Goal: Task Accomplishment & Management: Manage account settings

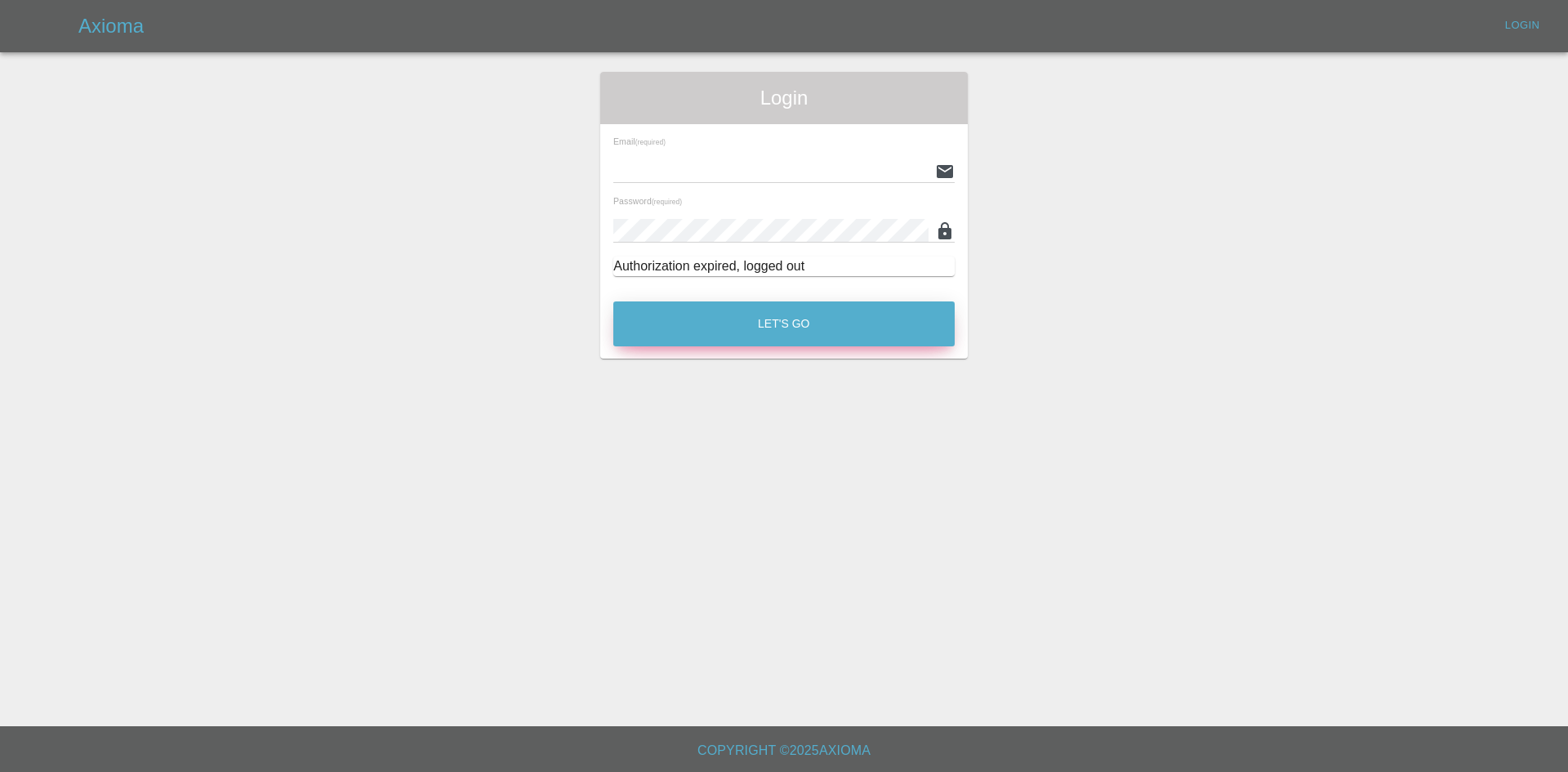
type input "[PERSON_NAME][EMAIL_ADDRESS][PERSON_NAME][DOMAIN_NAME]"
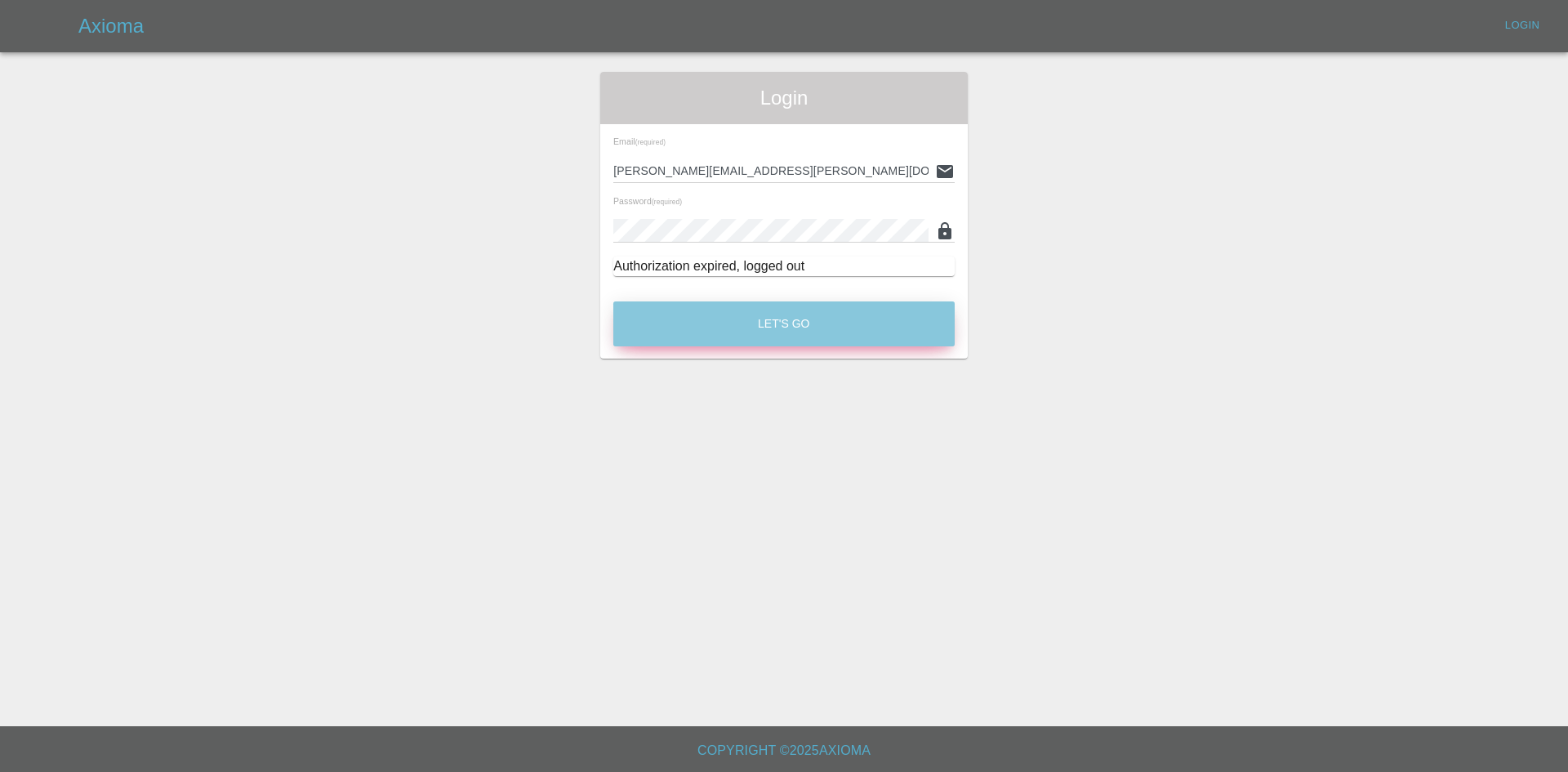
click at [710, 318] on button "Let's Go" at bounding box center [784, 323] width 341 height 45
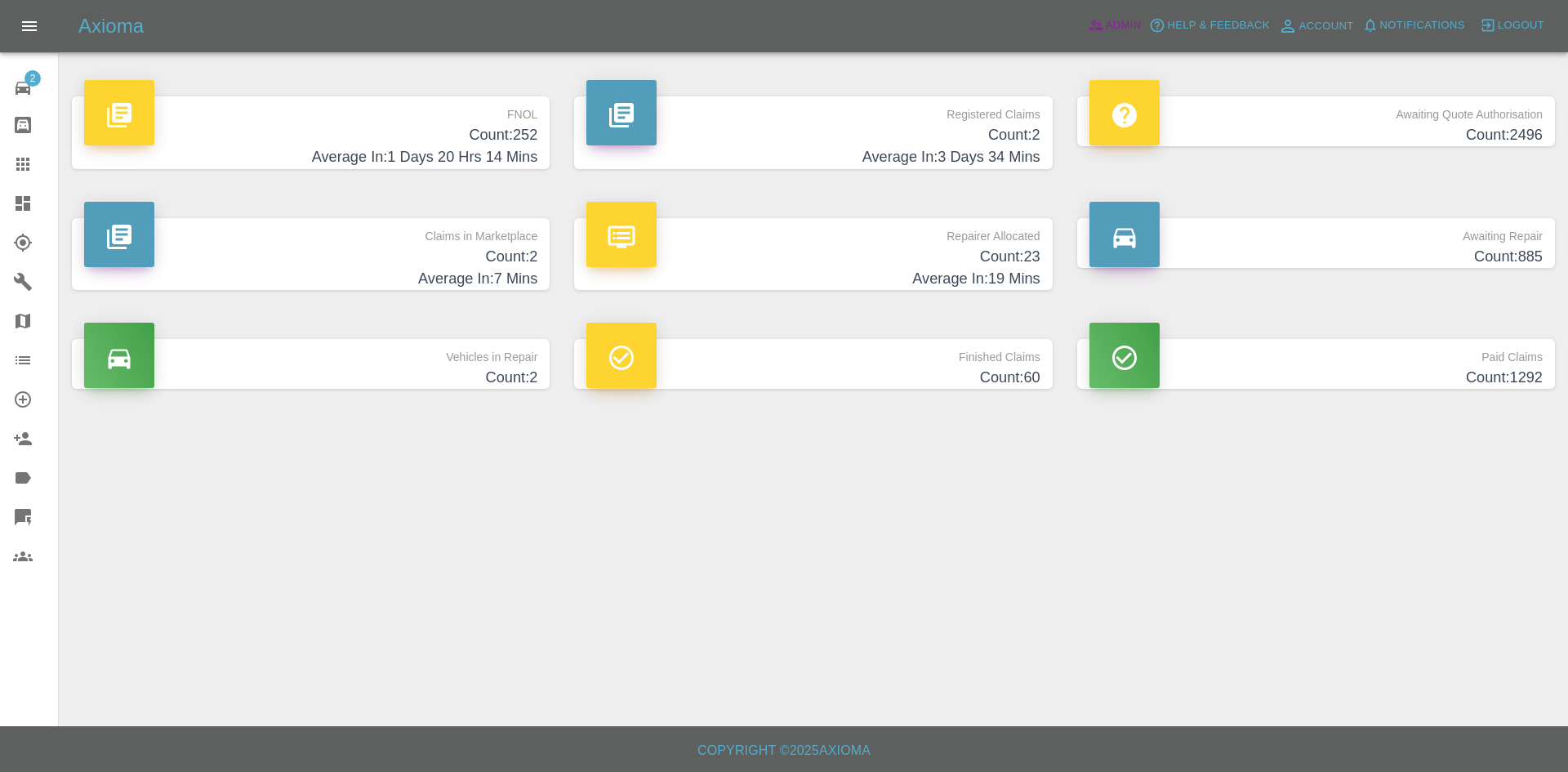
click at [1112, 13] on link "Admin" at bounding box center [1114, 26] width 62 height 26
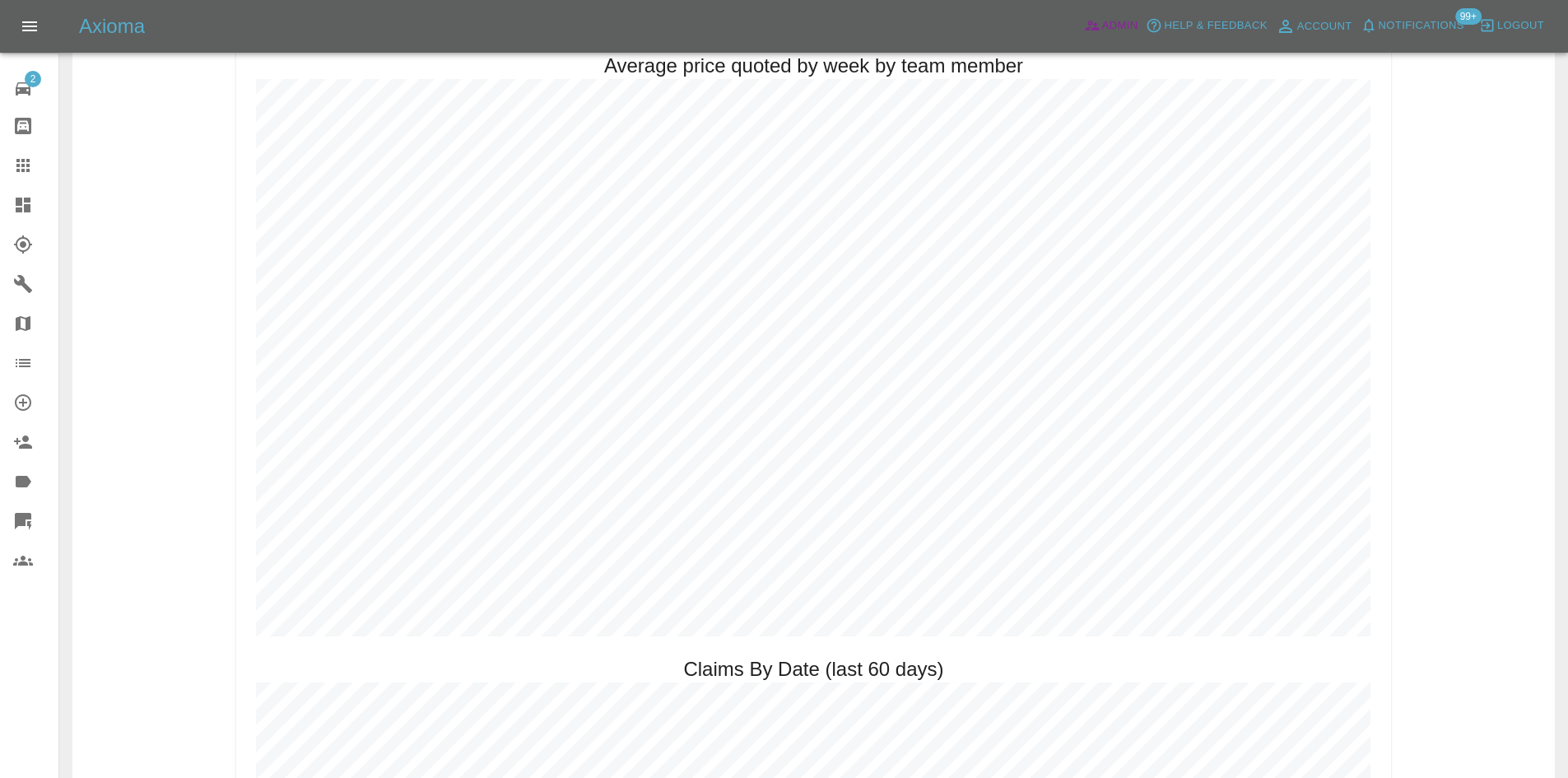
scroll to position [1893, 0]
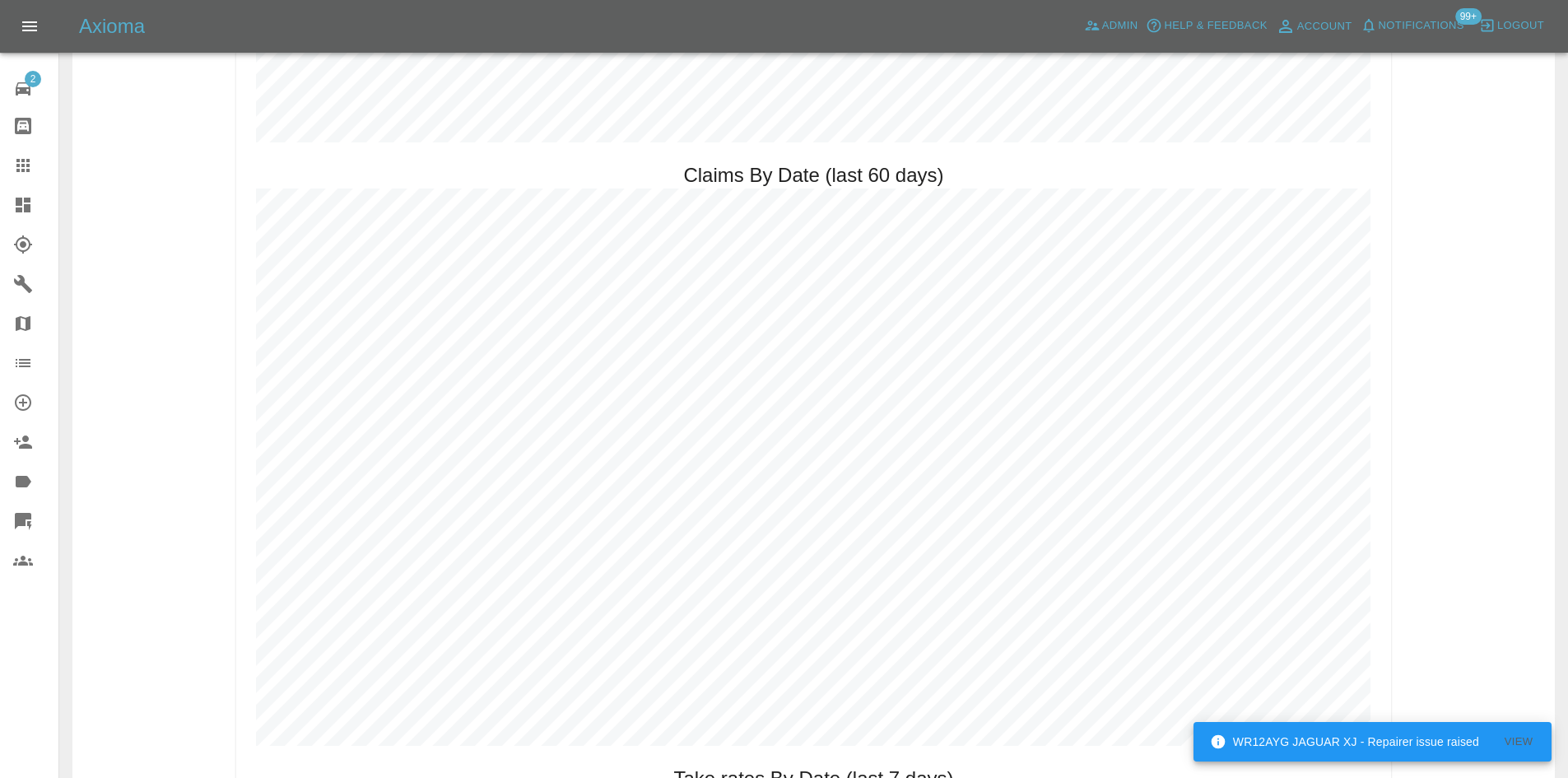
click at [14, 210] on icon at bounding box center [23, 205] width 20 height 20
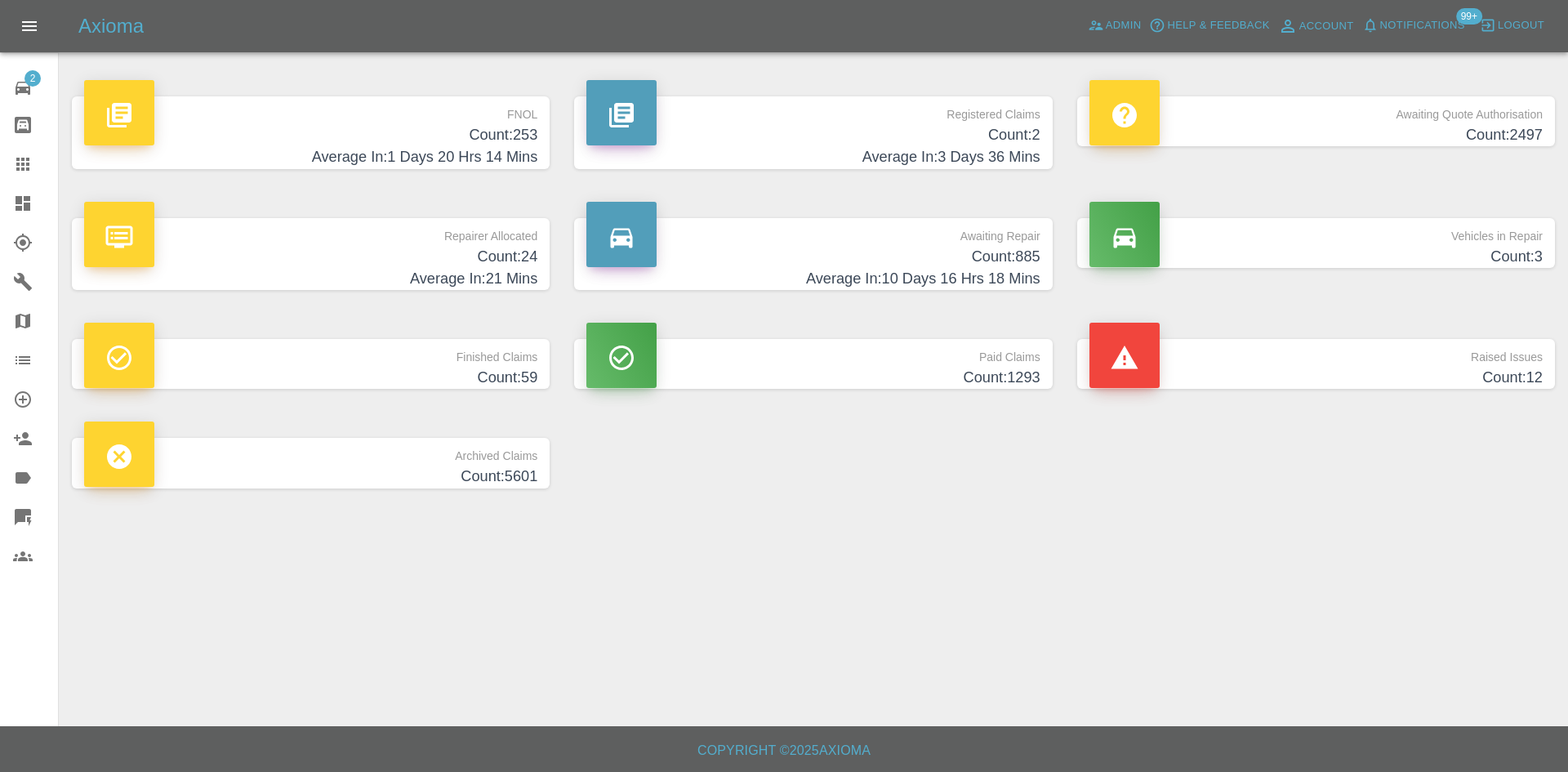
click at [989, 110] on p "Registered Claims" at bounding box center [813, 110] width 454 height 28
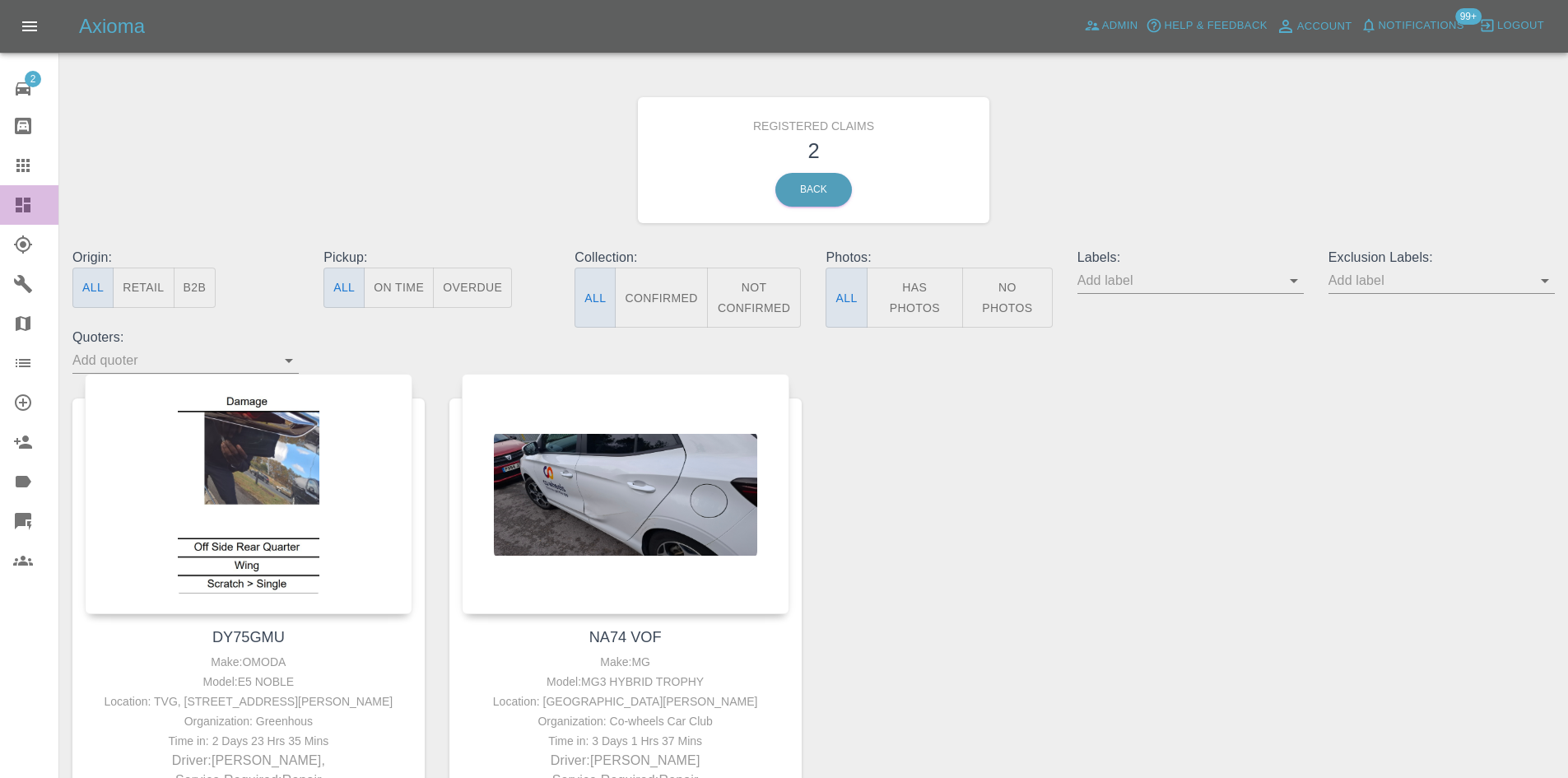
click at [17, 207] on icon at bounding box center [23, 205] width 20 height 20
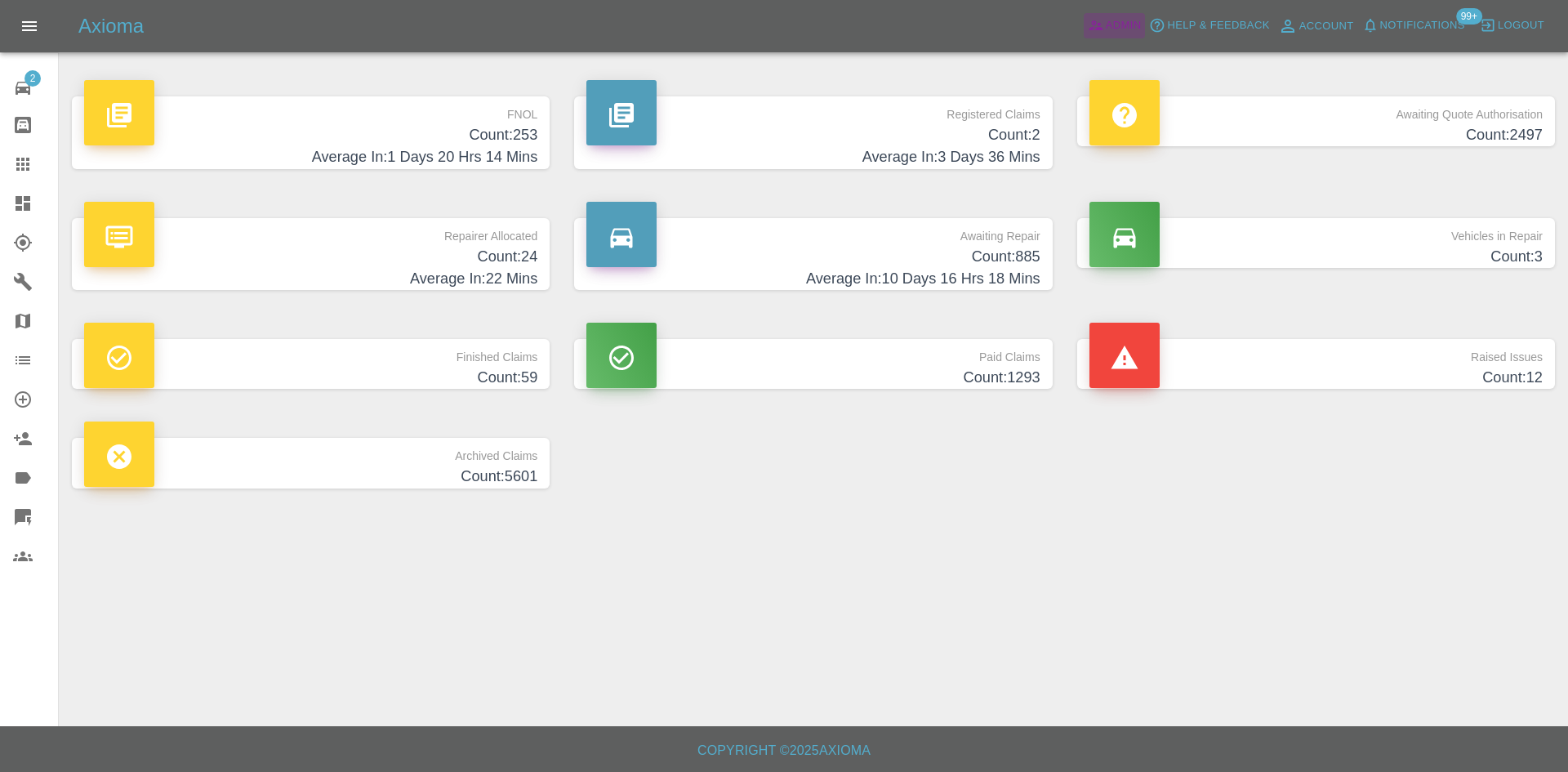
click at [1091, 29] on icon at bounding box center [1095, 26] width 14 height 10
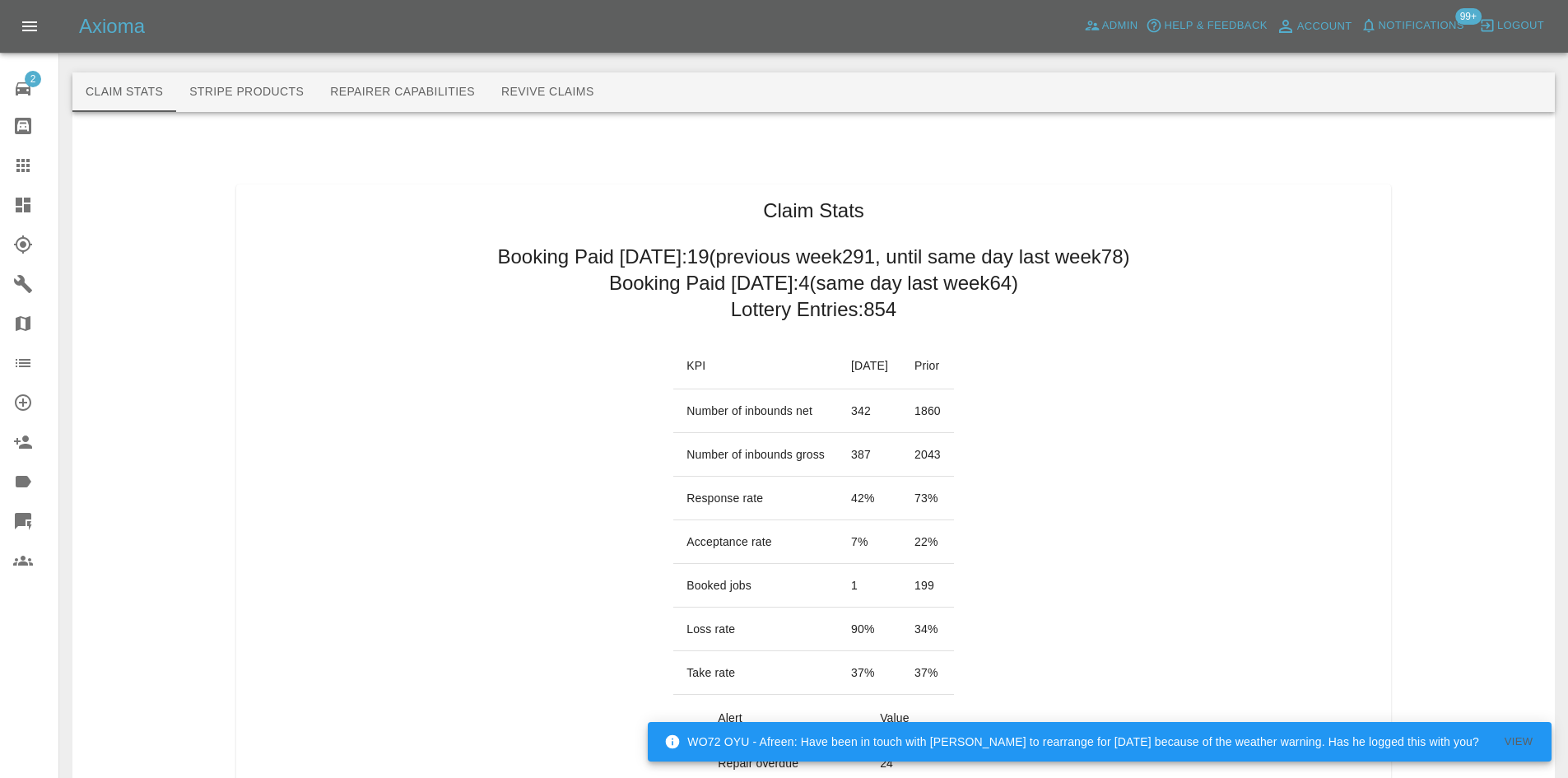
click at [7, 218] on link "Dashboard" at bounding box center [29, 205] width 59 height 39
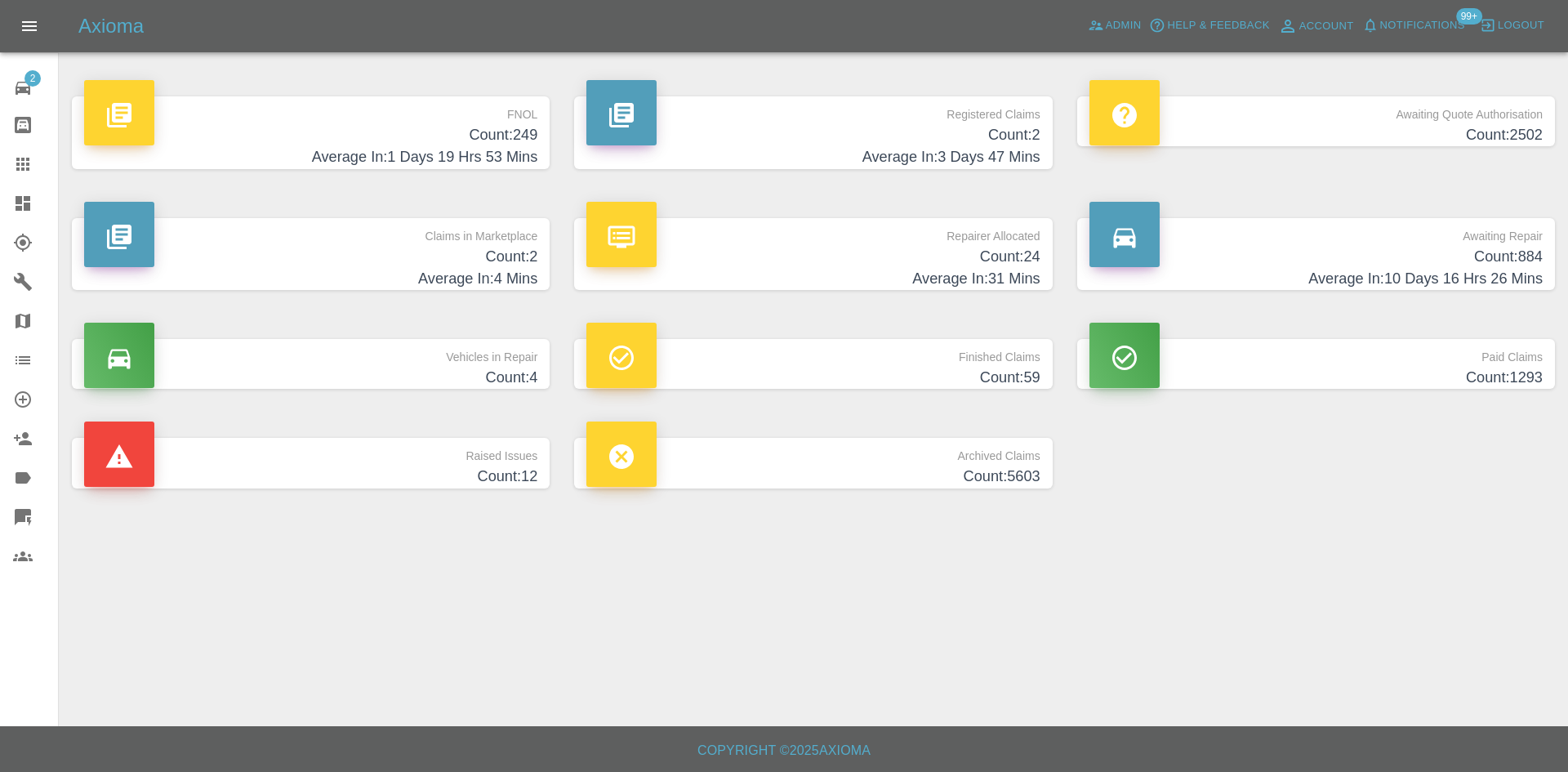
click at [776, 258] on h4 "Count: 24" at bounding box center [813, 256] width 454 height 22
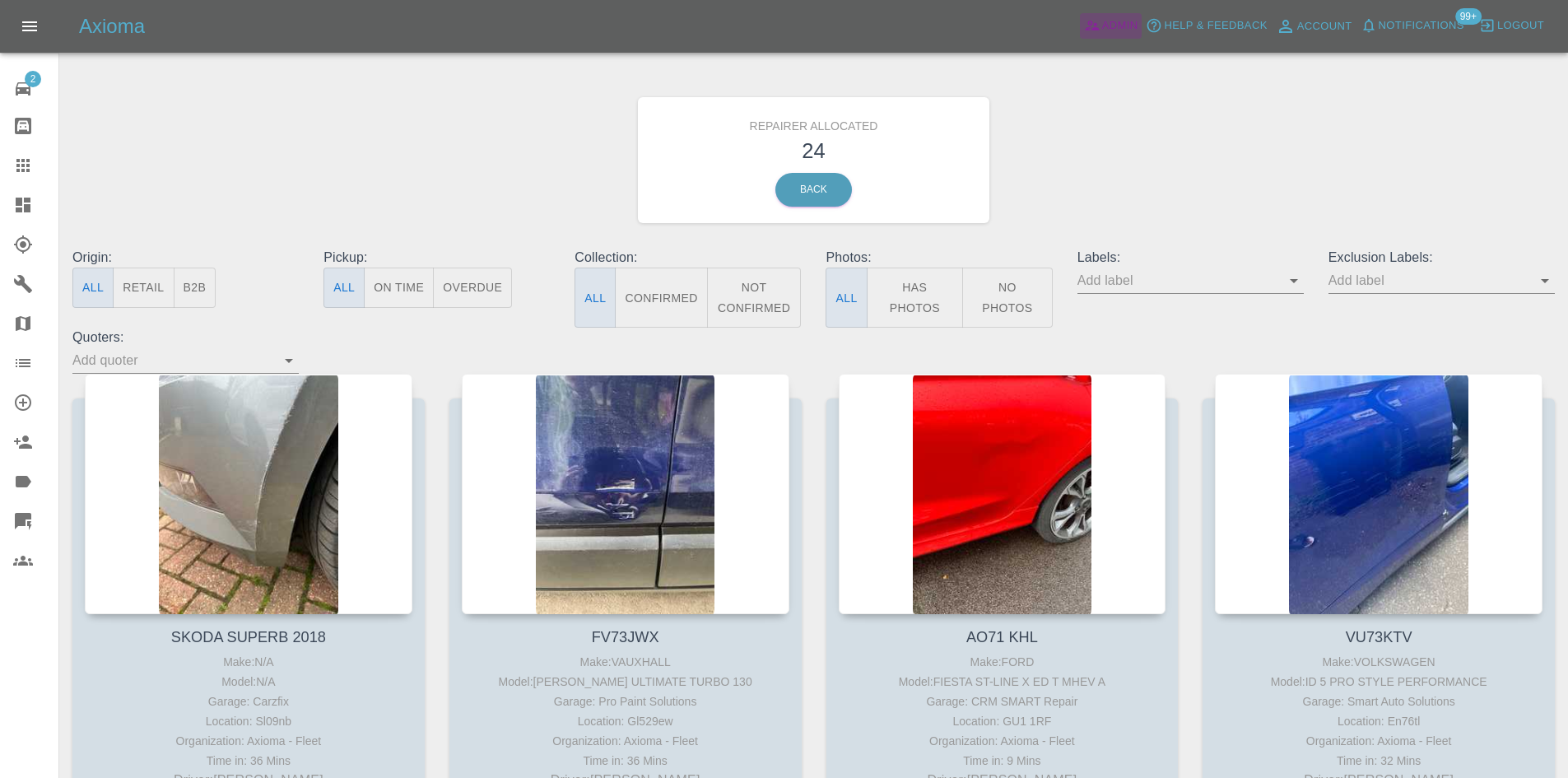
click at [1126, 14] on link "Admin" at bounding box center [1111, 26] width 62 height 26
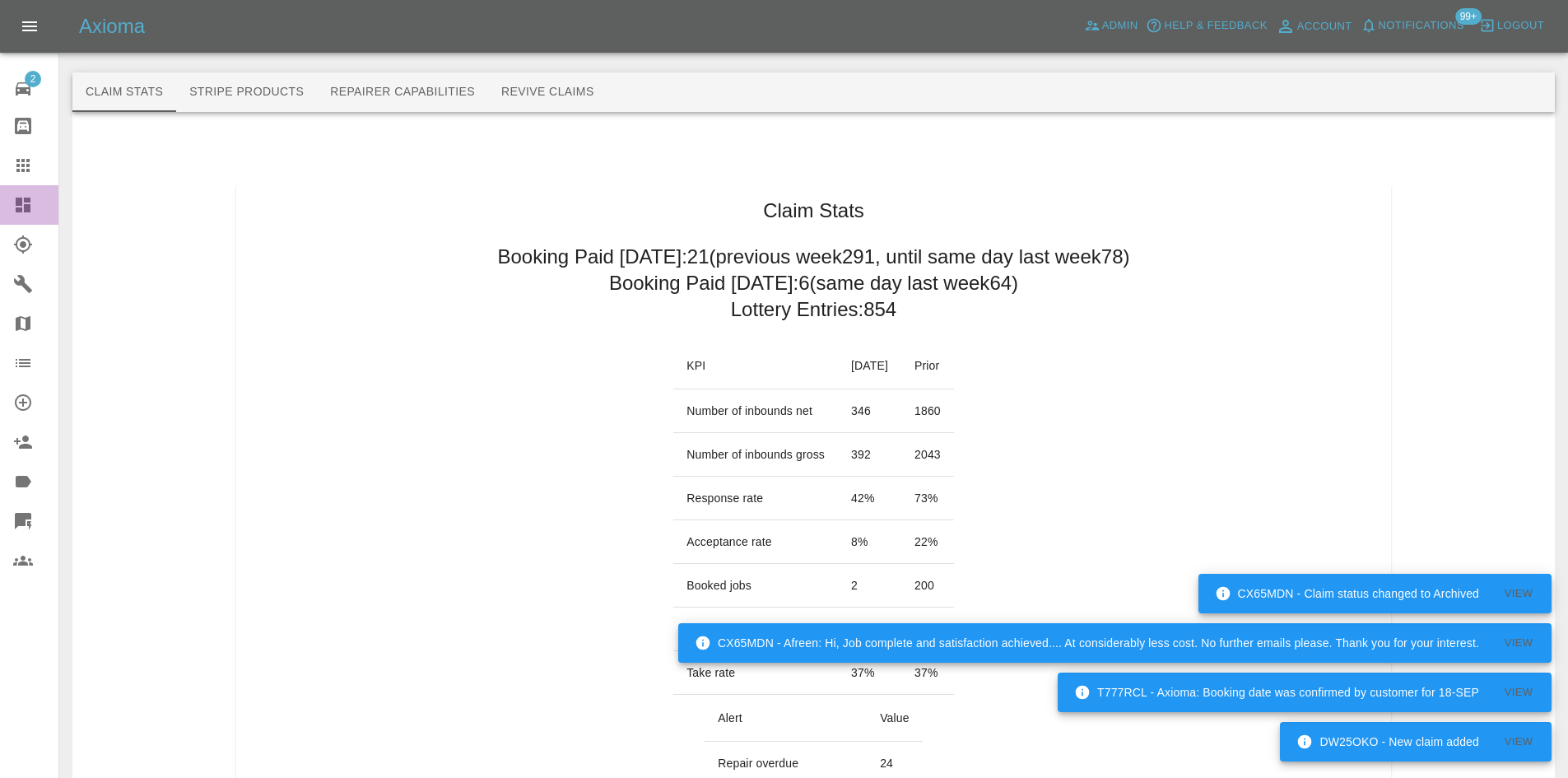
click at [3, 207] on link "Dashboard" at bounding box center [29, 205] width 59 height 39
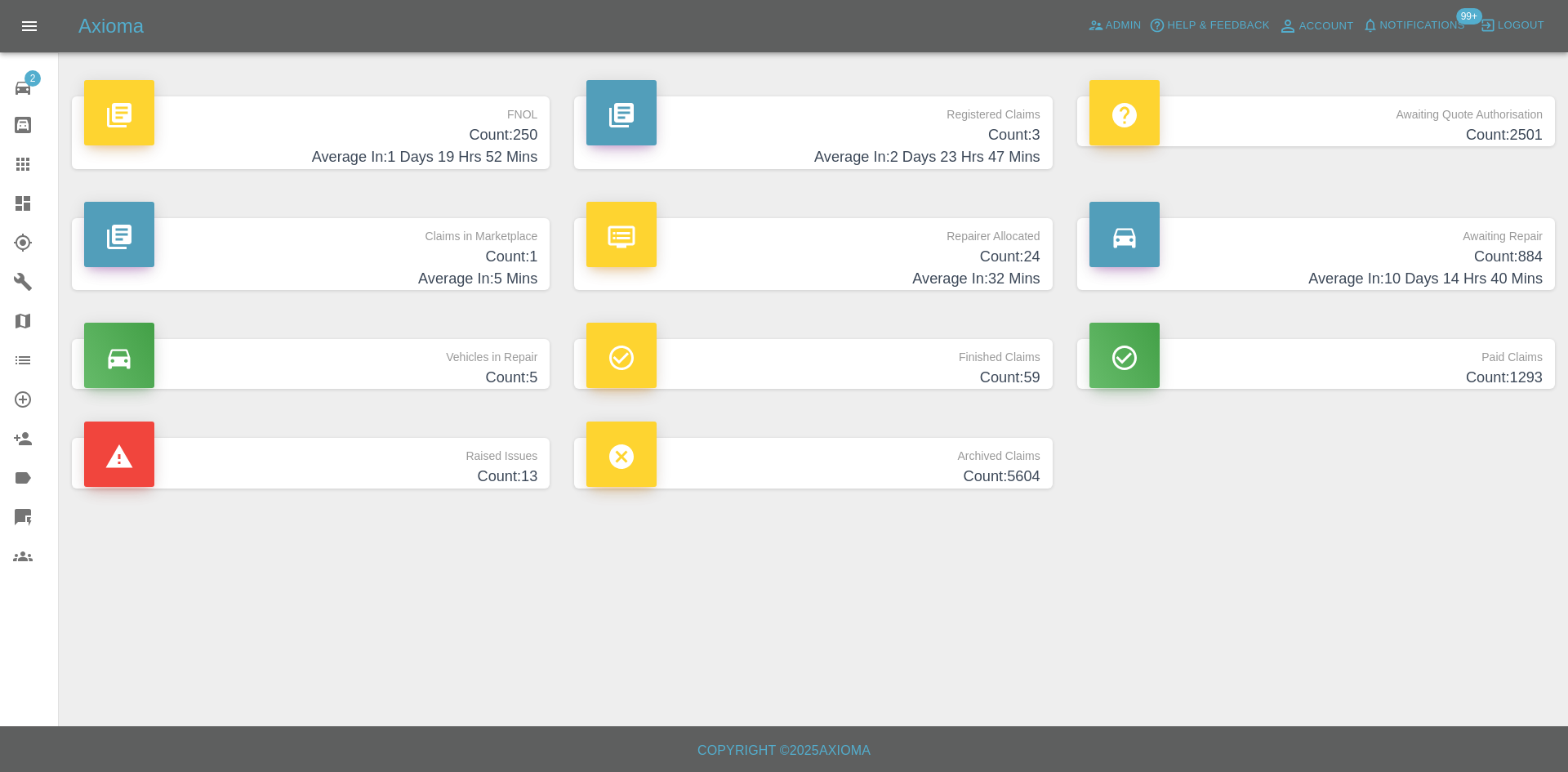
click at [967, 157] on h4 "Average In: 2 Days 23 Hrs 47 Mins" at bounding box center [813, 156] width 454 height 22
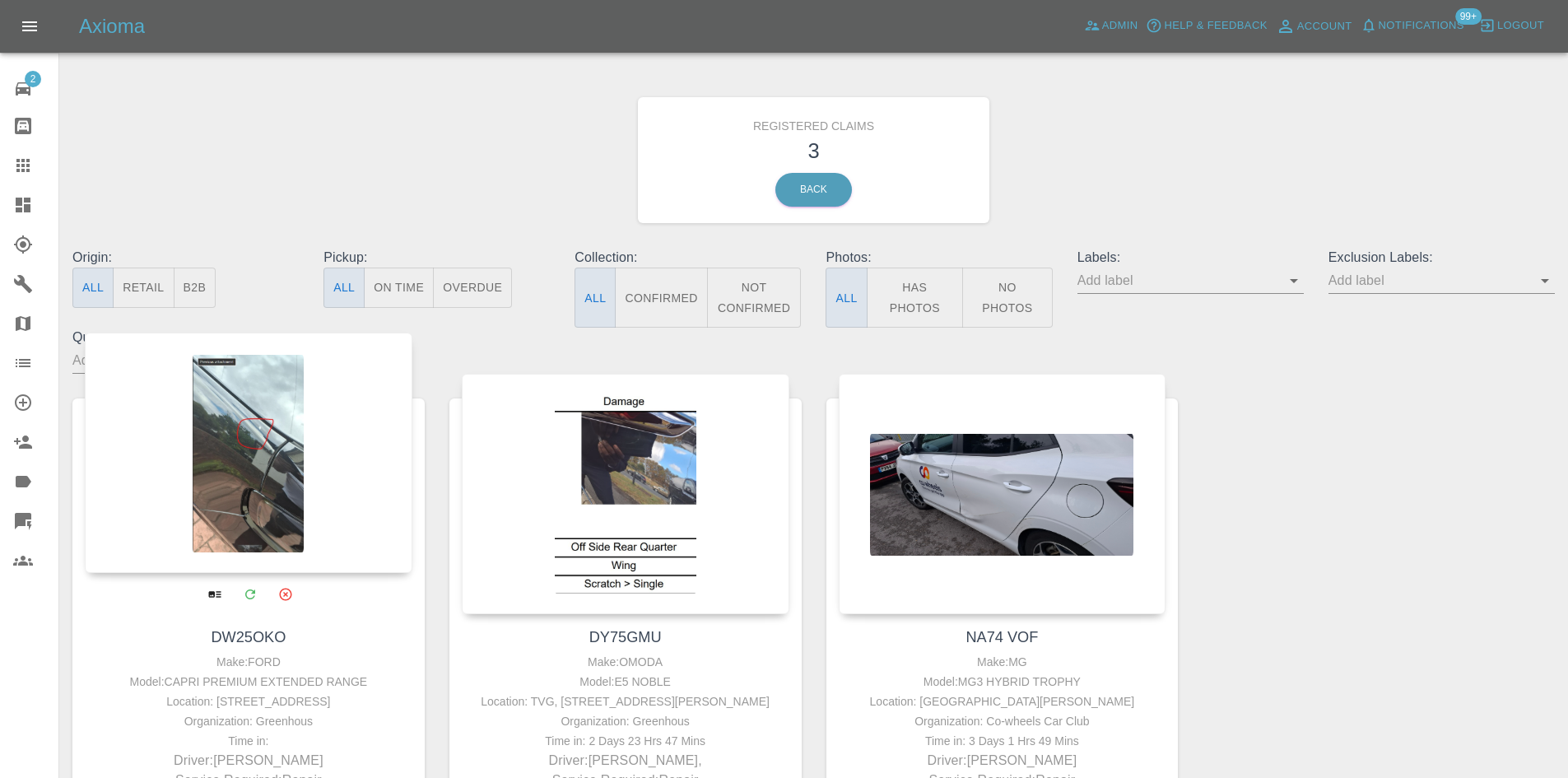
click at [229, 506] on div at bounding box center [248, 452] width 328 height 240
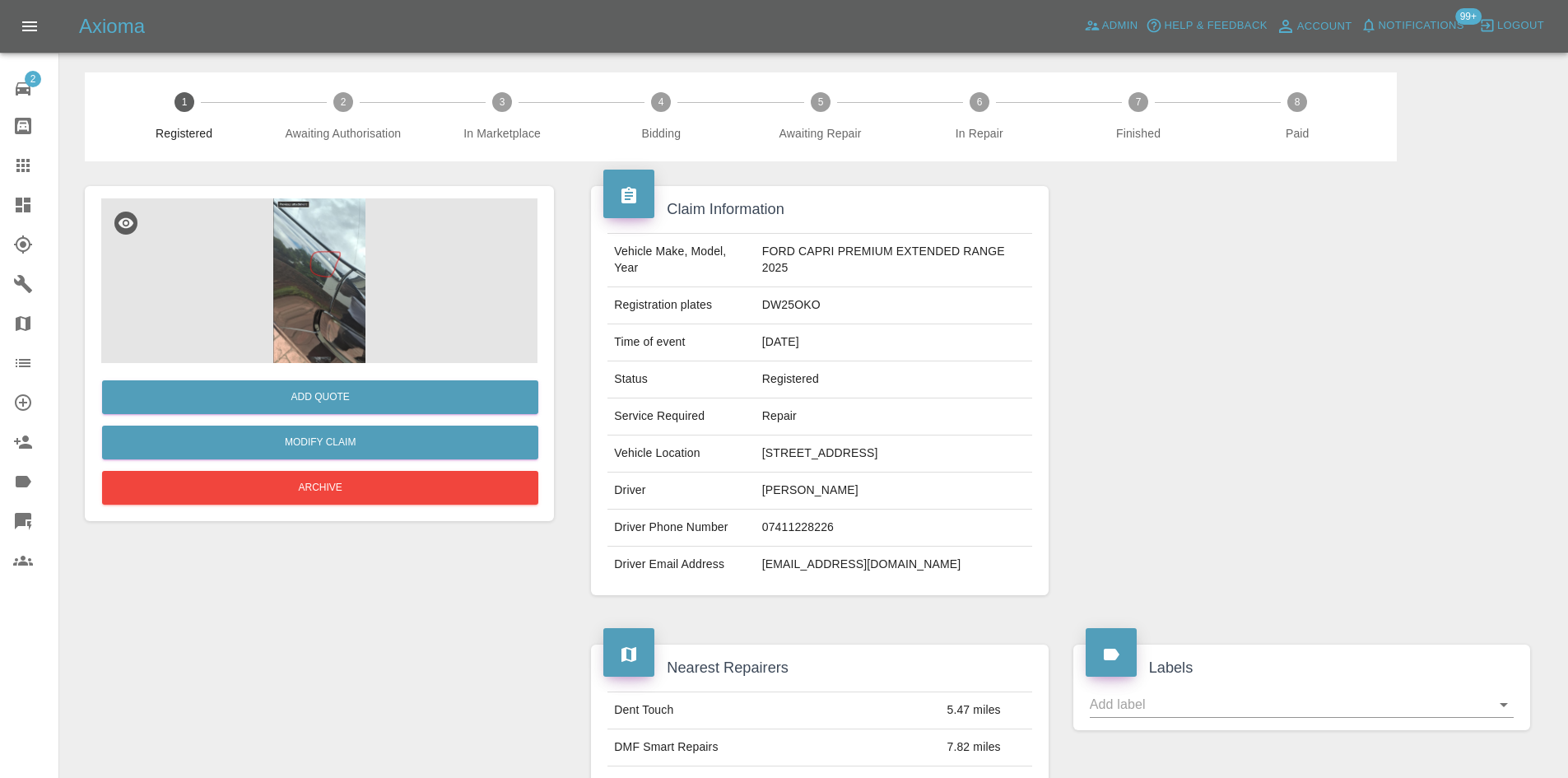
click at [369, 342] on img at bounding box center [319, 280] width 436 height 164
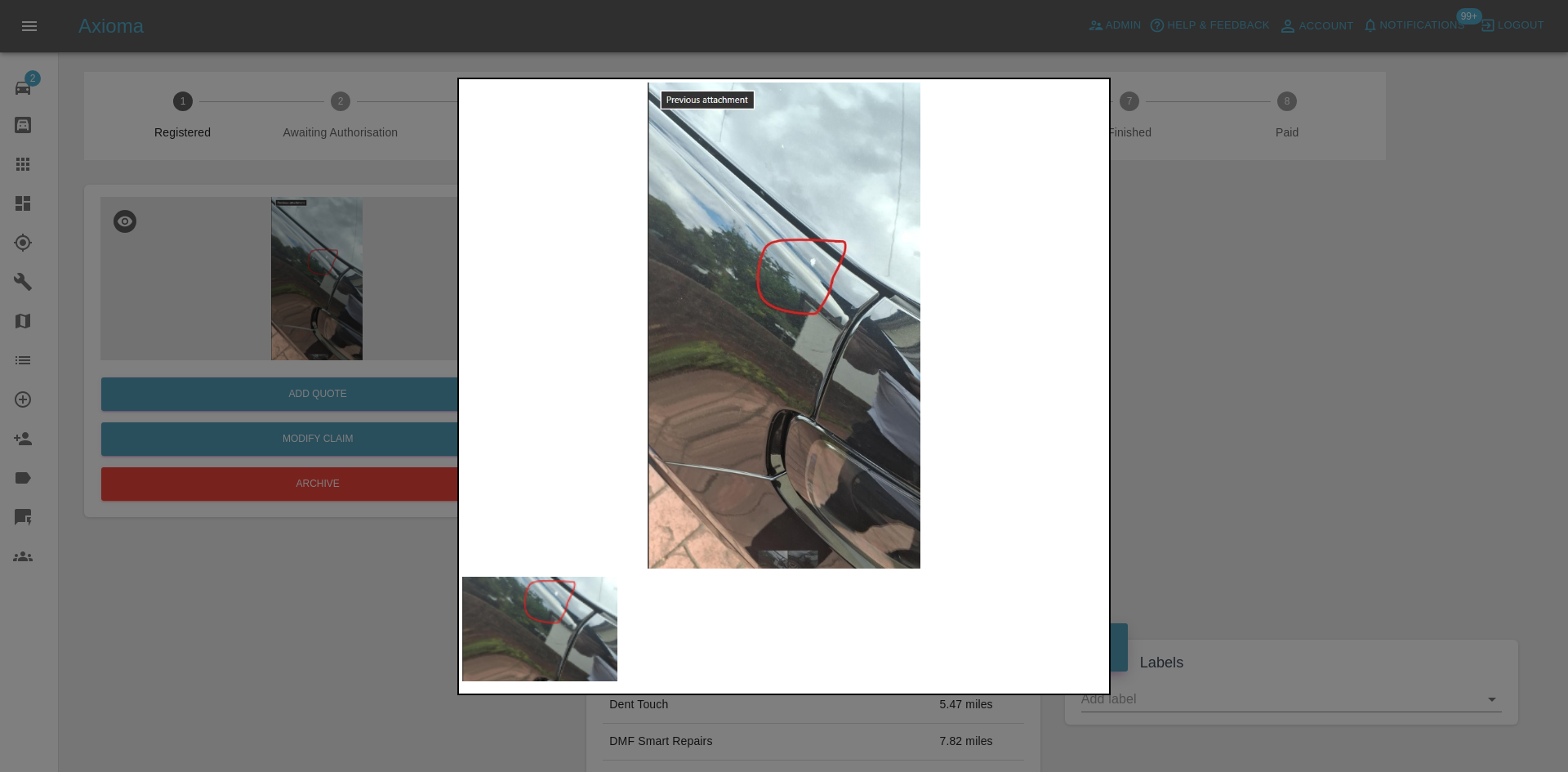
click at [1344, 387] on div at bounding box center [784, 386] width 1568 height 772
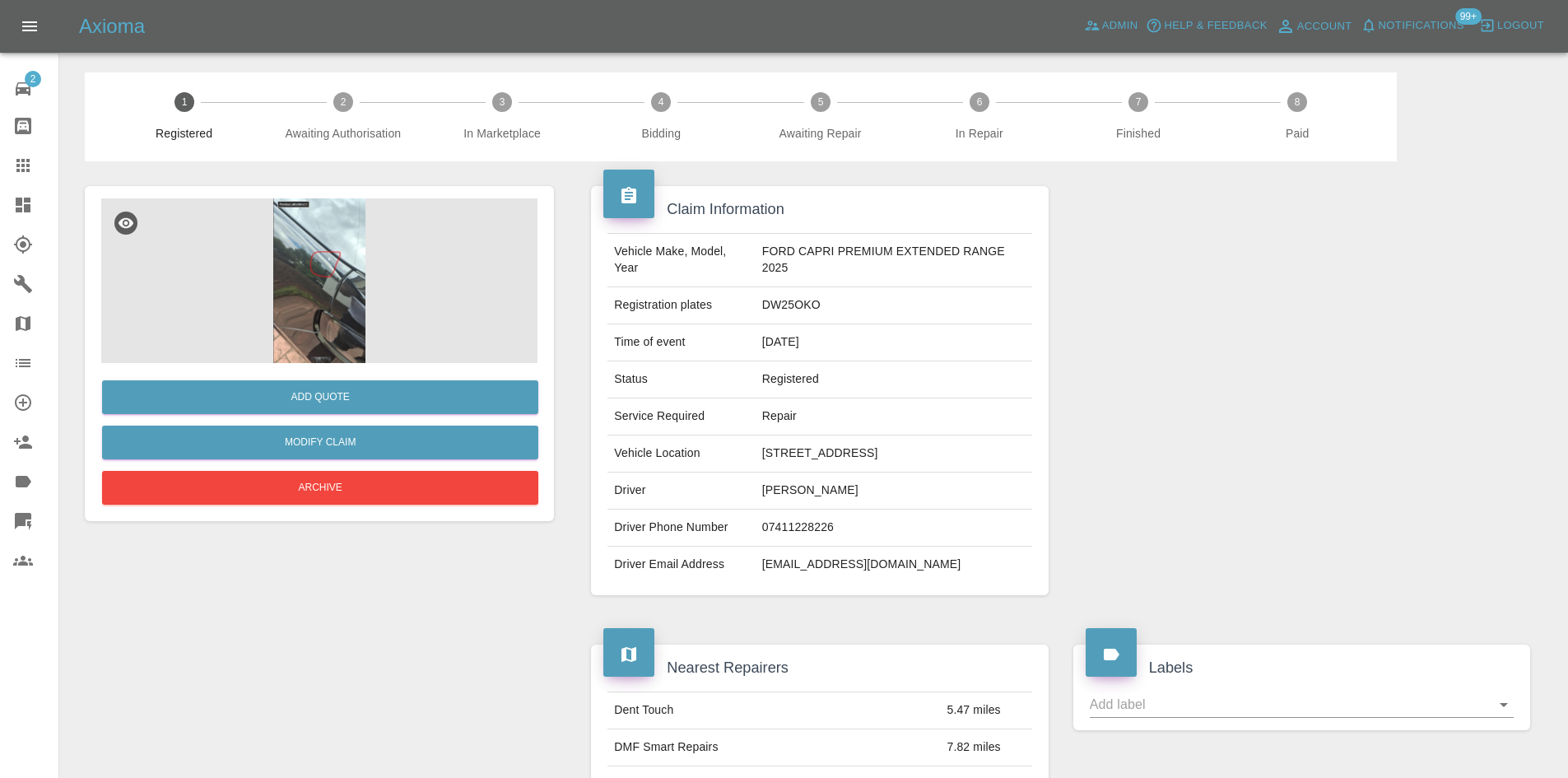
click at [9, 193] on link "Dashboard" at bounding box center [29, 205] width 59 height 39
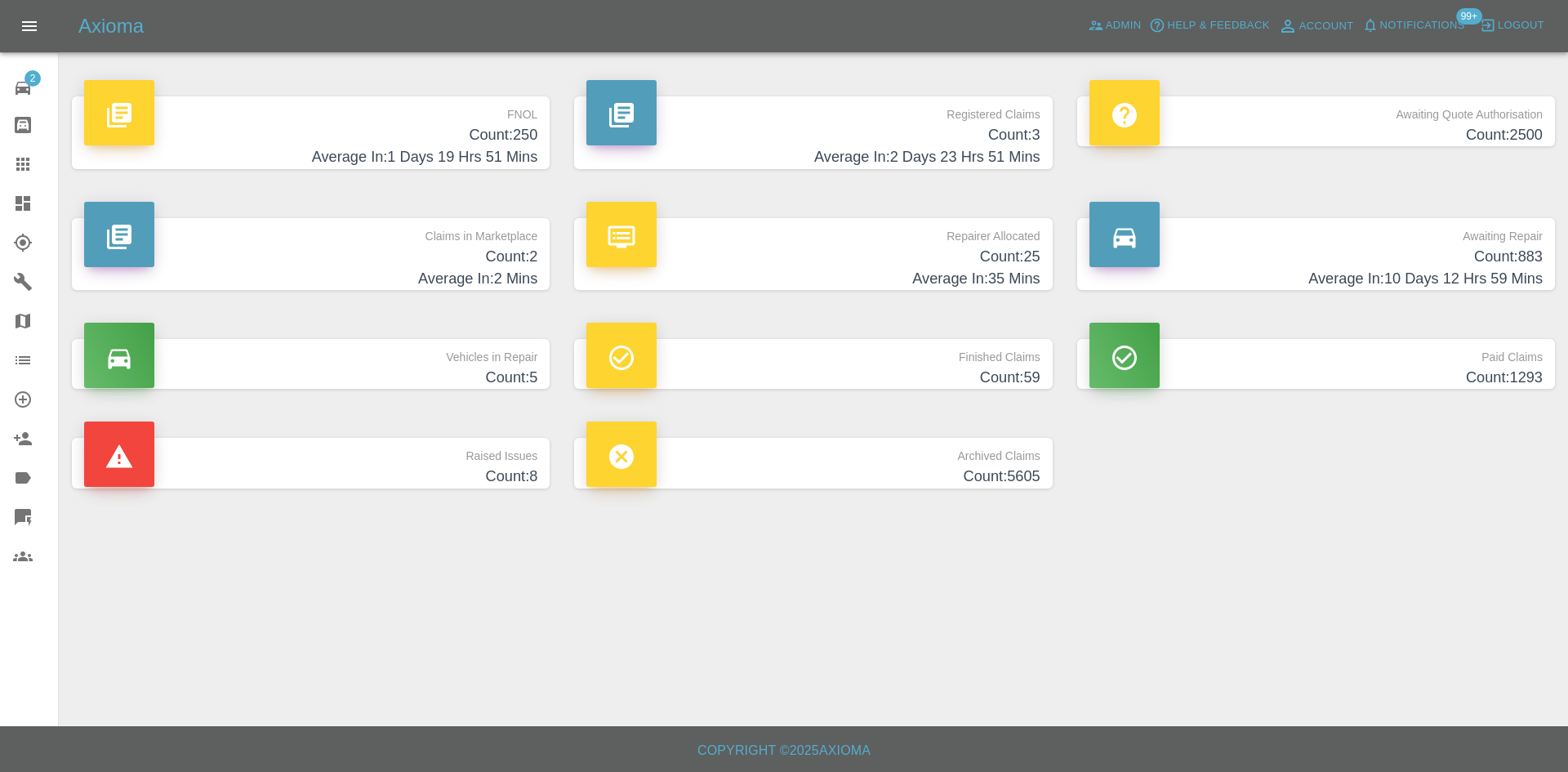
click at [0, 208] on link "Dashboard" at bounding box center [29, 203] width 58 height 39
click at [456, 266] on h4 "Count: 2" at bounding box center [311, 256] width 454 height 22
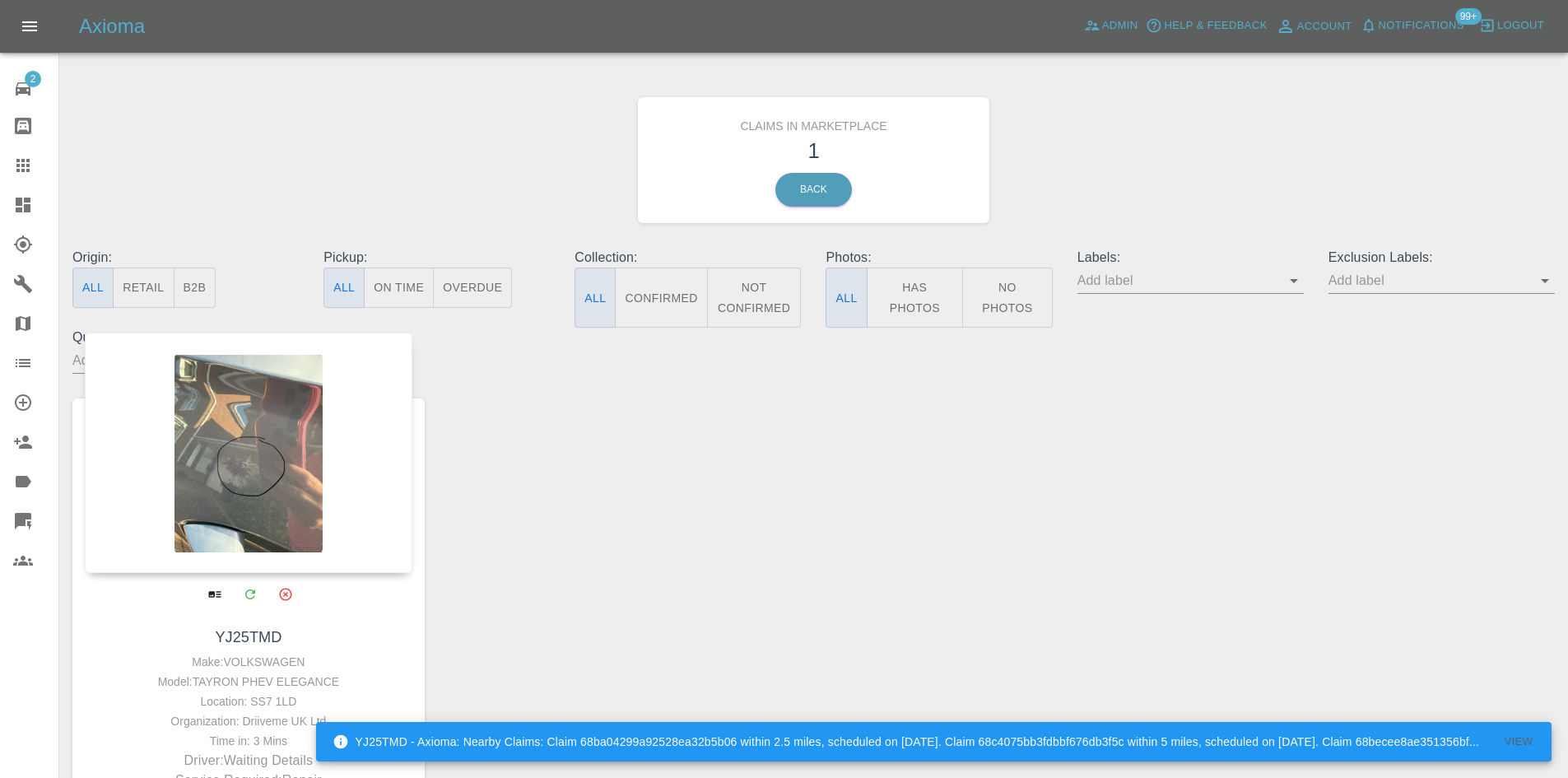
click at [311, 442] on div at bounding box center [248, 452] width 328 height 240
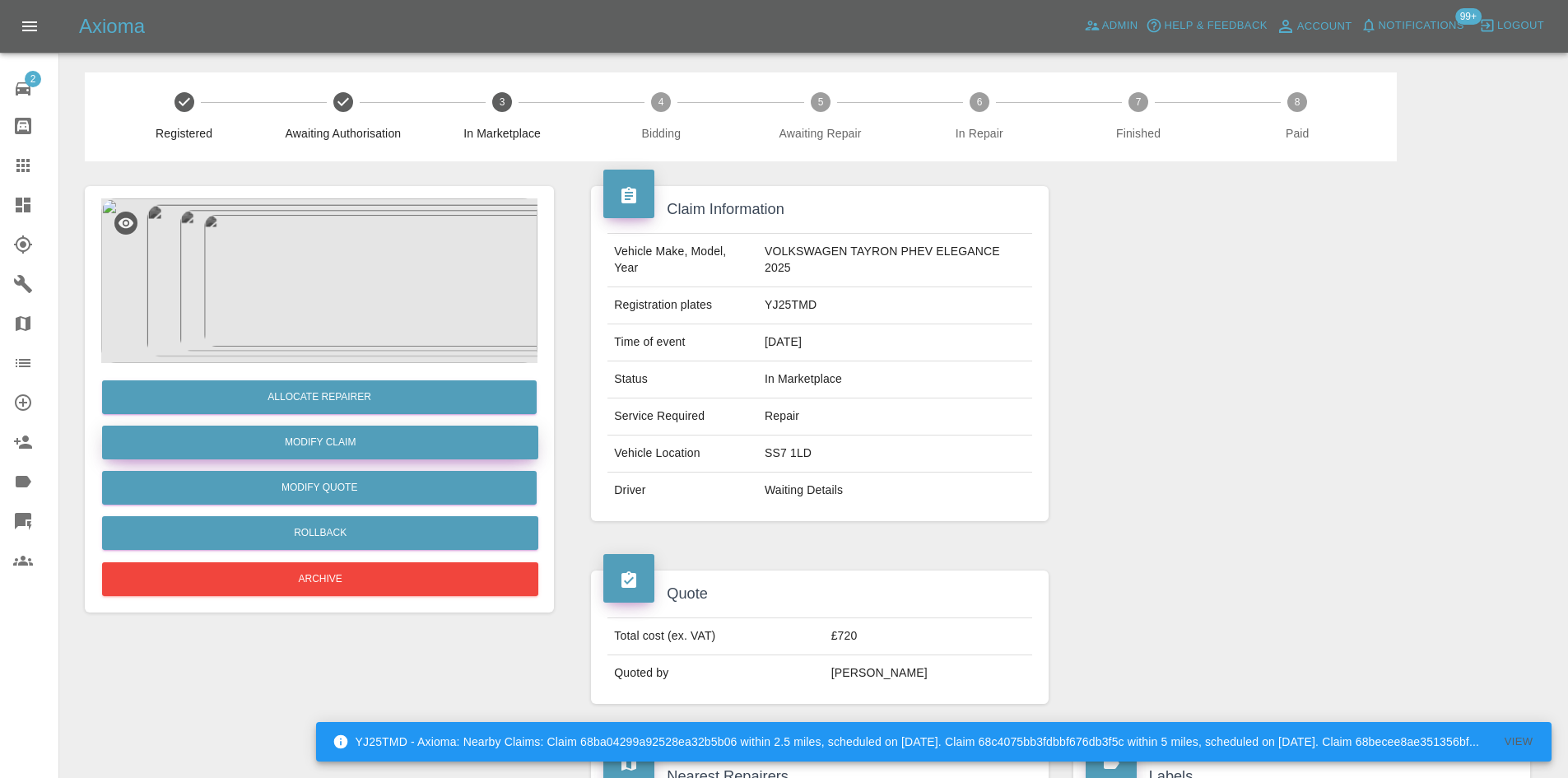
drag, startPoint x: 313, startPoint y: 438, endPoint x: 363, endPoint y: 425, distance: 51.7
click at [313, 438] on link "Modify Claim" at bounding box center [320, 442] width 436 height 34
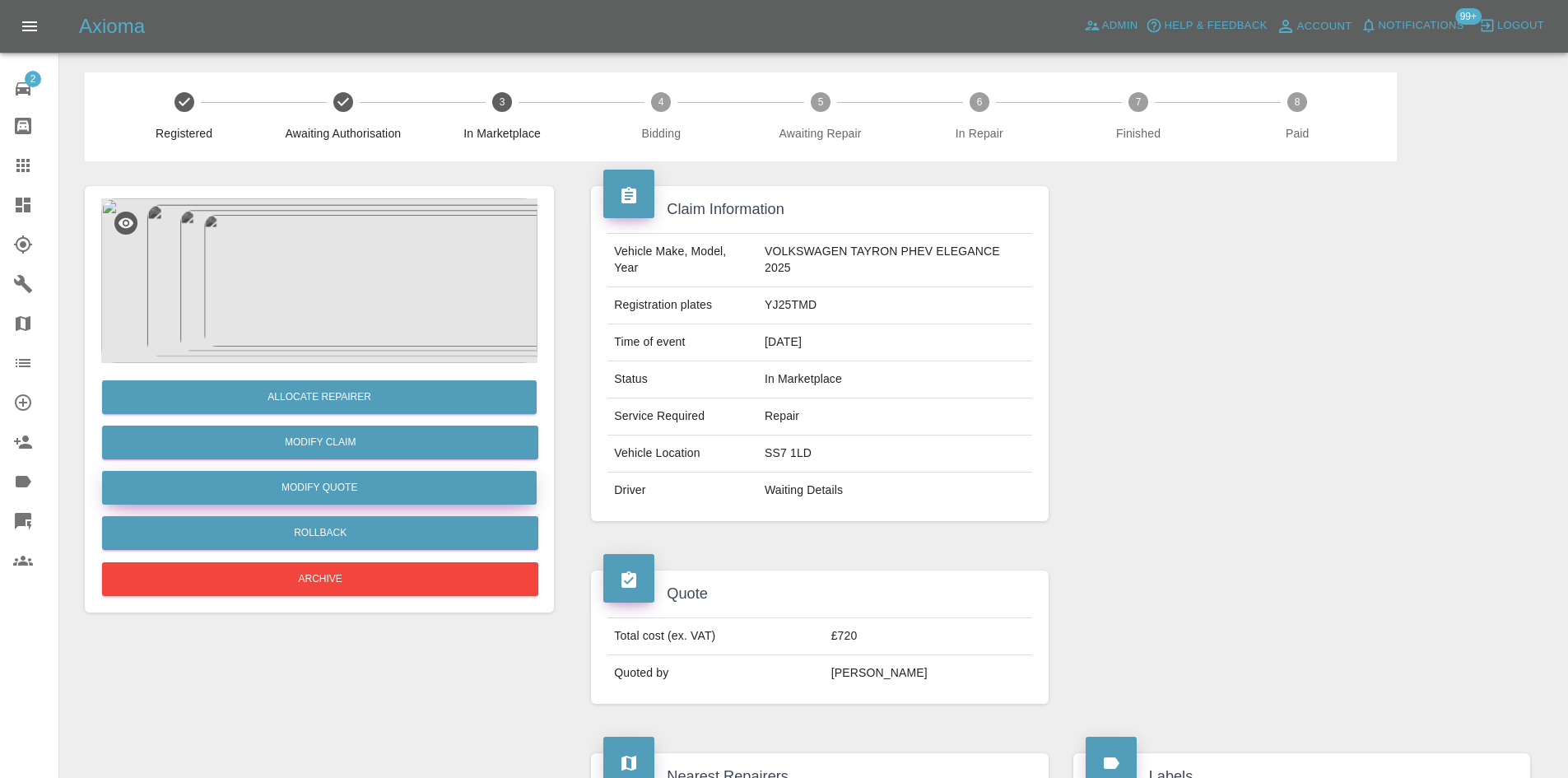
click at [320, 488] on button "Modify Quote" at bounding box center [319, 487] width 434 height 34
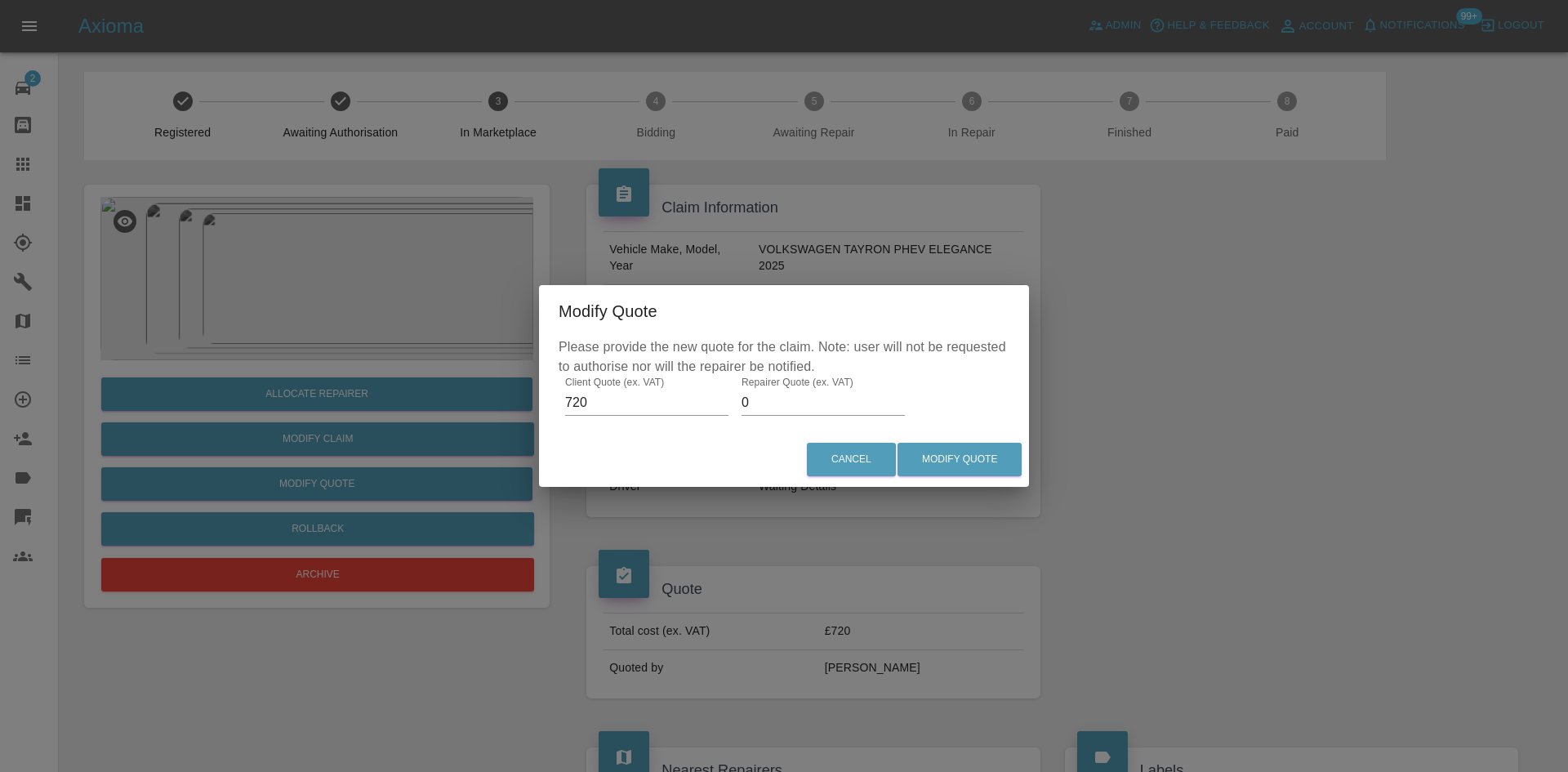
click at [650, 398] on input "720" at bounding box center [646, 402] width 163 height 26
type input "510"
click at [939, 464] on button "Modify Quote" at bounding box center [960, 458] width 124 height 33
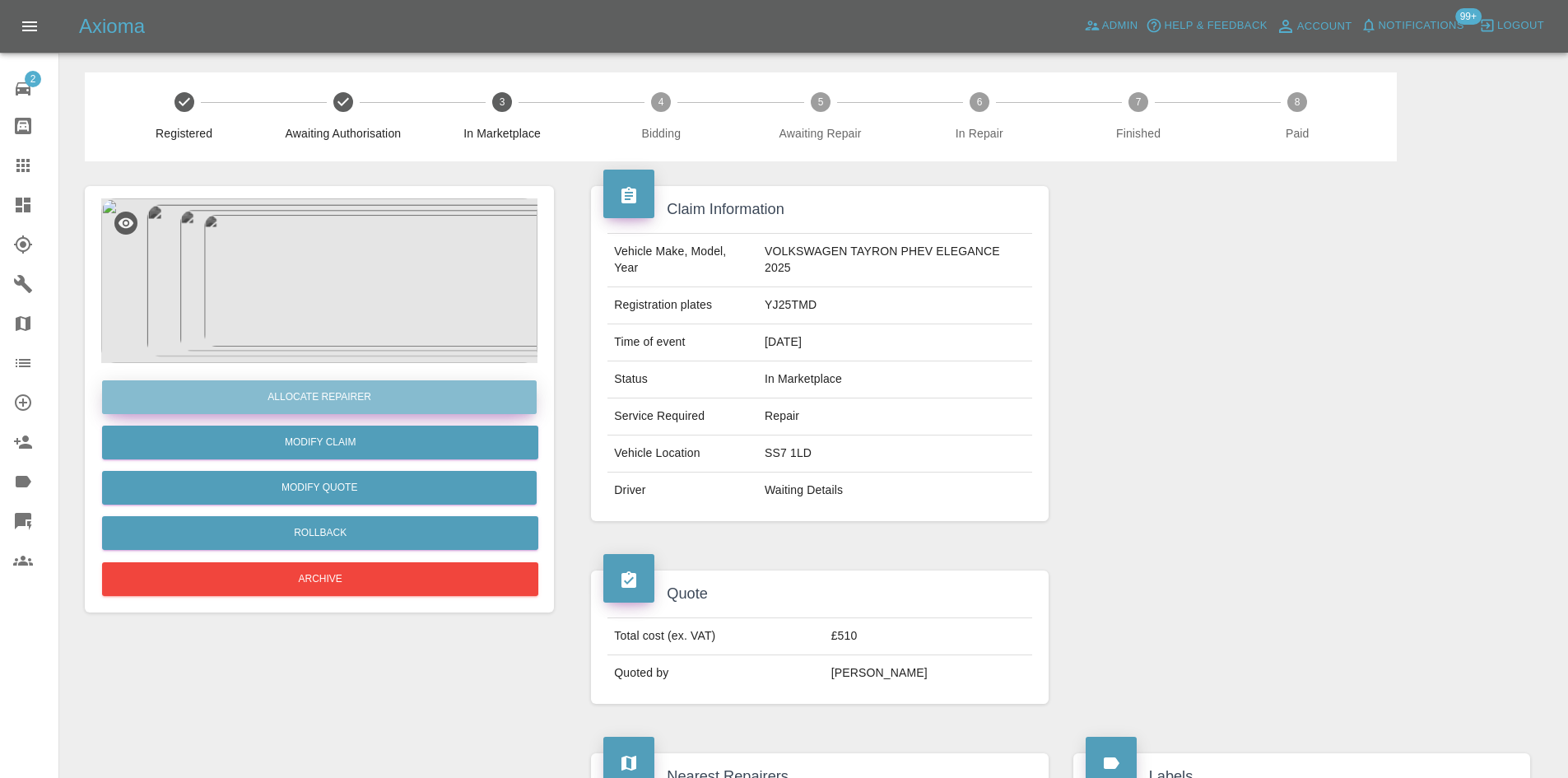
click at [306, 380] on button "Allocate Repairer" at bounding box center [319, 397] width 434 height 34
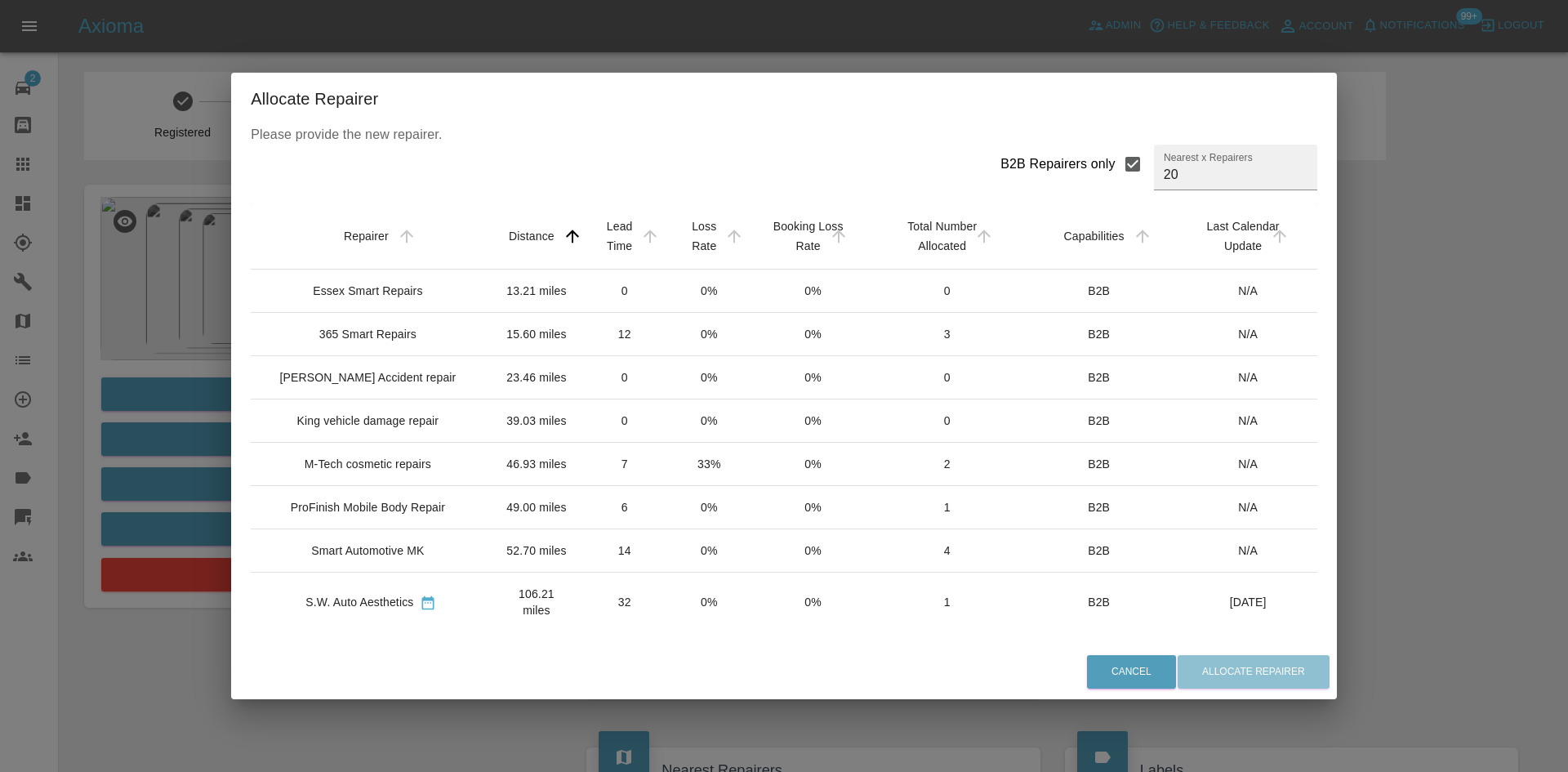
click at [389, 333] on div "365 Smart Repairs" at bounding box center [368, 334] width 97 height 16
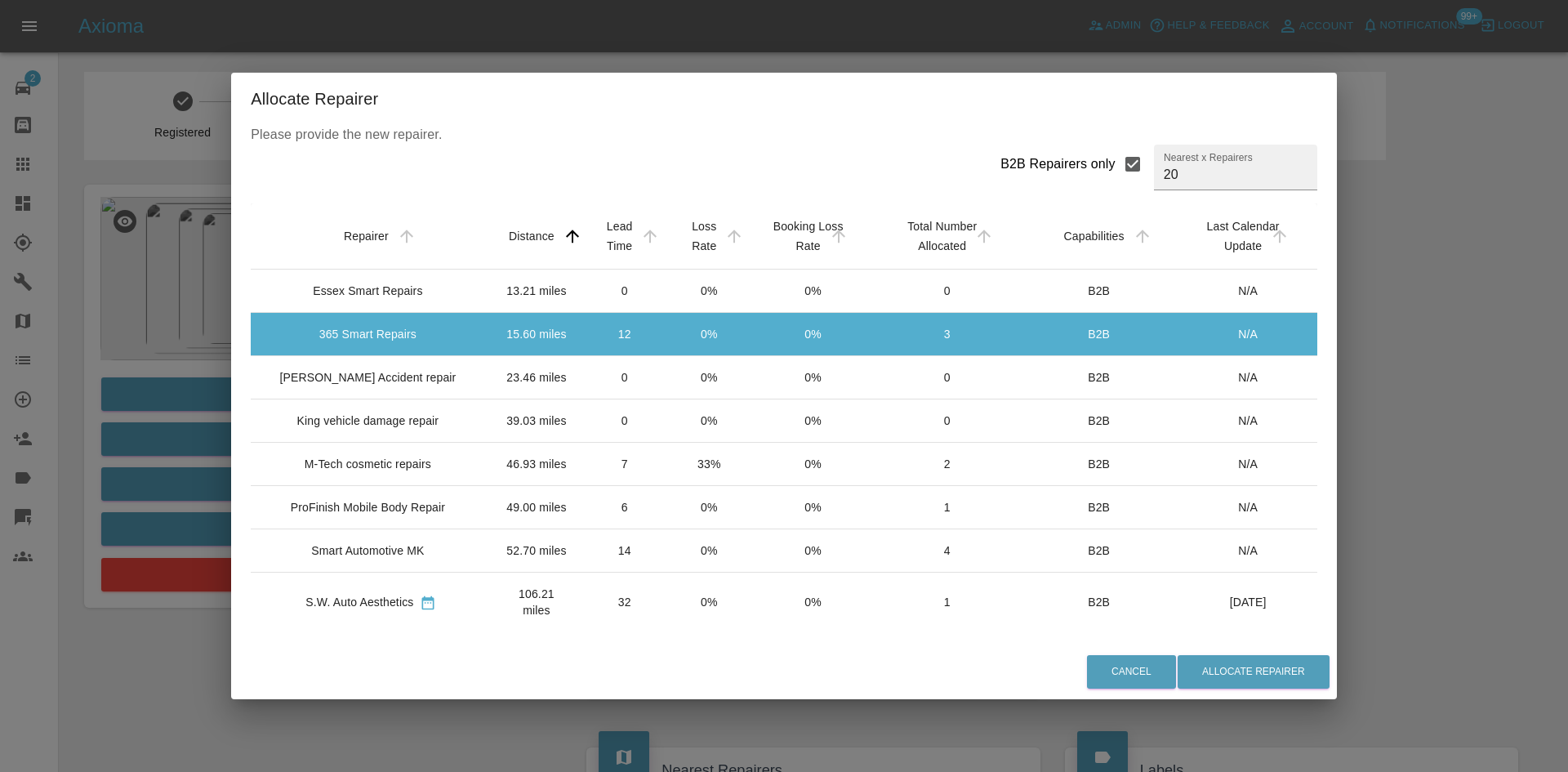
click at [385, 361] on td "[PERSON_NAME] Accident repair" at bounding box center [371, 377] width 240 height 43
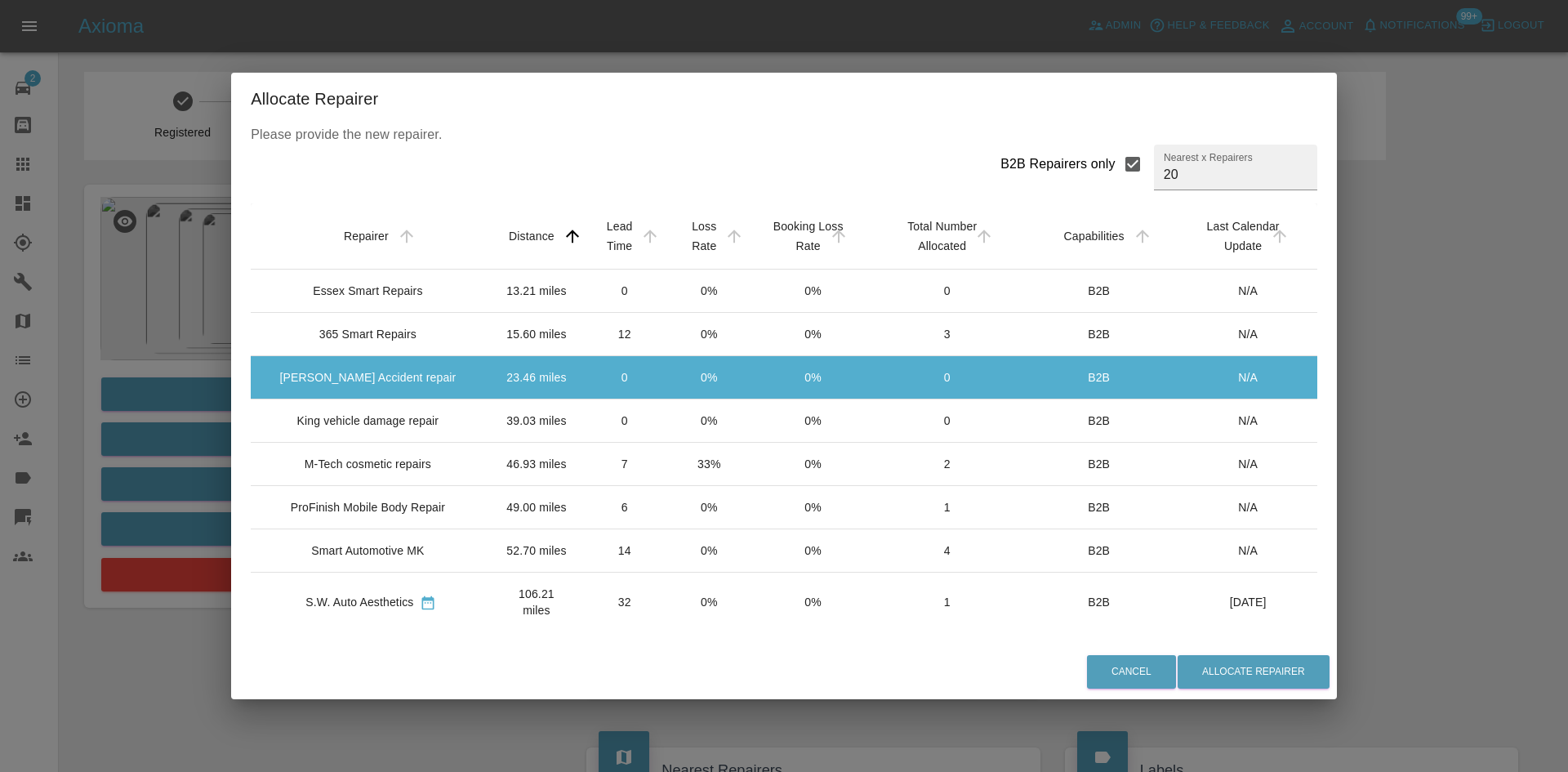
click at [374, 396] on td "[PERSON_NAME] Accident repair" at bounding box center [371, 377] width 240 height 43
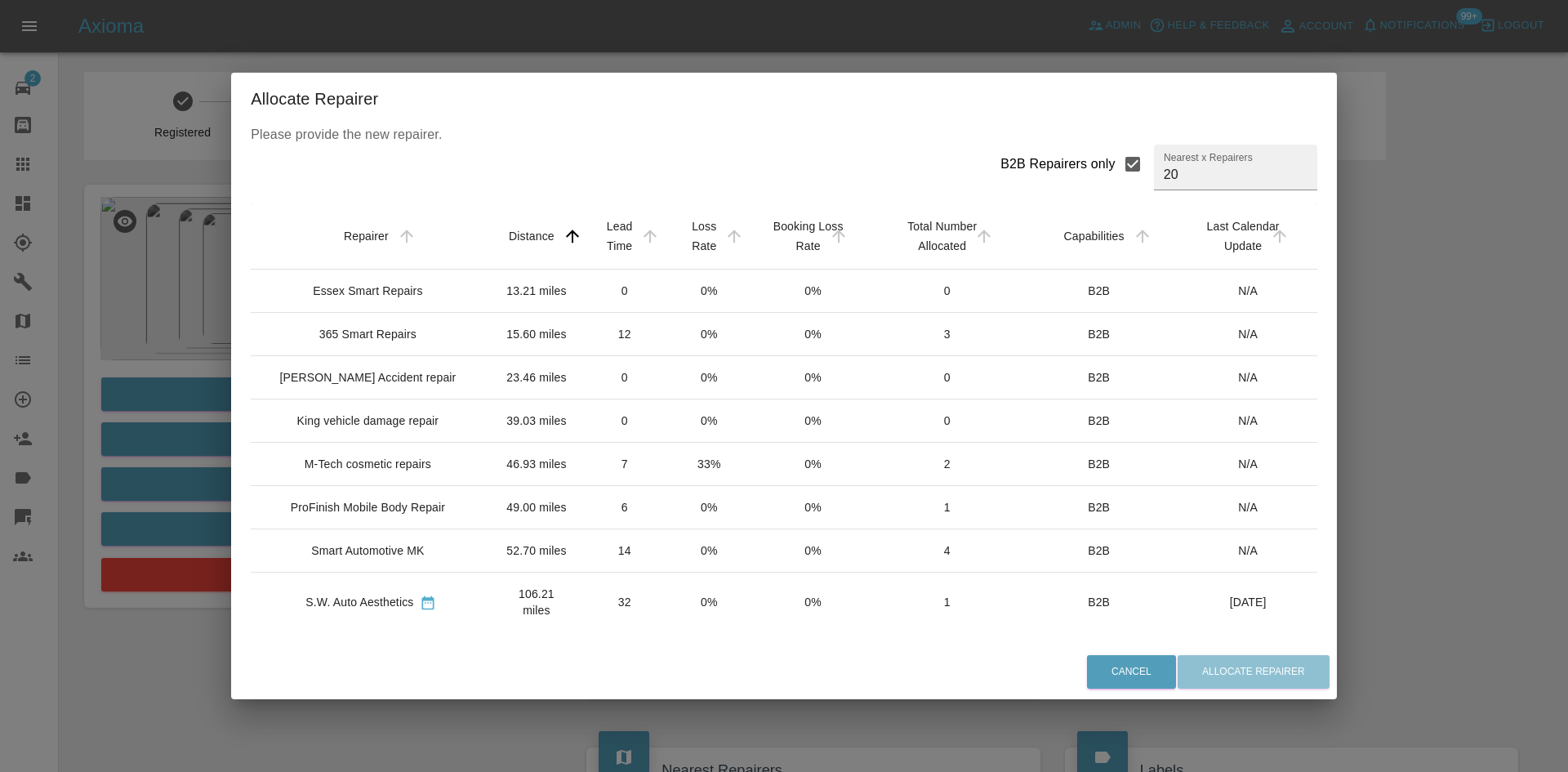
click at [377, 412] on td "King vehicle damage repair" at bounding box center [371, 420] width 240 height 43
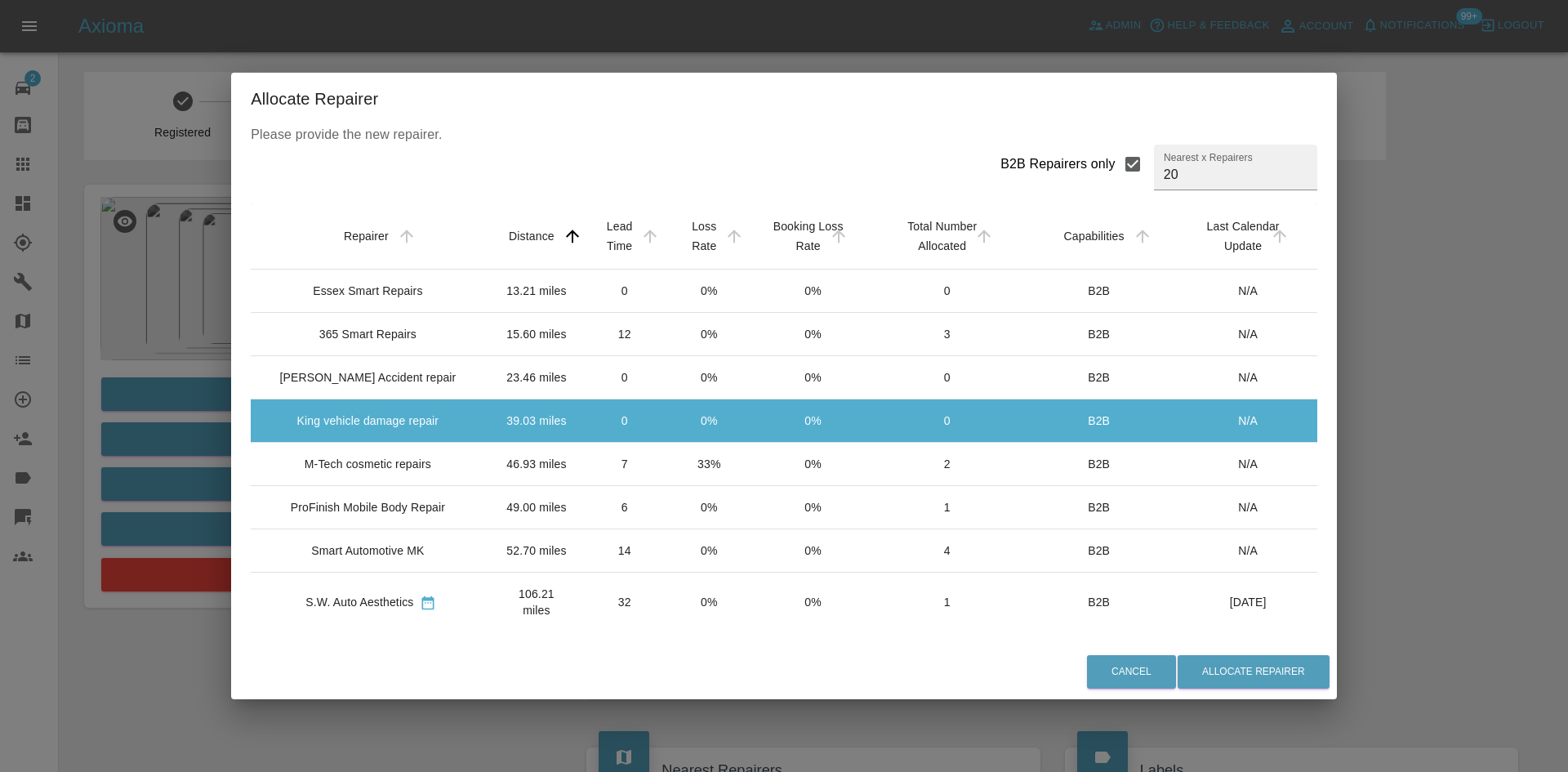
click at [377, 444] on td "M-Tech cosmetic repairs" at bounding box center [371, 463] width 240 height 43
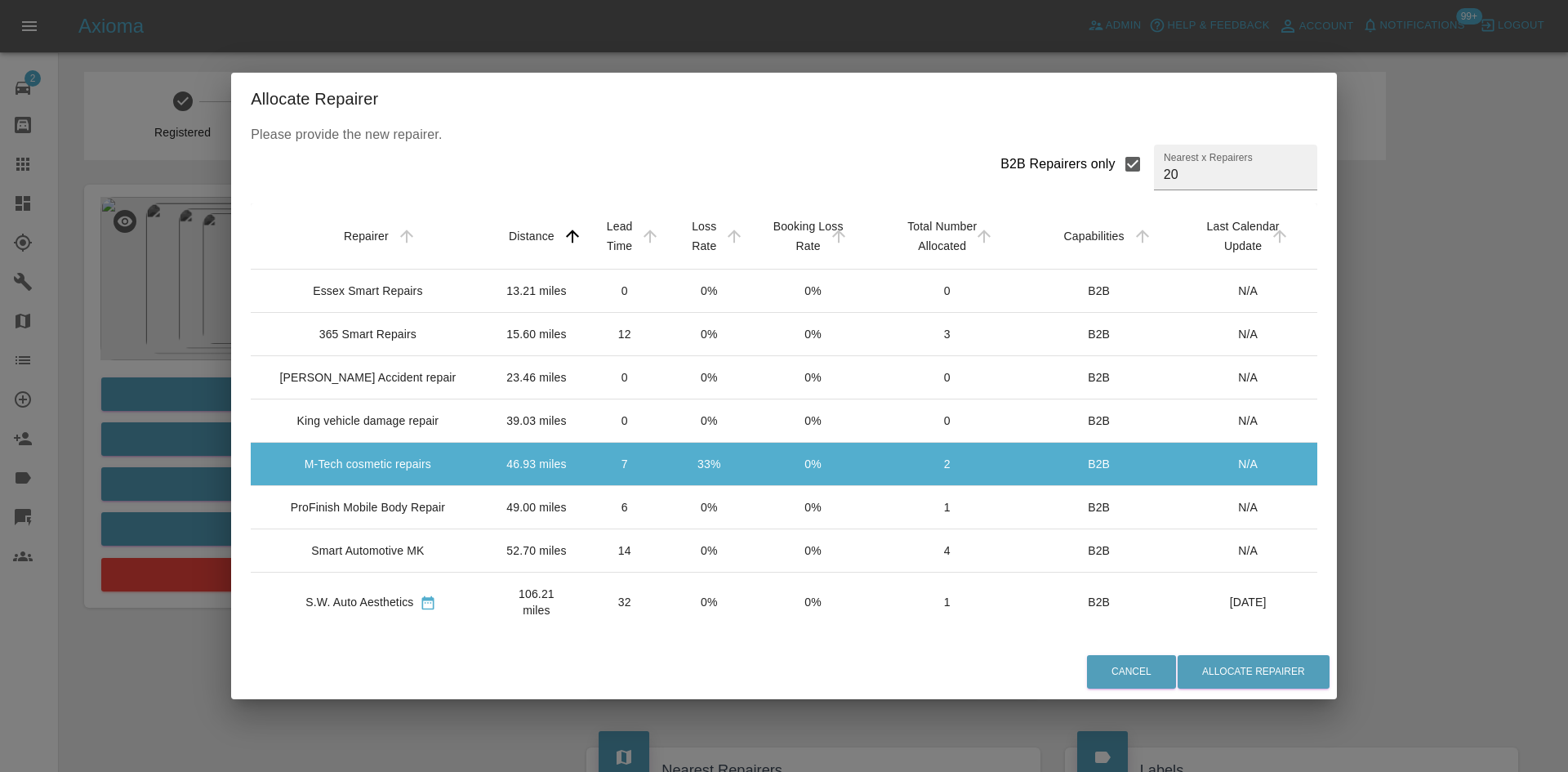
click at [378, 573] on td "Smart Automotive MK" at bounding box center [371, 550] width 240 height 43
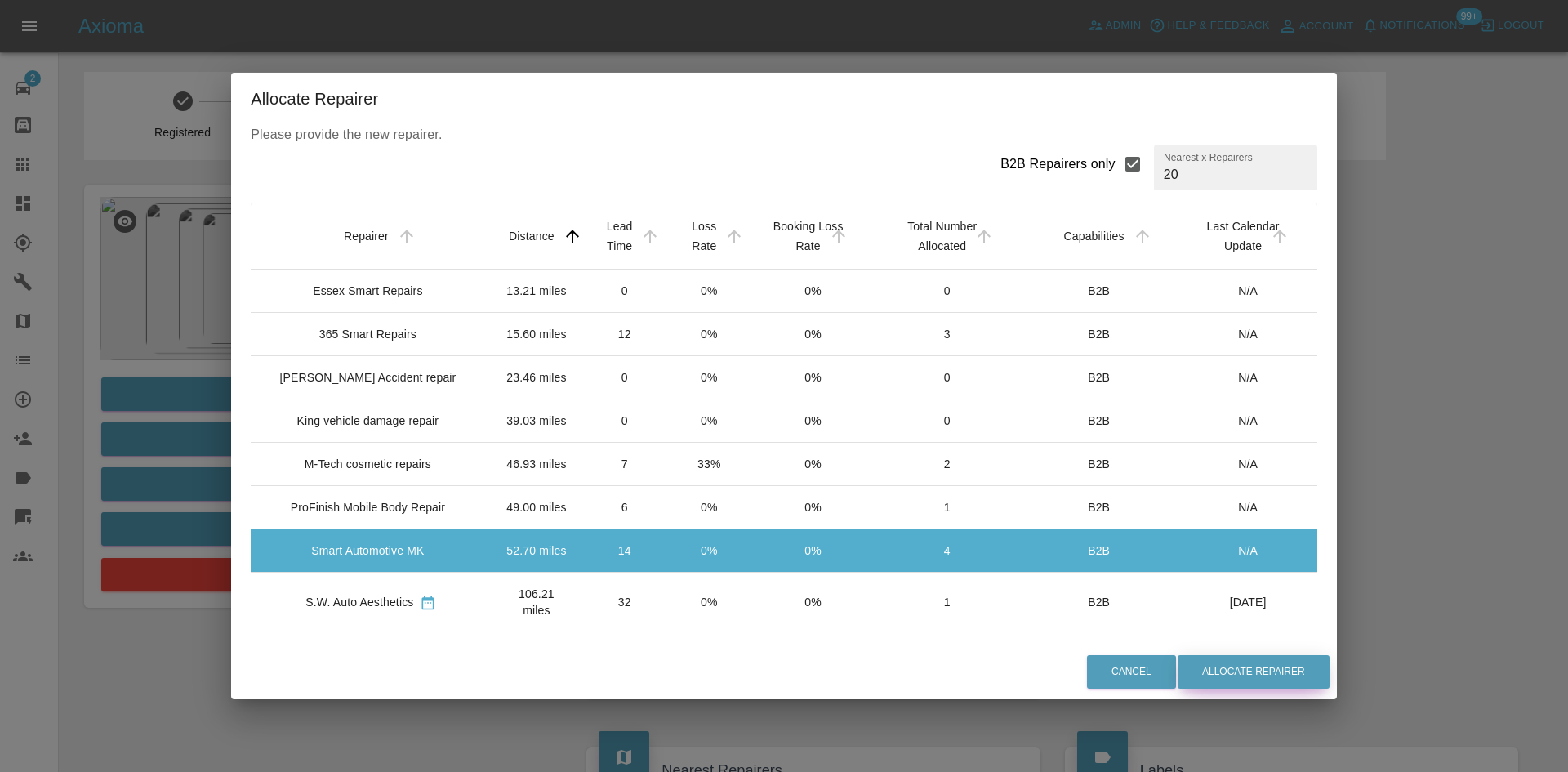
click at [1255, 666] on button "Allocate Repairer" at bounding box center [1252, 671] width 152 height 33
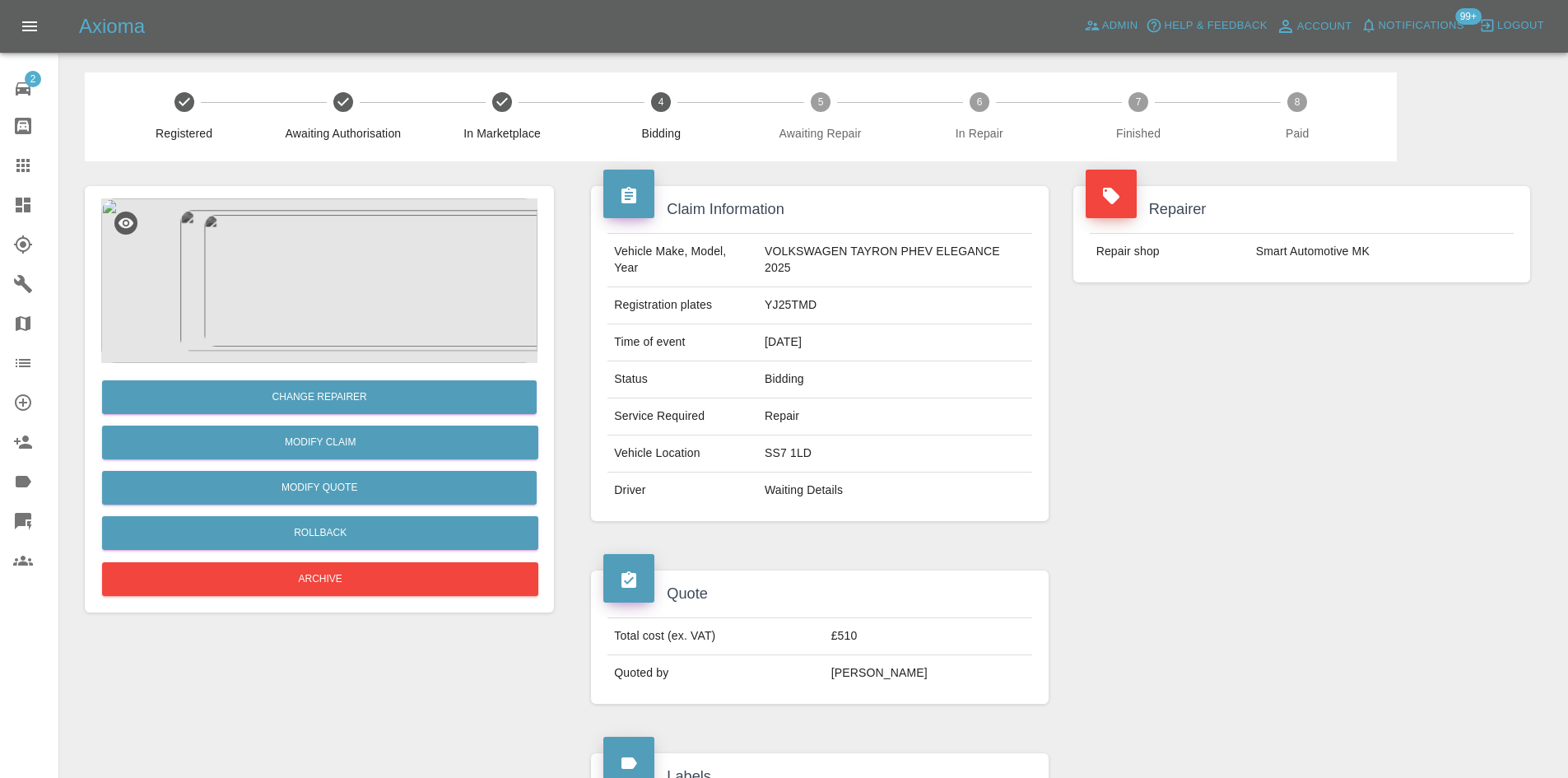
click at [360, 359] on img at bounding box center [319, 280] width 436 height 164
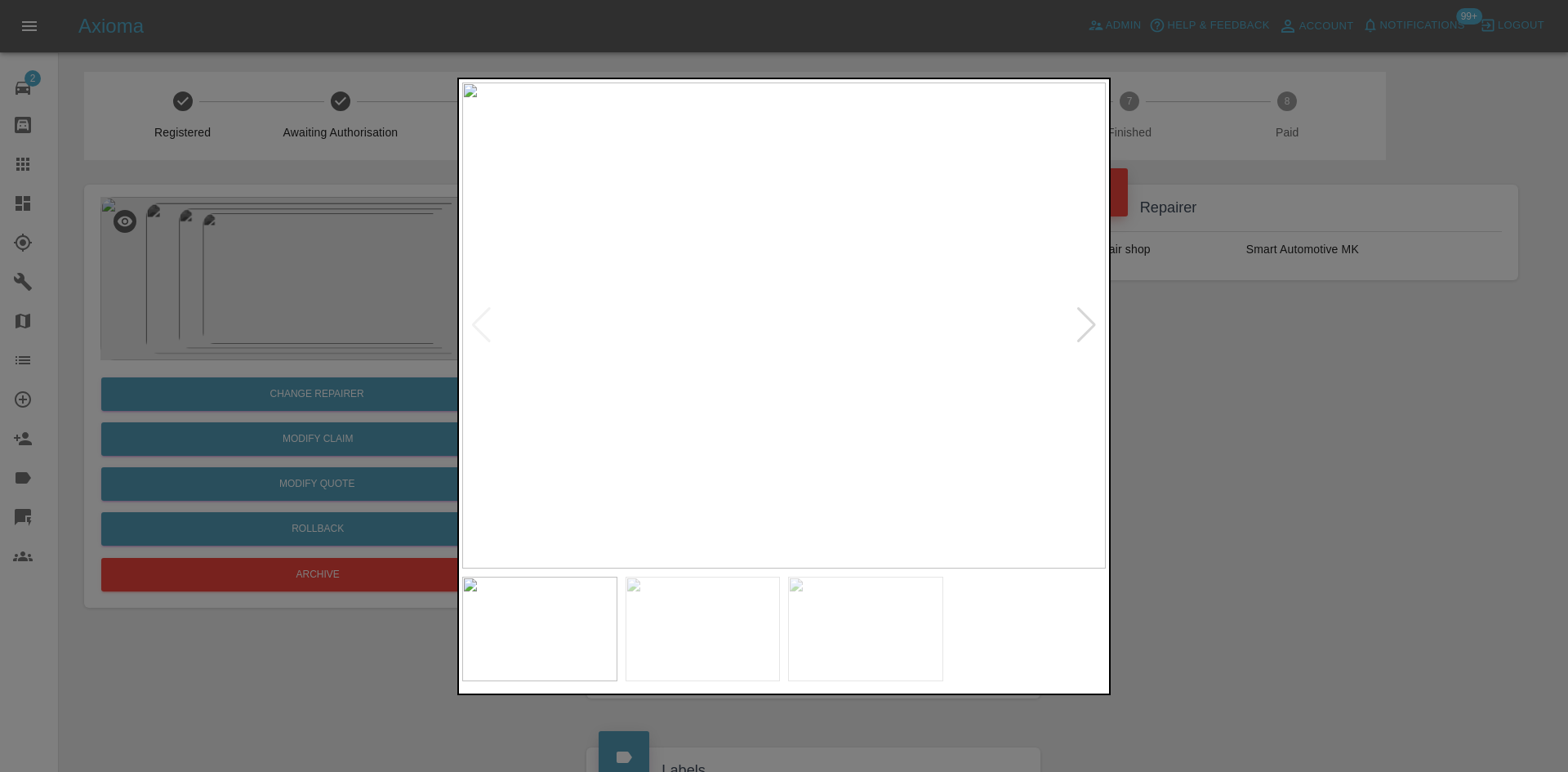
click at [1079, 322] on div at bounding box center [1086, 325] width 22 height 36
click at [1267, 389] on div at bounding box center [784, 386] width 1568 height 772
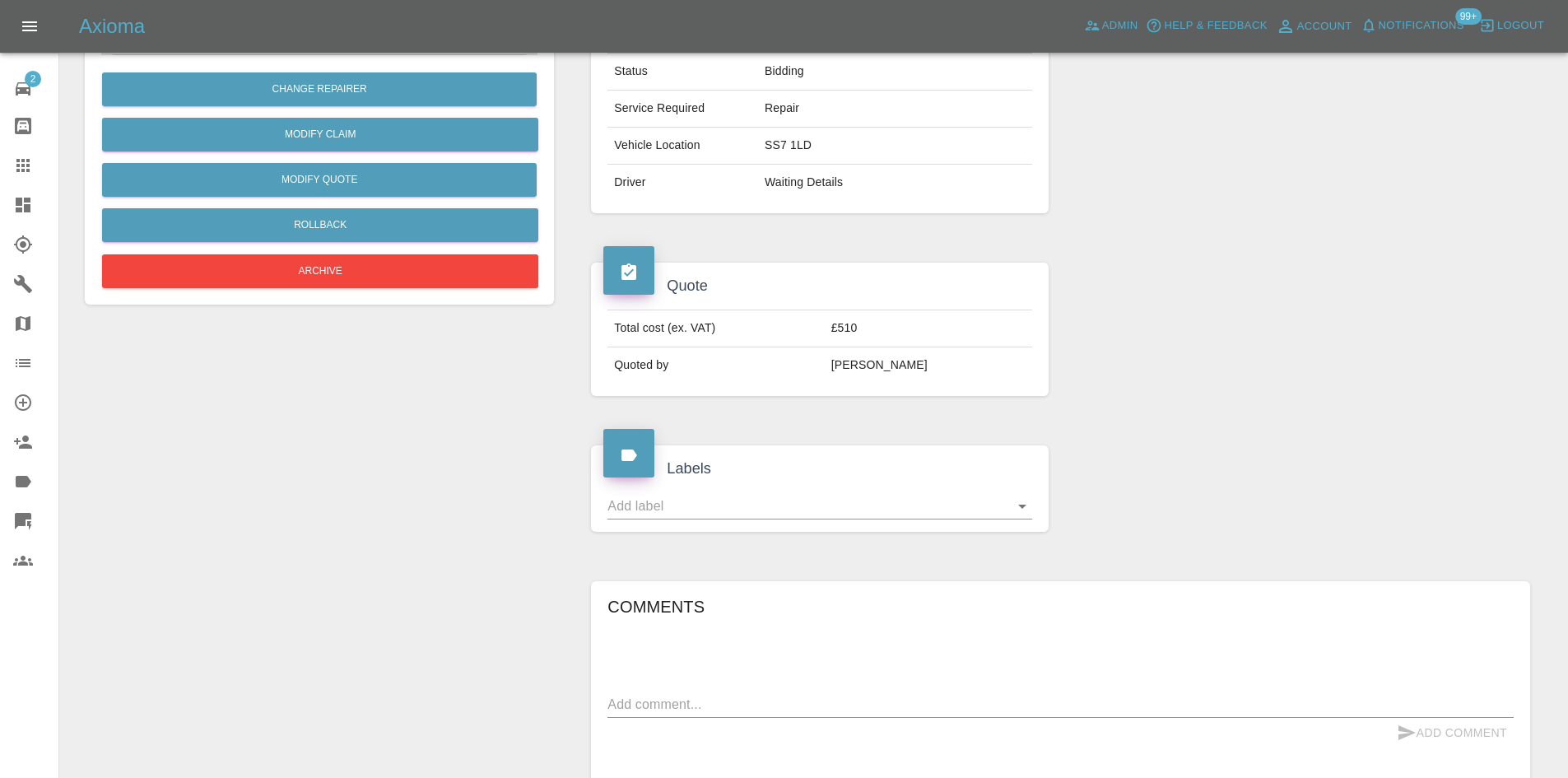
scroll to position [720, 0]
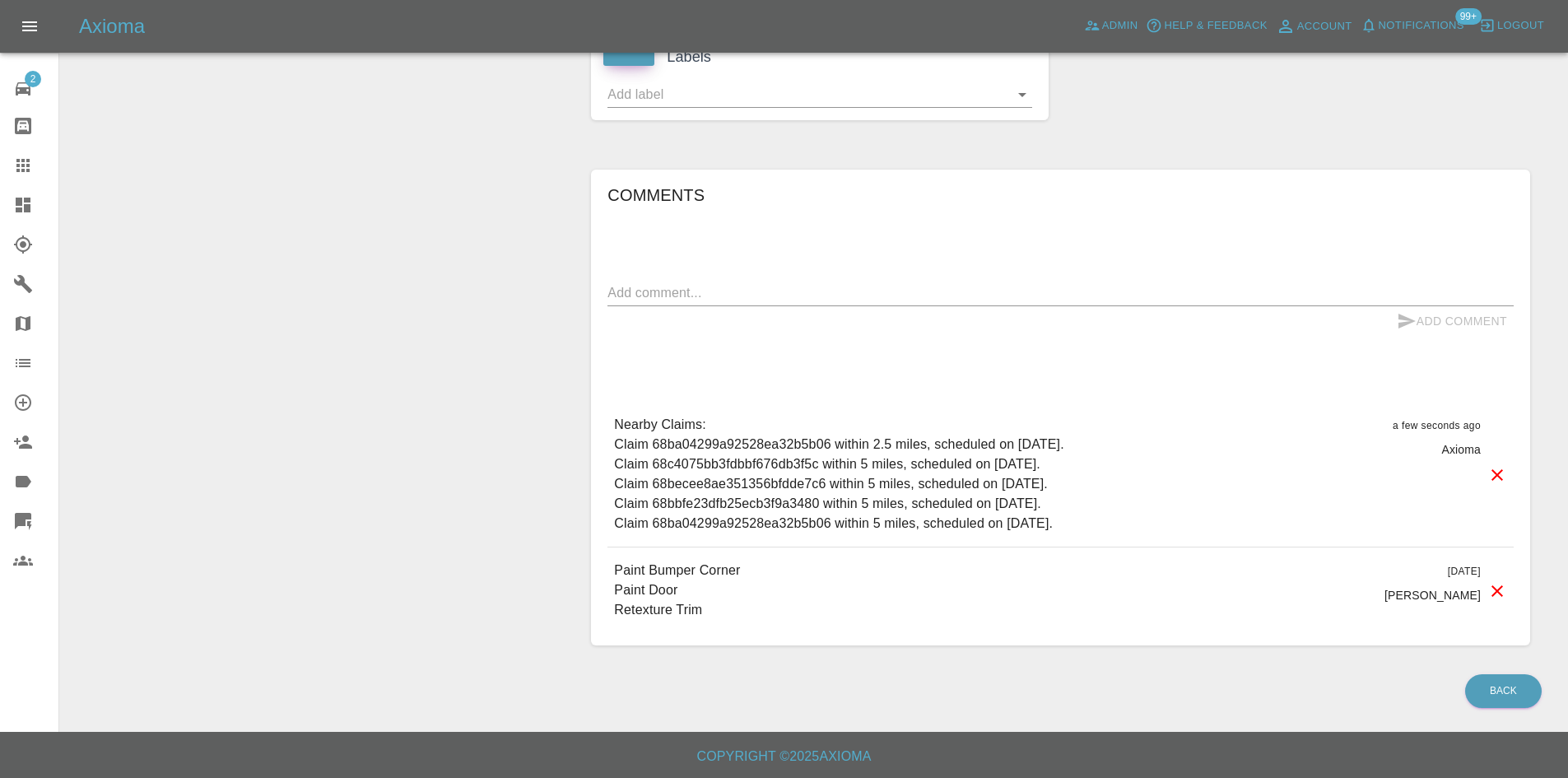
click at [29, 204] on icon at bounding box center [22, 205] width 14 height 14
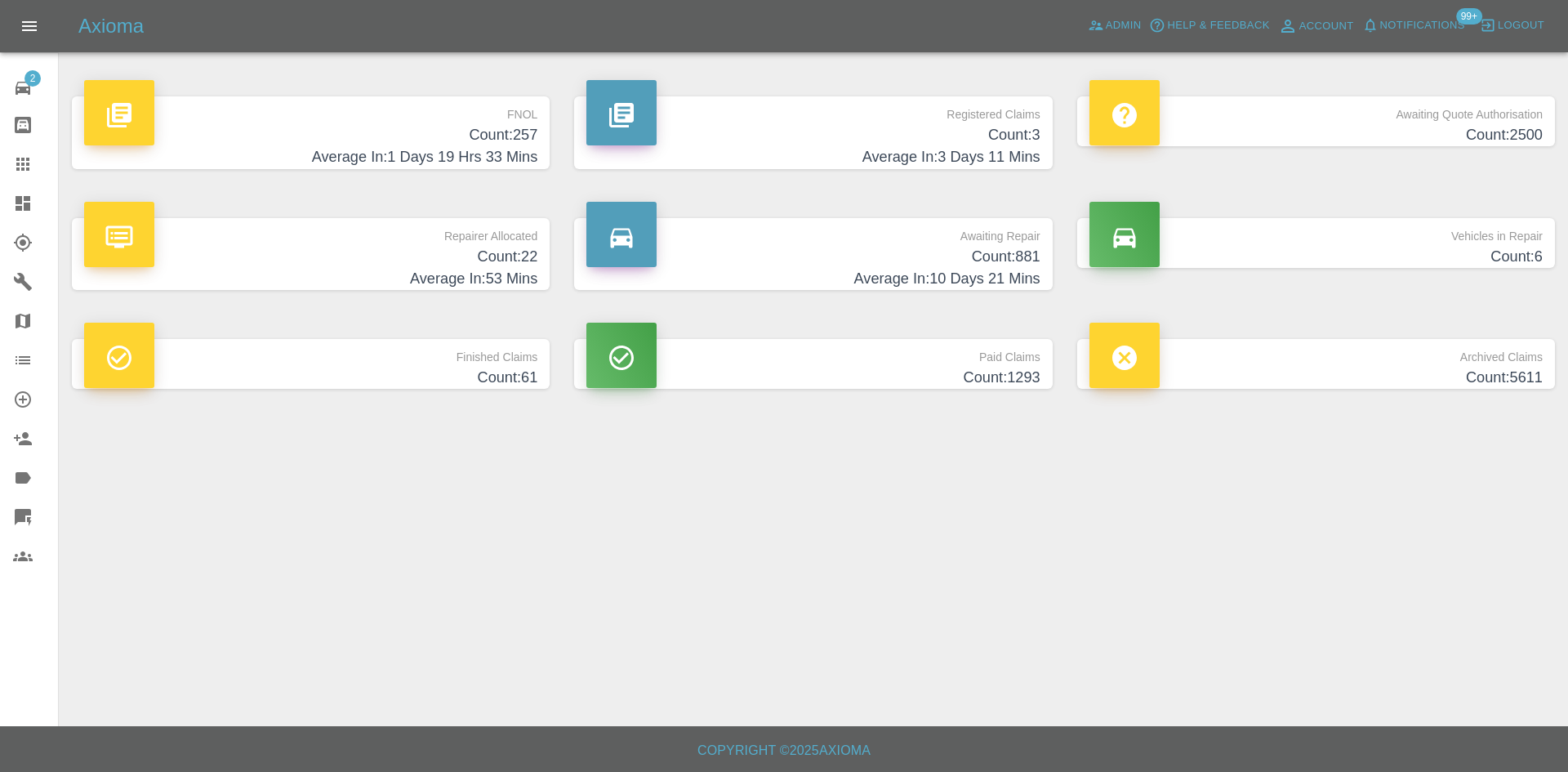
click at [39, 212] on div at bounding box center [36, 203] width 46 height 20
click at [363, 251] on h4 "Count: 22" at bounding box center [311, 256] width 454 height 22
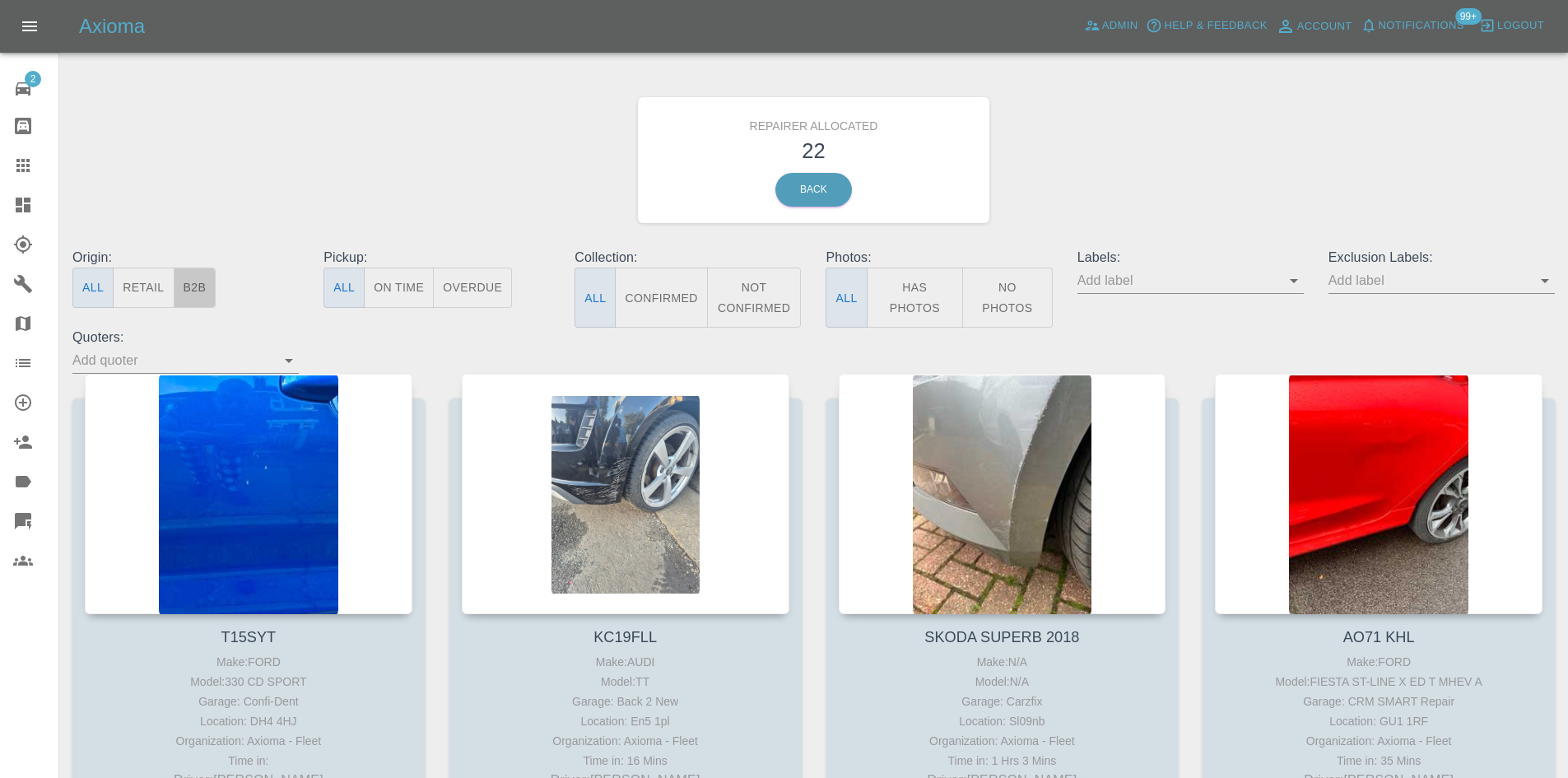
click at [202, 285] on button "B2B" at bounding box center [195, 287] width 43 height 40
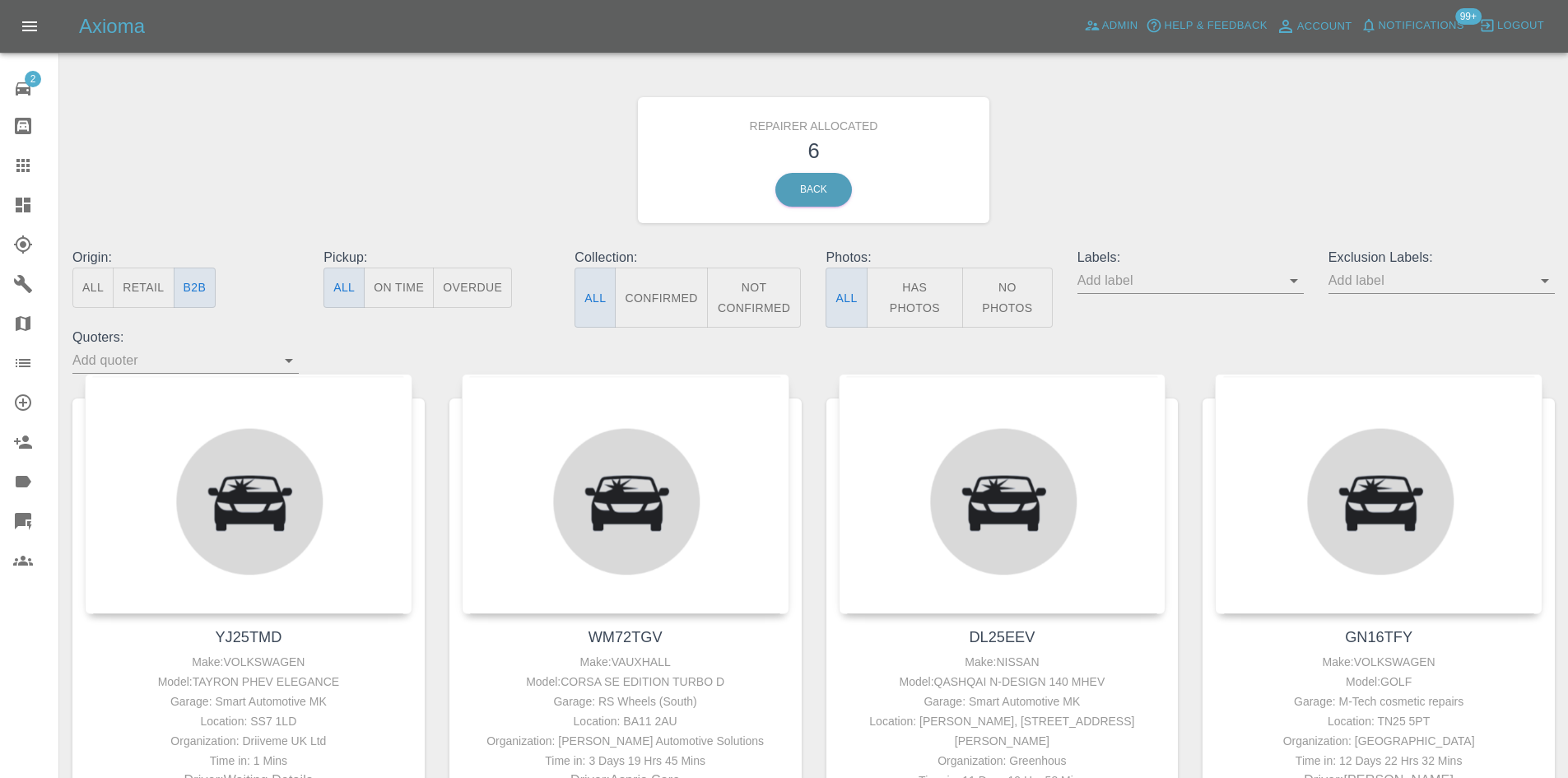
click at [14, 200] on icon at bounding box center [23, 205] width 20 height 20
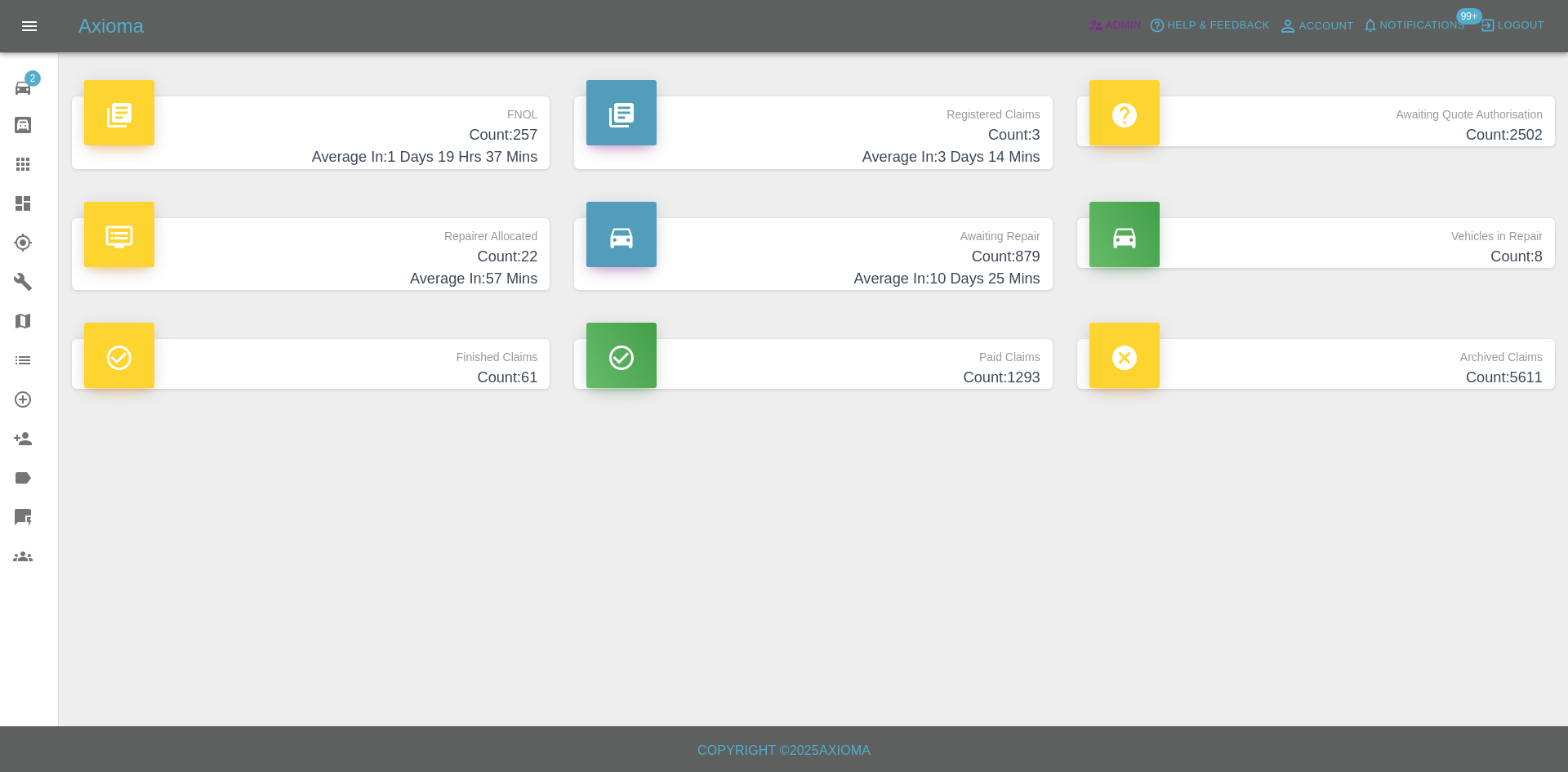
click at [1121, 23] on span "Admin" at bounding box center [1124, 26] width 36 height 19
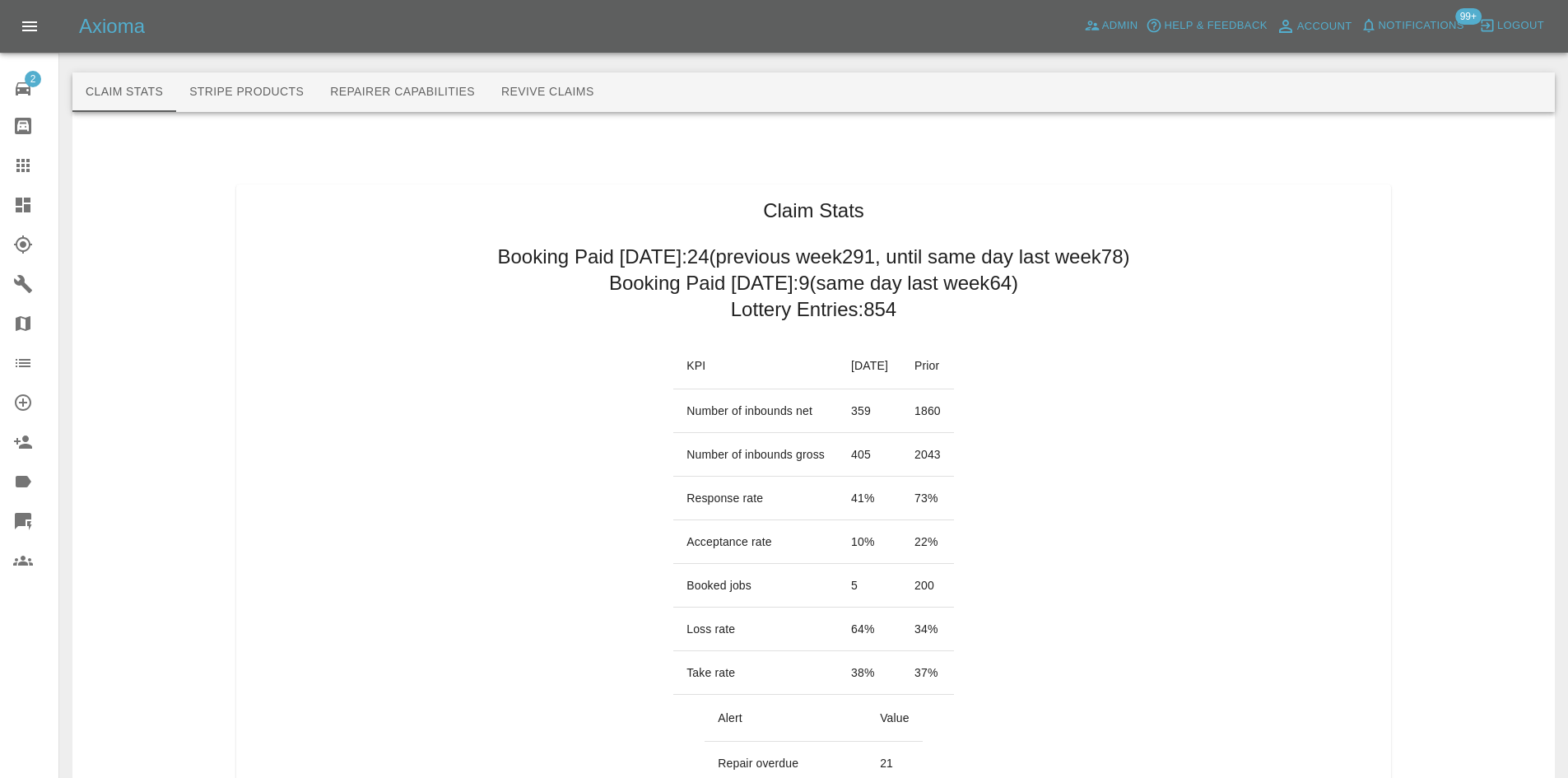
click at [954, 573] on td "200" at bounding box center [927, 585] width 53 height 43
click at [42, 213] on div at bounding box center [37, 205] width 46 height 20
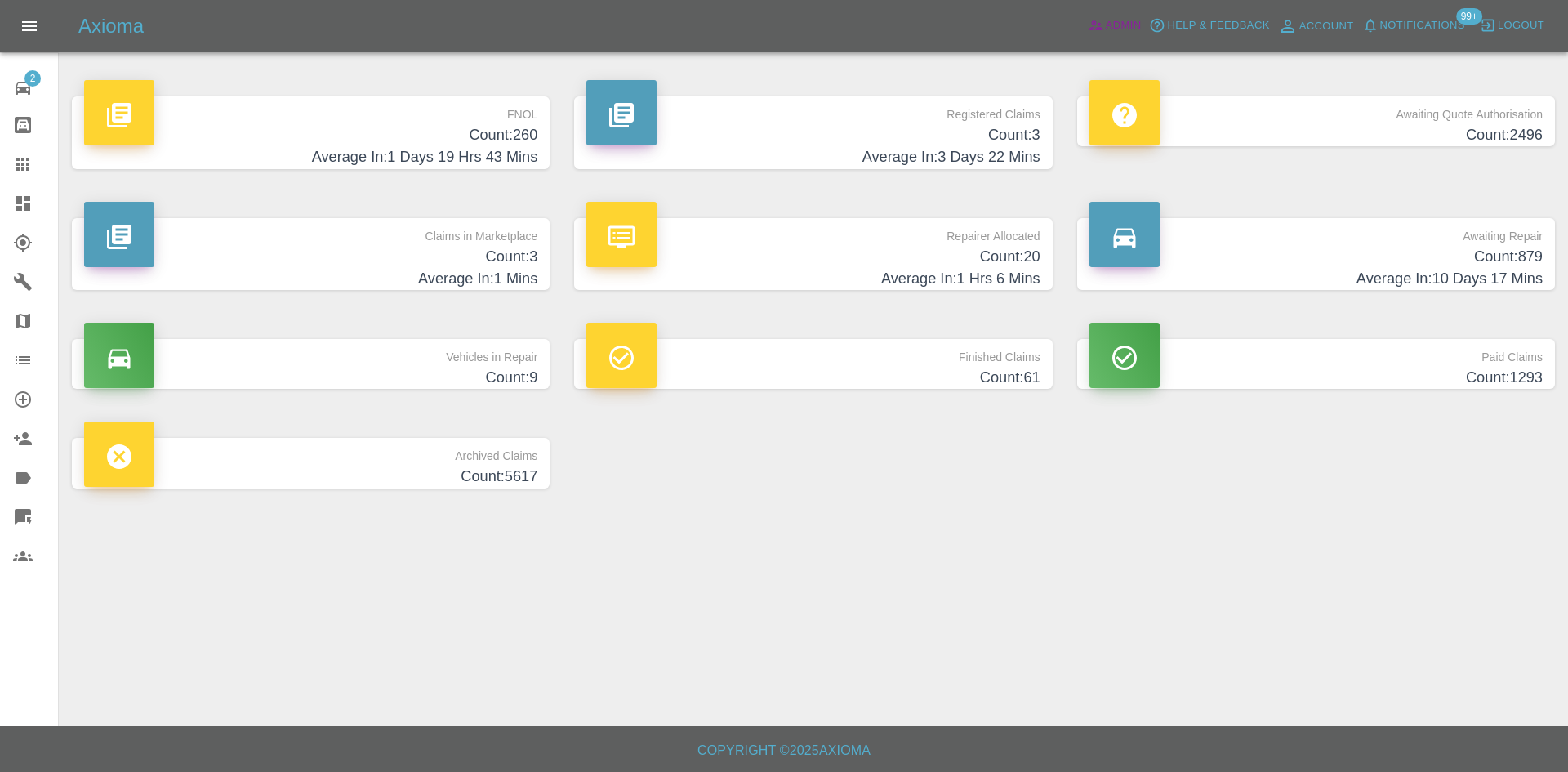
click at [1139, 33] on span "Admin" at bounding box center [1124, 26] width 36 height 19
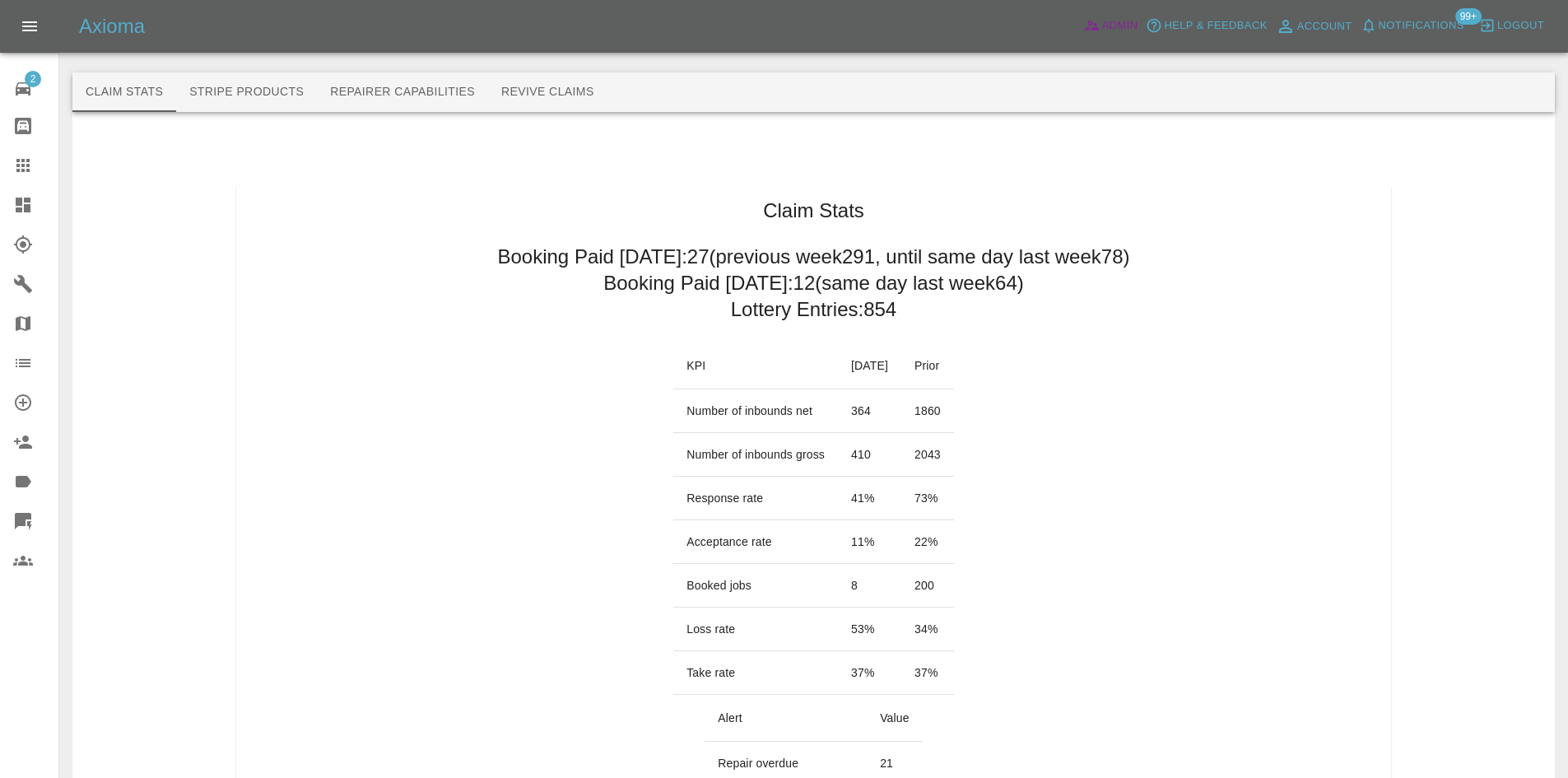
scroll to position [83, 0]
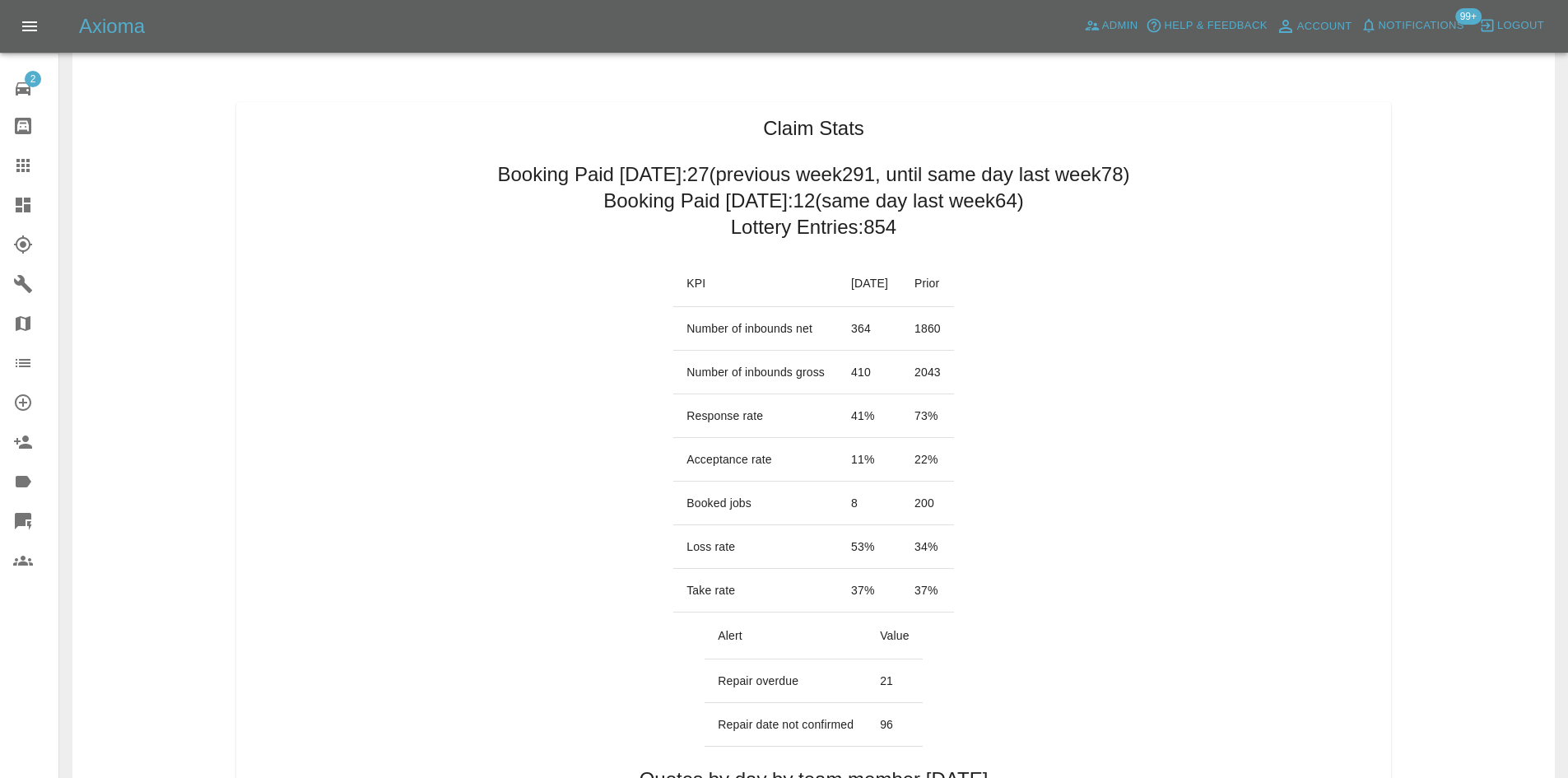
click at [954, 549] on td "34 %" at bounding box center [927, 547] width 53 height 43
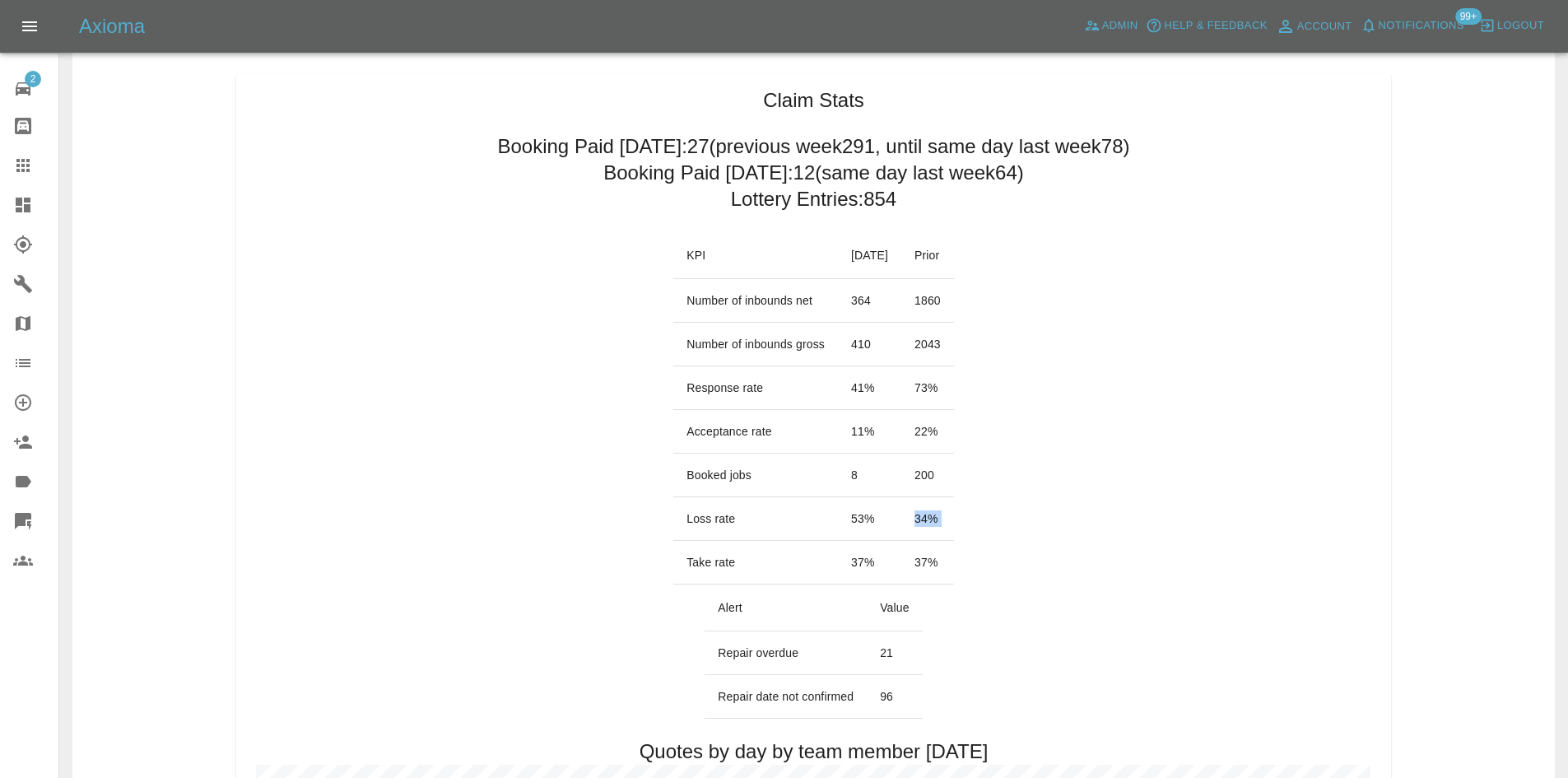
scroll to position [247, 0]
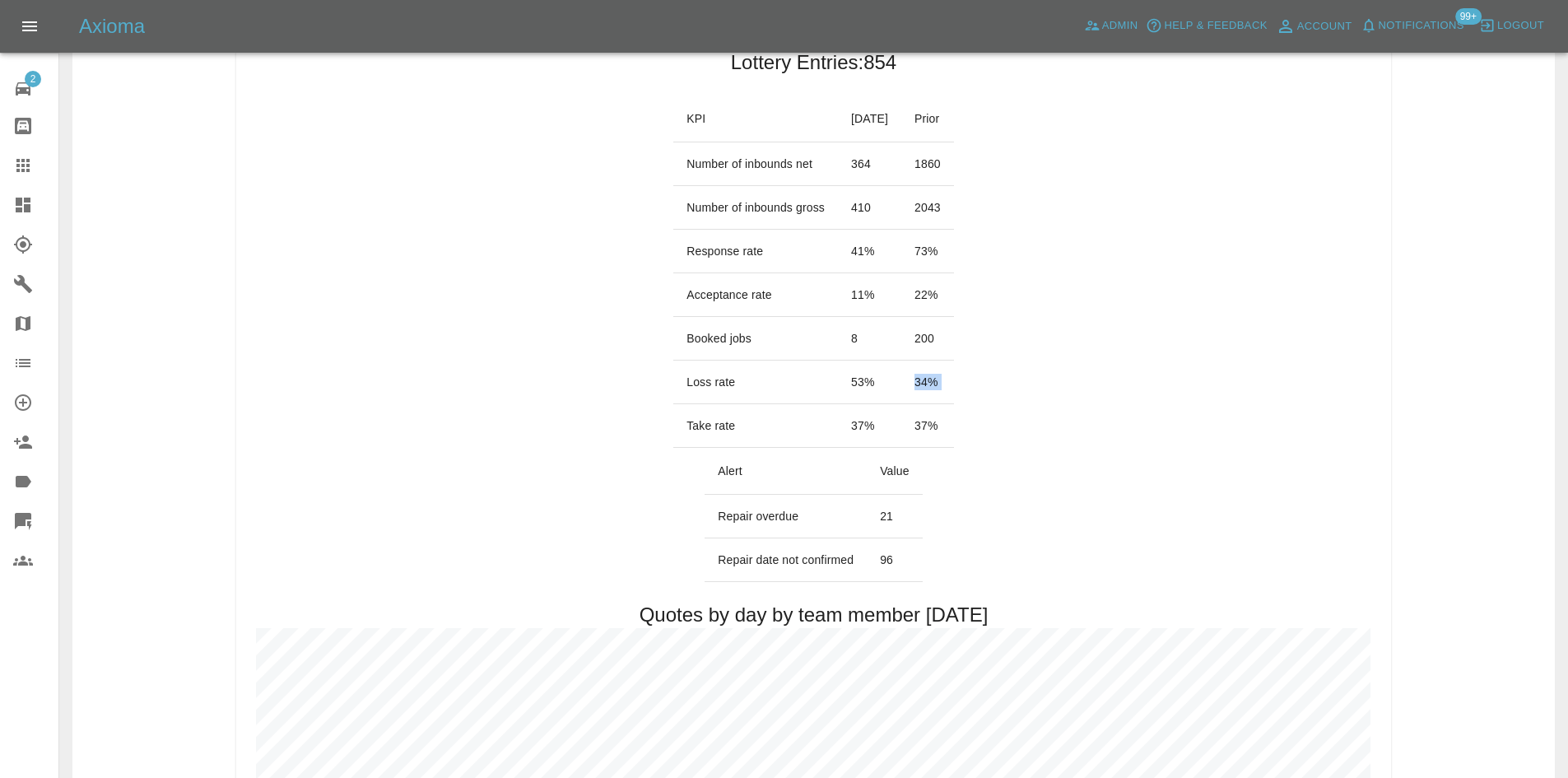
click at [9, 201] on link "Dashboard" at bounding box center [29, 205] width 59 height 39
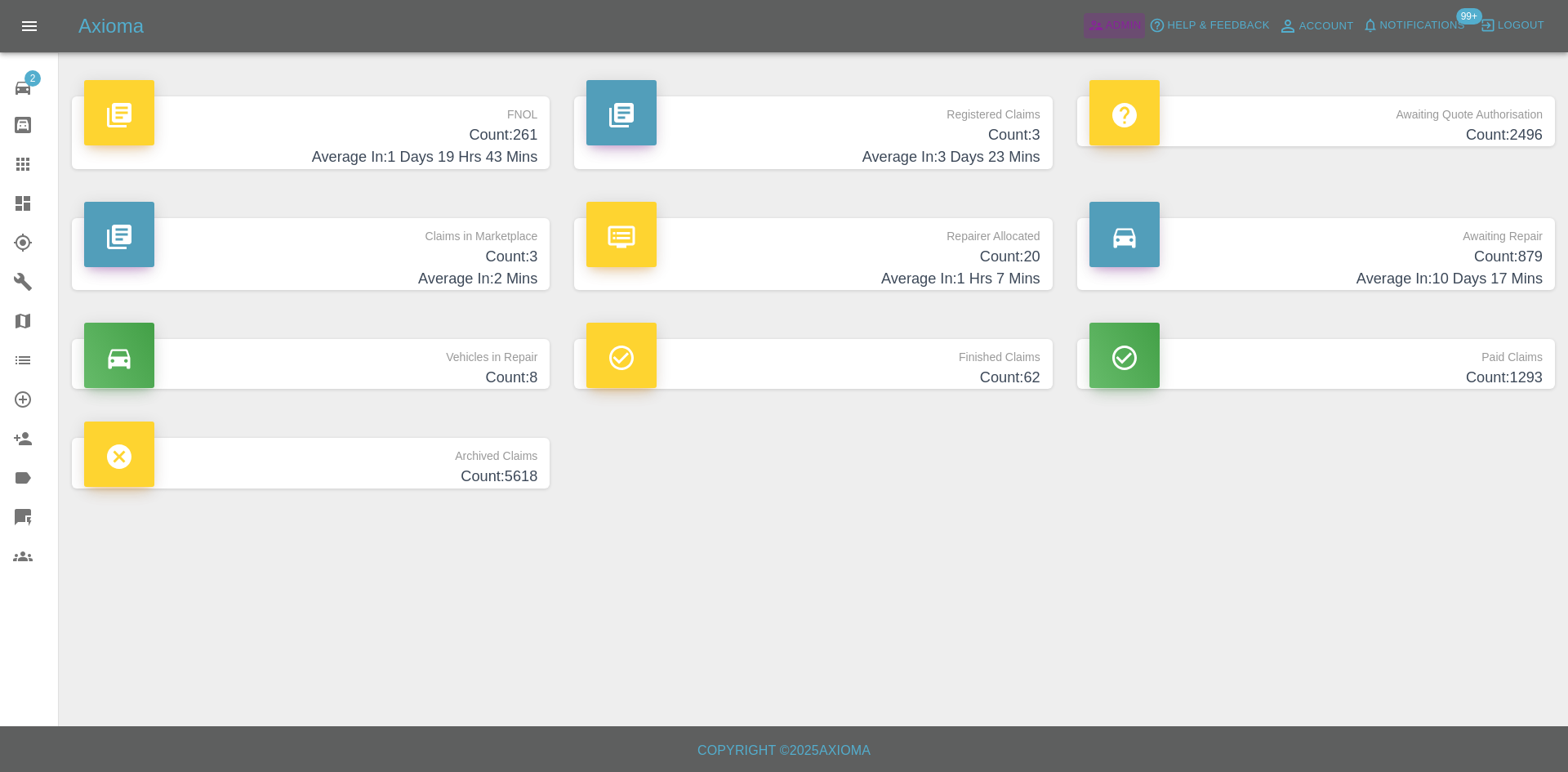
click at [1129, 20] on span "Admin" at bounding box center [1124, 26] width 36 height 19
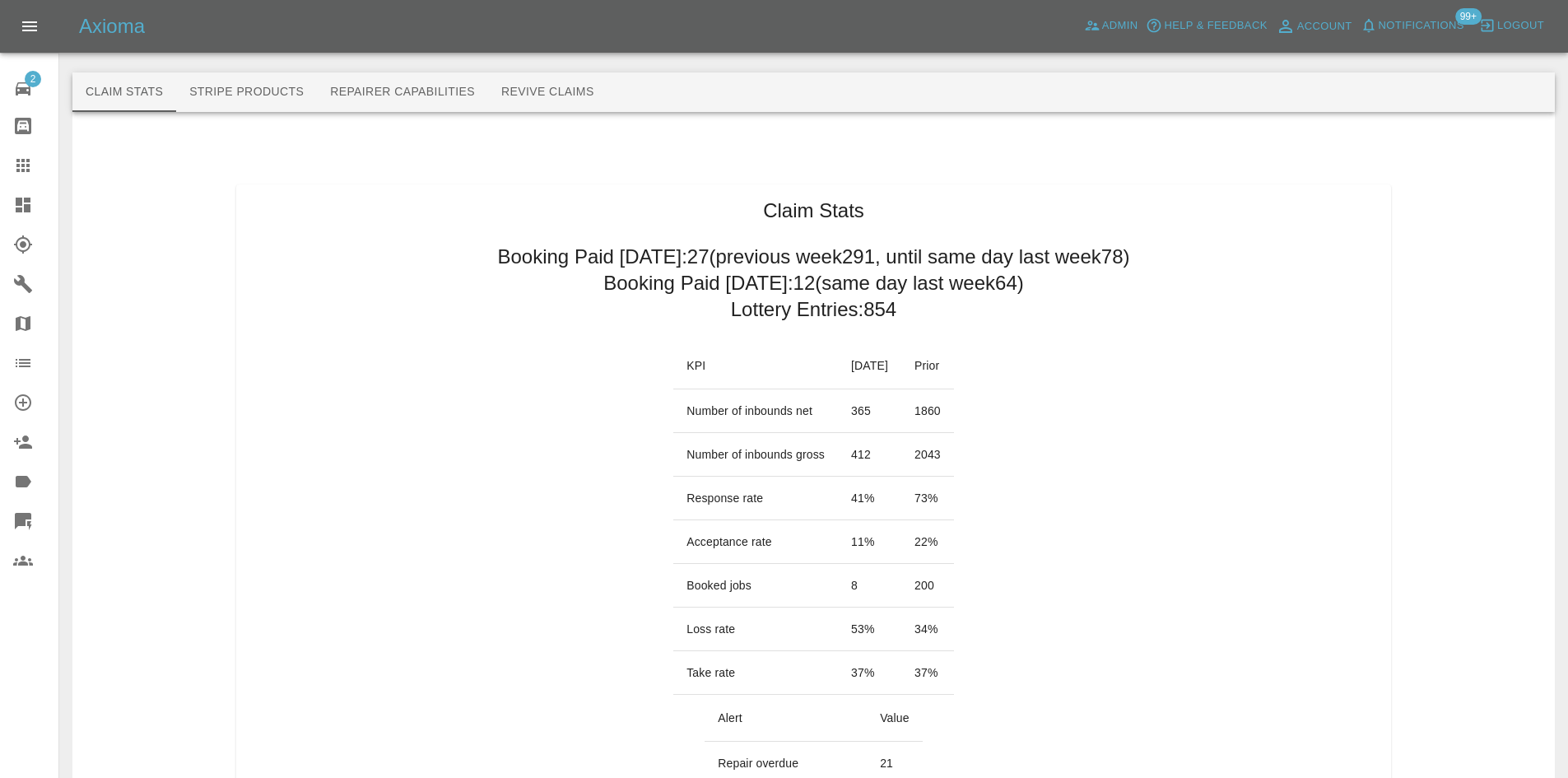
click at [3, 224] on link "Dashboard" at bounding box center [29, 205] width 59 height 39
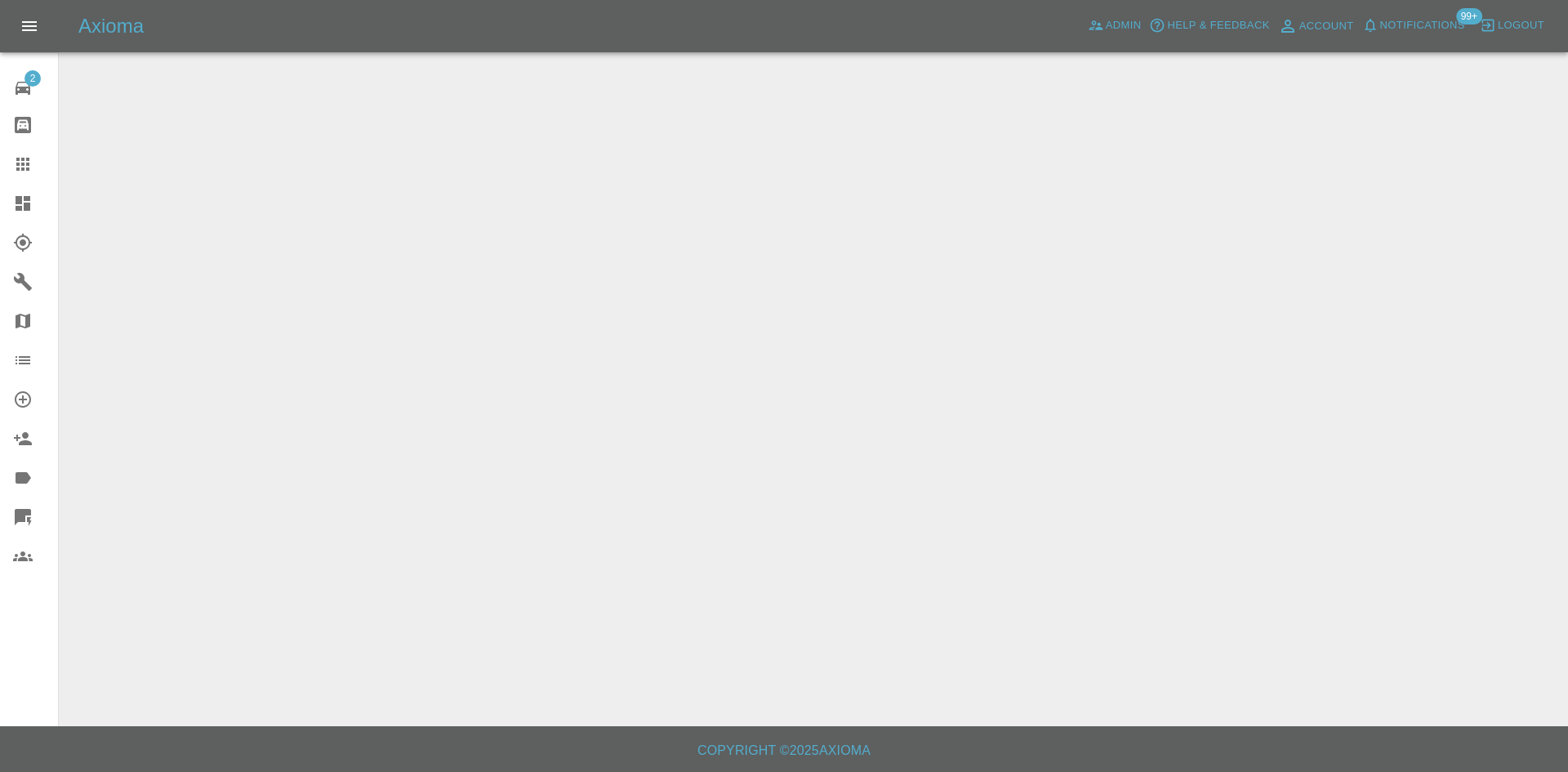
click at [11, 211] on link "Dashboard" at bounding box center [29, 203] width 58 height 39
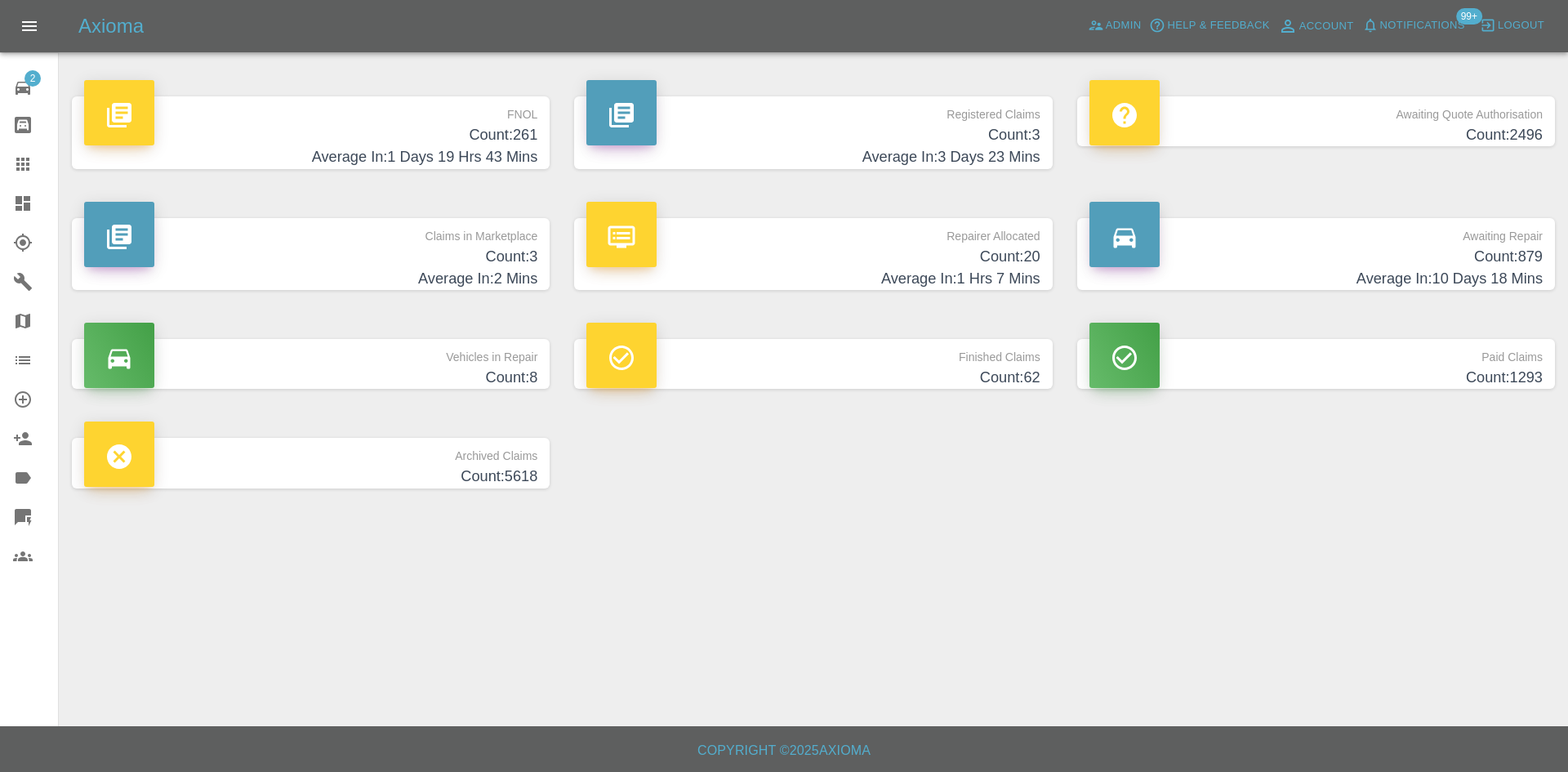
click at [1034, 742] on h6 "Copyright © 2025 Axioma" at bounding box center [784, 750] width 1542 height 23
click at [1137, 20] on span "Admin" at bounding box center [1124, 26] width 36 height 19
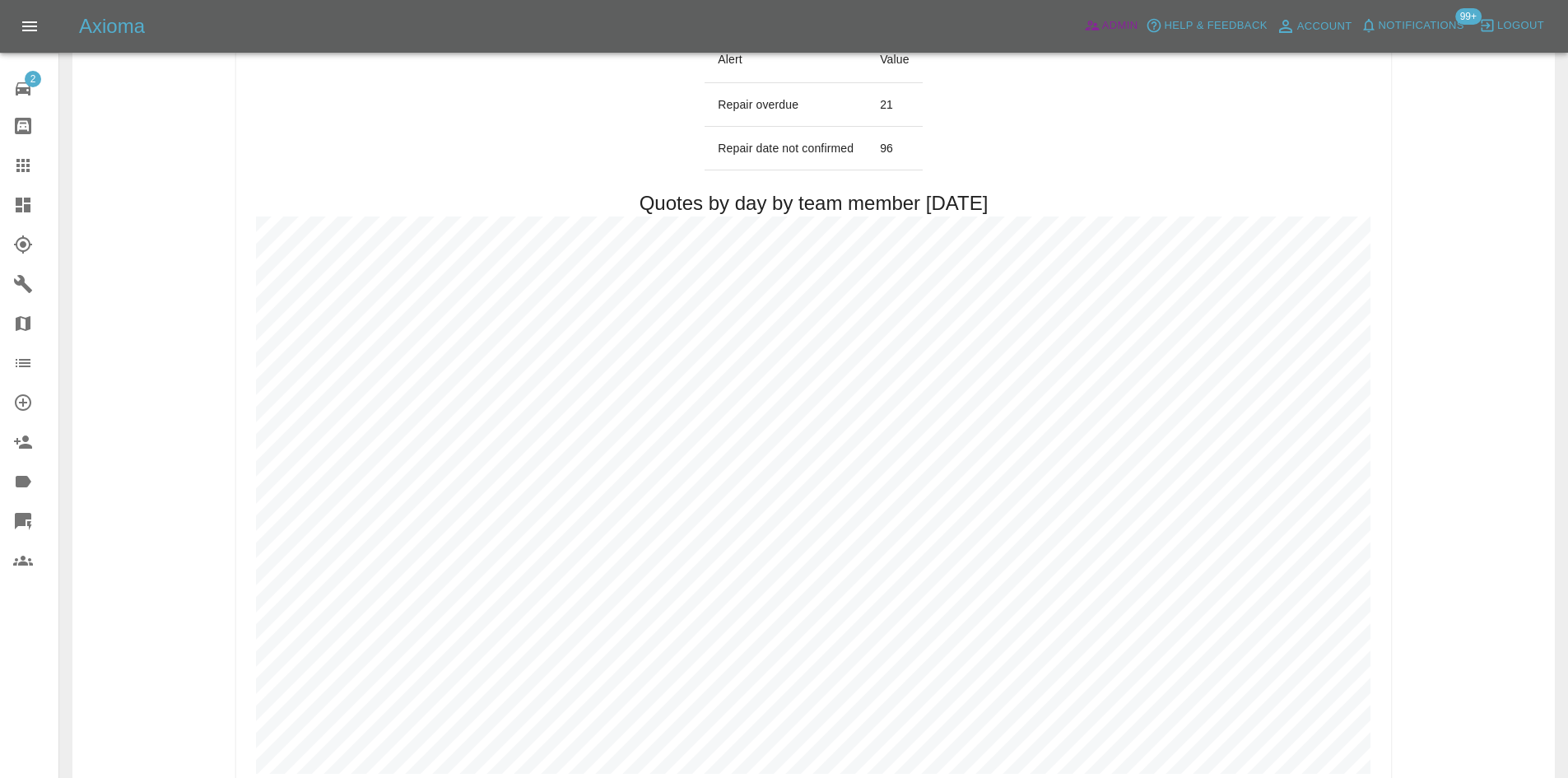
scroll to position [1975, 0]
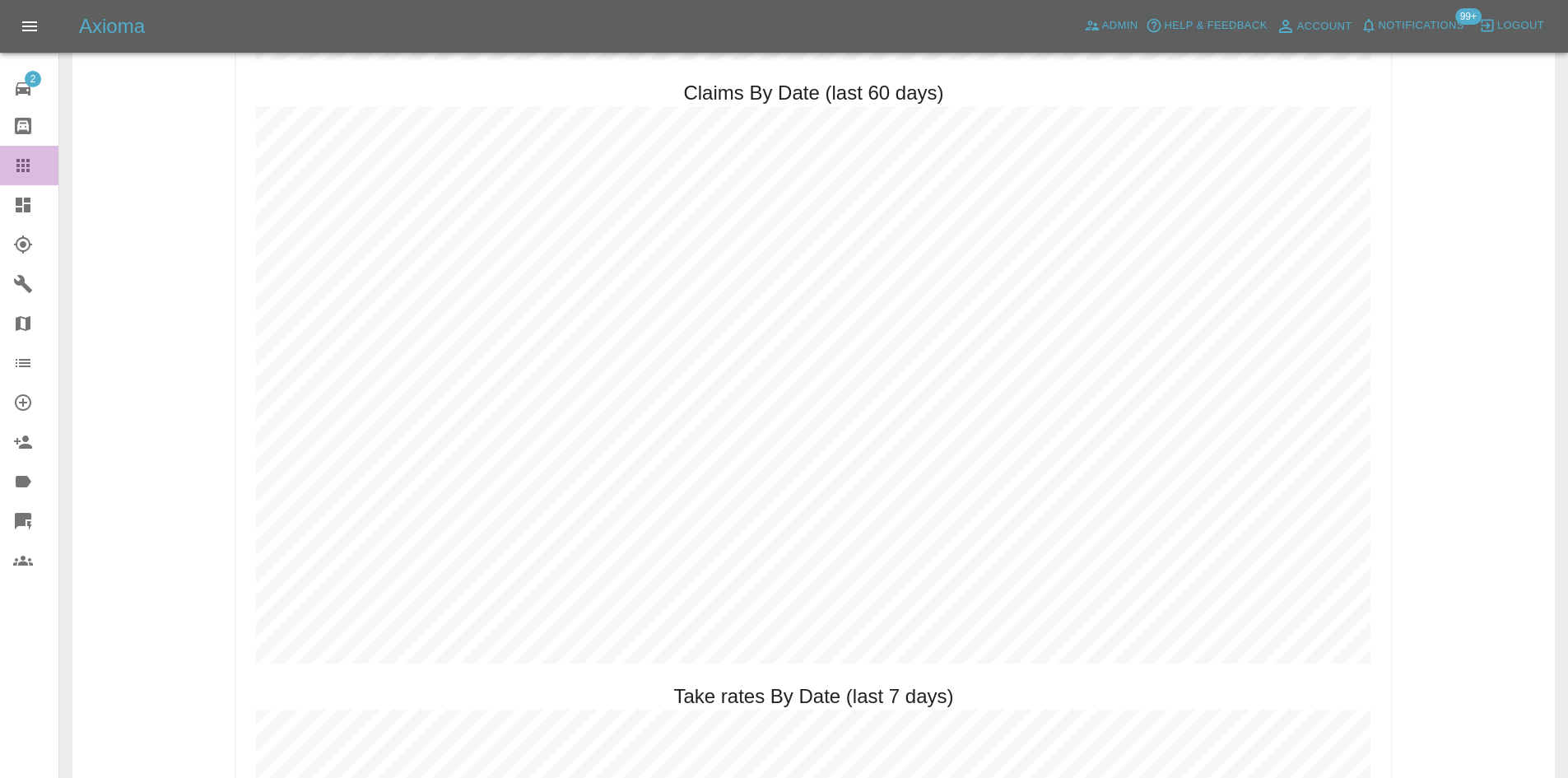
click at [12, 182] on link "Claims" at bounding box center [29, 165] width 59 height 39
click at [12, 200] on link "Dashboard" at bounding box center [29, 205] width 59 height 39
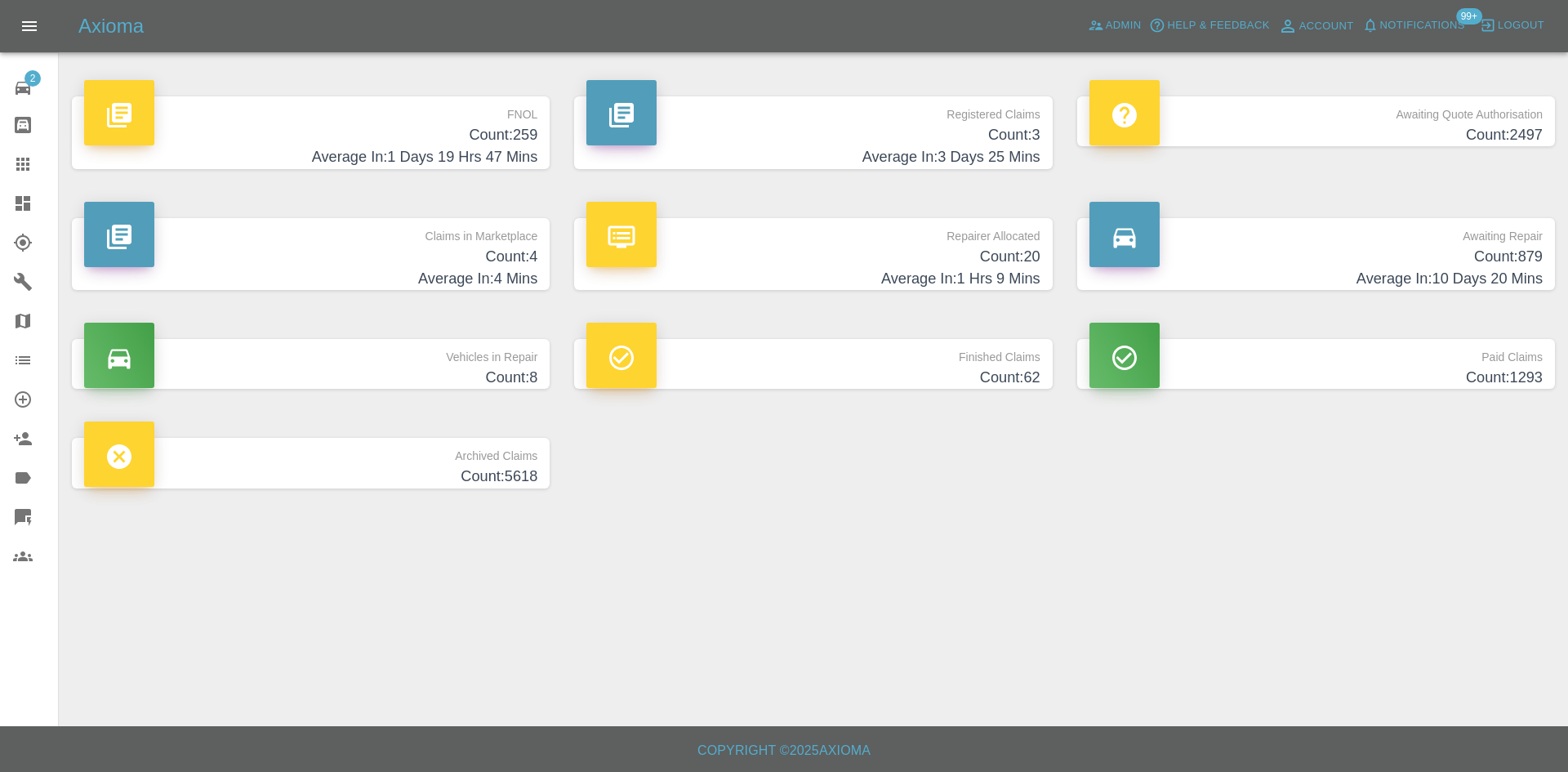
click at [437, 144] on h4 "Count: 259" at bounding box center [311, 134] width 454 height 22
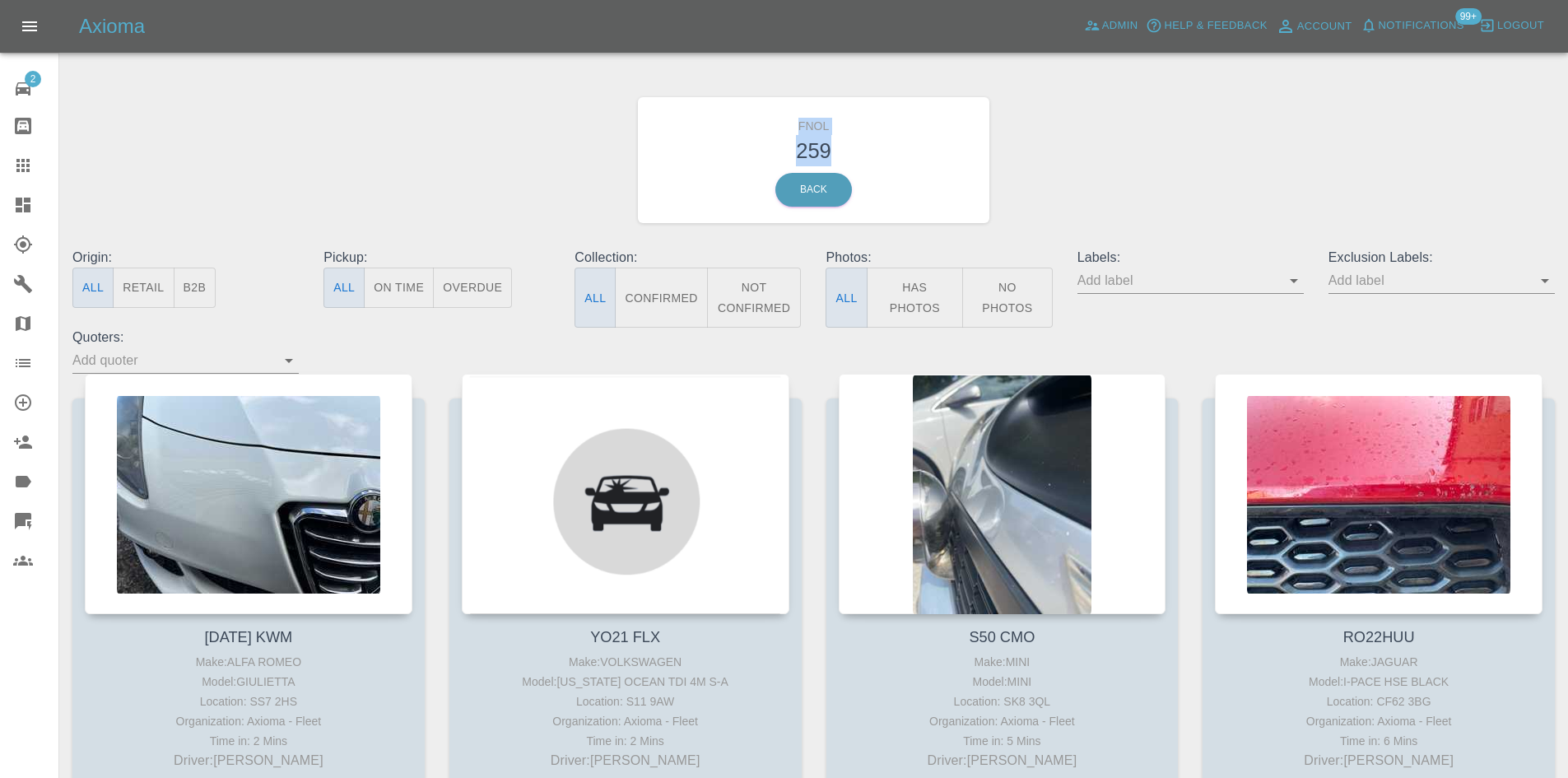
drag, startPoint x: 868, startPoint y: 162, endPoint x: 737, endPoint y: 102, distance: 144.1
click at [737, 102] on div "FNOL 259 Back" at bounding box center [814, 159] width 353 height 126
click at [9, 196] on link "Dashboard" at bounding box center [29, 205] width 59 height 39
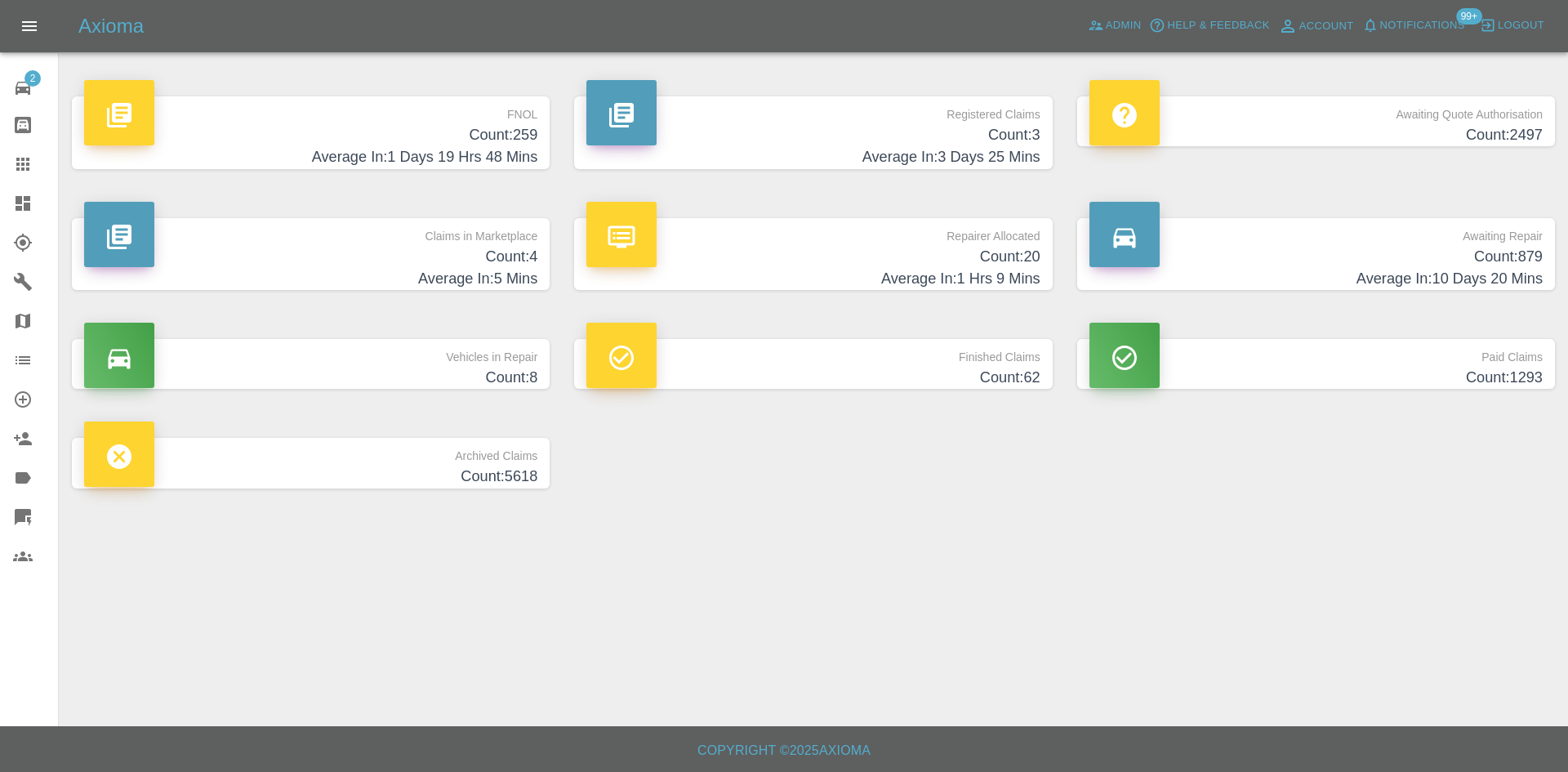
click at [459, 271] on h4 "Average In: 5 Mins" at bounding box center [311, 278] width 454 height 22
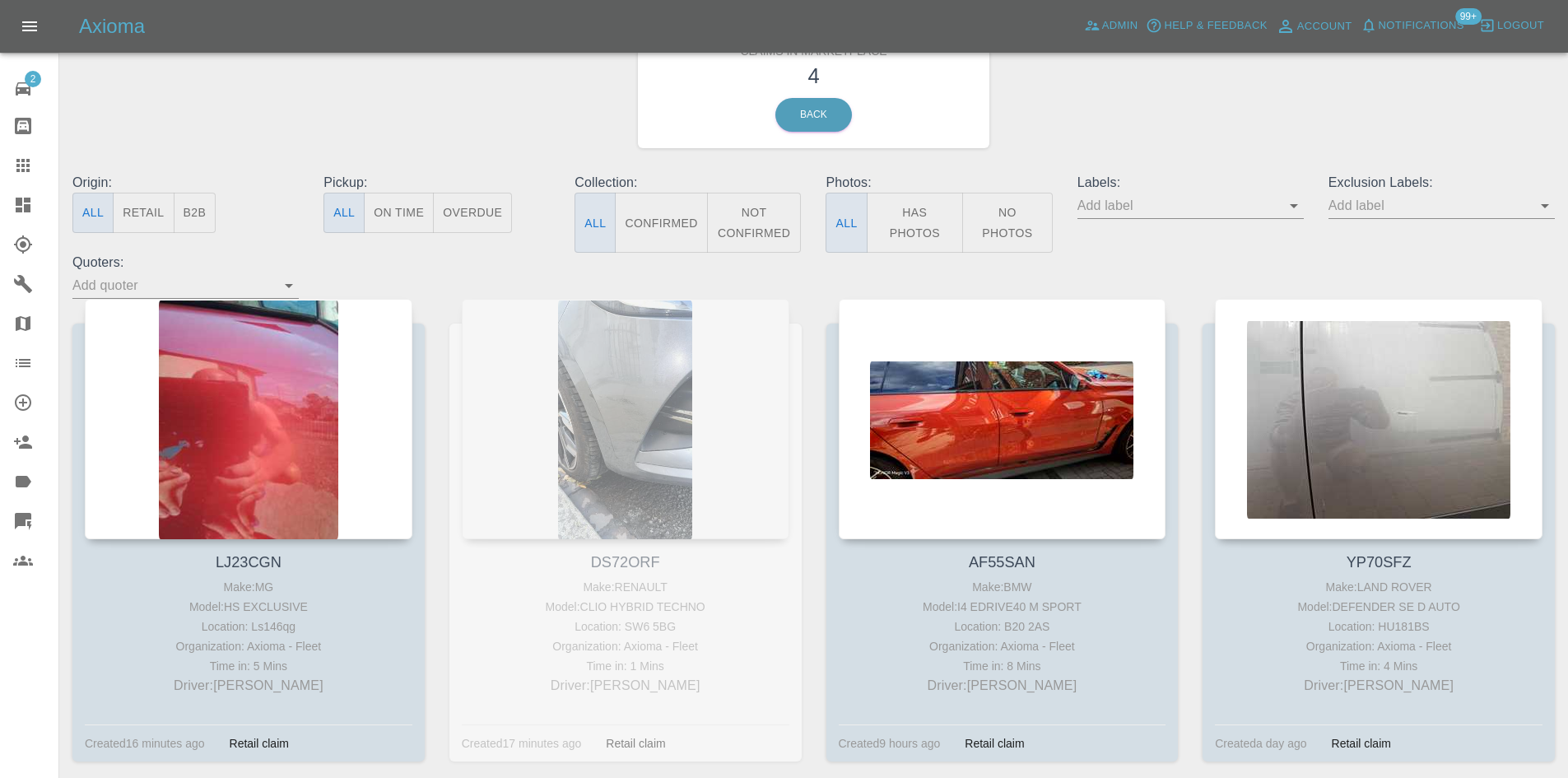
scroll to position [149, 0]
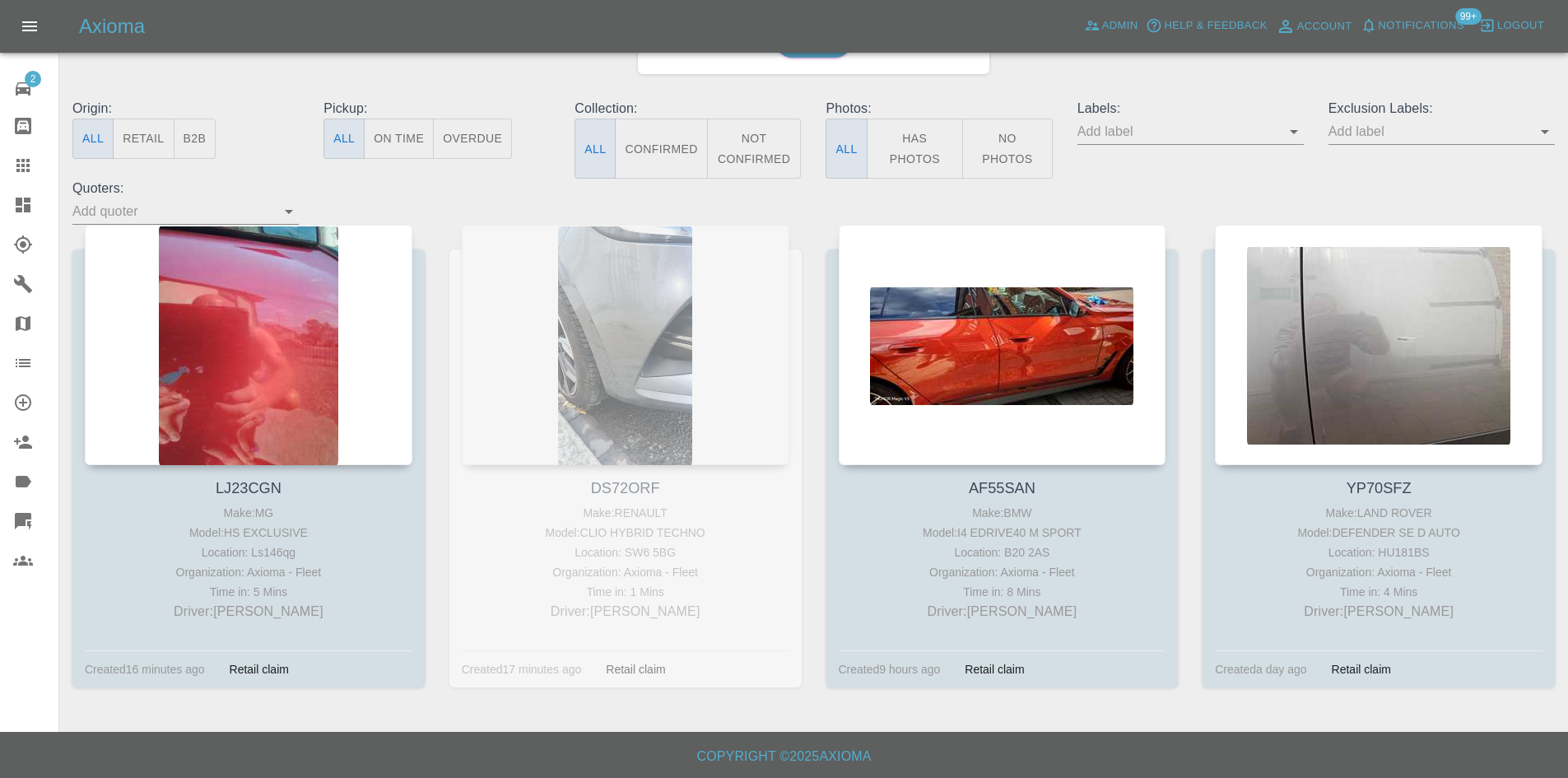
click at [585, 390] on div "DS72ORF Make: RENAULT Model: CLIO HYBRID TECHNO Location: SW6 5BG Organization:…" at bounding box center [625, 468] width 377 height 486
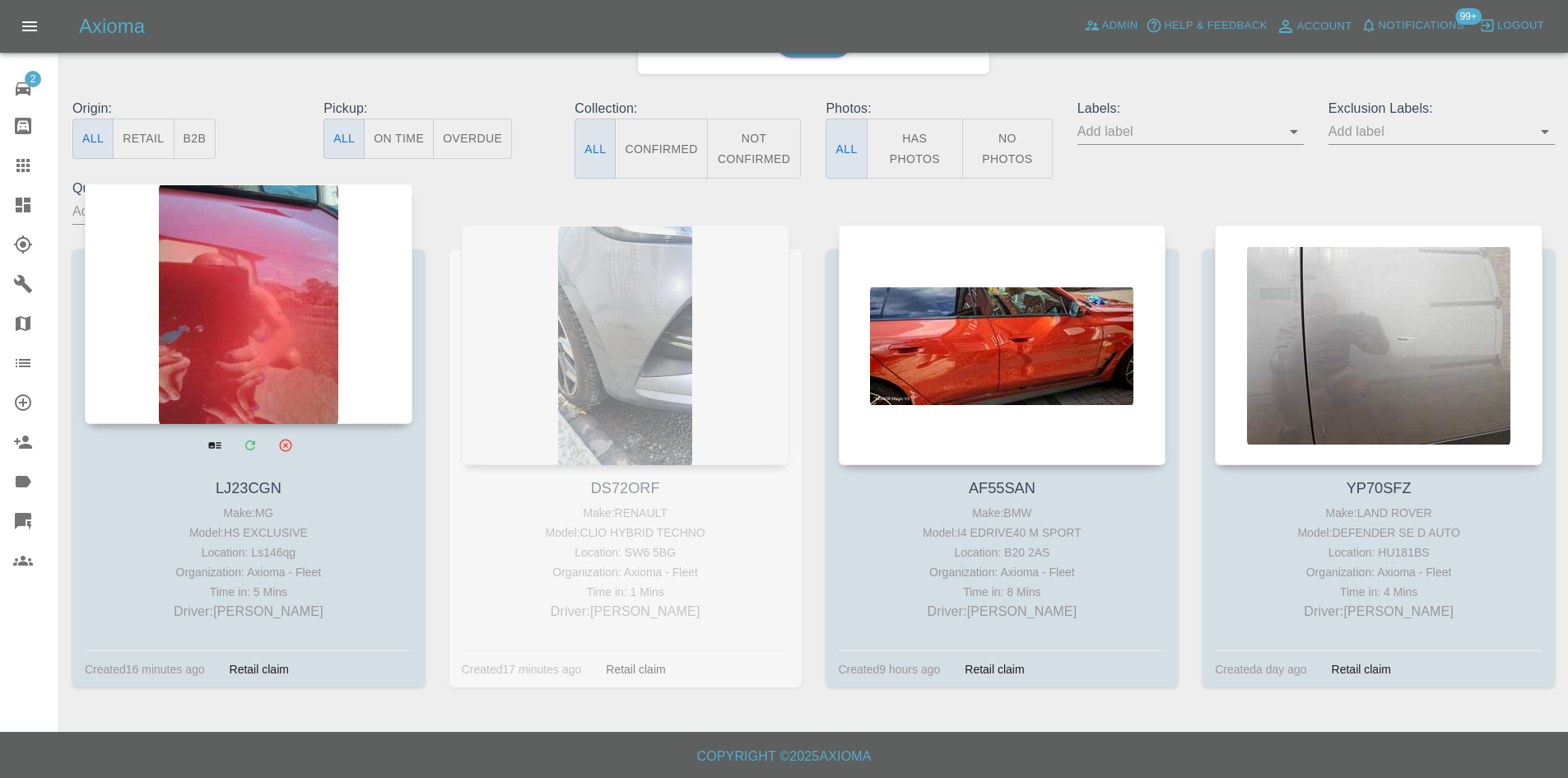
click at [370, 388] on div at bounding box center [248, 304] width 328 height 240
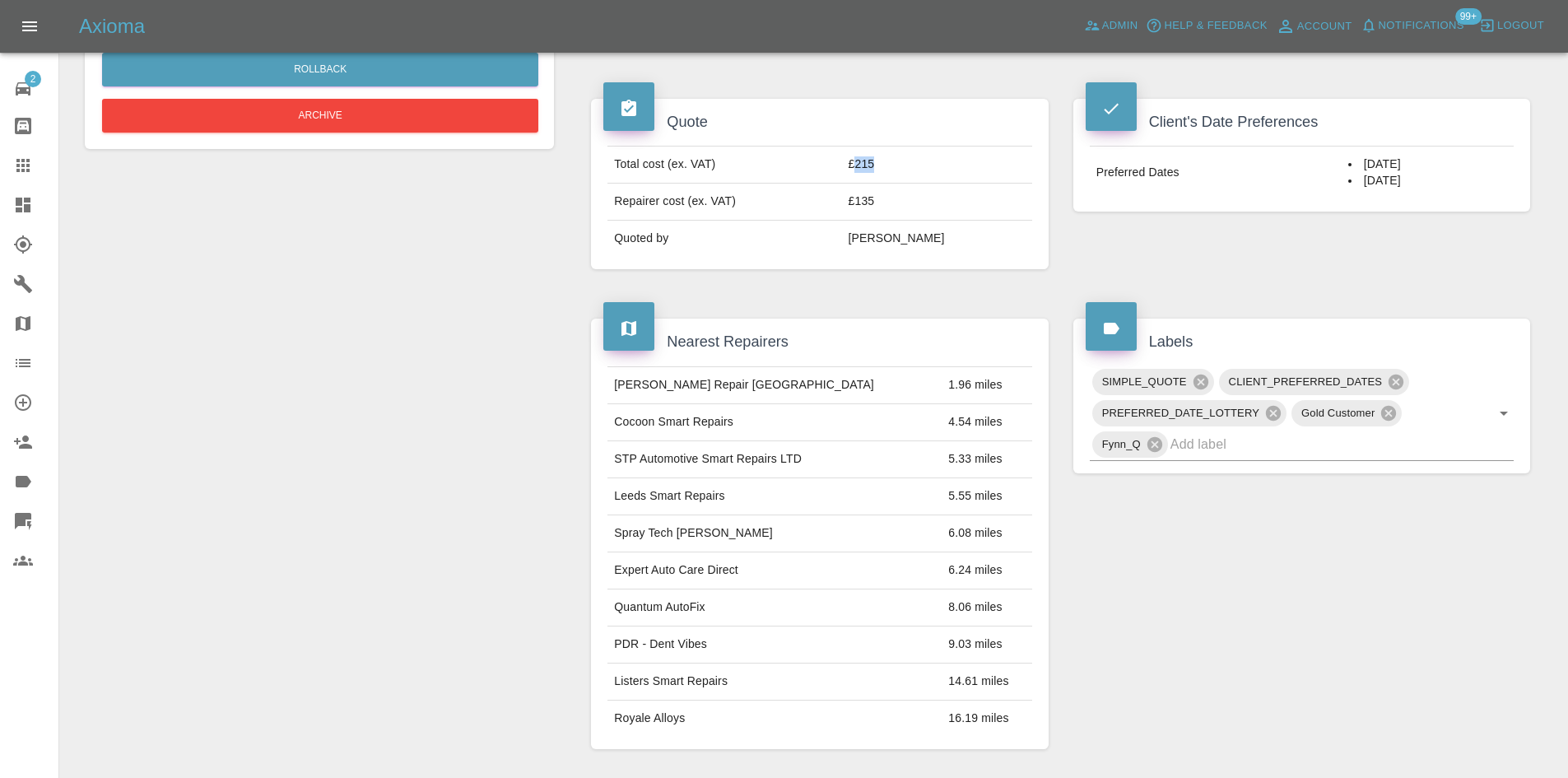
drag, startPoint x: 911, startPoint y: 171, endPoint x: 890, endPoint y: 171, distance: 21.0
click at [890, 171] on td "£215" at bounding box center [937, 165] width 190 height 37
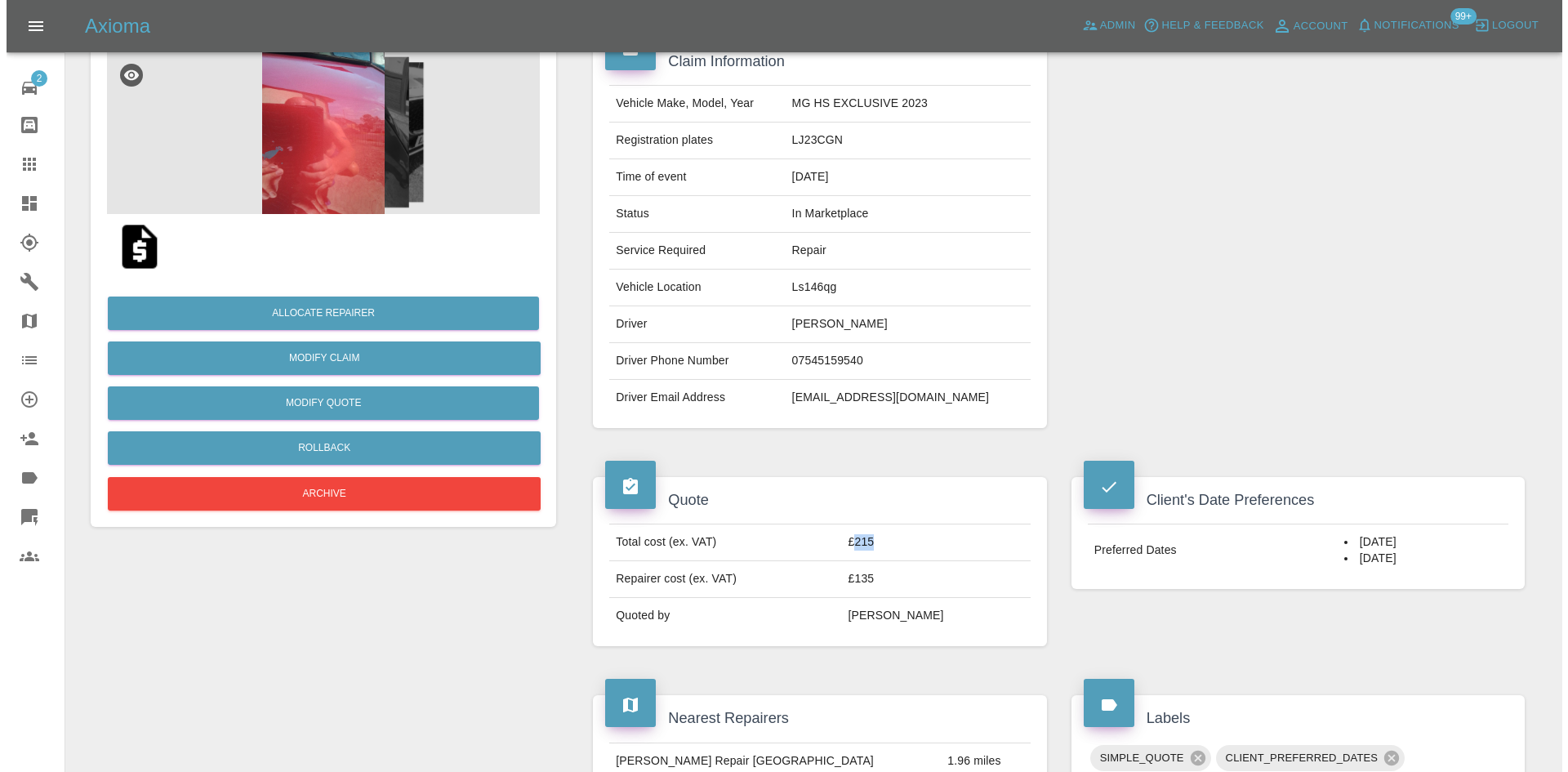
scroll to position [117, 0]
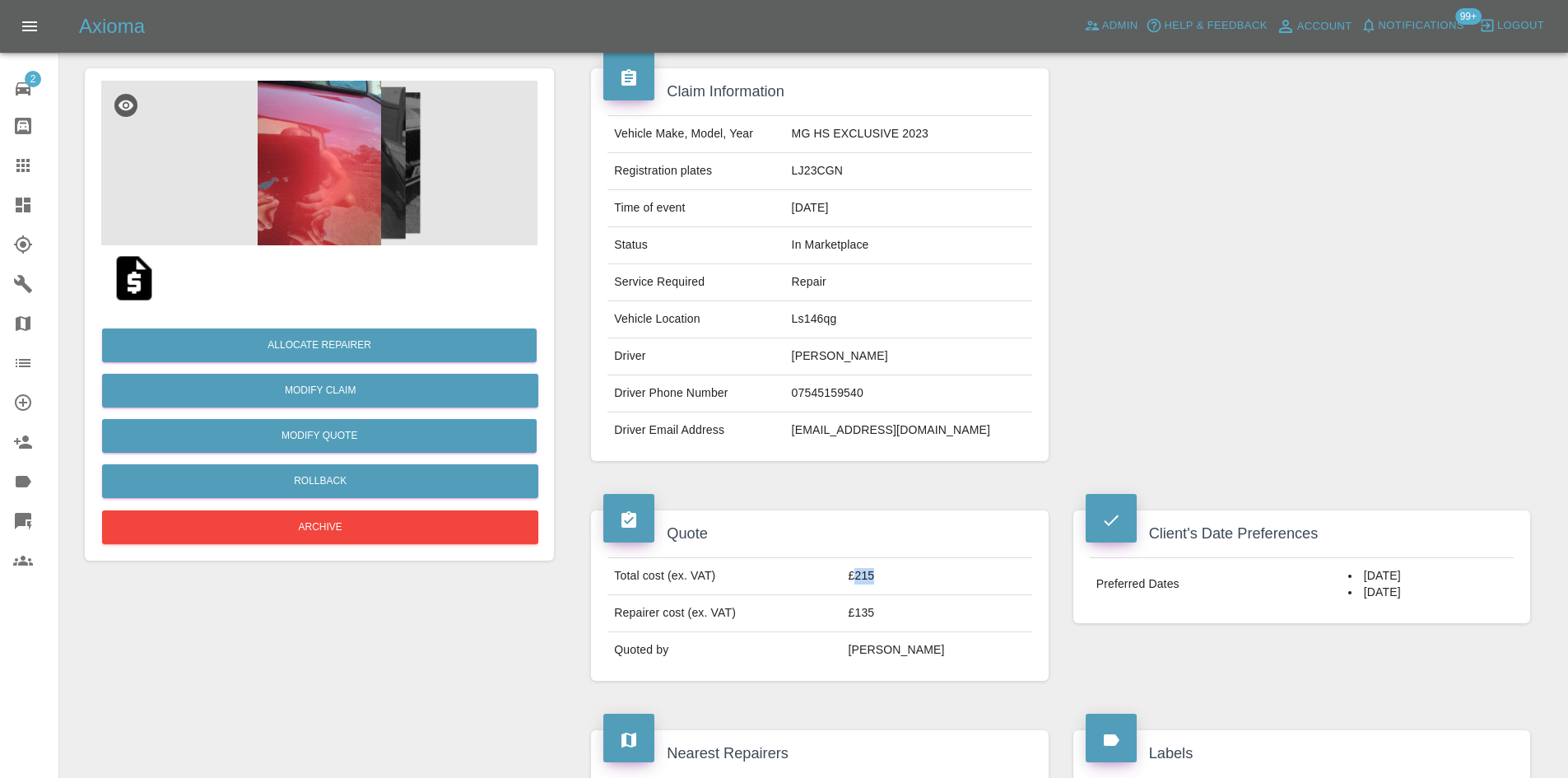
click at [341, 182] on img at bounding box center [319, 162] width 436 height 164
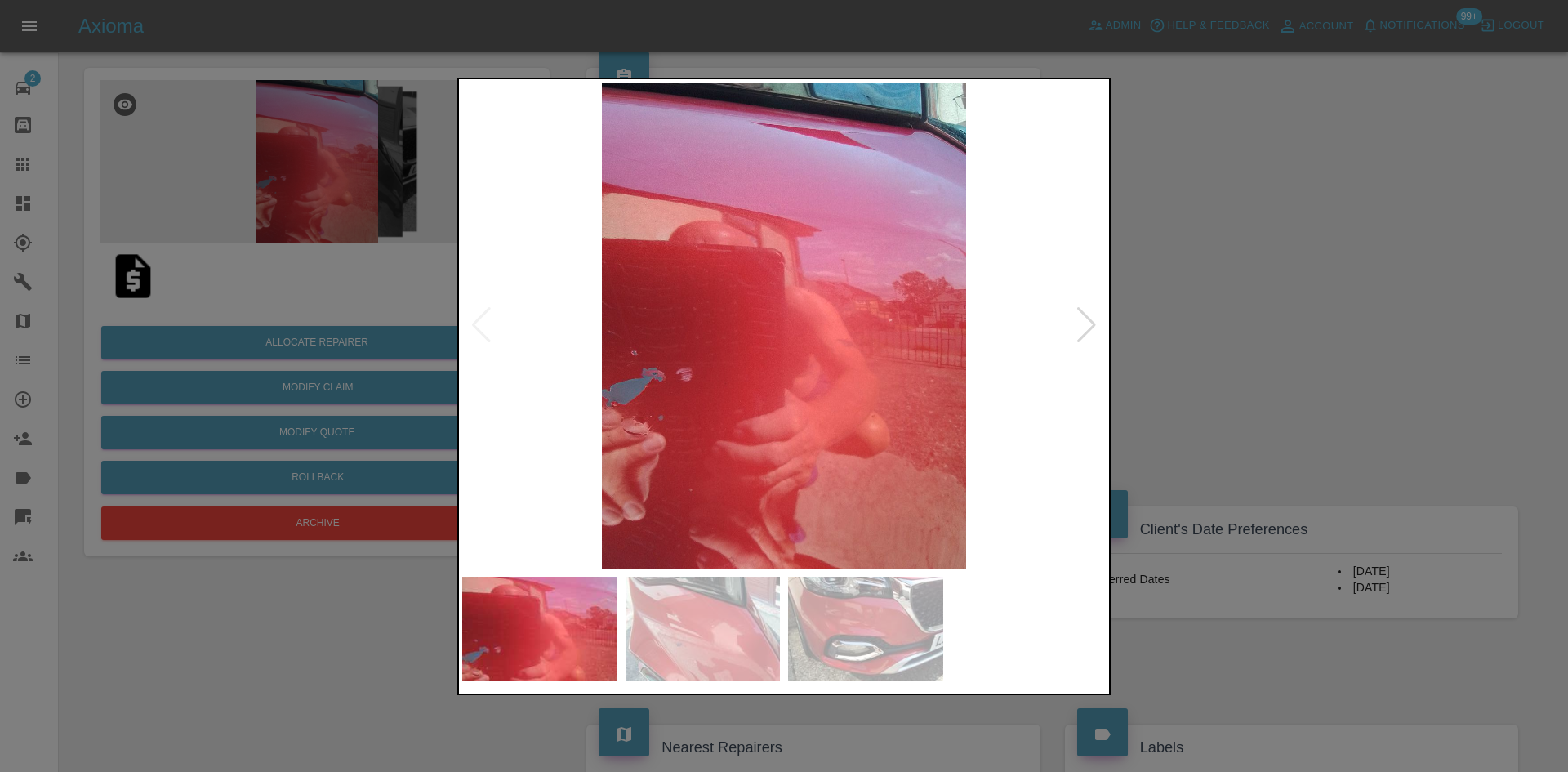
click at [1083, 330] on div at bounding box center [1086, 325] width 22 height 36
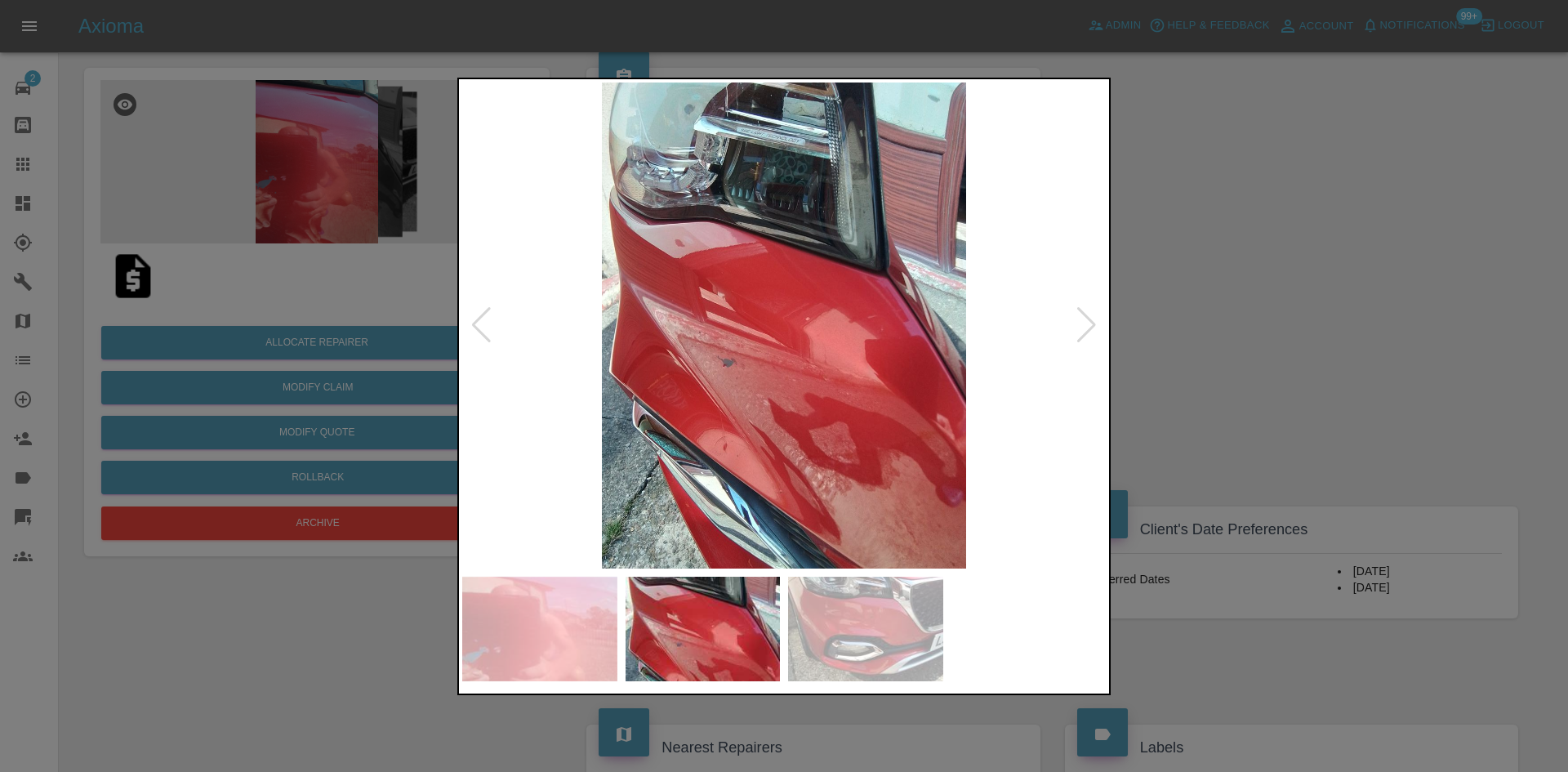
click at [1083, 330] on div at bounding box center [1086, 325] width 22 height 36
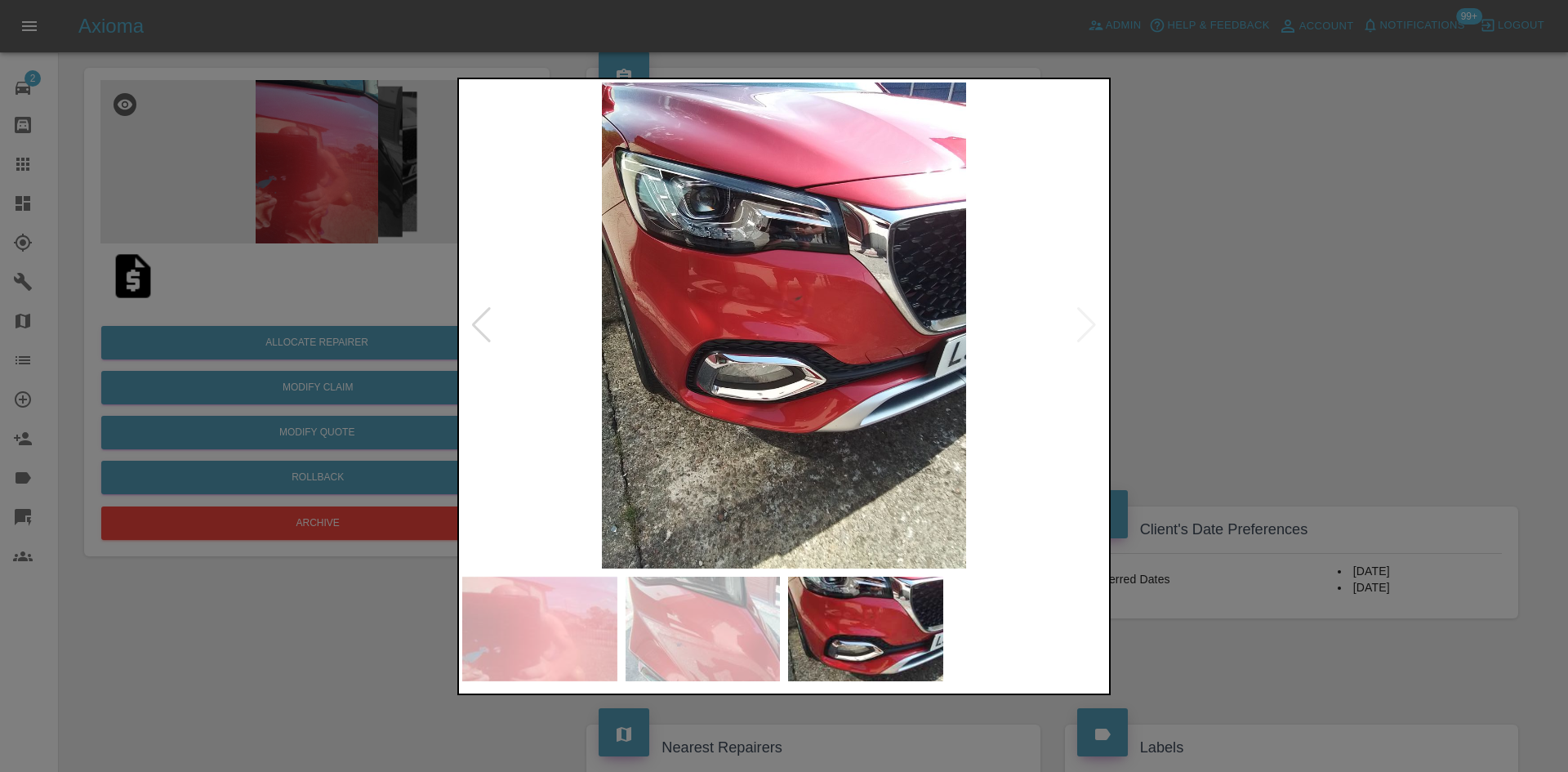
click at [1219, 315] on div at bounding box center [784, 386] width 1568 height 772
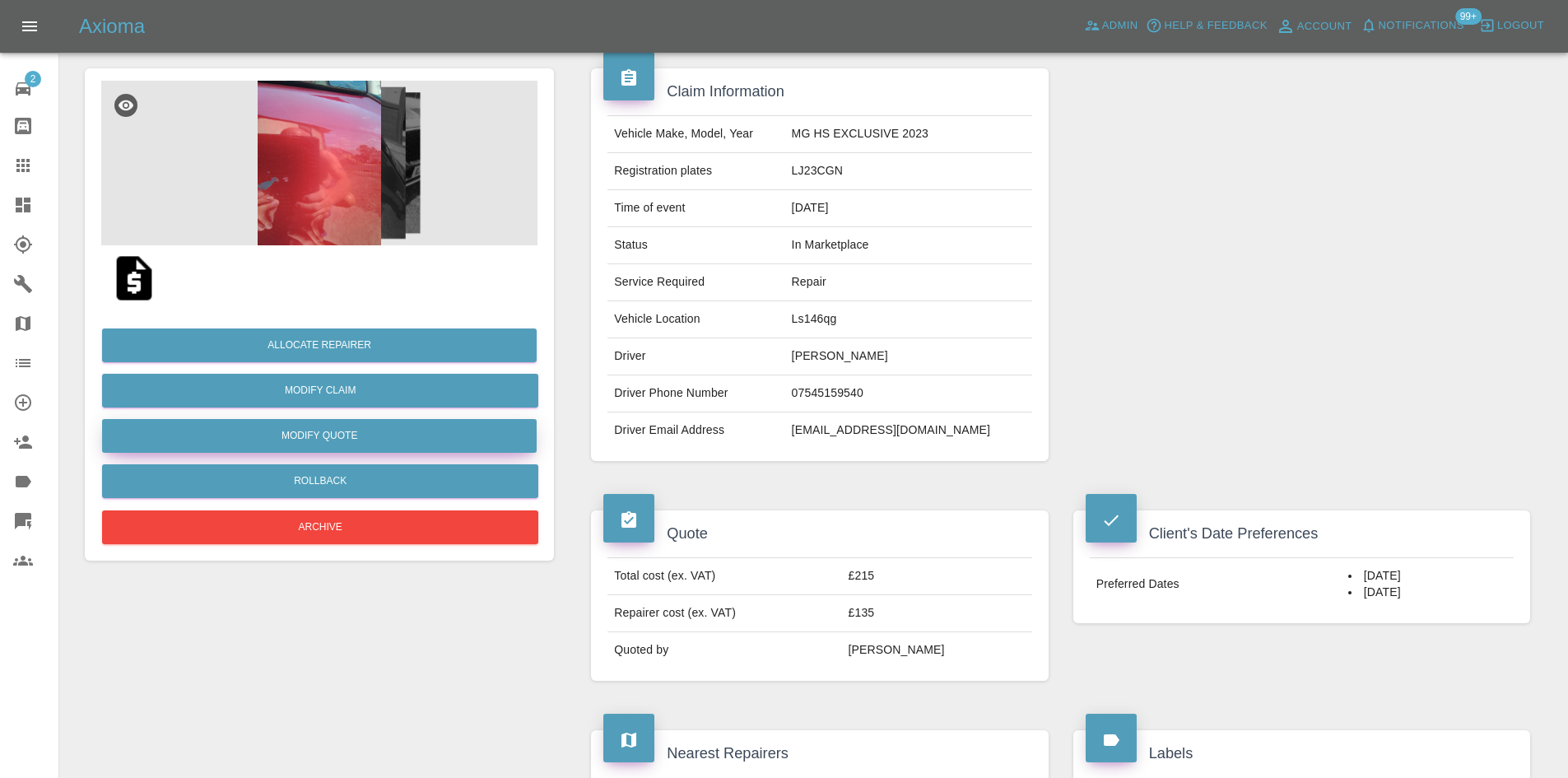
click at [417, 435] on button "Modify Quote" at bounding box center [319, 435] width 434 height 34
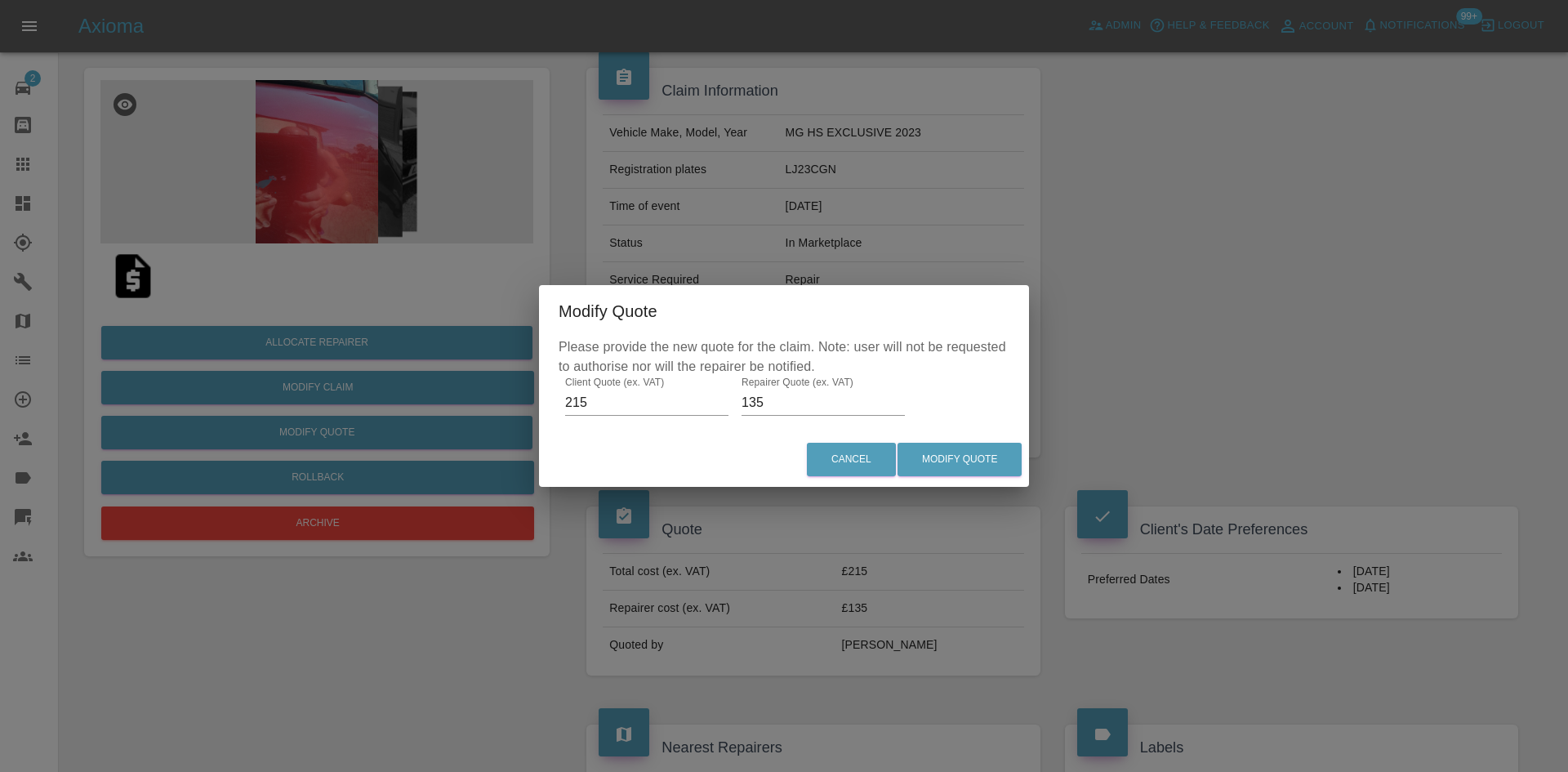
click at [794, 396] on input "135" at bounding box center [823, 402] width 163 height 26
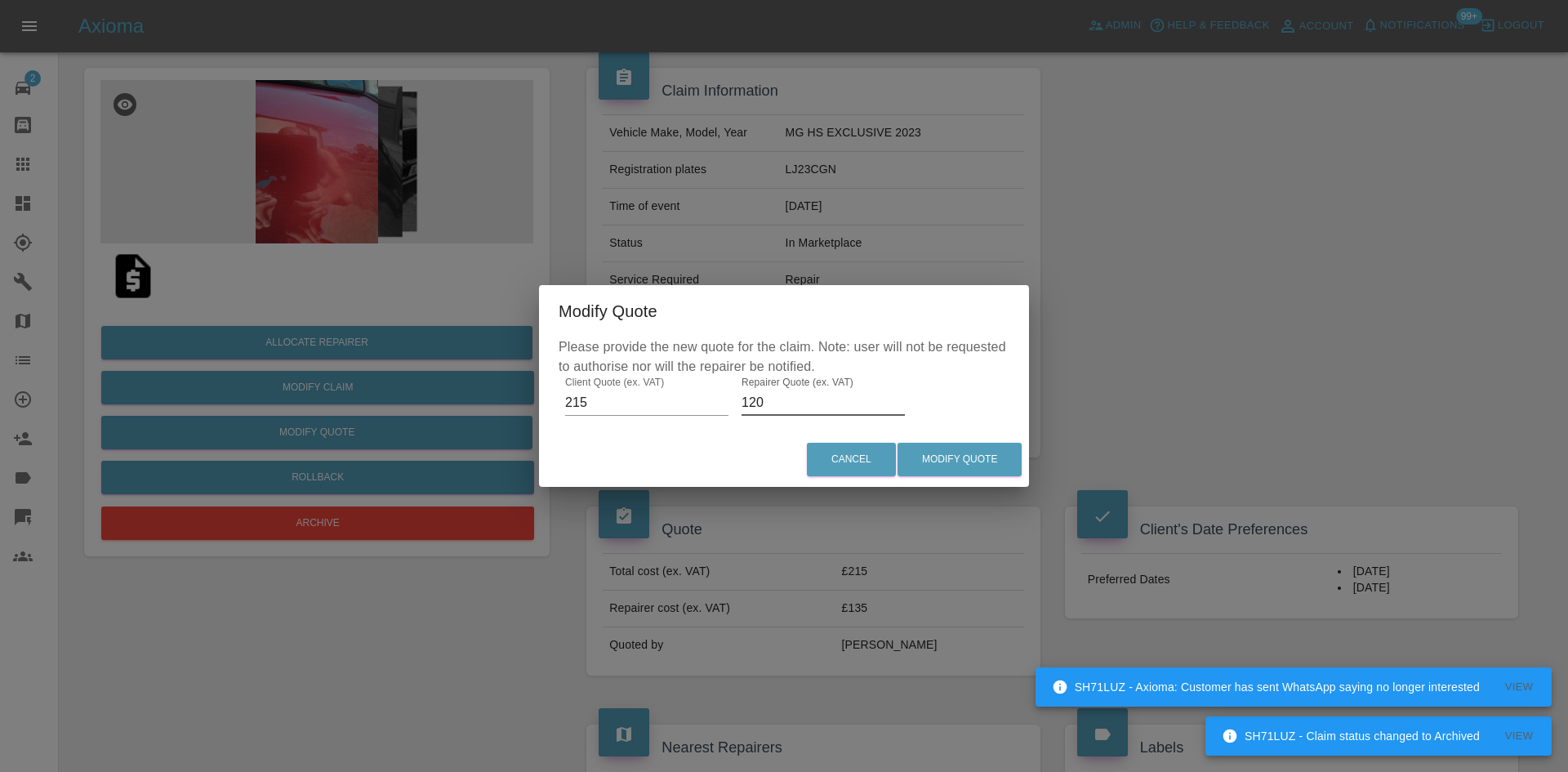
type input "120"
click at [974, 436] on div "Cancel Modify Quote" at bounding box center [784, 458] width 490 height 54
click at [971, 462] on button "Modify Quote" at bounding box center [960, 458] width 124 height 33
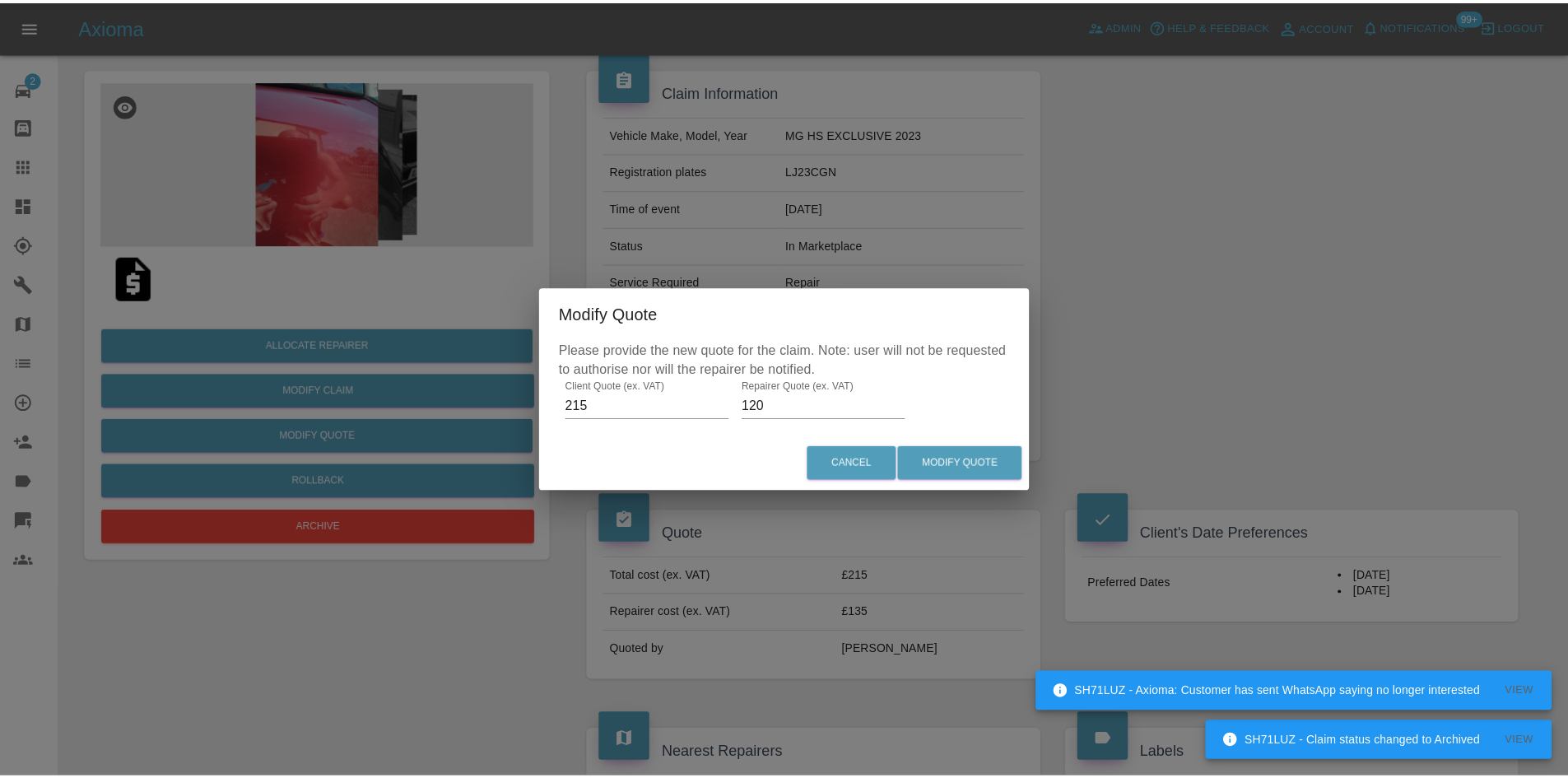
scroll to position [0, 0]
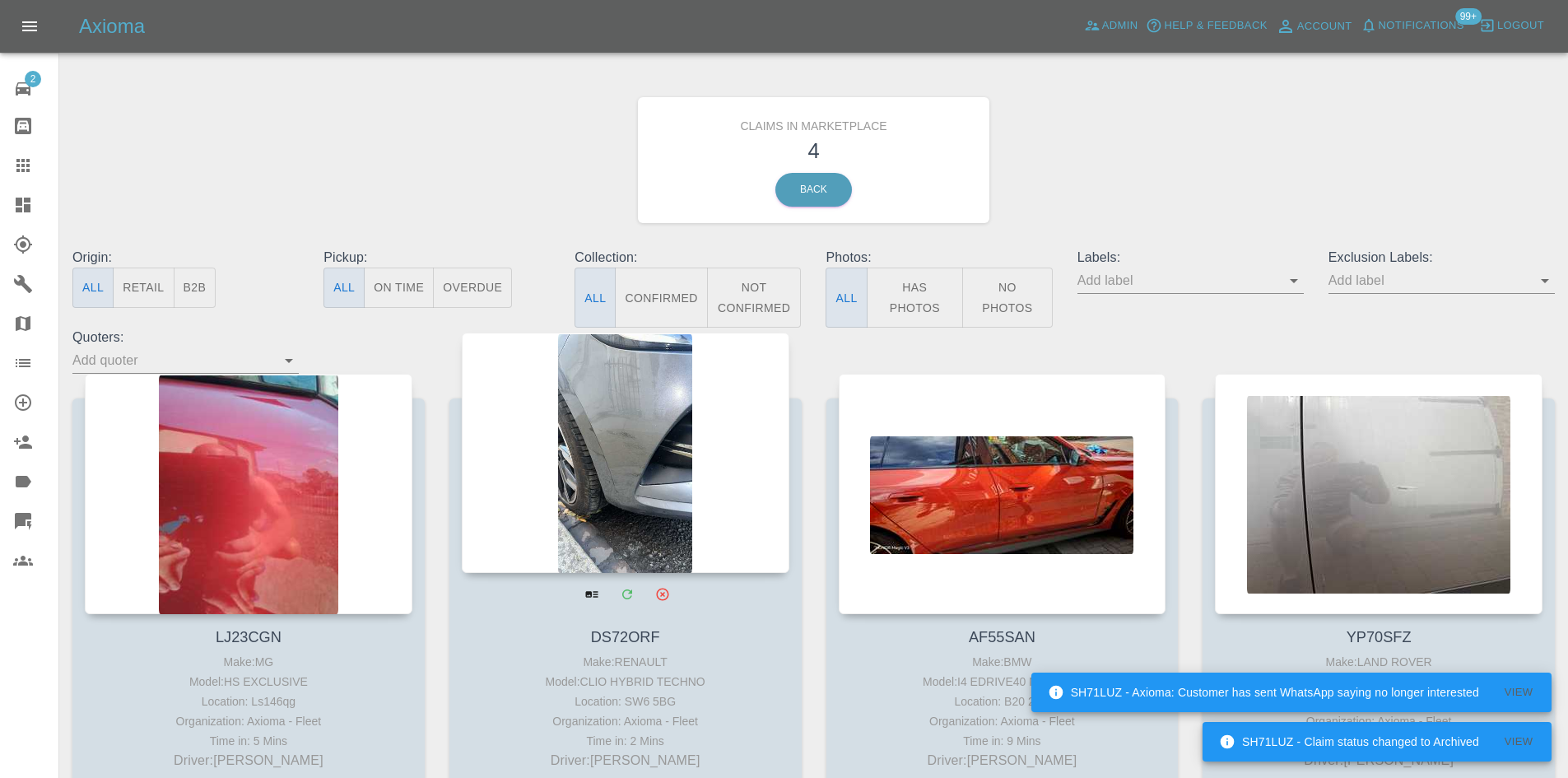
click at [711, 457] on div at bounding box center [625, 452] width 328 height 240
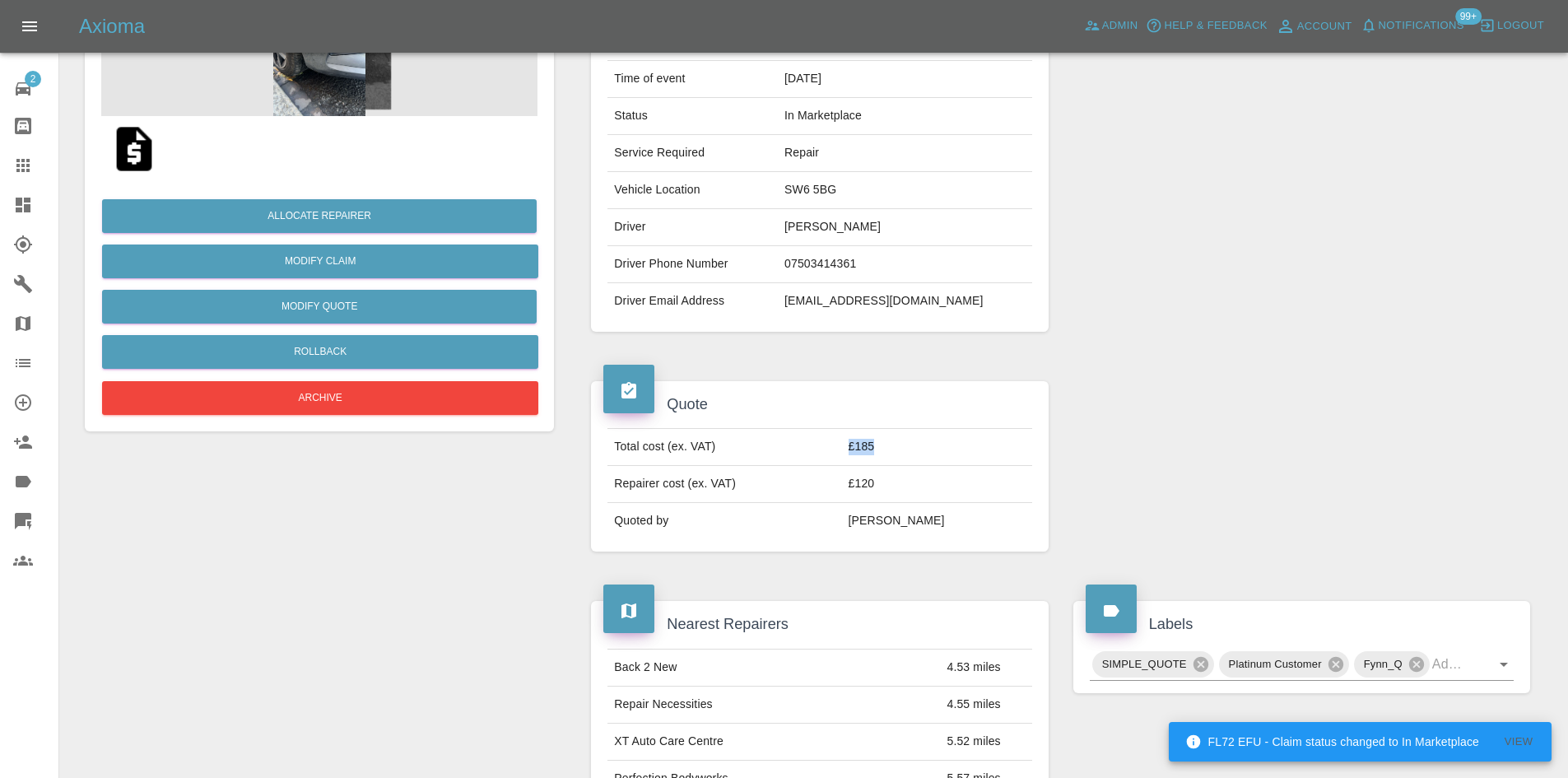
drag, startPoint x: 935, startPoint y: 461, endPoint x: 842, endPoint y: 455, distance: 93.2
click at [842, 455] on tr "Total cost (ex. VAT) £185" at bounding box center [819, 447] width 424 height 37
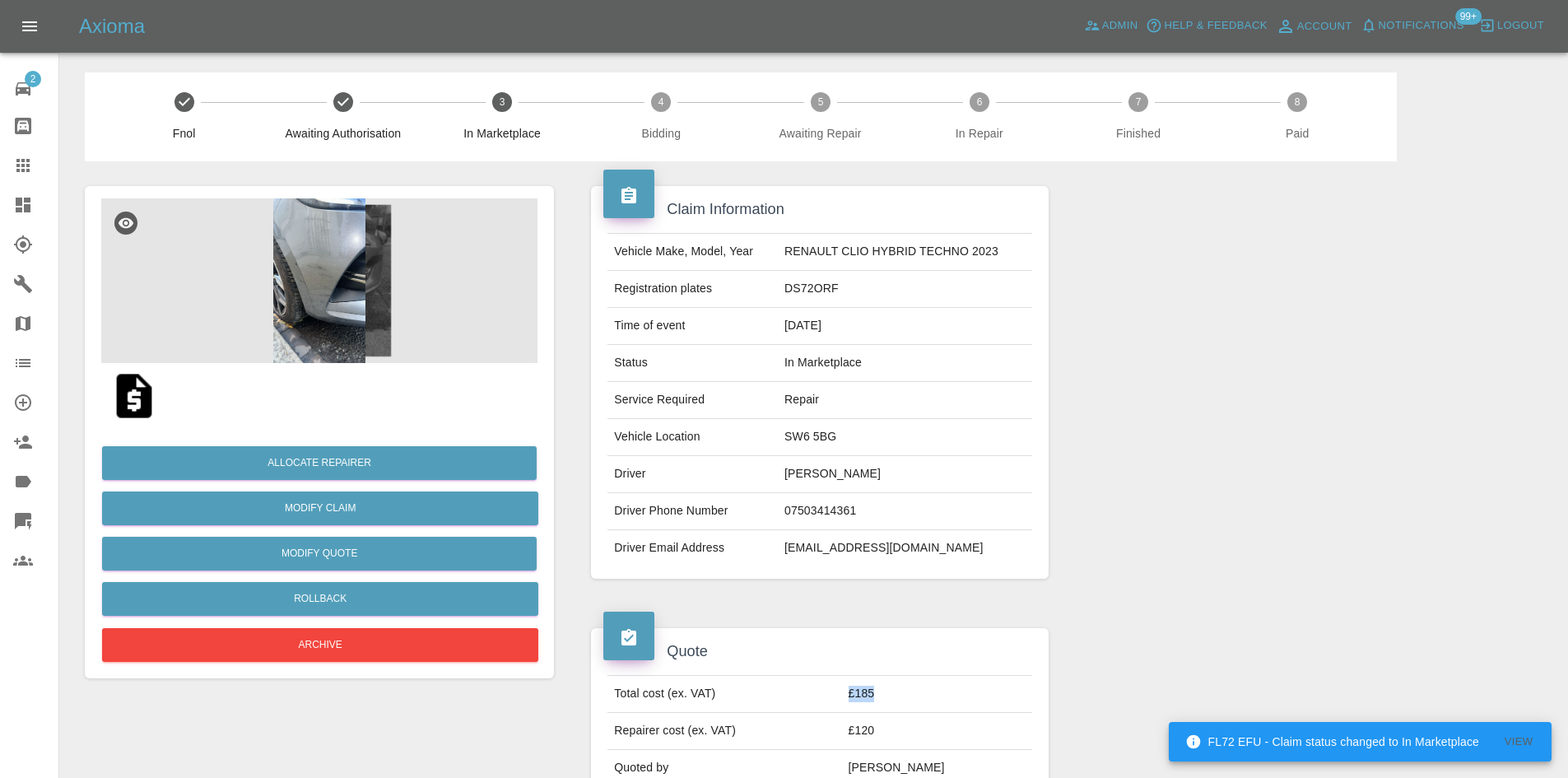
click at [371, 273] on img at bounding box center [319, 280] width 436 height 164
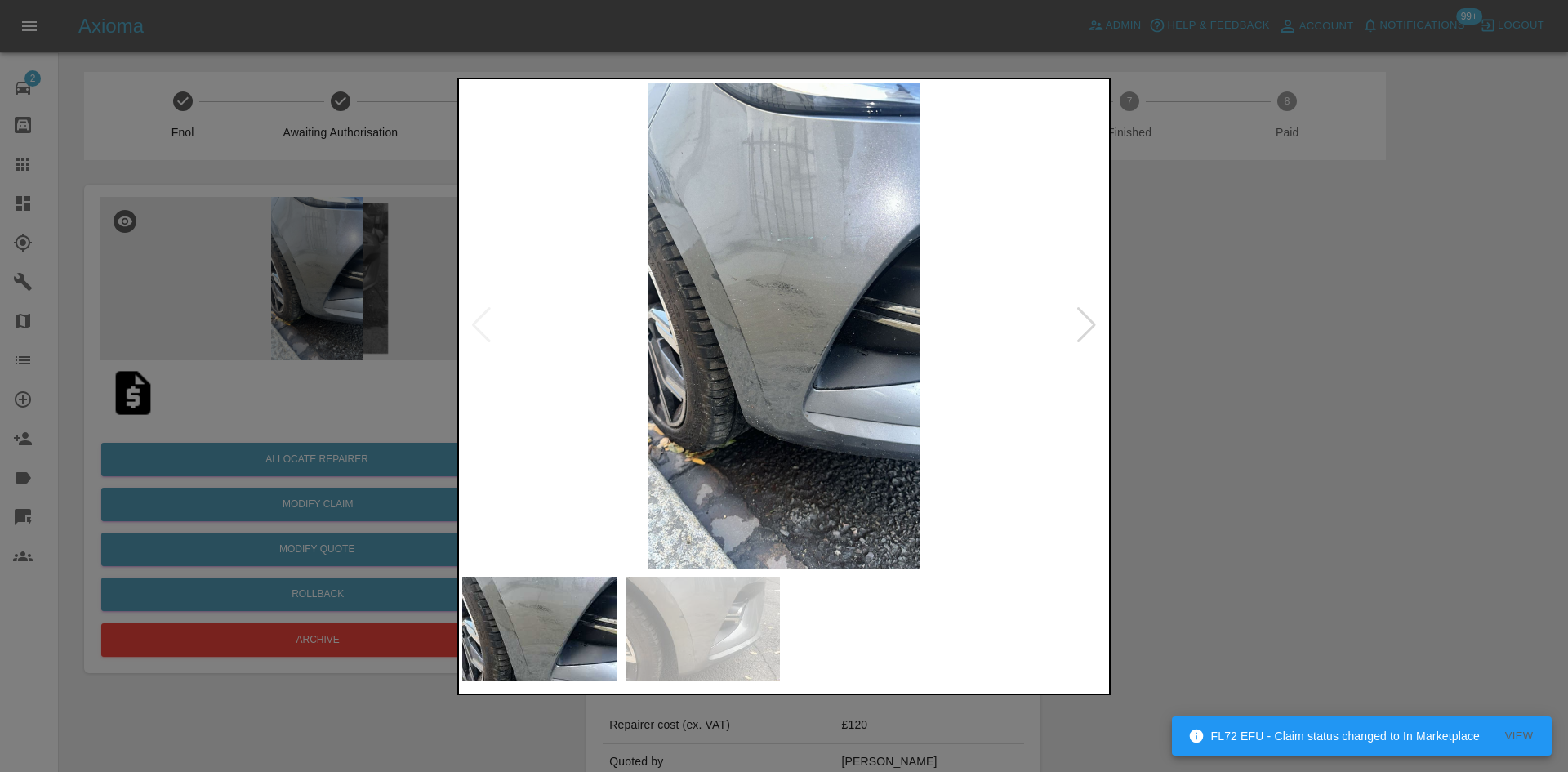
click at [1091, 320] on div at bounding box center [1086, 325] width 22 height 36
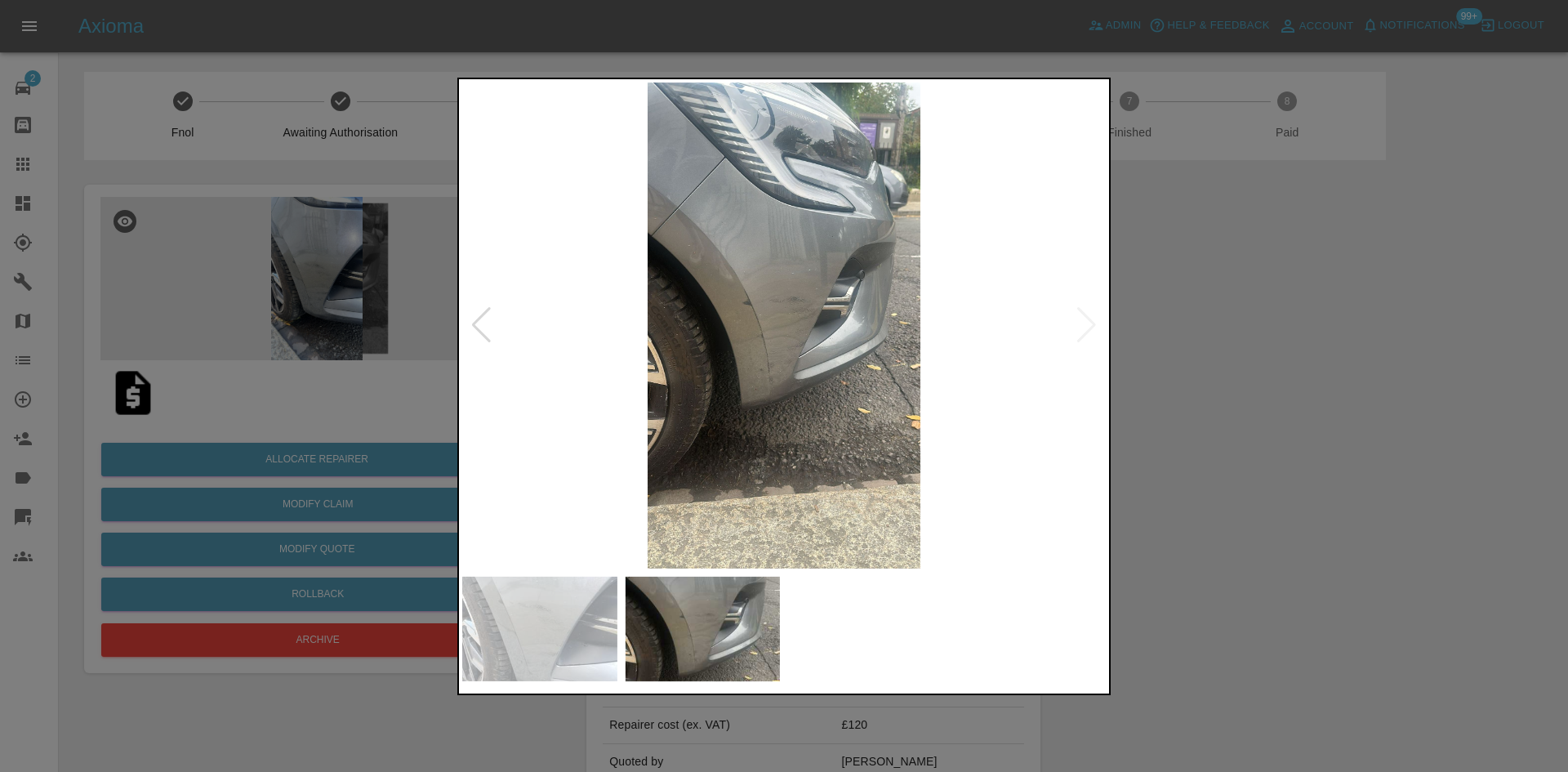
drag, startPoint x: 1281, startPoint y: 296, endPoint x: 777, endPoint y: 202, distance: 512.7
click at [1252, 286] on div at bounding box center [784, 386] width 1568 height 772
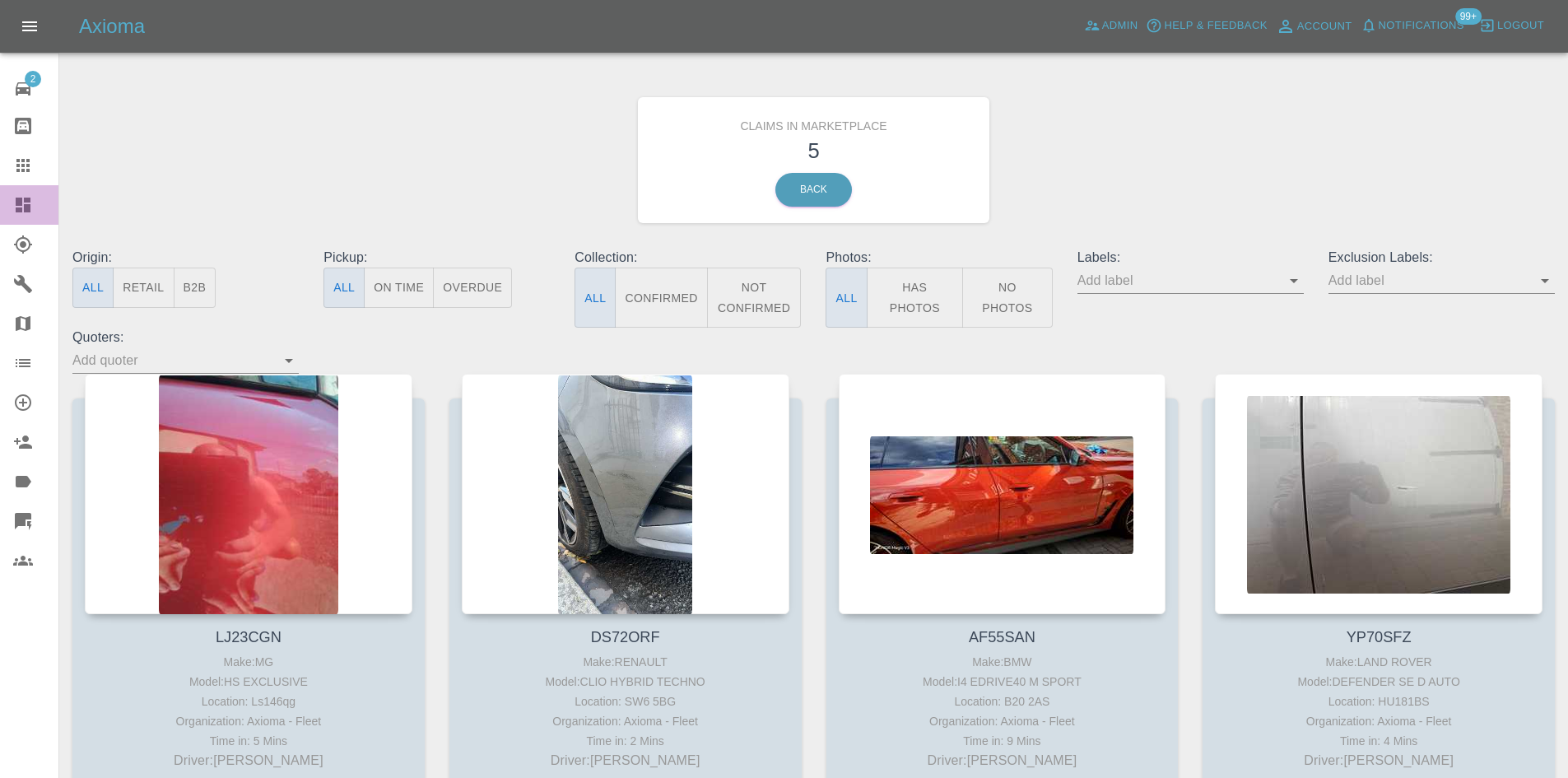
click at [0, 213] on link "Dashboard" at bounding box center [29, 205] width 59 height 39
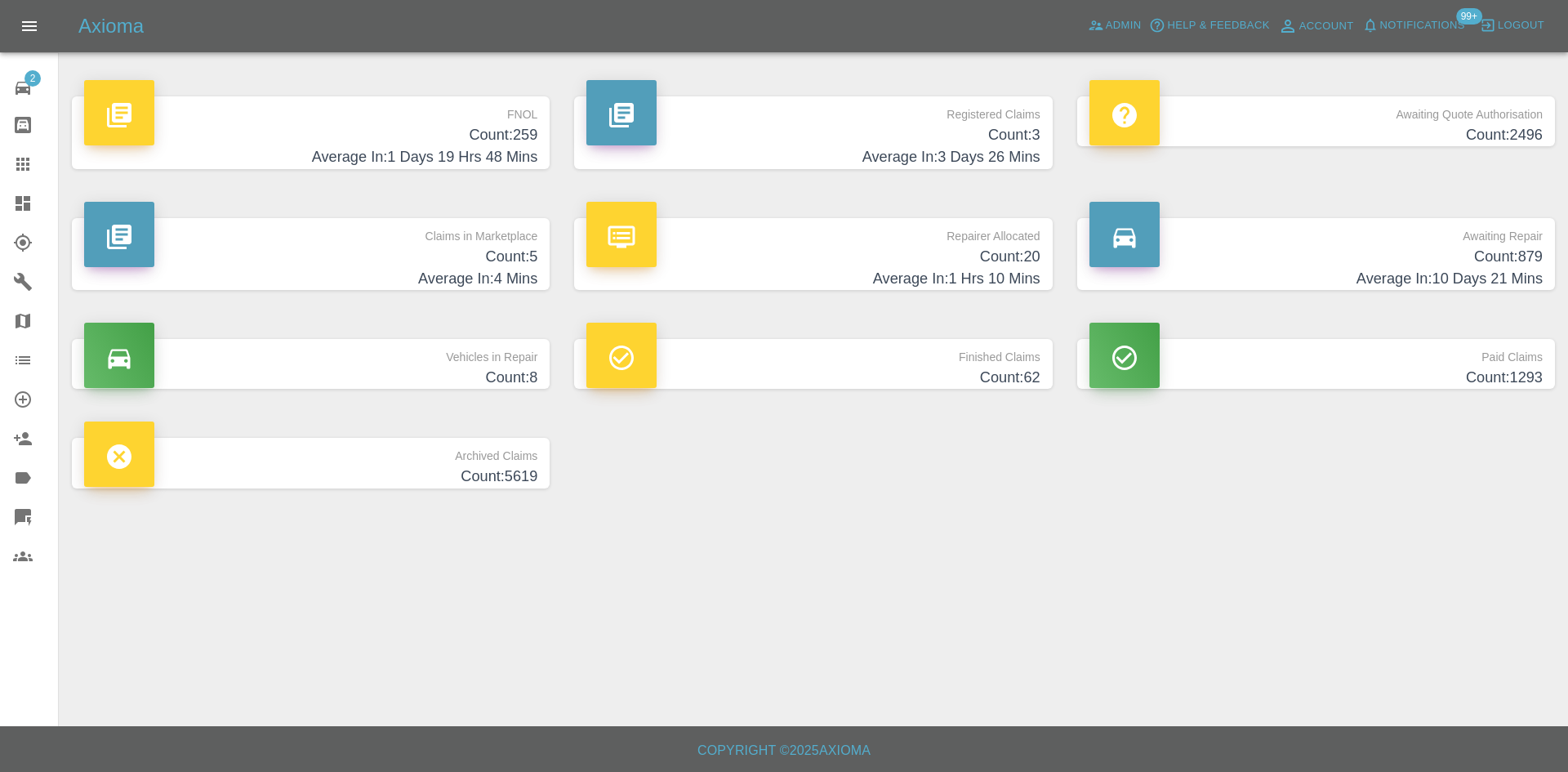
click at [485, 152] on h4 "Average In: 1 Days 19 Hrs 48 Mins" at bounding box center [311, 156] width 454 height 22
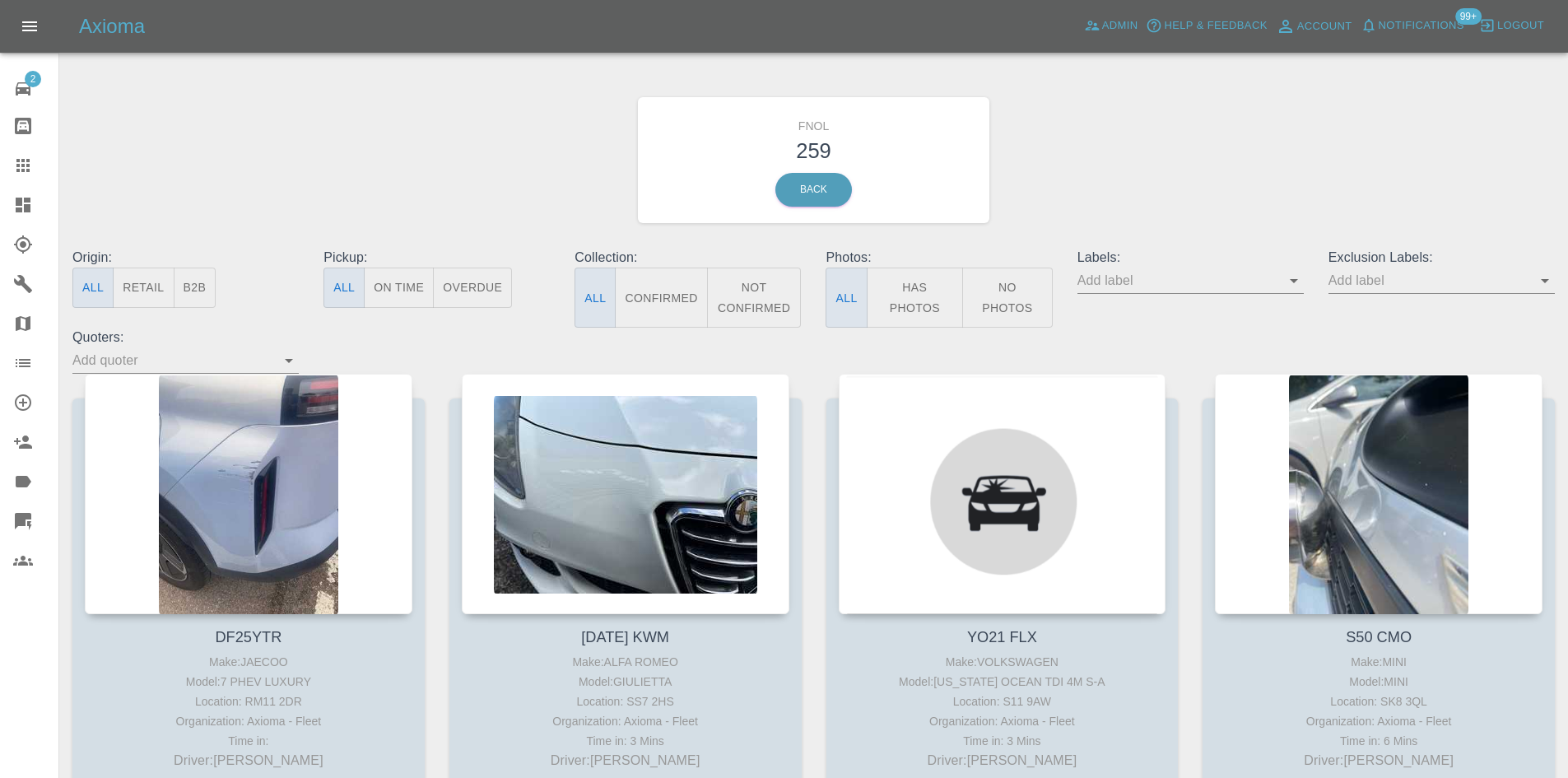
click at [1305, 275] on div "Labels:" at bounding box center [1190, 287] width 251 height 80
click at [1297, 276] on icon "Open" at bounding box center [1294, 280] width 20 height 20
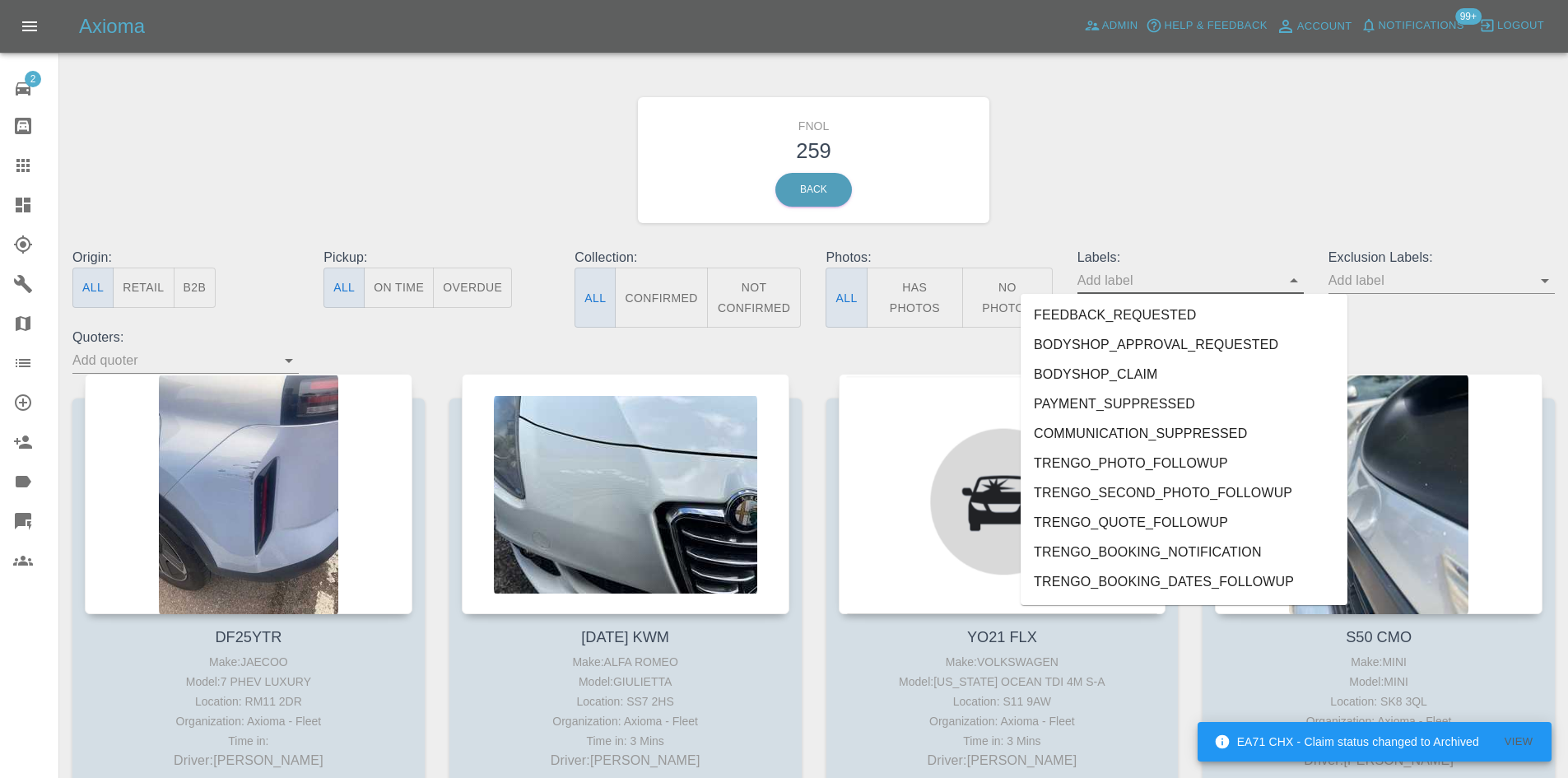
click at [1348, 318] on ul "FEEDBACK_REQUESTED BODYSHOP_APPROVAL_REQUESTED BODYSHOP_CLAIM PAYMENT_SUPPRESSE…" at bounding box center [1184, 450] width 327 height 311
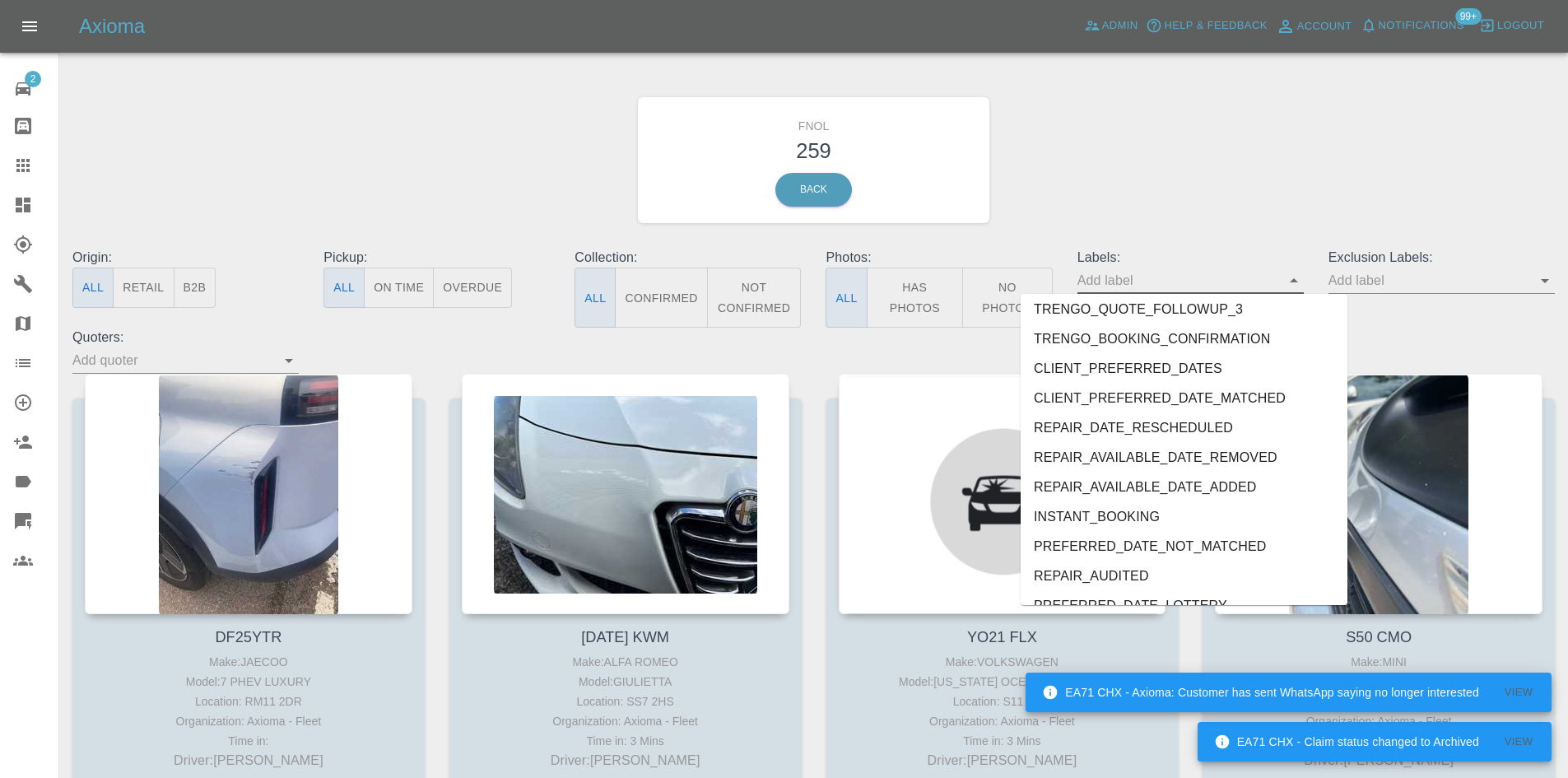
scroll to position [3553, 0]
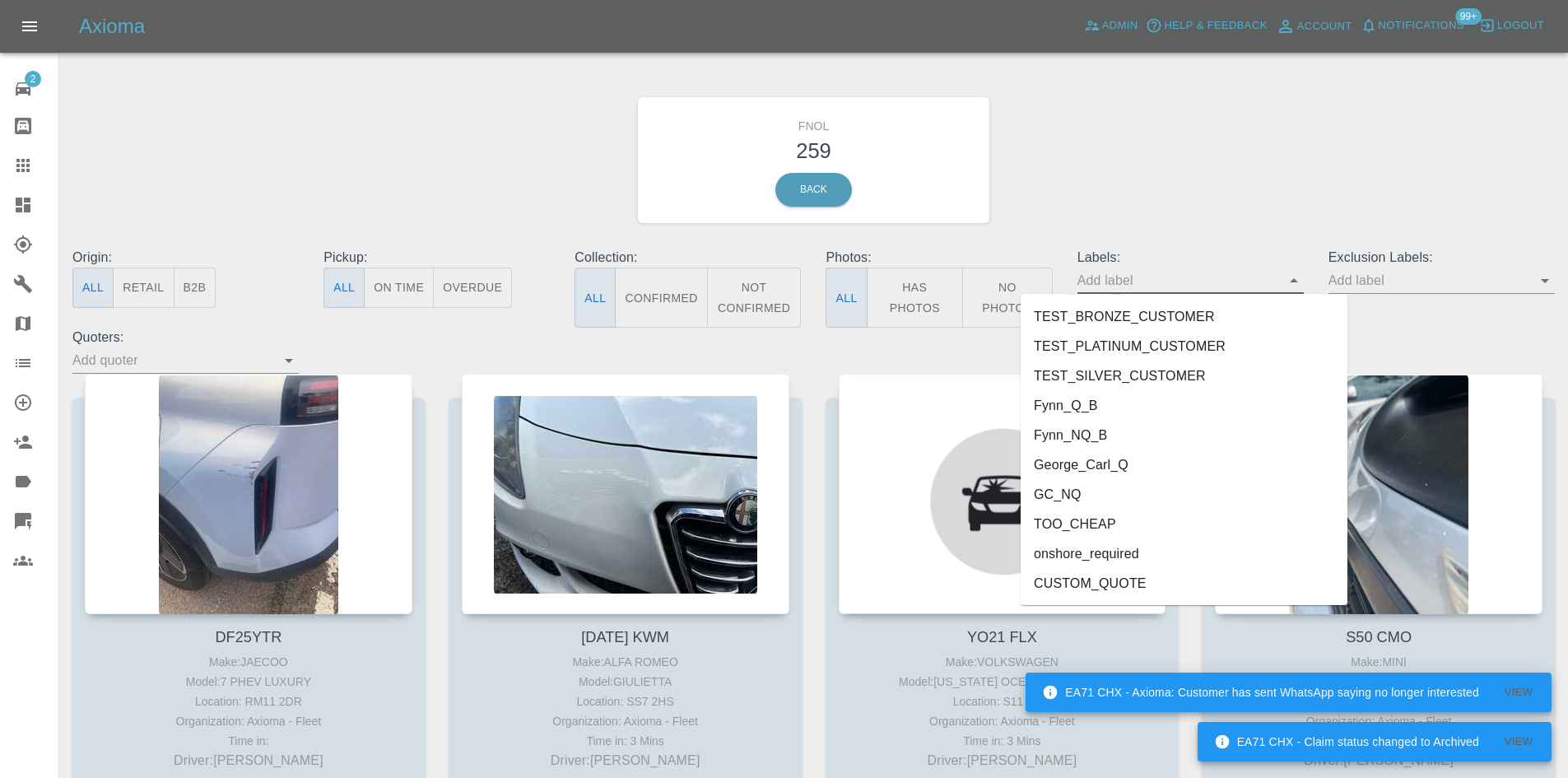
click at [1124, 465] on li "George_Carl_Q" at bounding box center [1184, 465] width 327 height 30
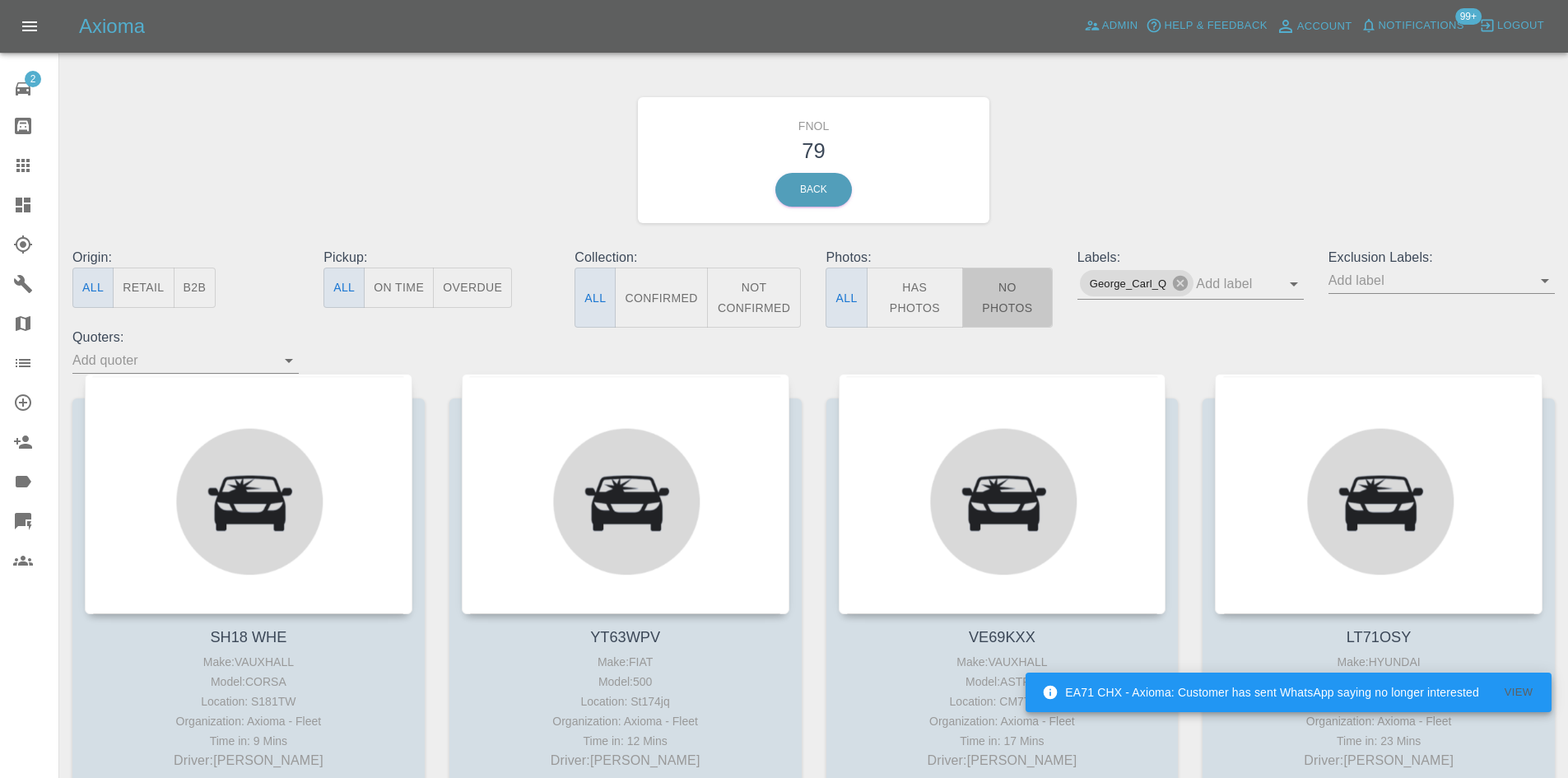
click at [989, 327] on button "No Photos" at bounding box center [1008, 297] width 90 height 61
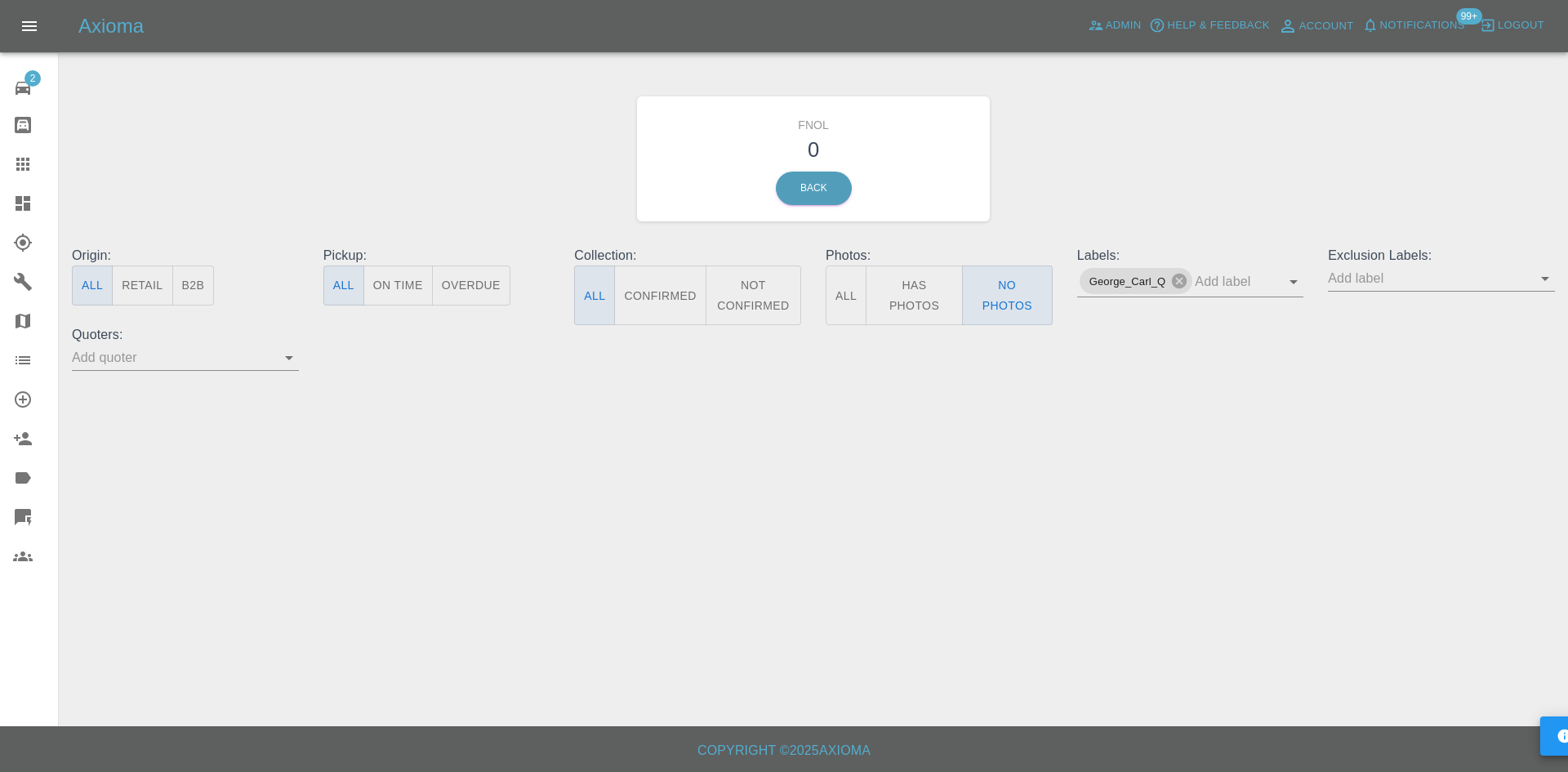
click at [918, 304] on button "Has Photos" at bounding box center [914, 295] width 97 height 60
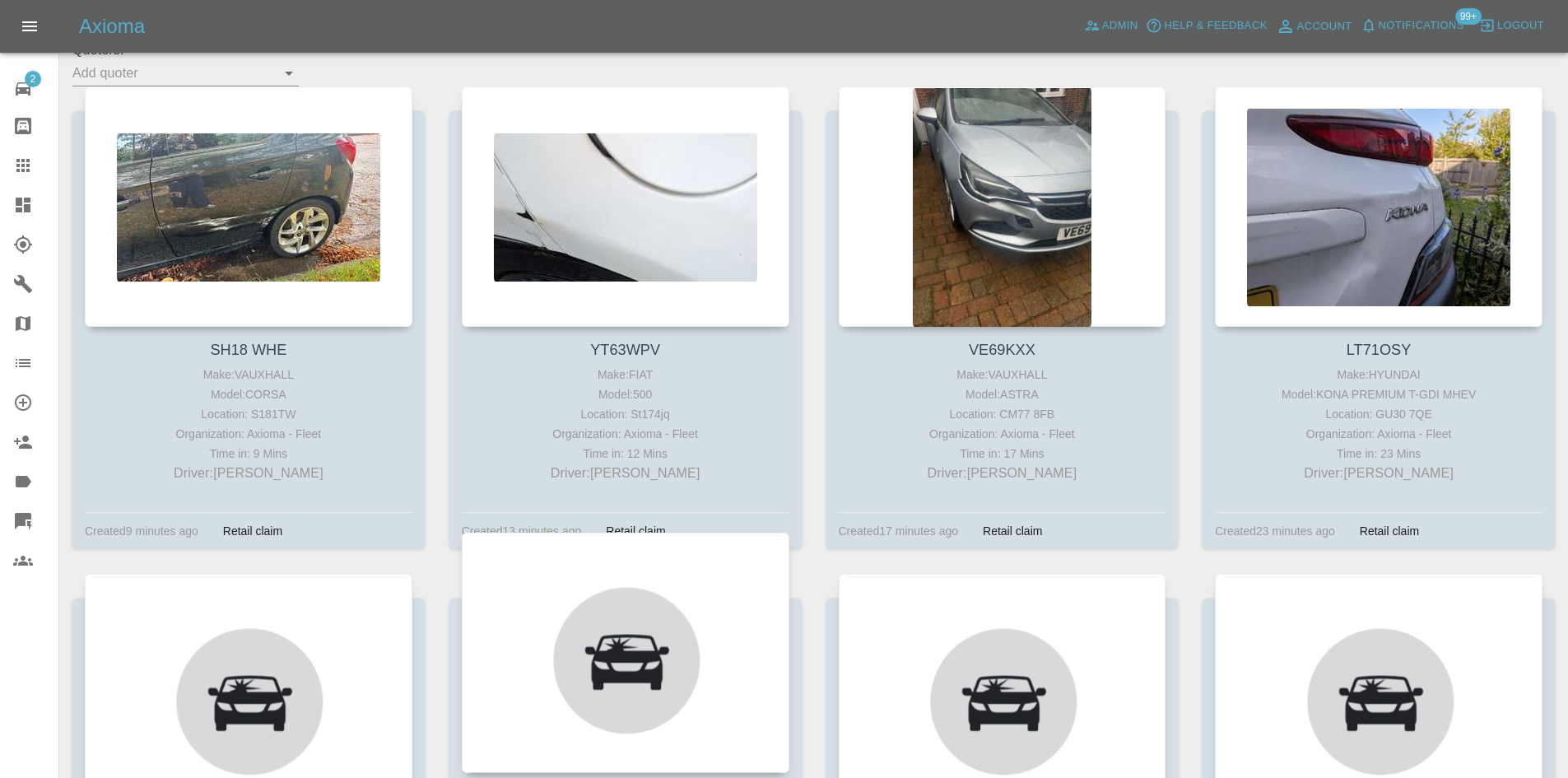
scroll to position [576, 0]
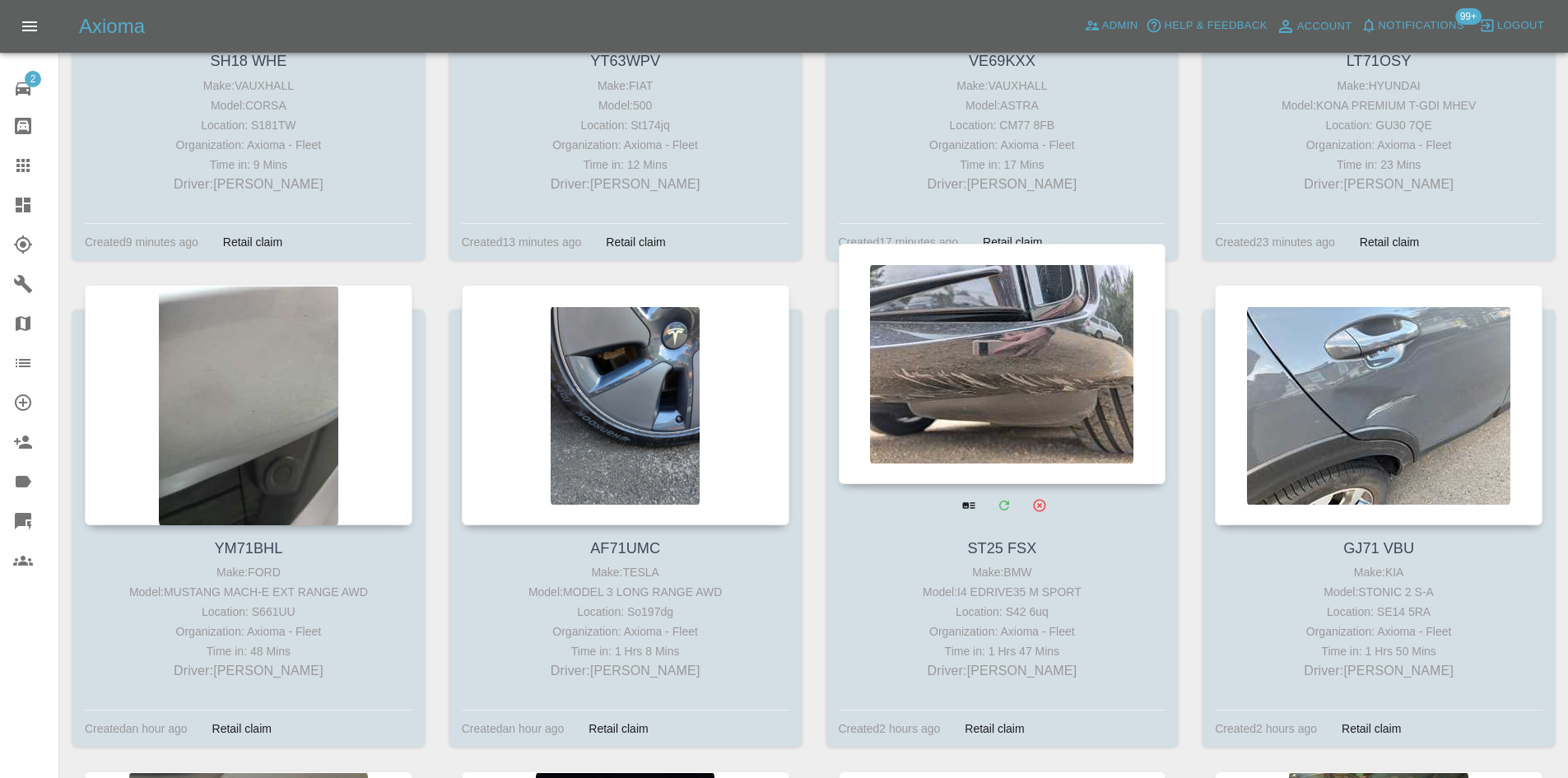
click at [1012, 331] on div at bounding box center [1002, 364] width 328 height 240
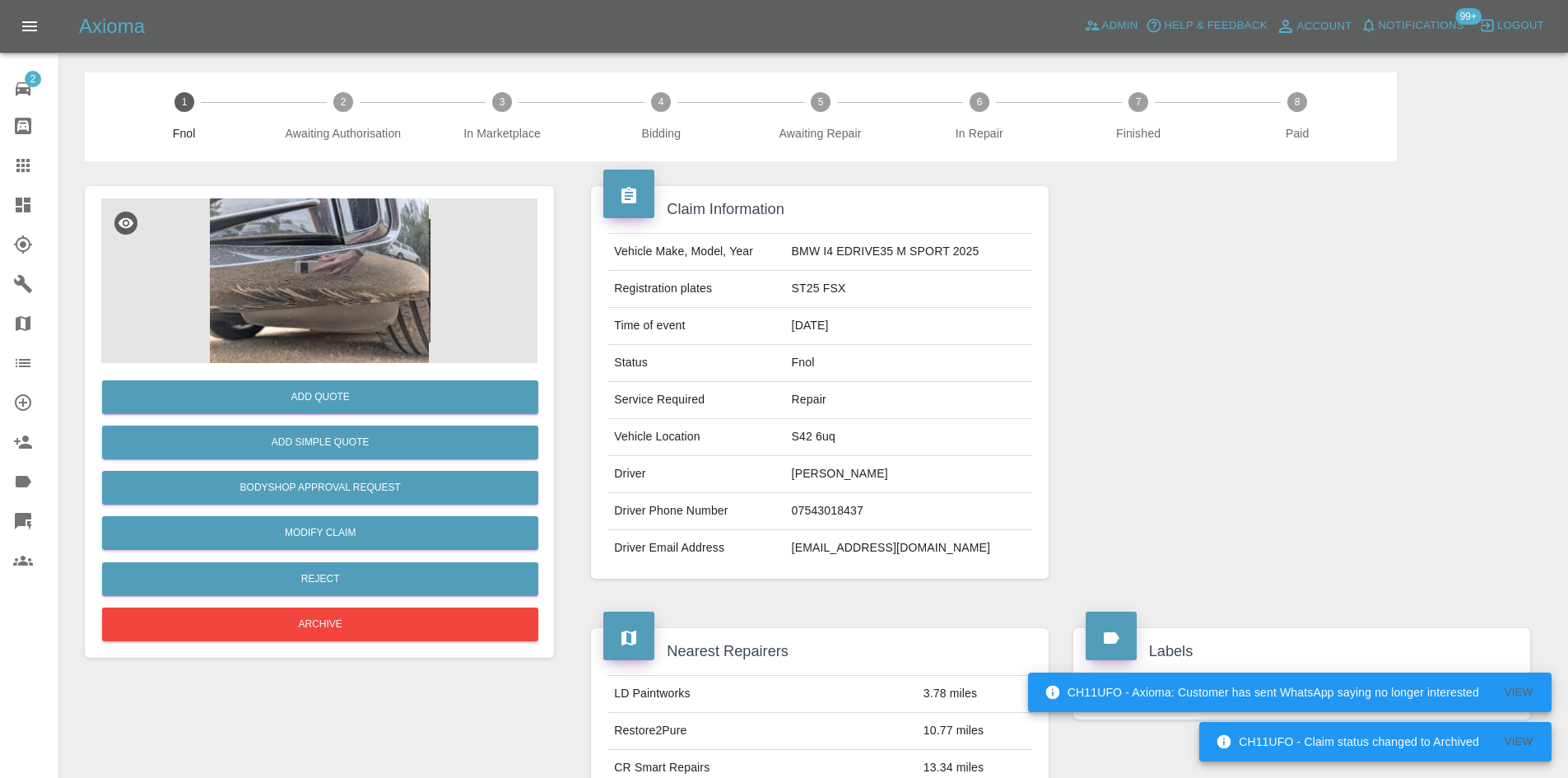
click at [438, 251] on img at bounding box center [319, 280] width 436 height 164
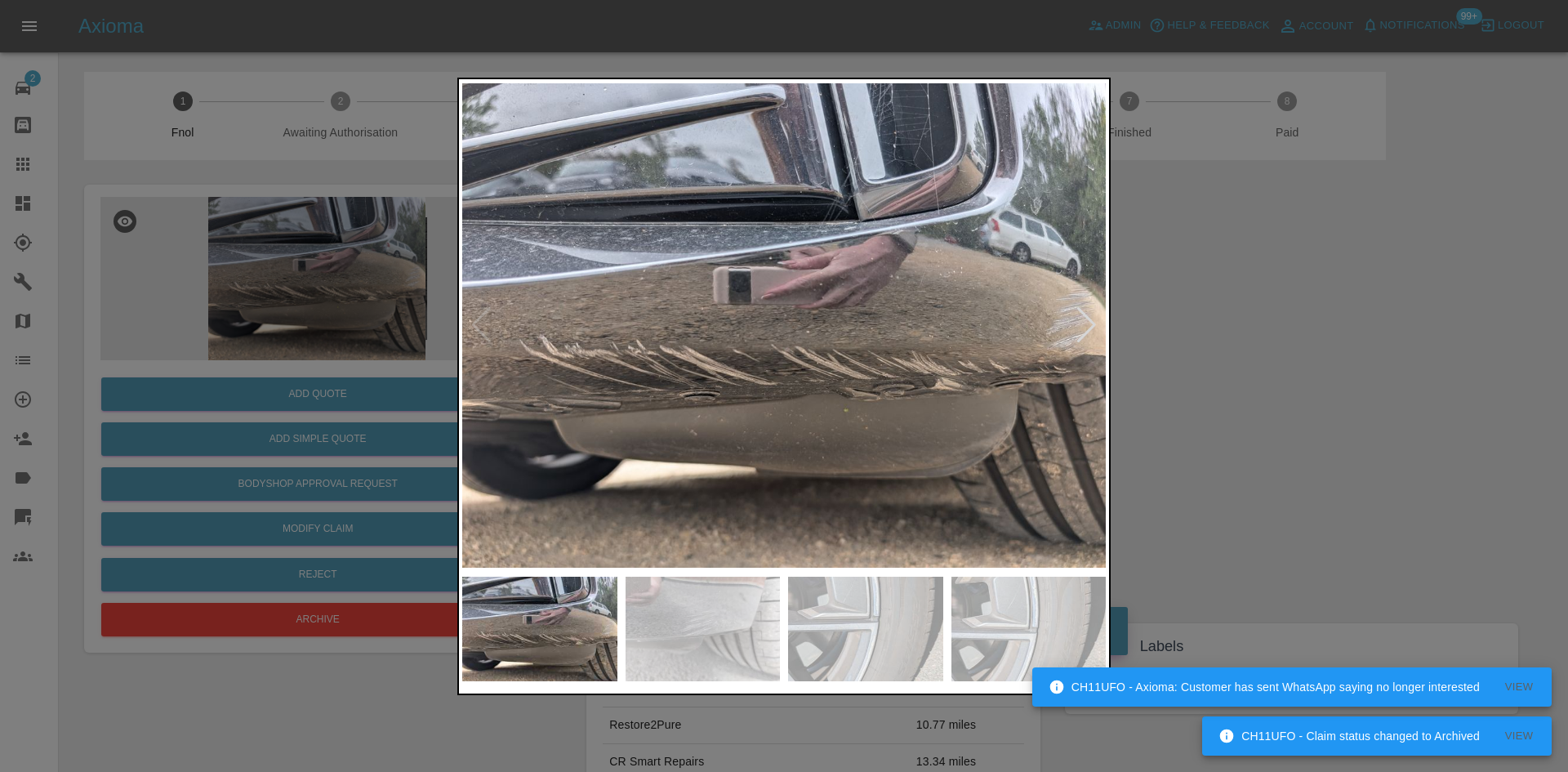
click at [1082, 315] on div at bounding box center [1086, 325] width 22 height 36
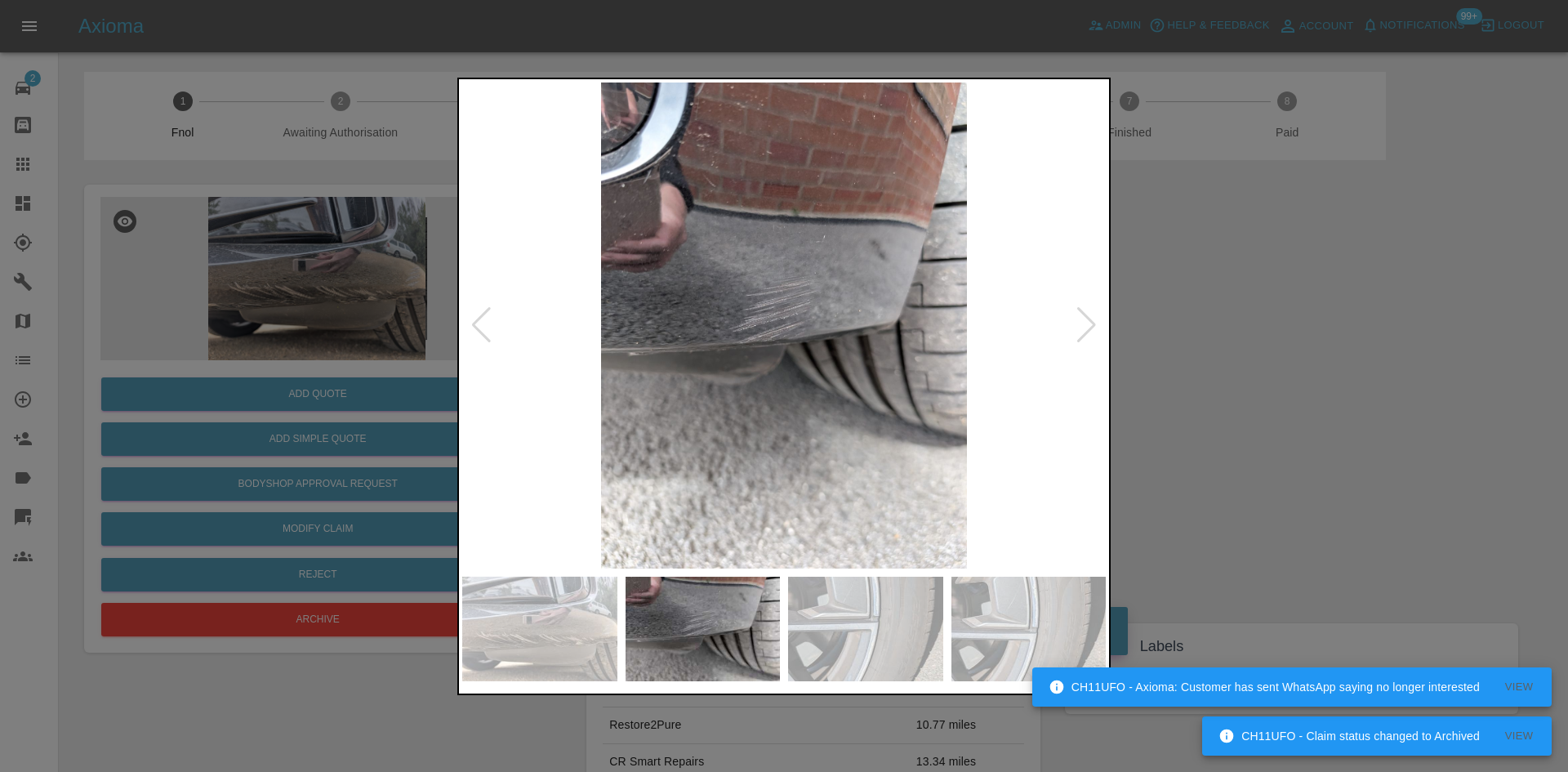
click at [1086, 315] on div at bounding box center [1086, 325] width 22 height 36
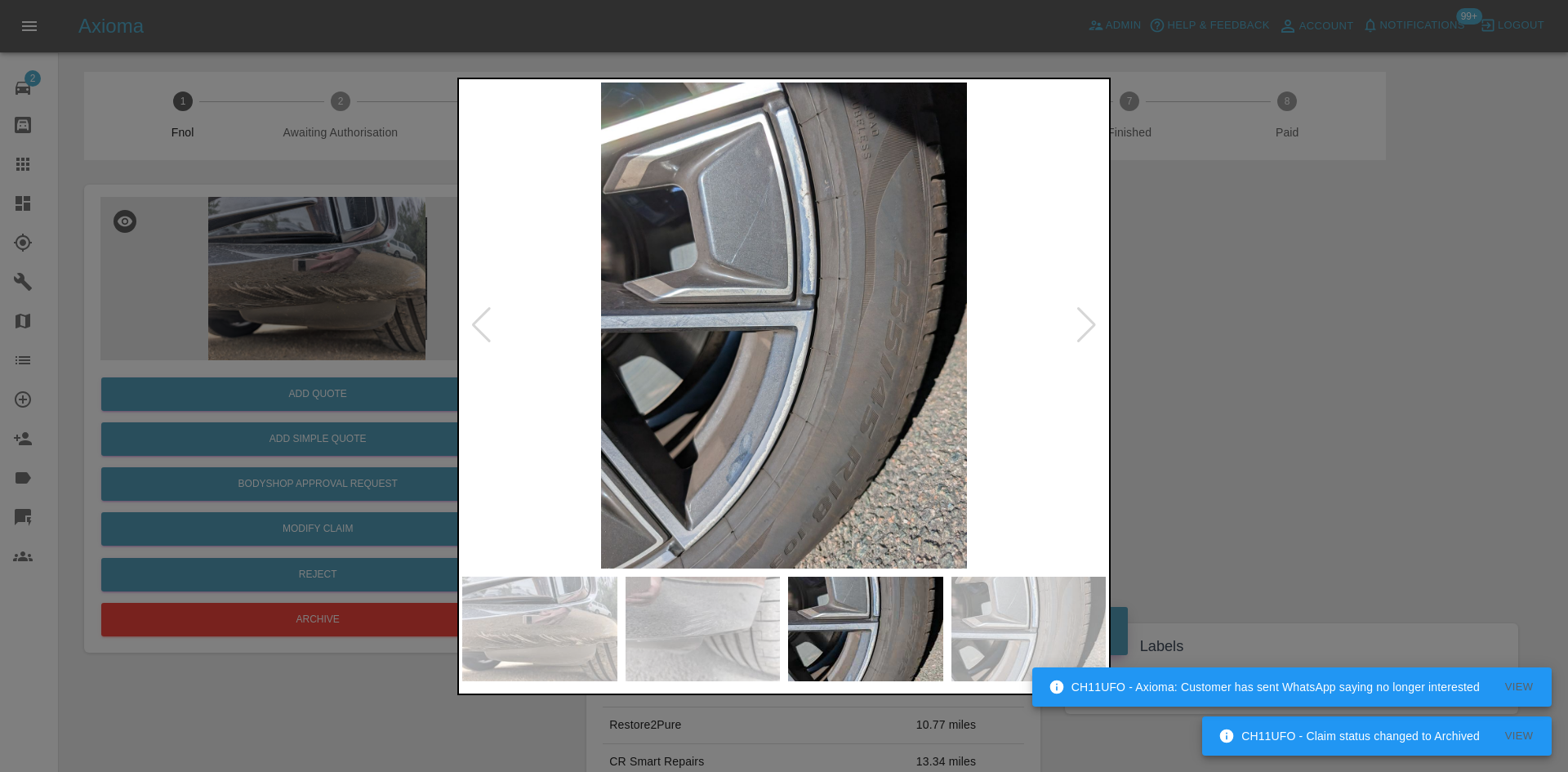
click at [1086, 315] on div at bounding box center [1086, 325] width 22 height 36
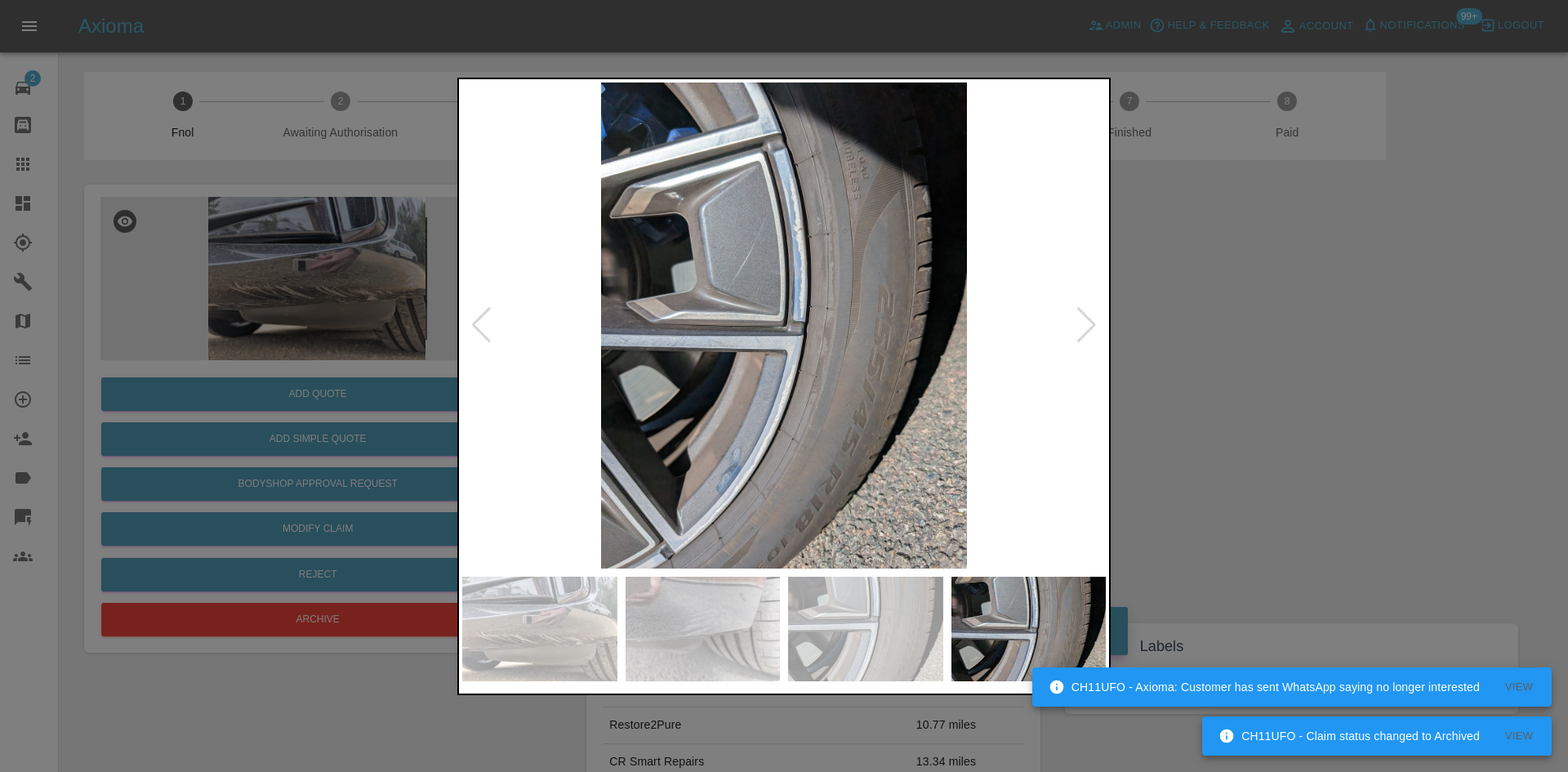
click at [1234, 320] on div at bounding box center [784, 386] width 1568 height 772
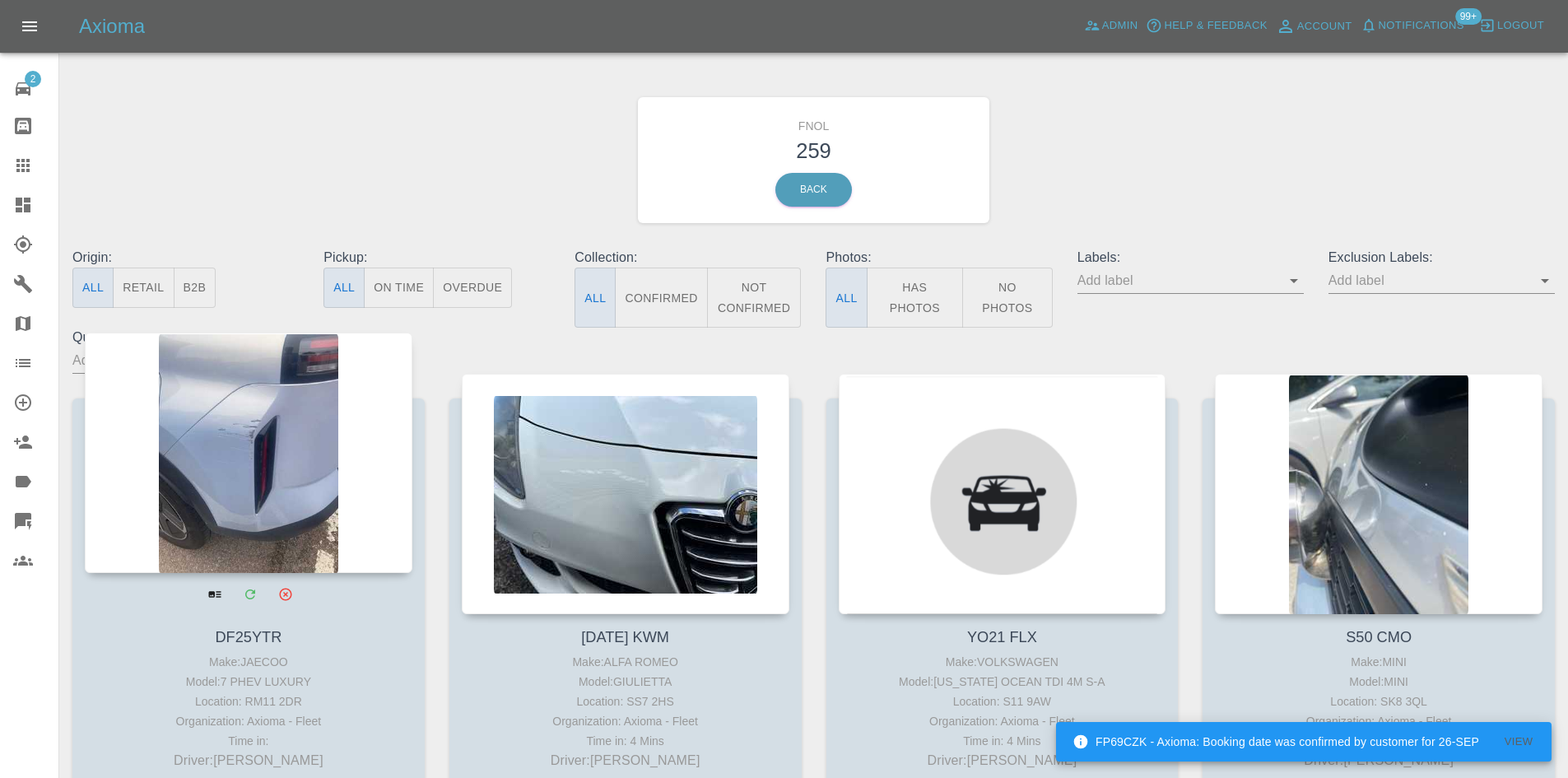
click at [154, 470] on div at bounding box center [248, 452] width 328 height 240
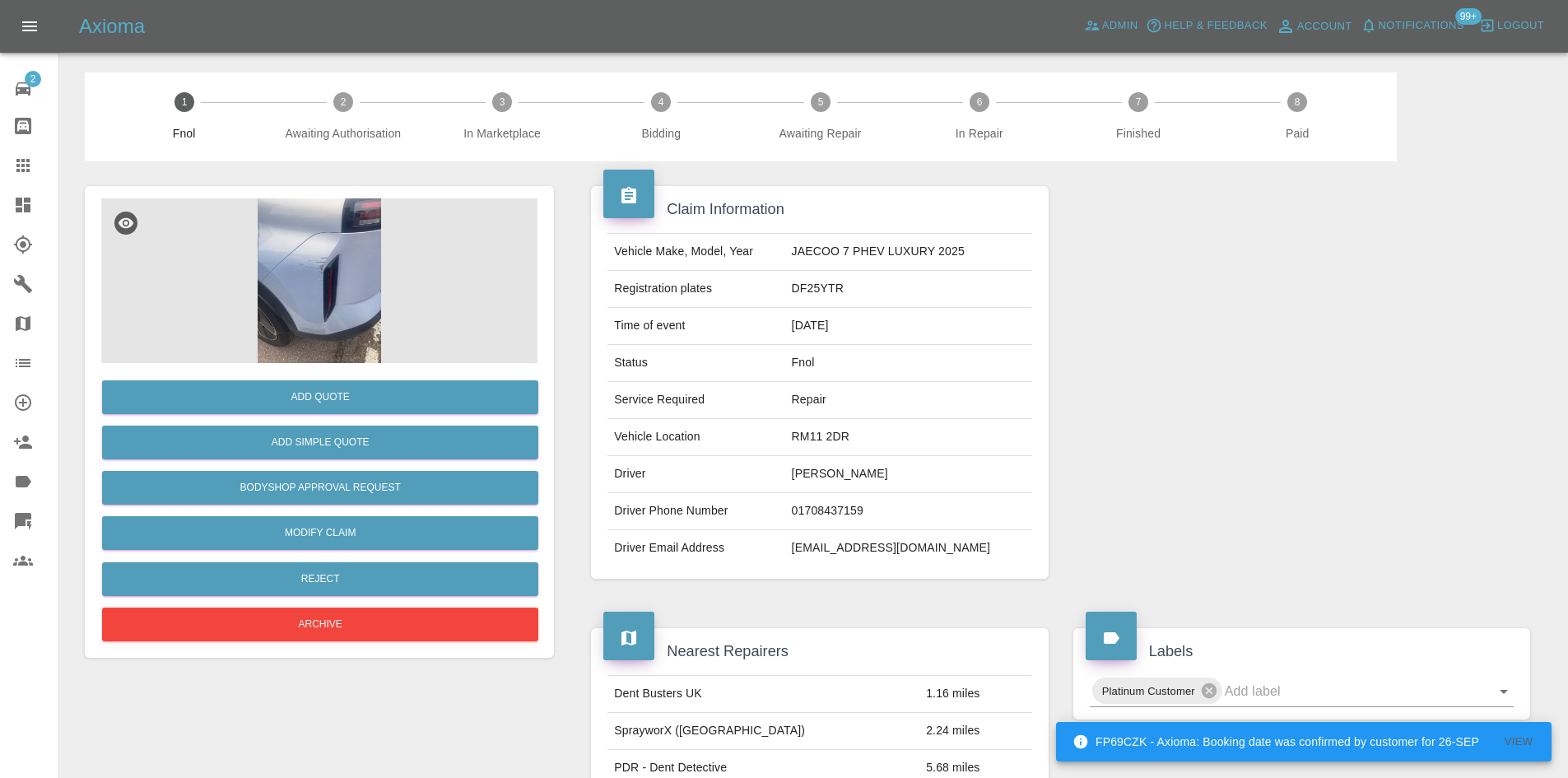
click at [329, 297] on img at bounding box center [319, 280] width 436 height 164
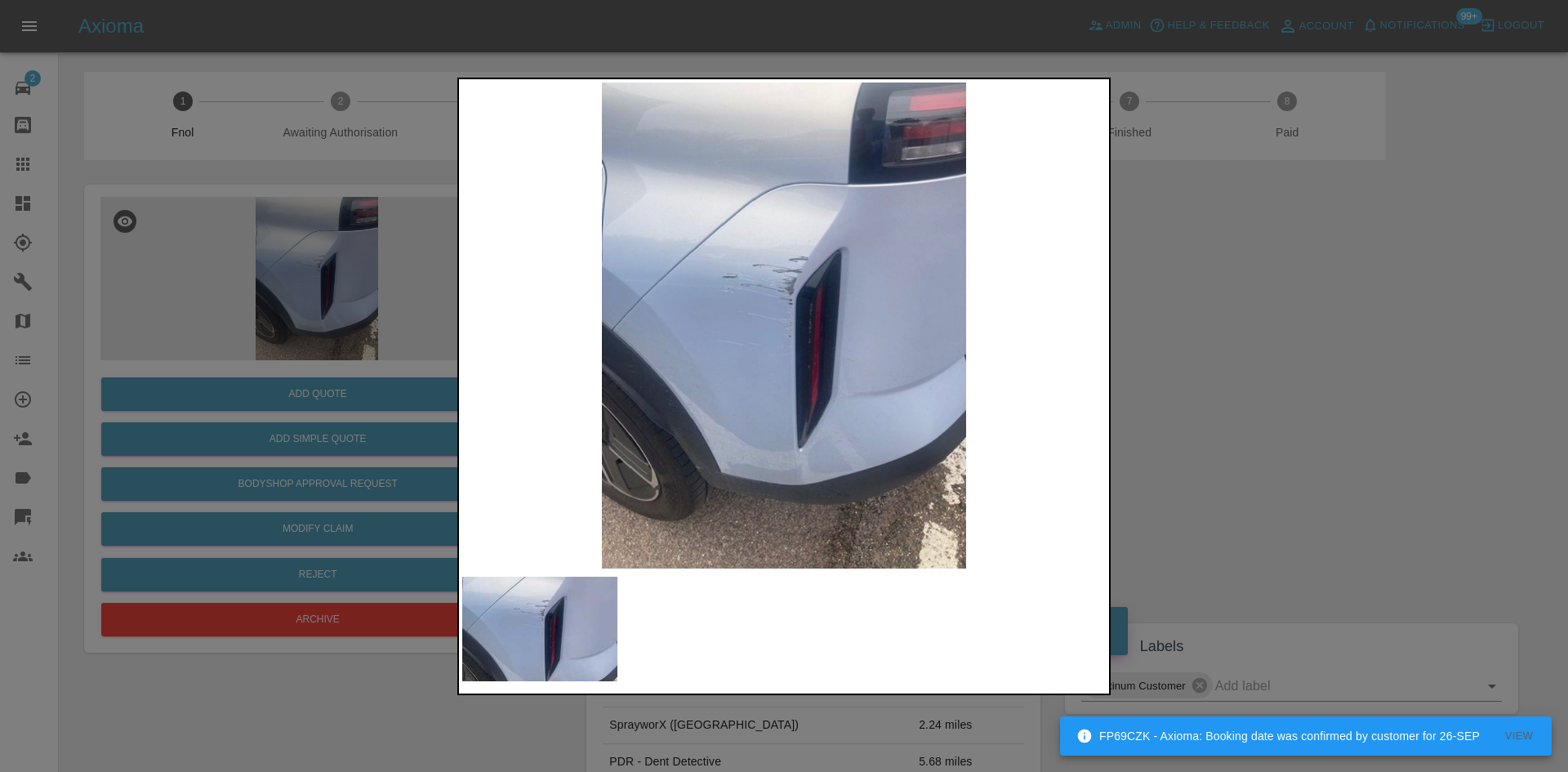
click at [1257, 353] on div at bounding box center [784, 386] width 1568 height 772
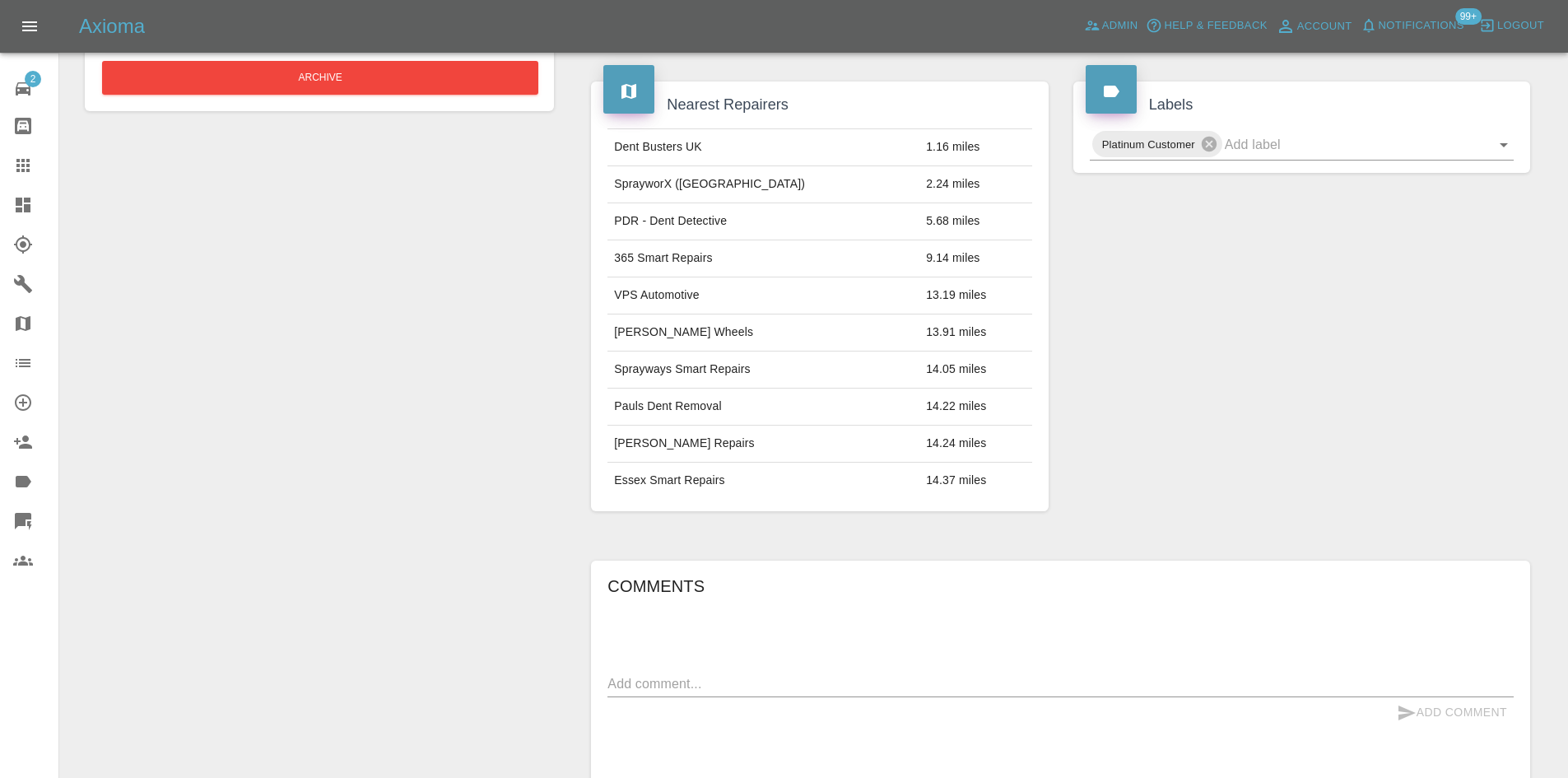
scroll to position [164, 0]
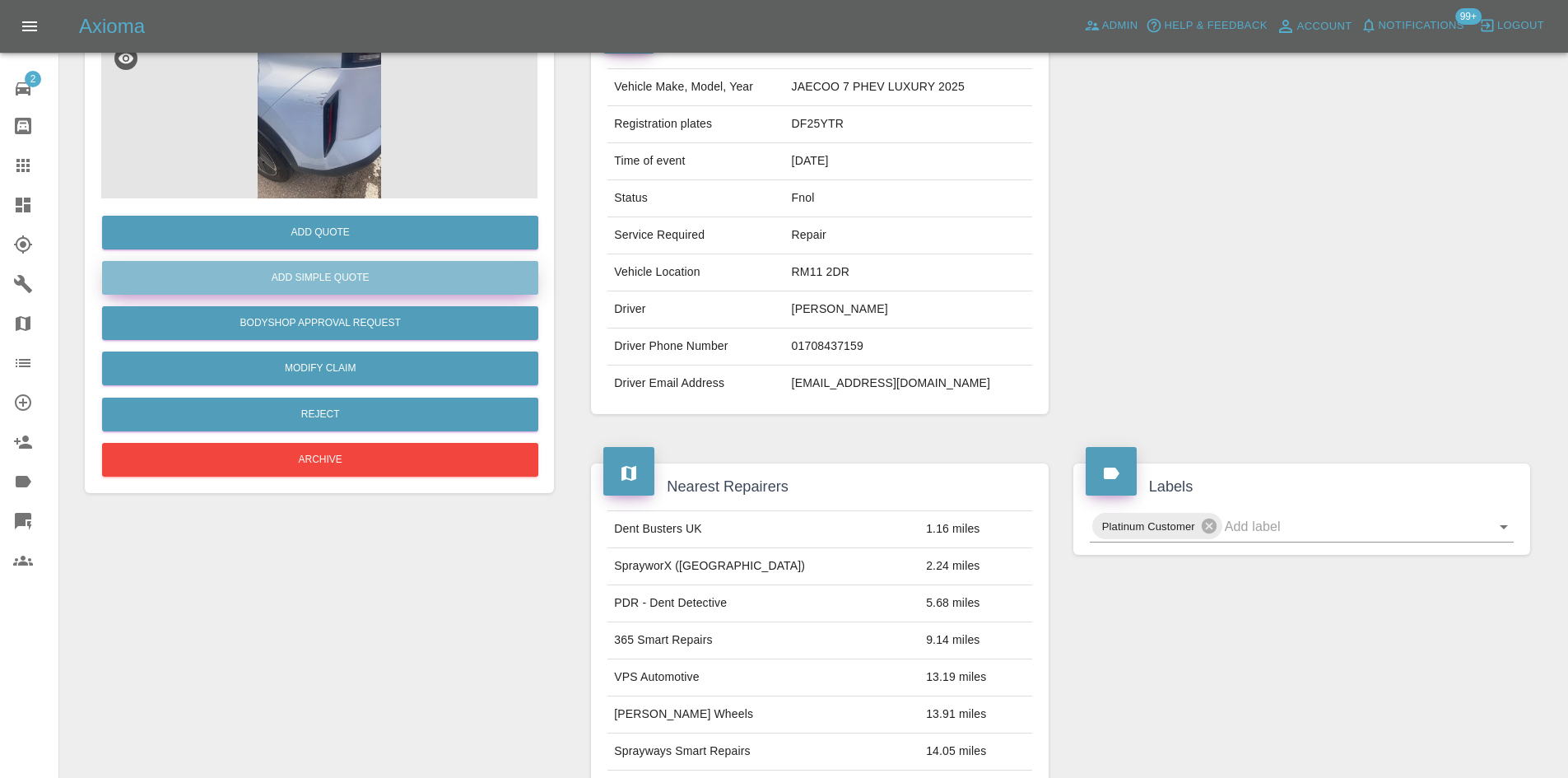
click at [348, 279] on button "Add Simple Quote" at bounding box center [320, 278] width 436 height 34
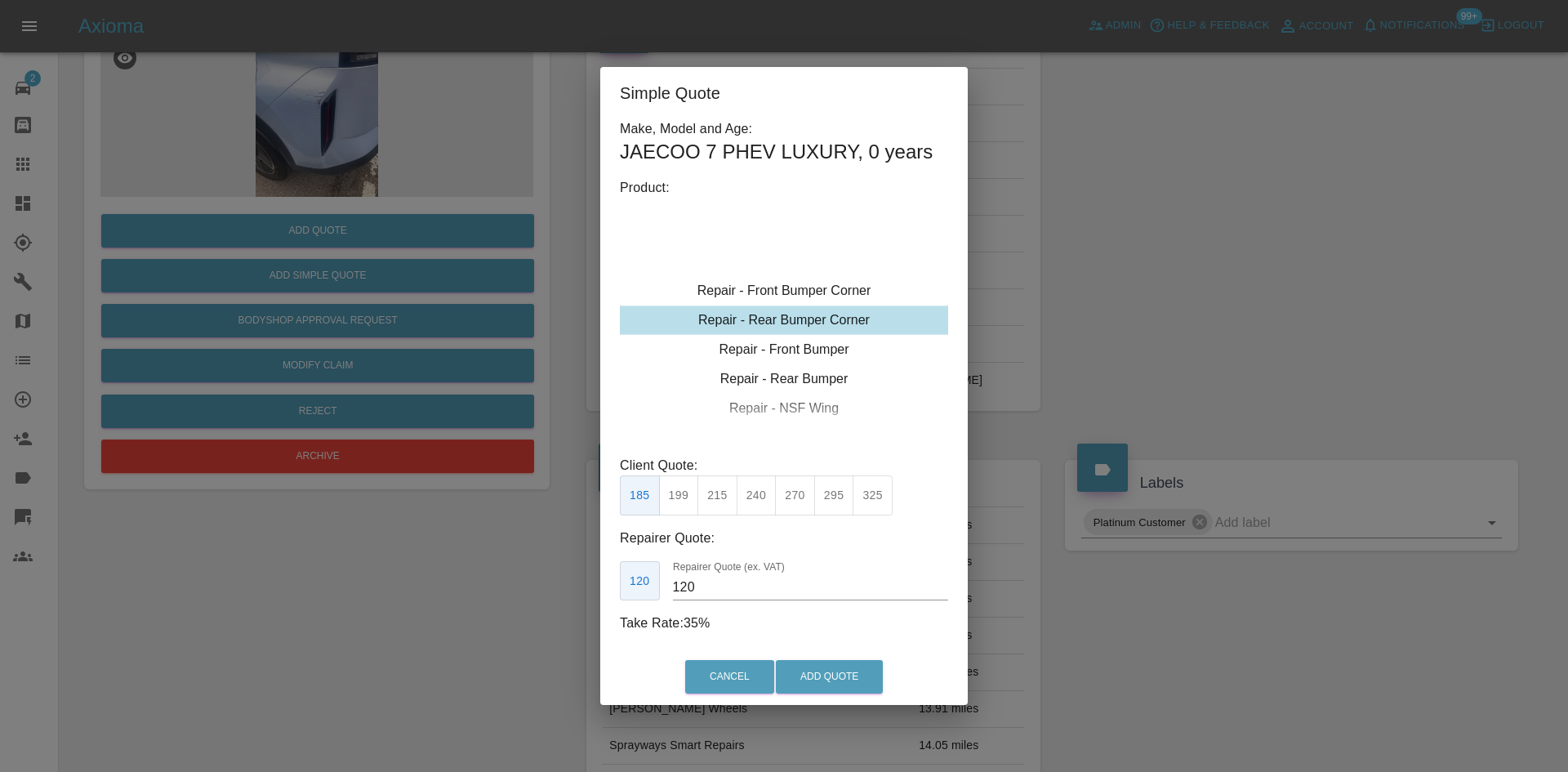
click at [760, 512] on button "240" at bounding box center [757, 496] width 40 height 40
type input "150"
click at [831, 681] on button "Add Quote" at bounding box center [829, 676] width 107 height 33
click at [543, 721] on div "Simple Quote Make, Model and Age: JAECOO 7 PHEV LUXURY , 0 years Product: Repai…" at bounding box center [784, 386] width 1568 height 772
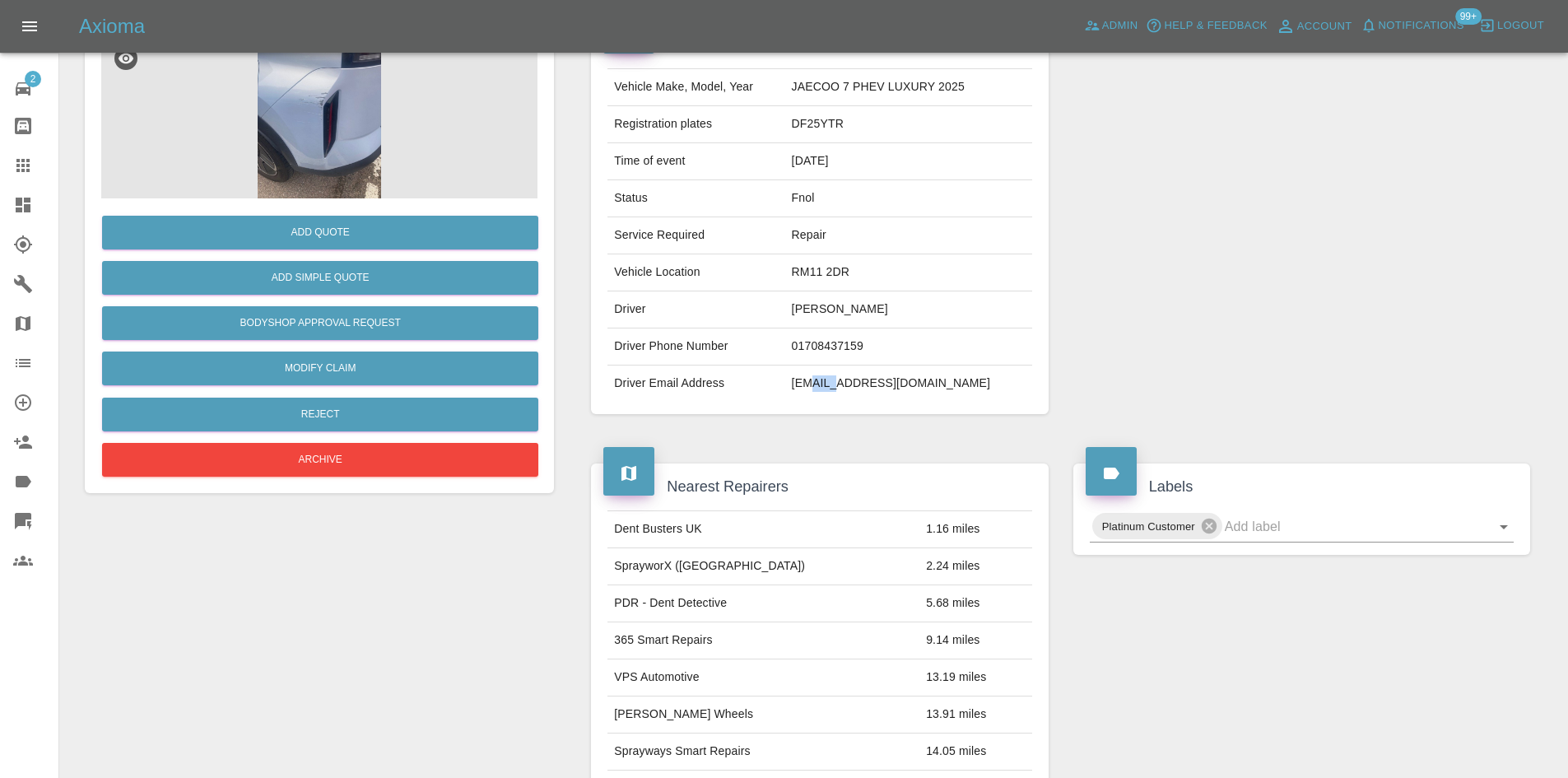
drag, startPoint x: 859, startPoint y: 391, endPoint x: 876, endPoint y: 386, distance: 17.7
click at [866, 390] on td "whufcrich@btinternet.com" at bounding box center [908, 383] width 247 height 36
click at [876, 386] on td "whufcrich@btinternet.com" at bounding box center [908, 383] width 247 height 36
click at [838, 387] on td "whufcrich@btinternet.com" at bounding box center [908, 383] width 247 height 36
click at [837, 387] on td "whufcrich@btinternet.com" at bounding box center [908, 383] width 247 height 36
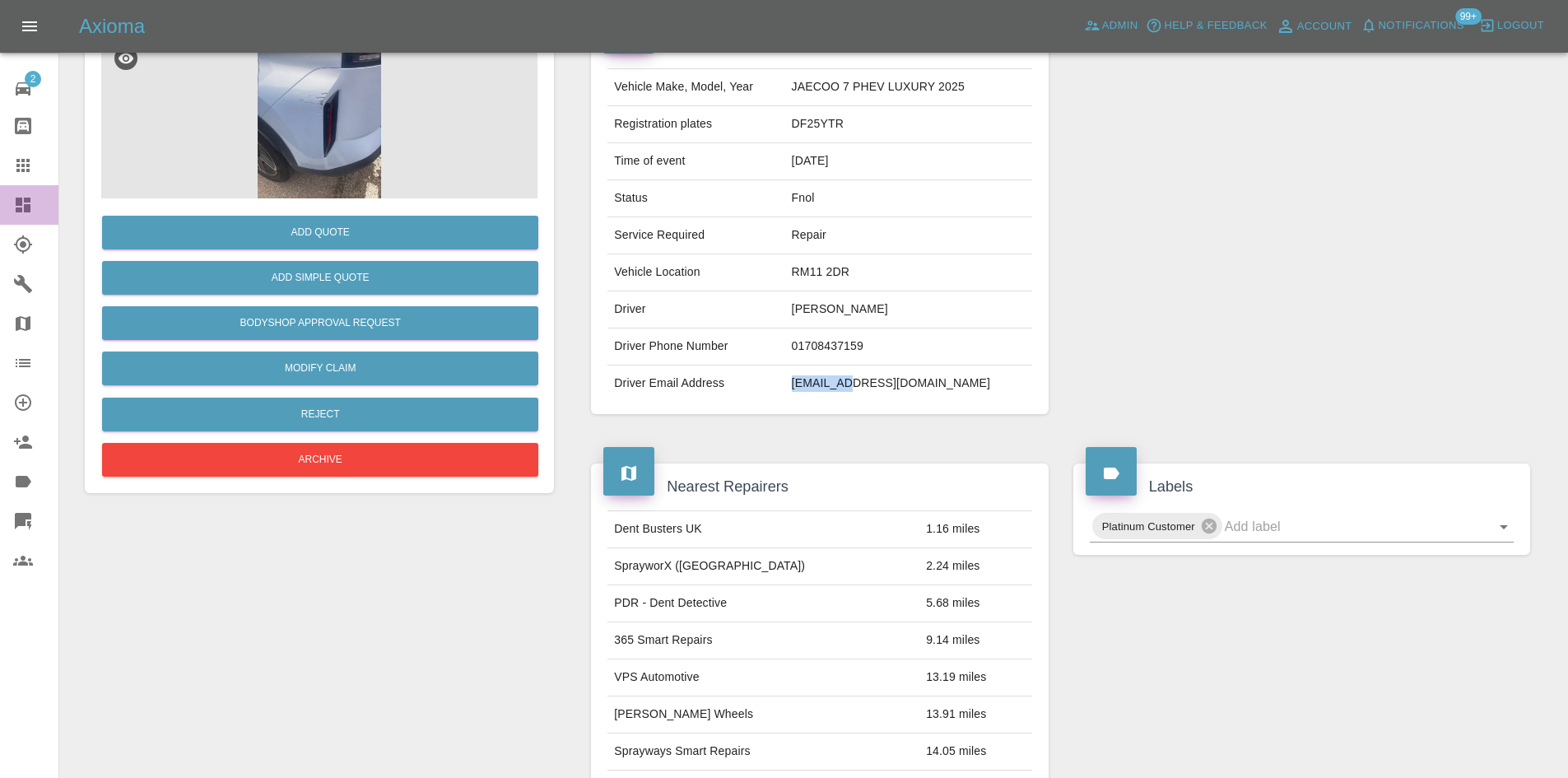
click at [0, 202] on link "Dashboard" at bounding box center [29, 205] width 59 height 39
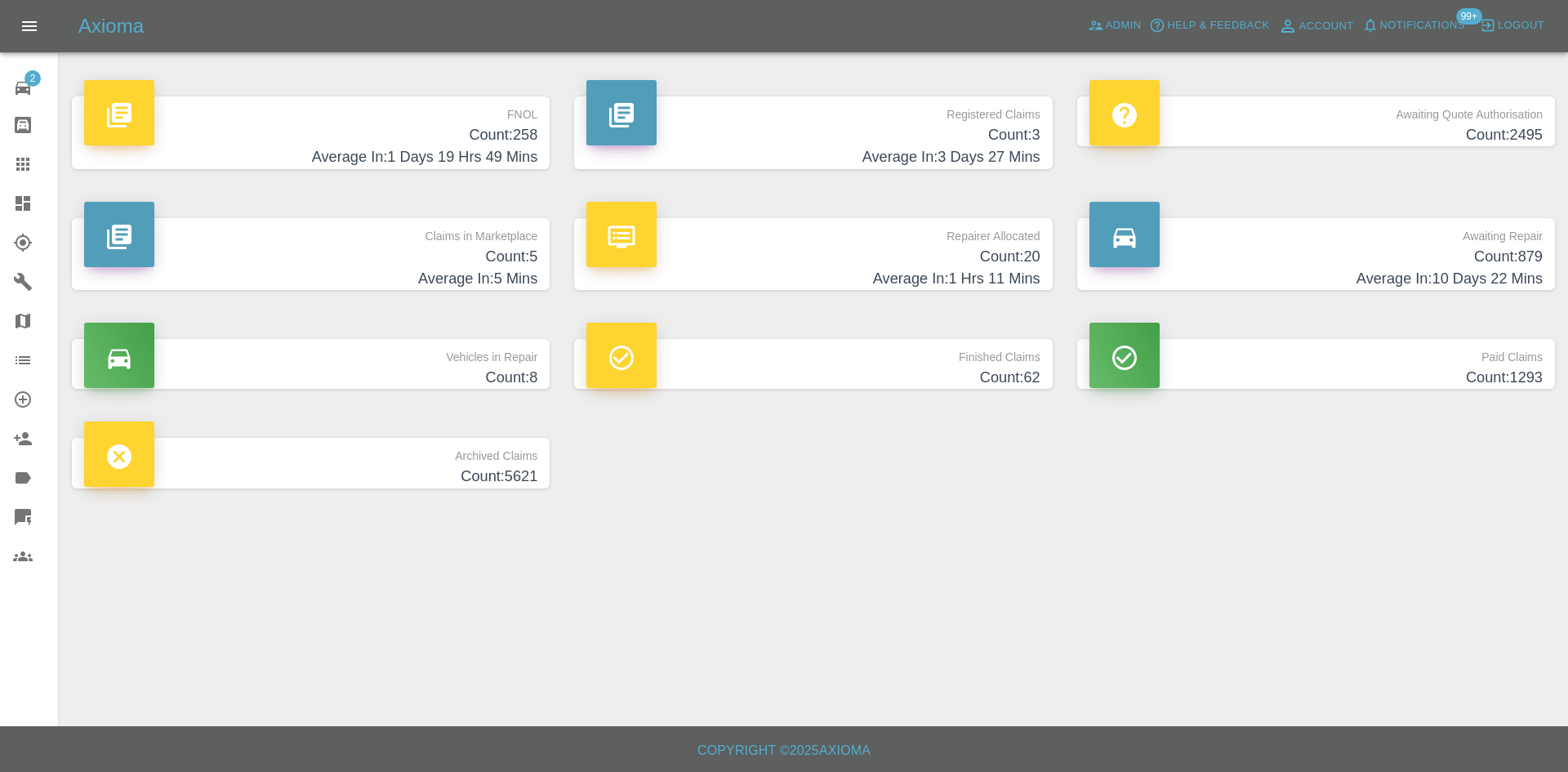
click at [923, 119] on p "Registered Claims" at bounding box center [813, 110] width 454 height 28
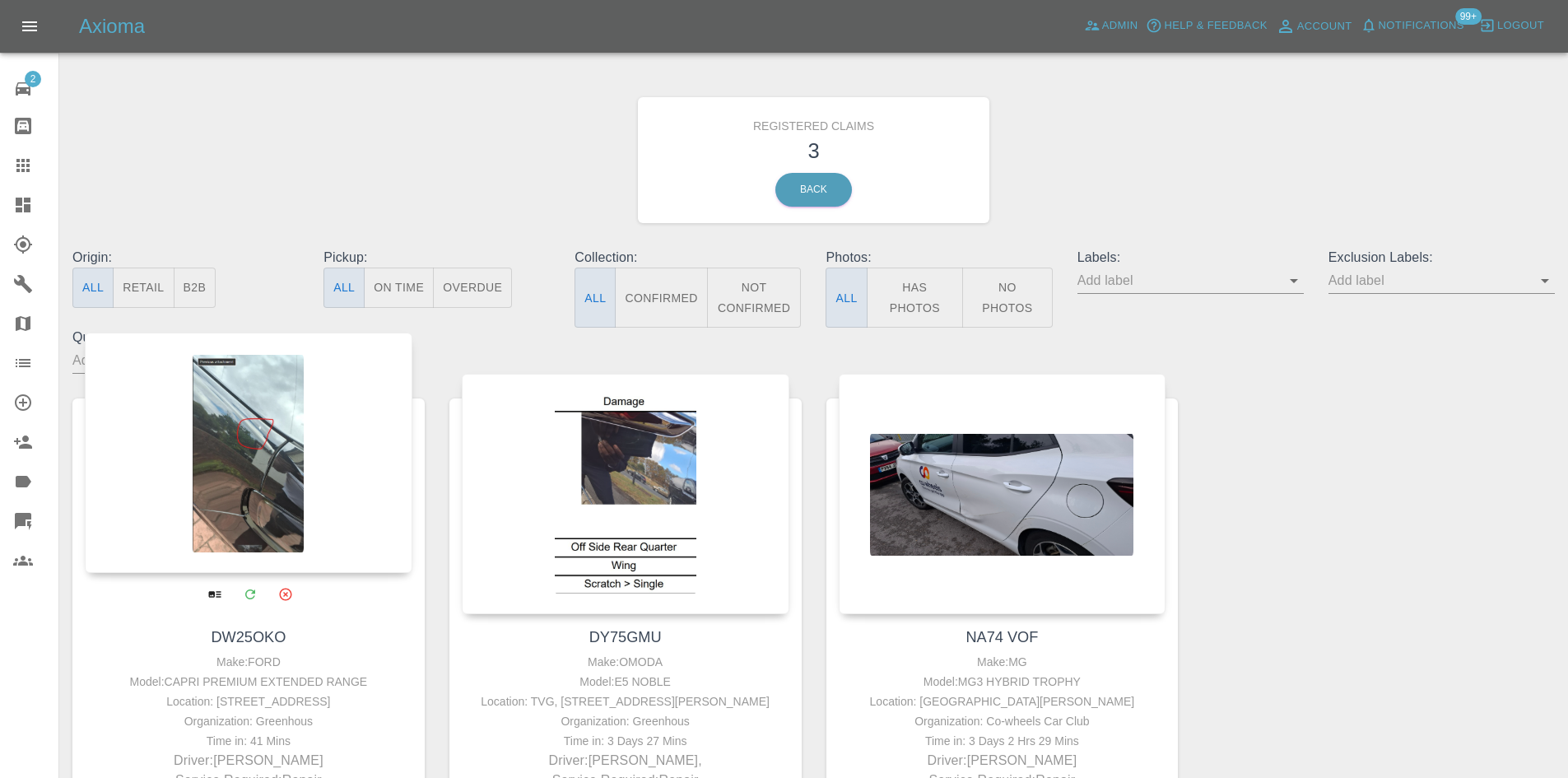
click at [320, 446] on div at bounding box center [248, 452] width 328 height 240
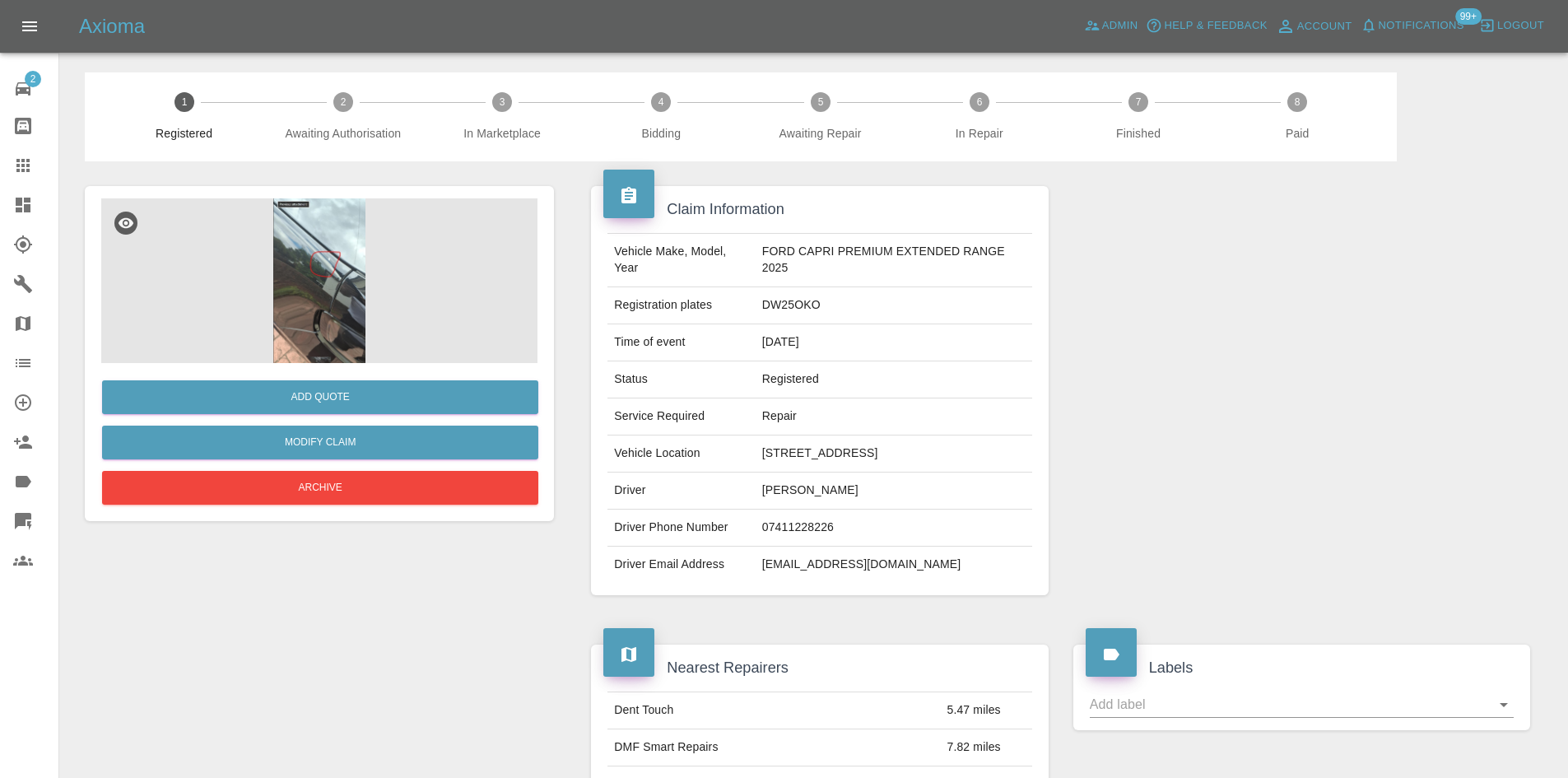
click at [356, 307] on img at bounding box center [319, 280] width 436 height 164
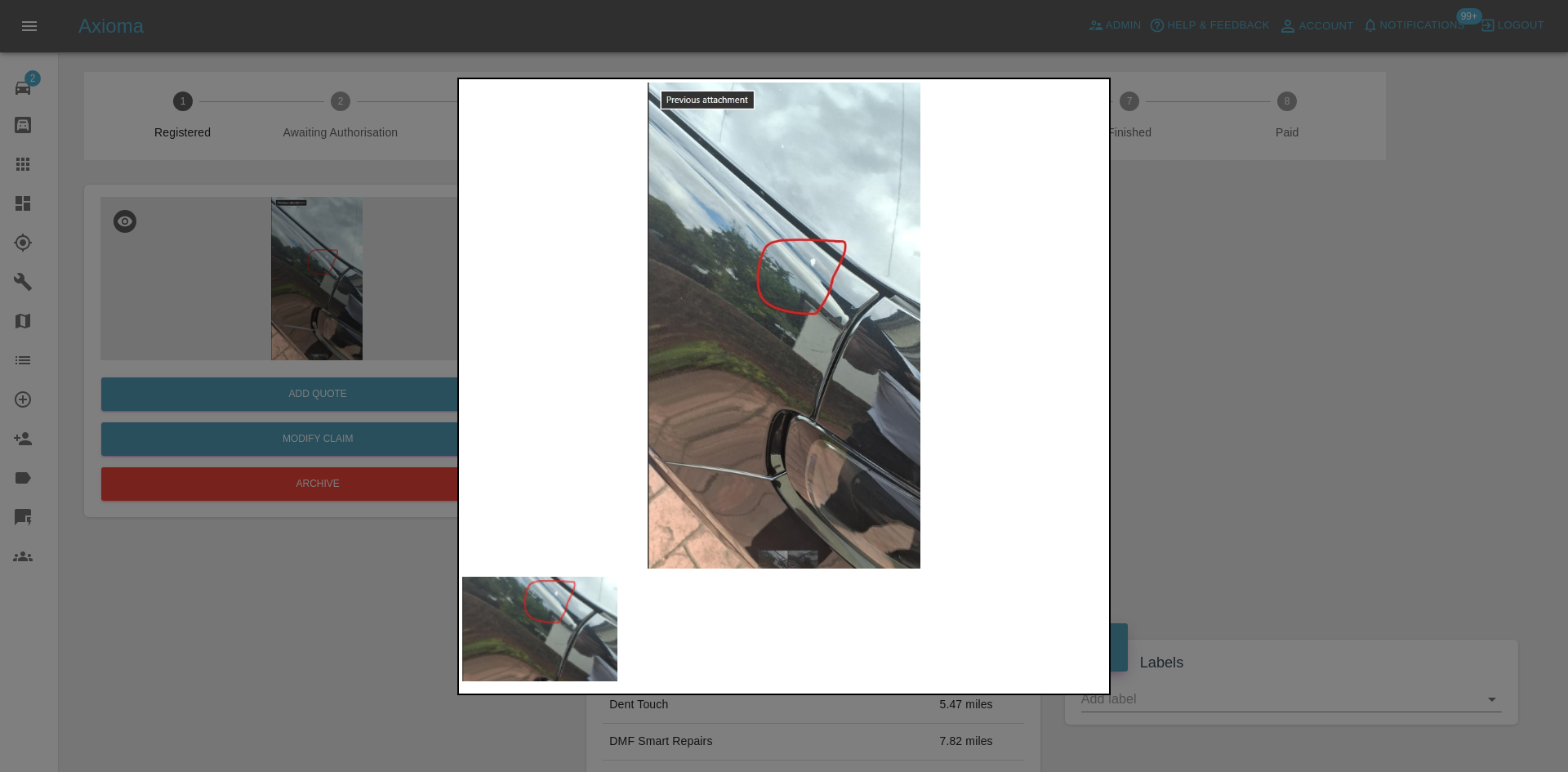
click at [846, 260] on img at bounding box center [784, 326] width 643 height 486
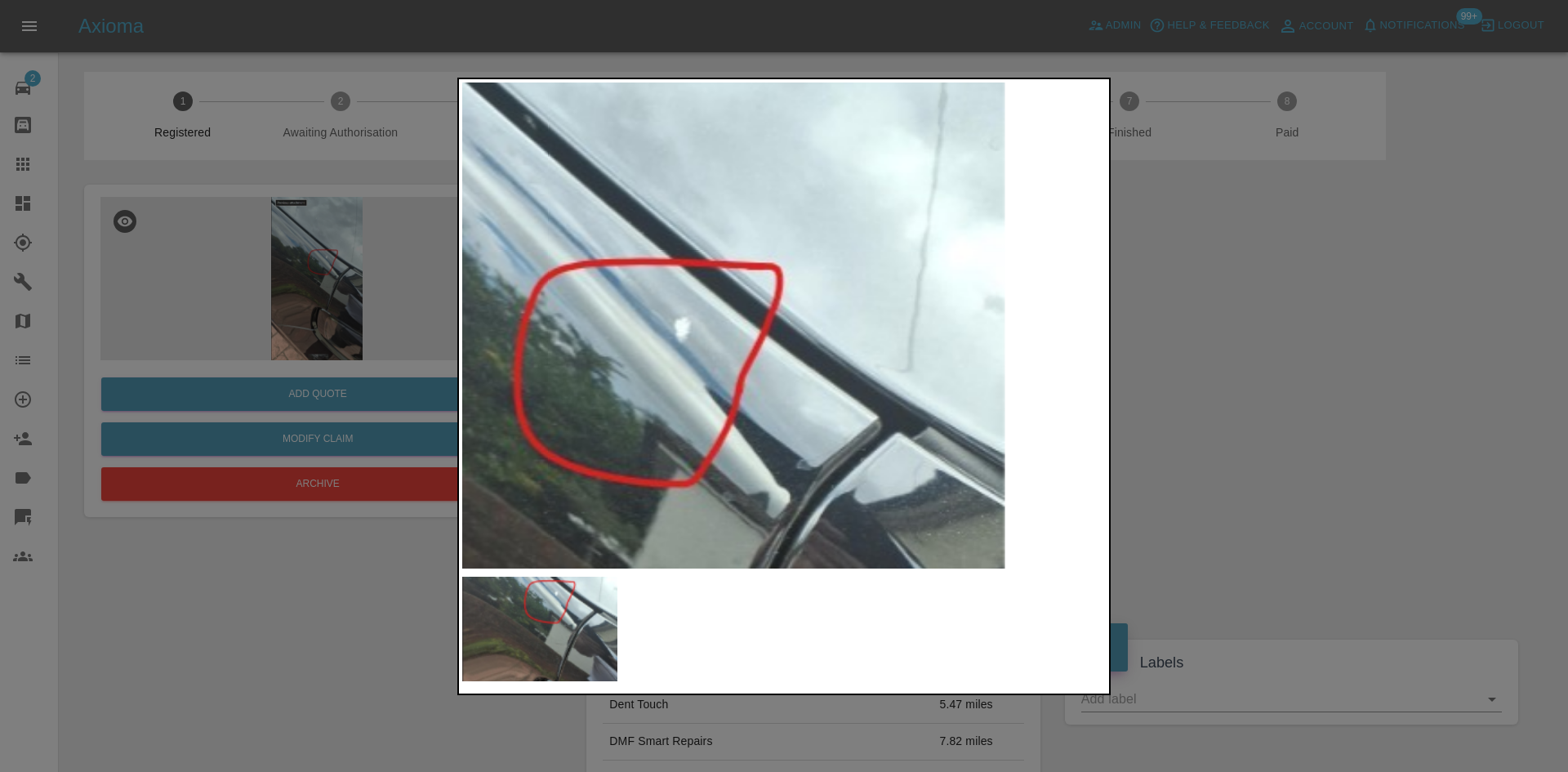
click at [846, 260] on img at bounding box center [595, 518] width 1930 height 1458
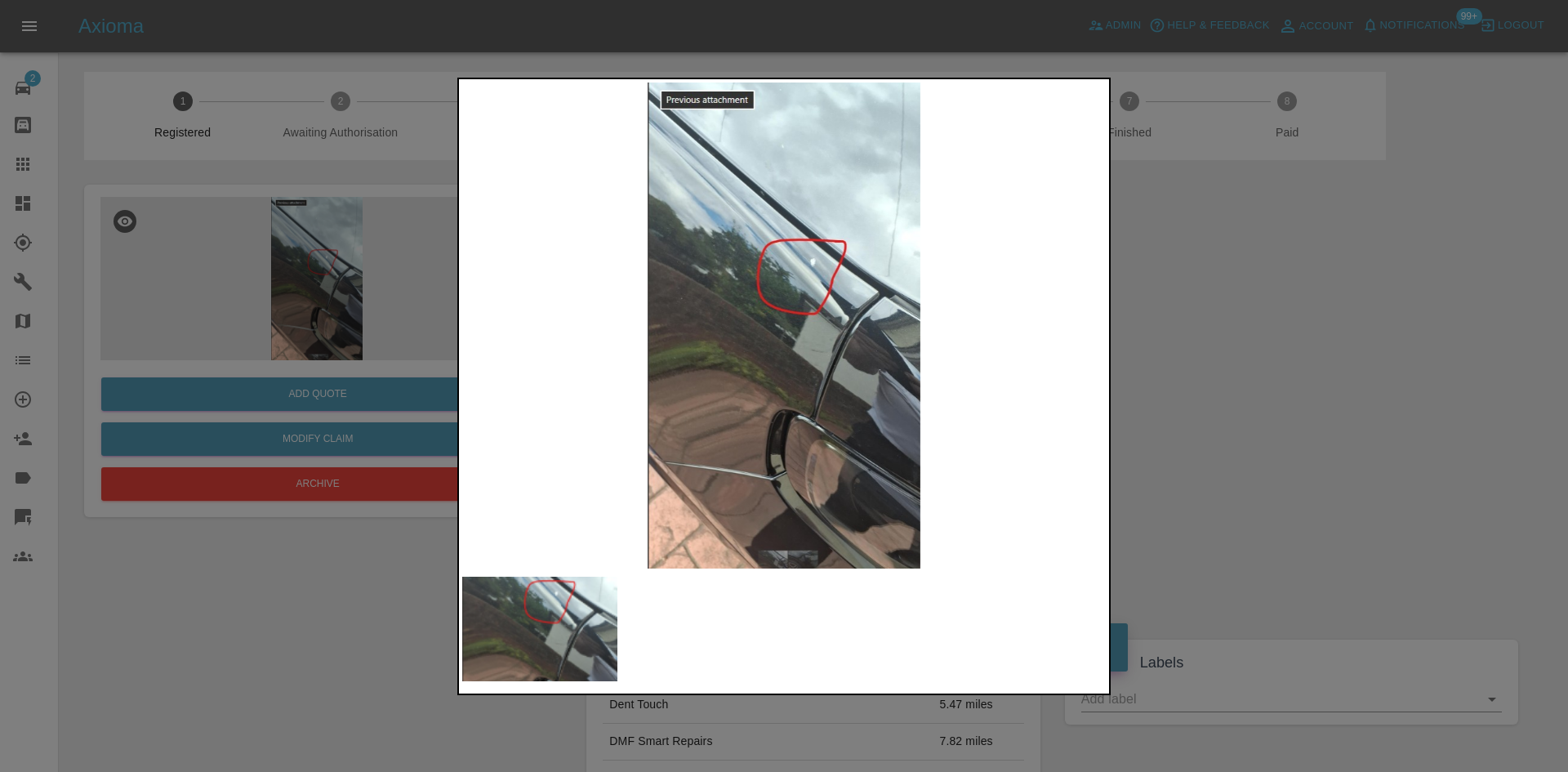
drag, startPoint x: 1395, startPoint y: 362, endPoint x: 1378, endPoint y: 356, distance: 18.0
click at [1391, 361] on div at bounding box center [784, 386] width 1568 height 772
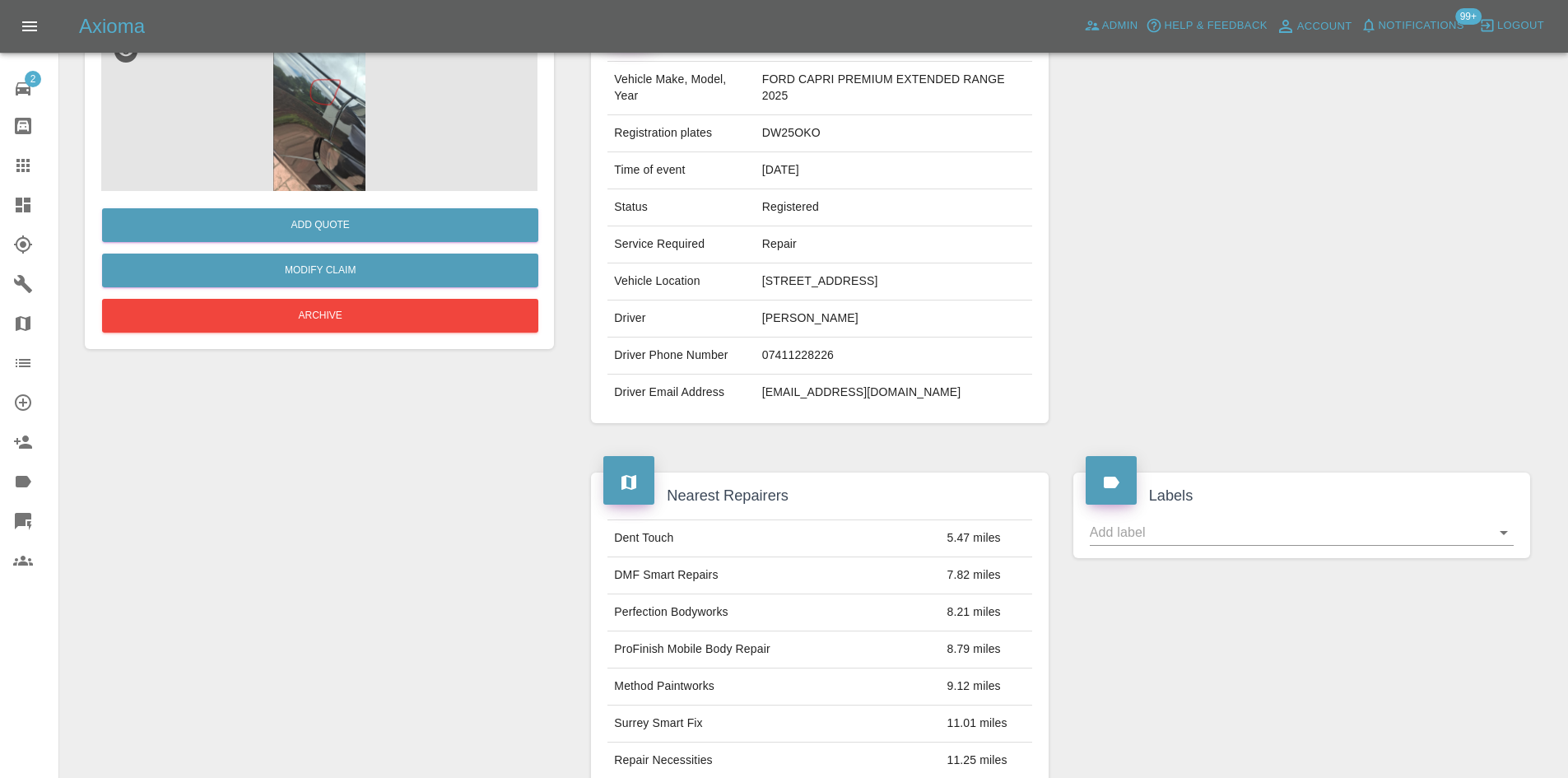
scroll to position [83, 0]
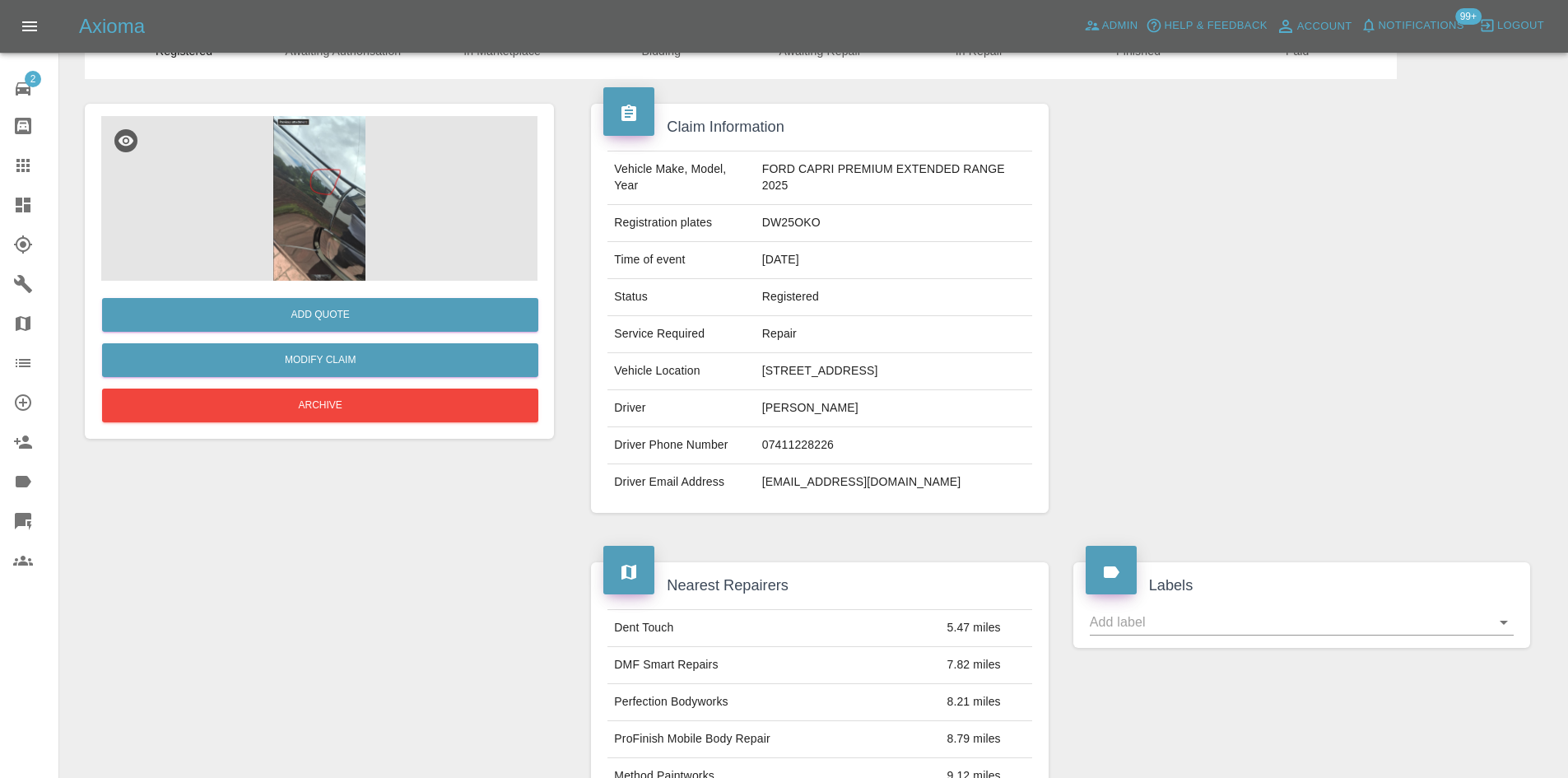
click at [344, 209] on img at bounding box center [319, 198] width 436 height 164
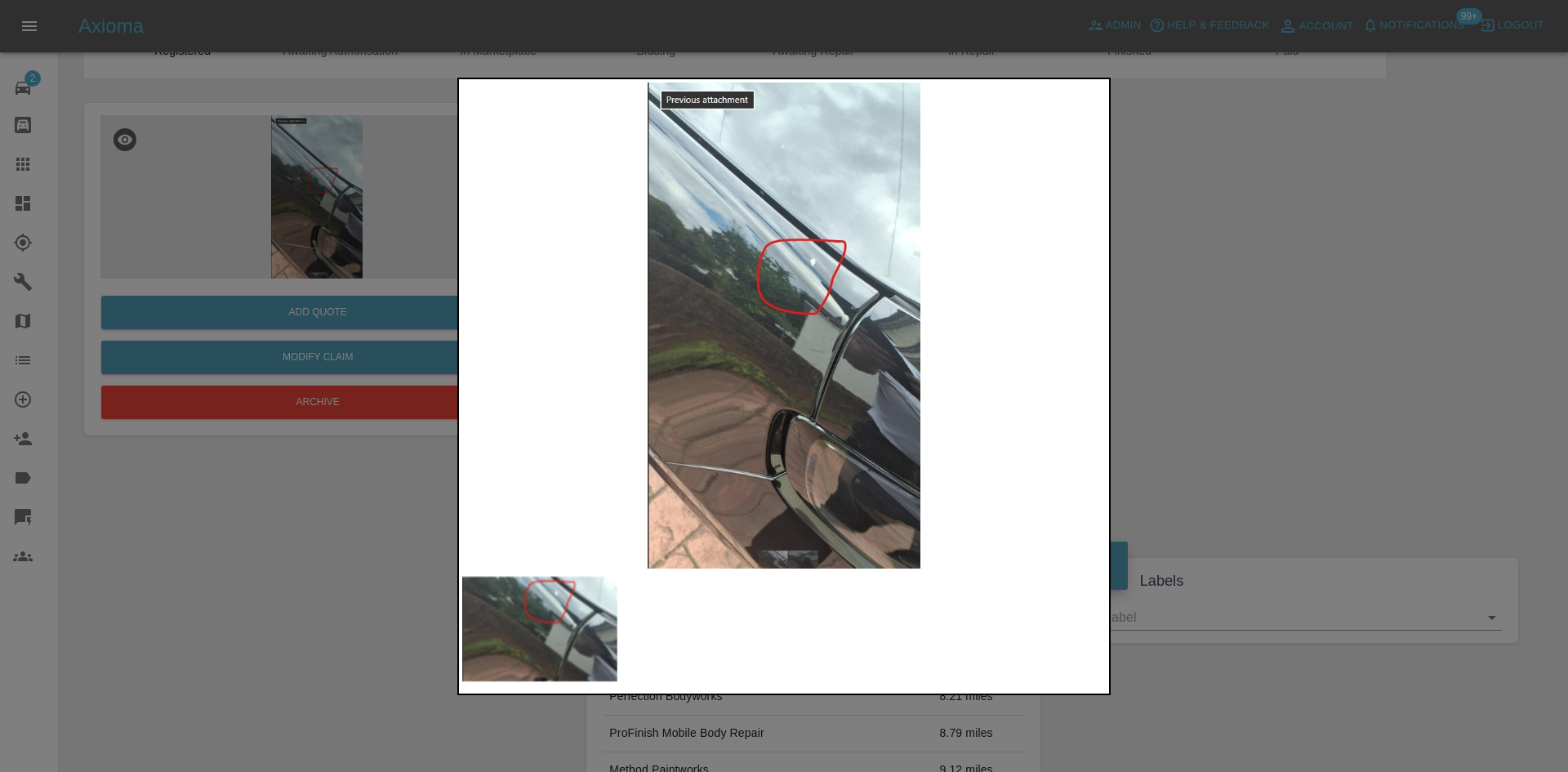
click at [203, 243] on div at bounding box center [784, 386] width 1568 height 772
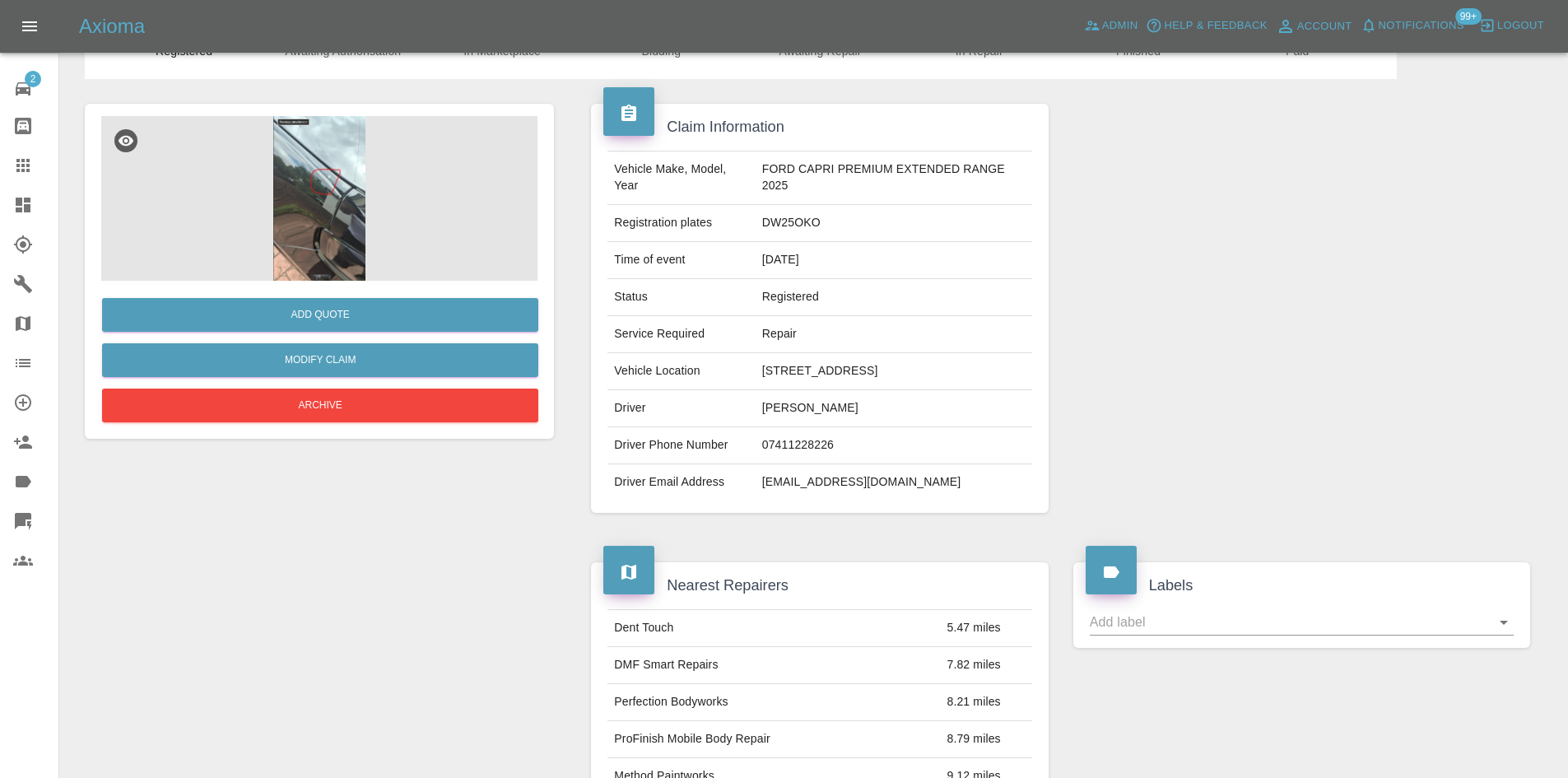
click at [0, 213] on link "Dashboard" at bounding box center [29, 205] width 59 height 39
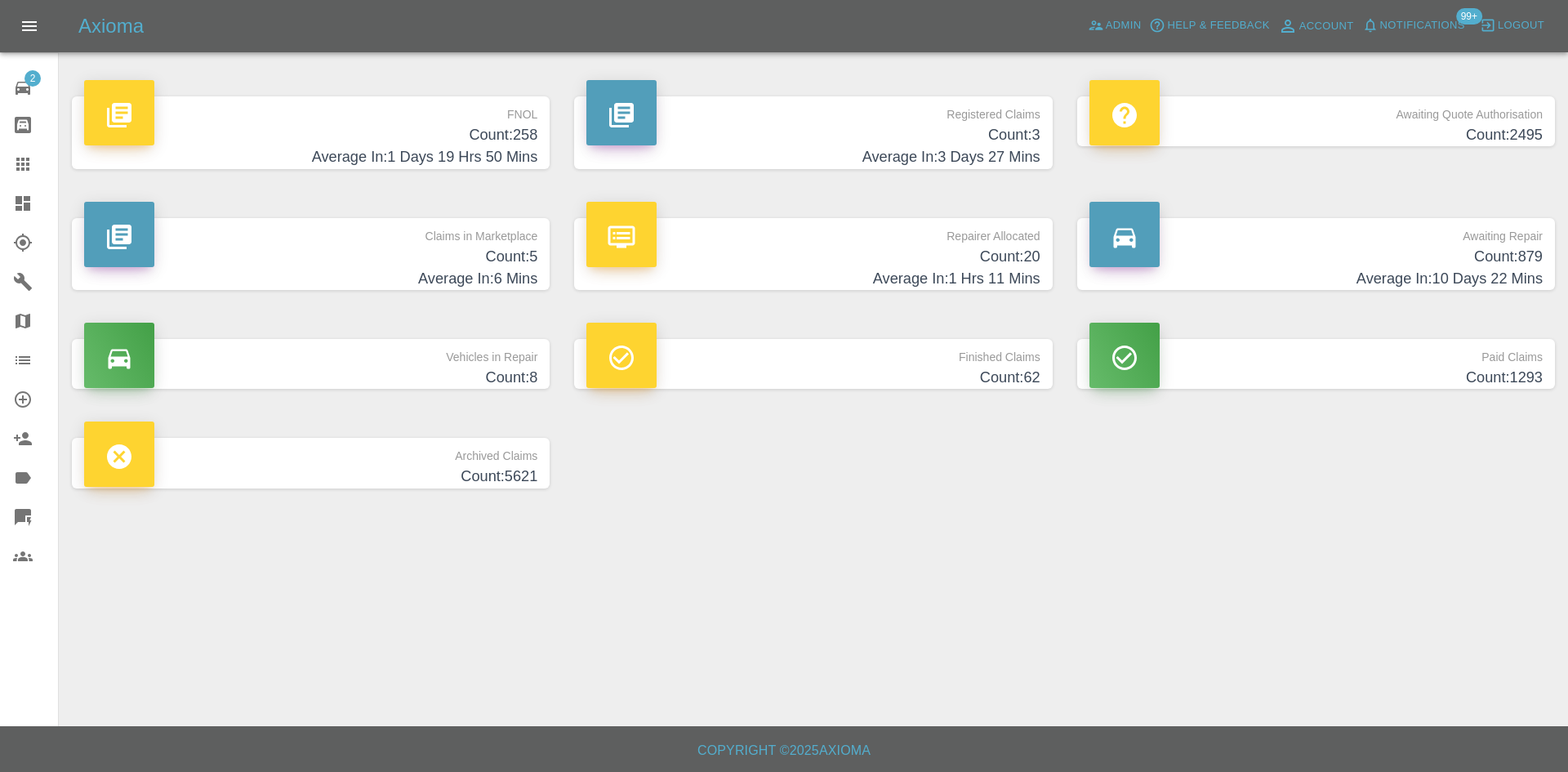
click at [902, 133] on h4 "Count: 3" at bounding box center [813, 134] width 454 height 22
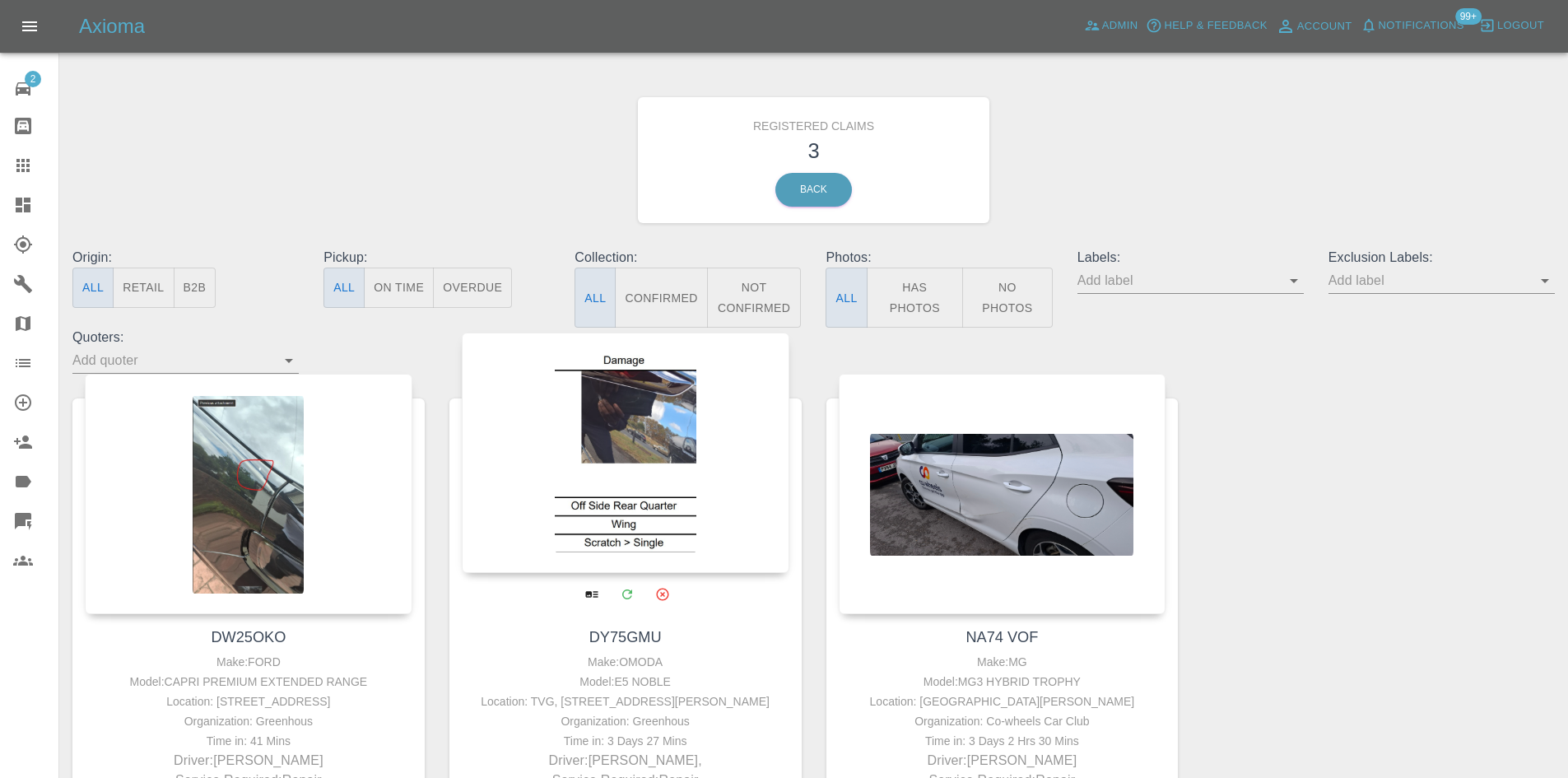
click at [581, 417] on div at bounding box center [625, 452] width 328 height 240
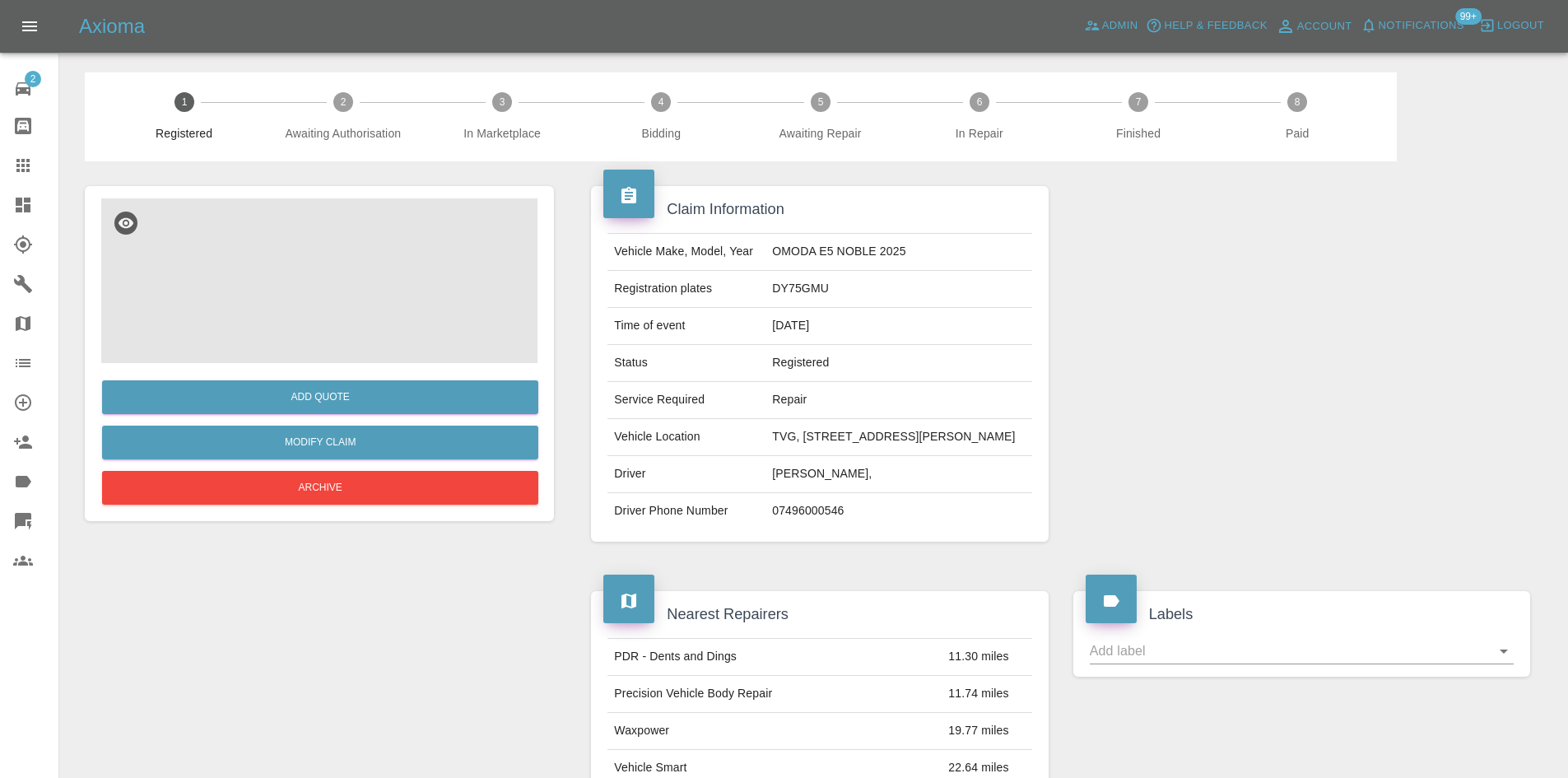
click at [347, 284] on img at bounding box center [319, 280] width 436 height 164
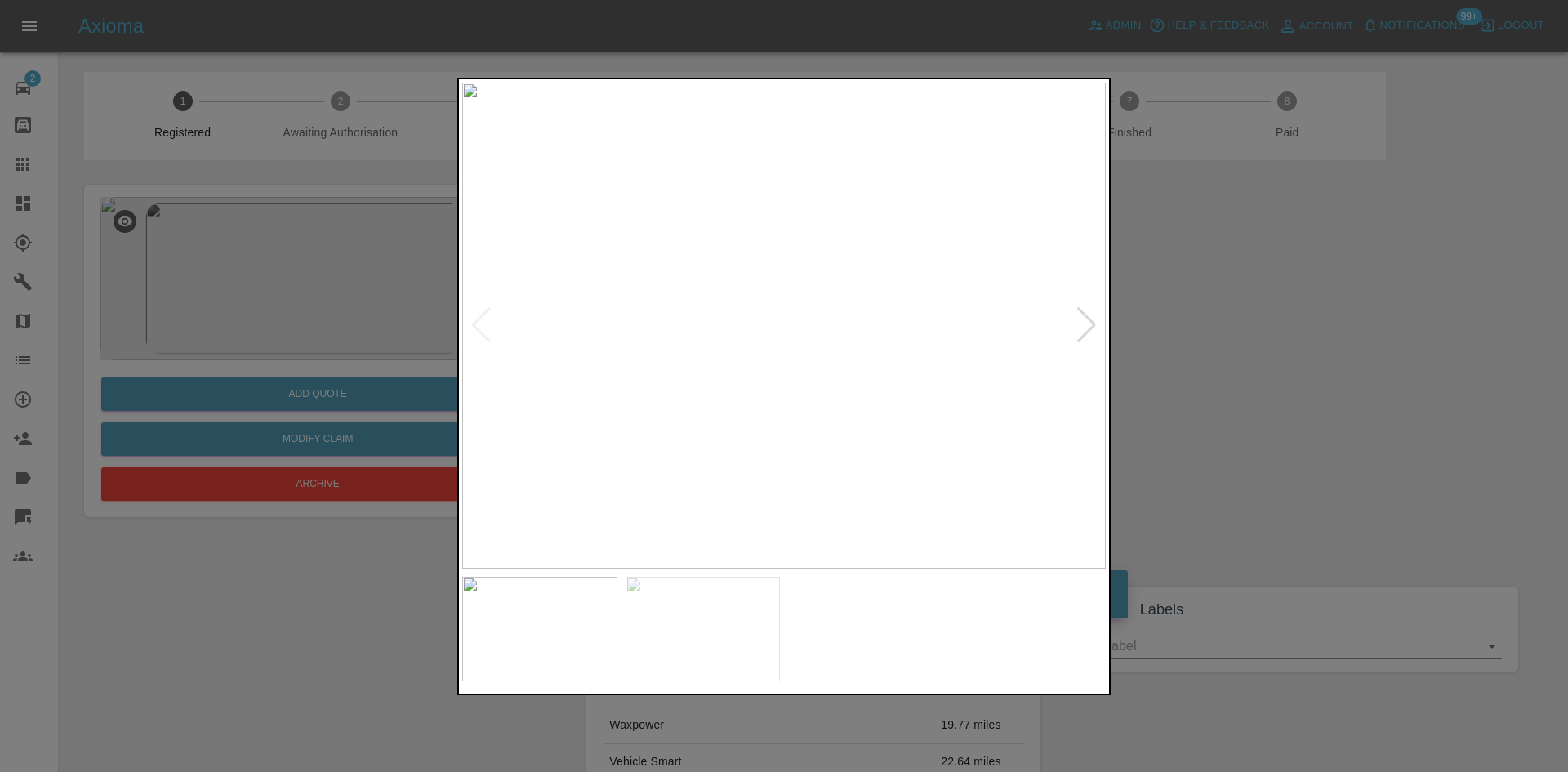
click at [885, 229] on img at bounding box center [784, 326] width 643 height 486
click at [885, 229] on img at bounding box center [482, 614] width 1930 height 1458
click at [898, 232] on img at bounding box center [482, 614] width 1930 height 1458
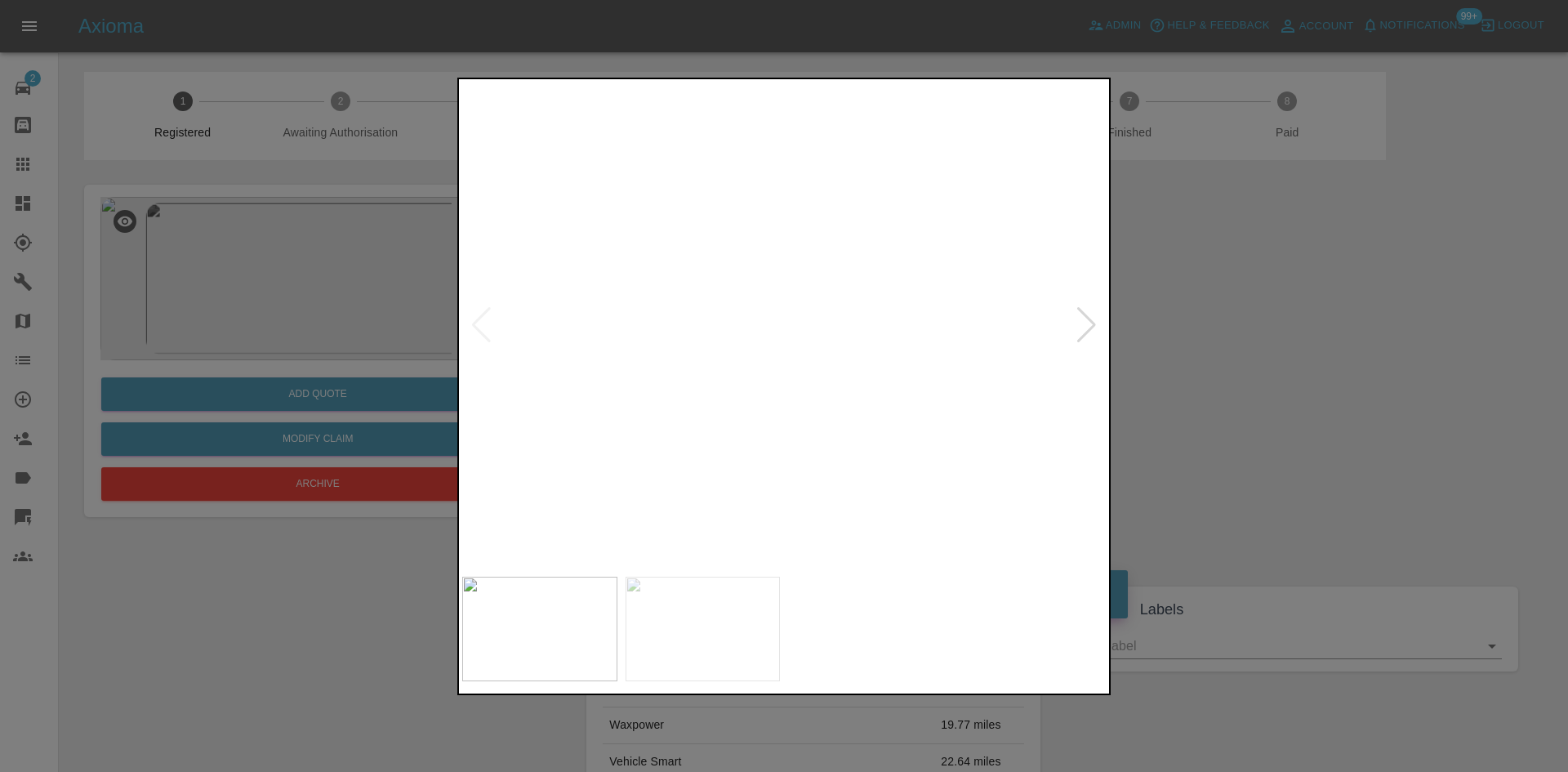
click at [898, 232] on img at bounding box center [483, 614] width 1930 height 1458
click at [1082, 323] on div at bounding box center [1086, 325] width 22 height 36
click at [831, 238] on img at bounding box center [784, 326] width 643 height 486
click at [886, 377] on img at bounding box center [694, 735] width 1930 height 1458
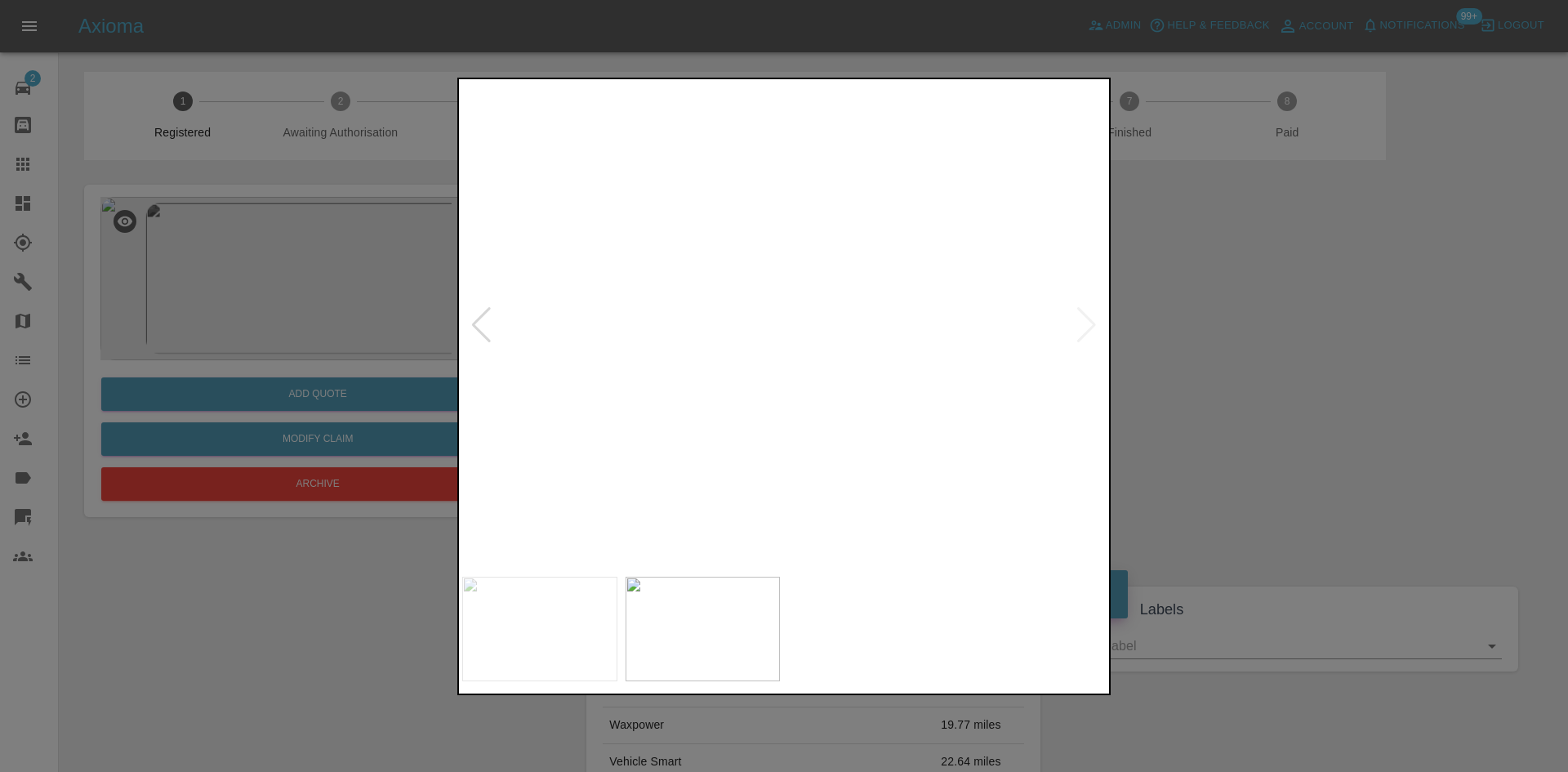
click at [1088, 334] on img at bounding box center [694, 735] width 1930 height 1458
click at [1091, 320] on img at bounding box center [694, 735] width 1930 height 1458
click at [500, 343] on img at bounding box center [694, 735] width 1930 height 1458
click at [123, 630] on div at bounding box center [784, 386] width 1568 height 772
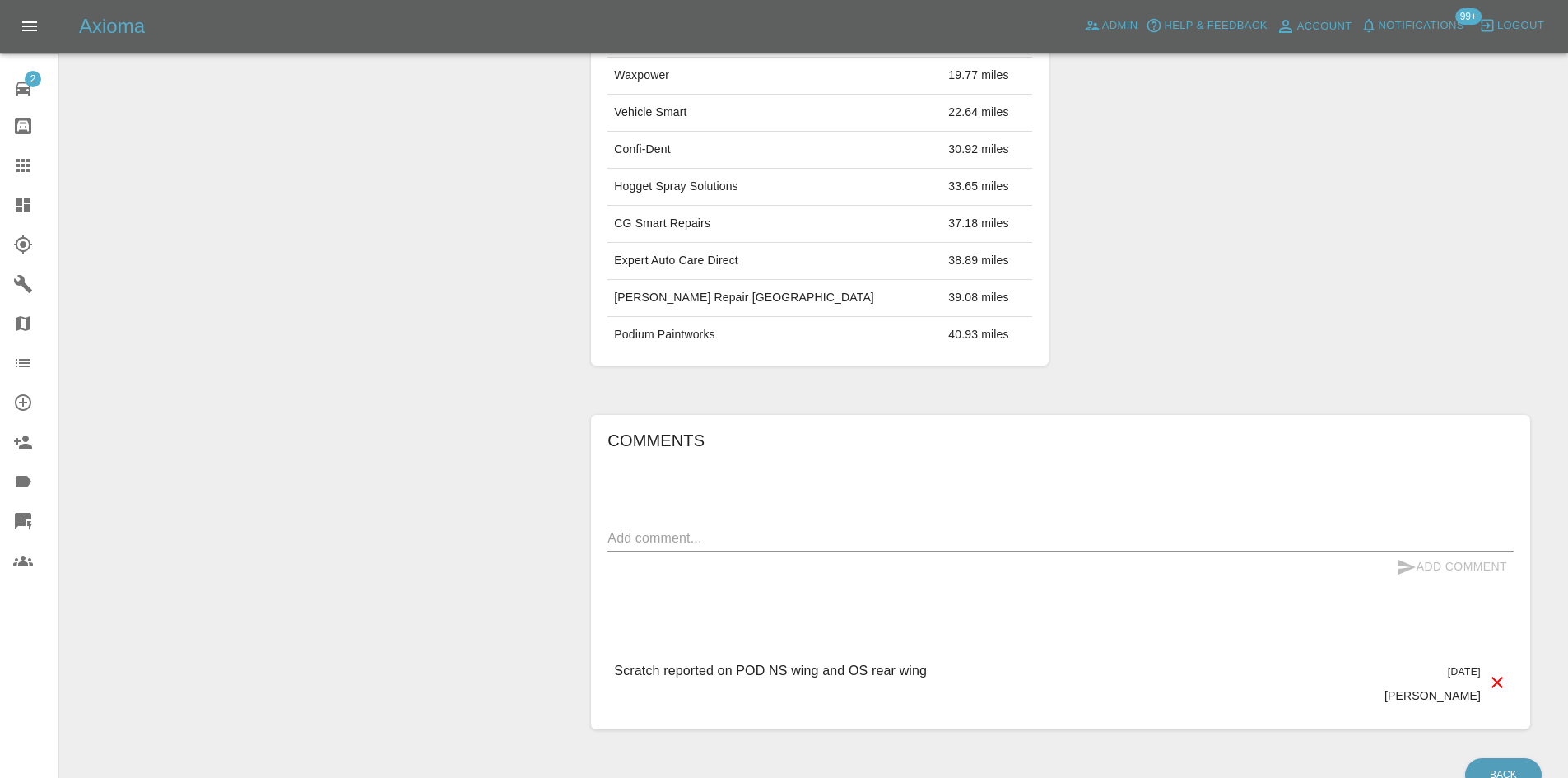
scroll to position [789, 0]
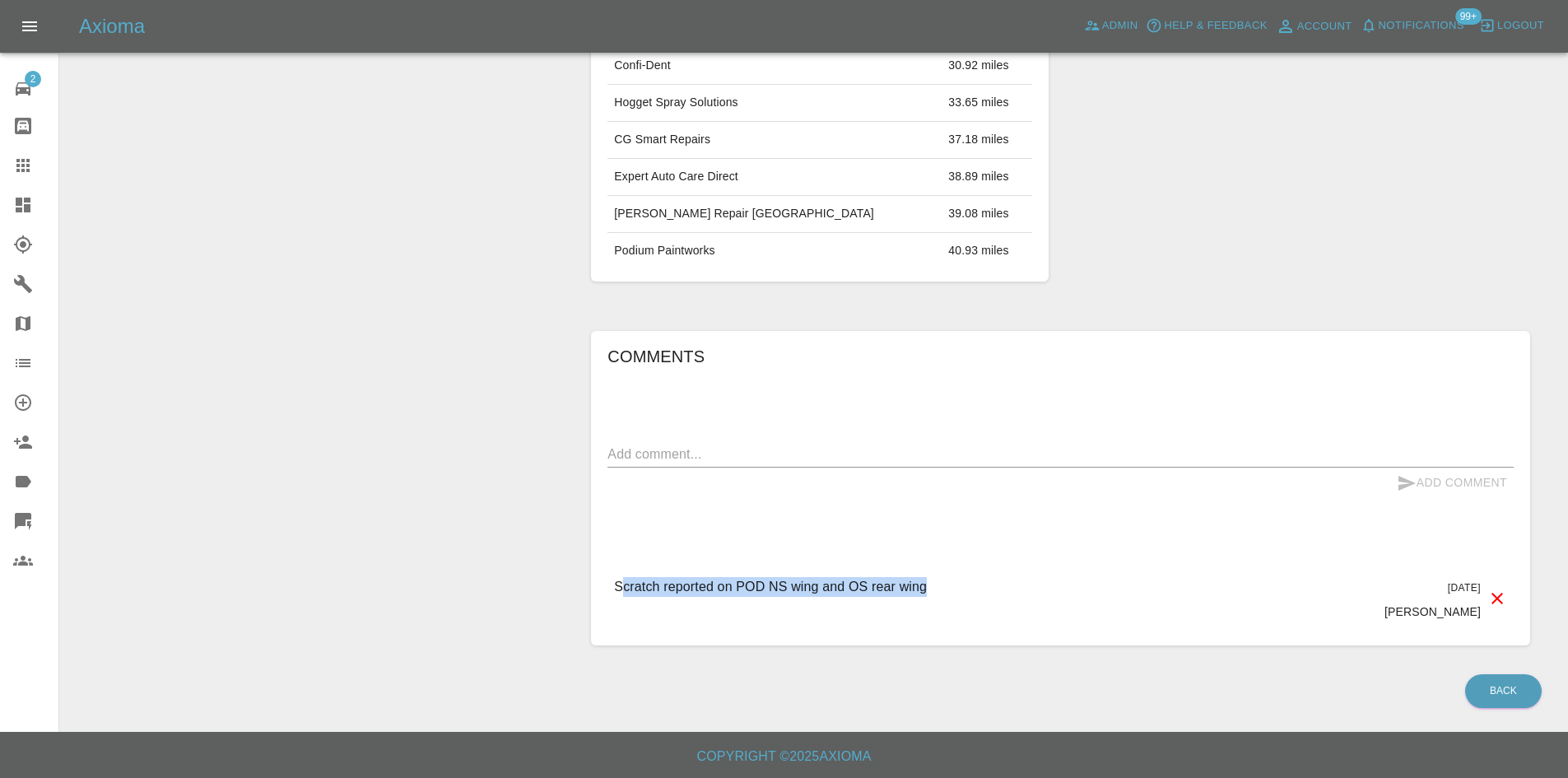
drag, startPoint x: 941, startPoint y: 579, endPoint x: 624, endPoint y: 583, distance: 317.0
click at [624, 583] on div "Scratch reported on POD NS wing and OS rear wing 3 days ago Samantha Stewart" at bounding box center [1060, 598] width 906 height 69
drag, startPoint x: 747, startPoint y: 581, endPoint x: 761, endPoint y: 582, distance: 14.0
click at [749, 581] on p "Scratch reported on POD NS wing and OS rear wing" at bounding box center [771, 587] width 313 height 20
click at [761, 582] on p "Scratch reported on POD NS wing and OS rear wing" at bounding box center [771, 587] width 313 height 20
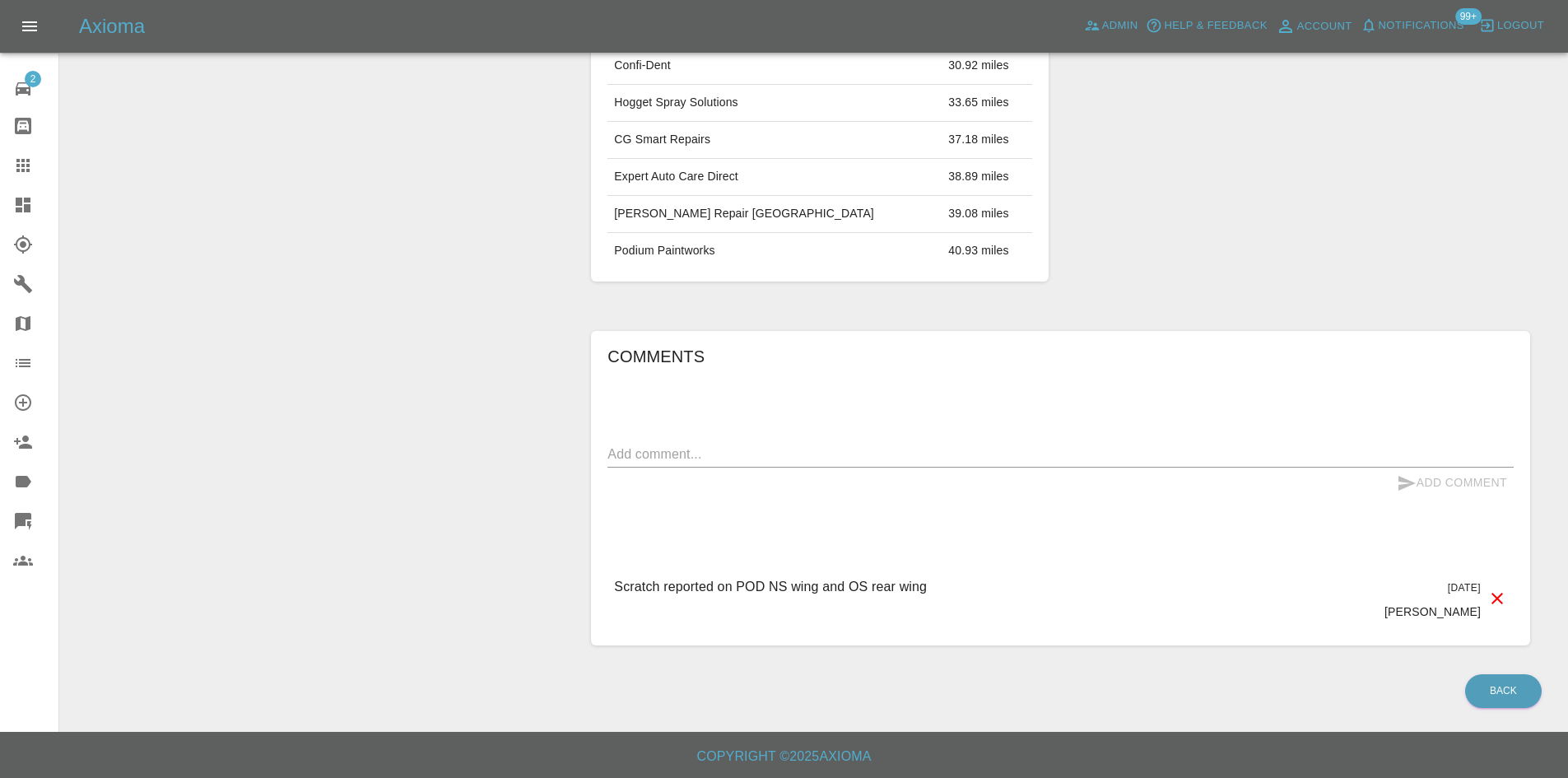
click at [761, 582] on p "Scratch reported on POD NS wing and OS rear wing" at bounding box center [771, 587] width 313 height 20
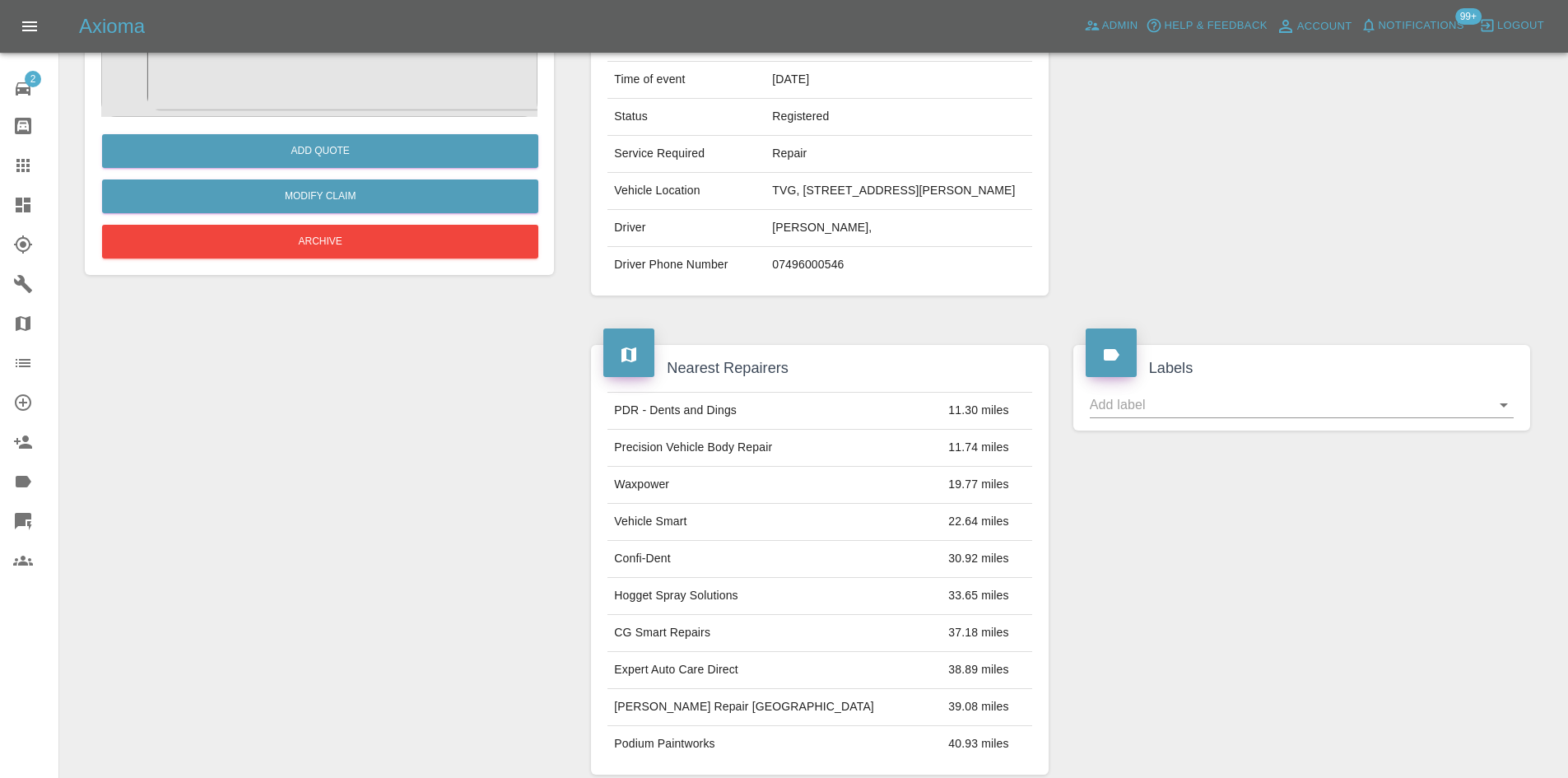
scroll to position [48, 0]
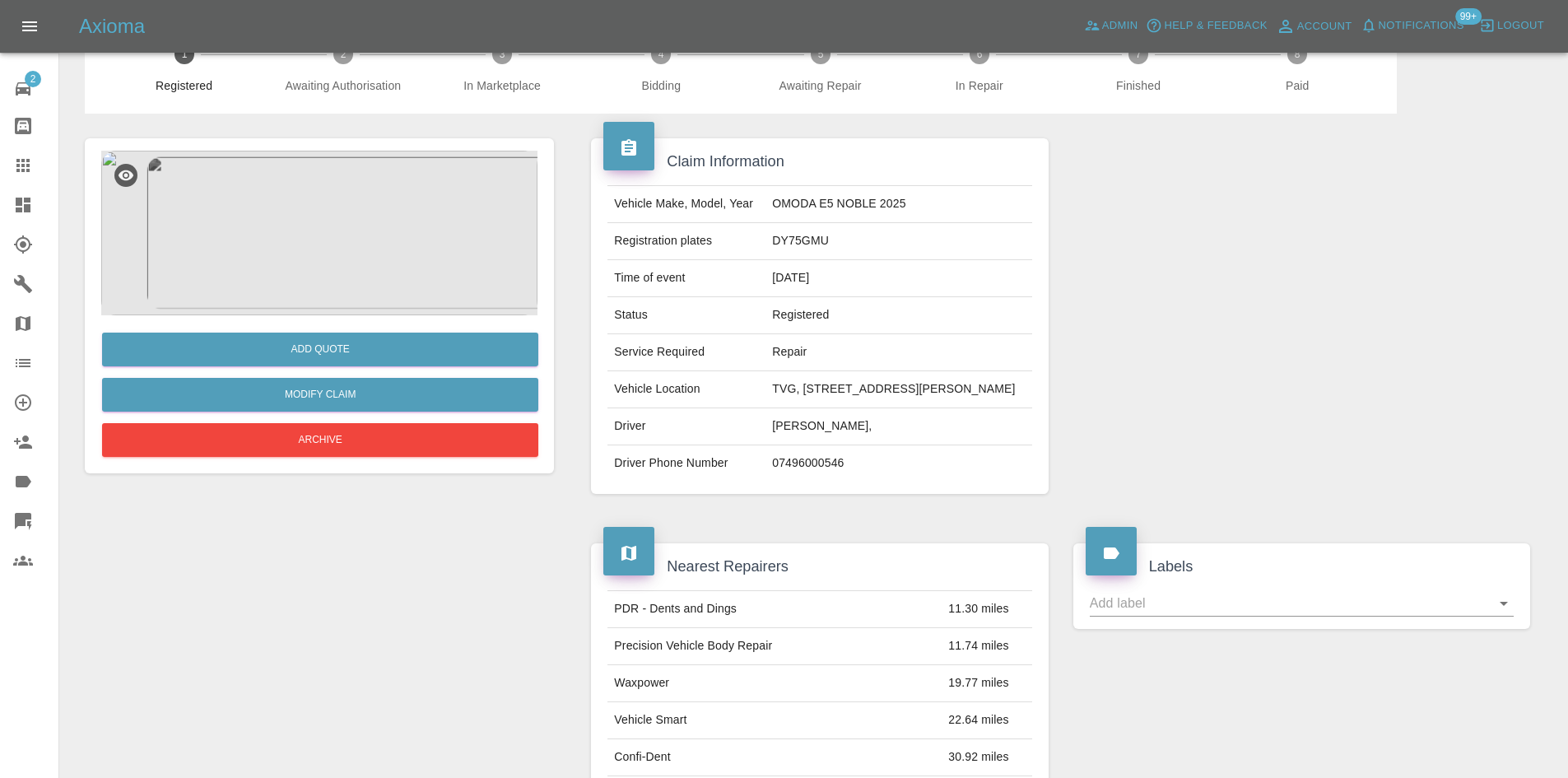
click at [339, 263] on img at bounding box center [319, 232] width 436 height 164
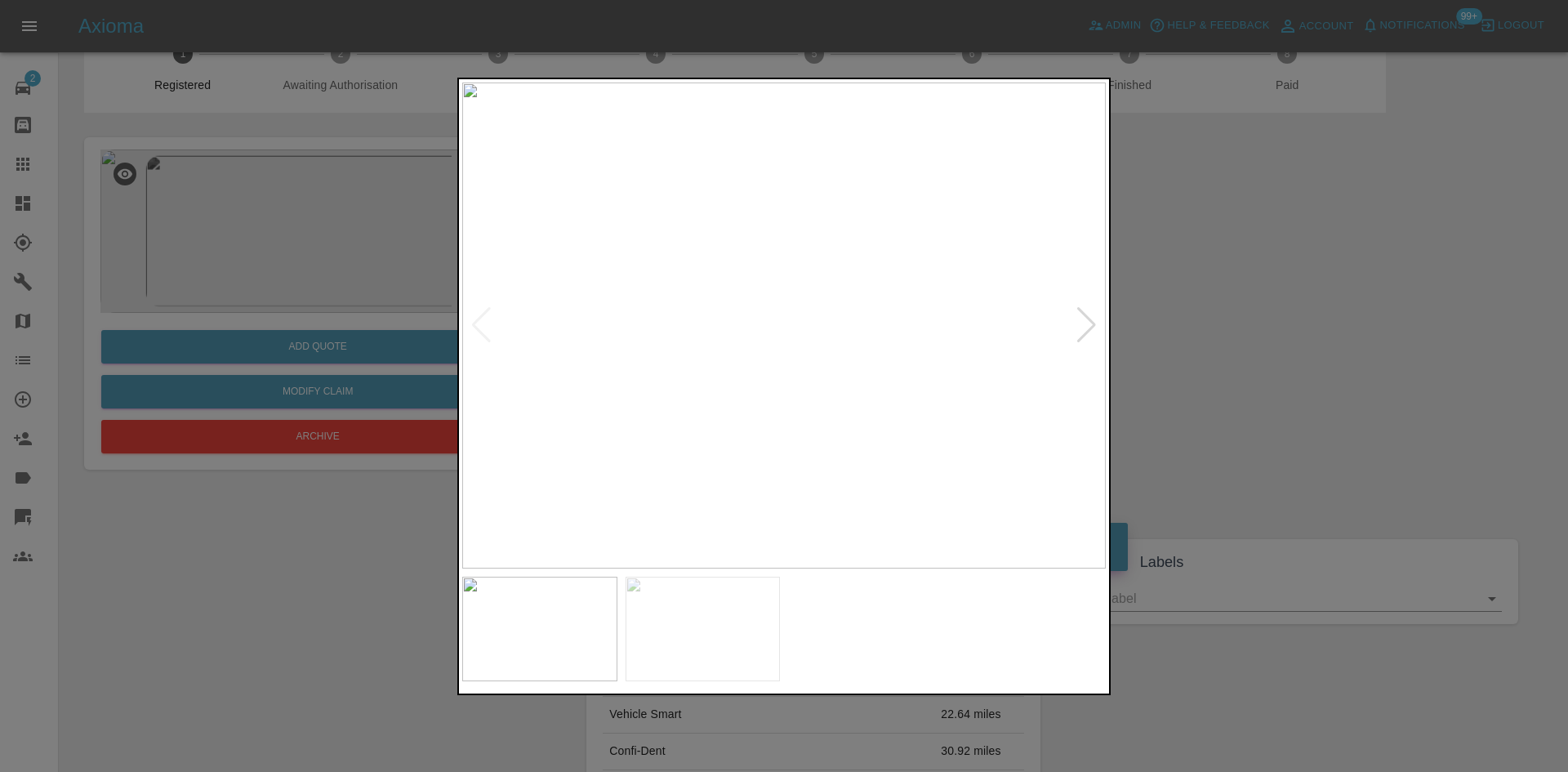
click at [1068, 318] on img at bounding box center [784, 326] width 643 height 486
click at [1077, 325] on div at bounding box center [1086, 325] width 22 height 36
click at [1196, 303] on div at bounding box center [784, 386] width 1568 height 772
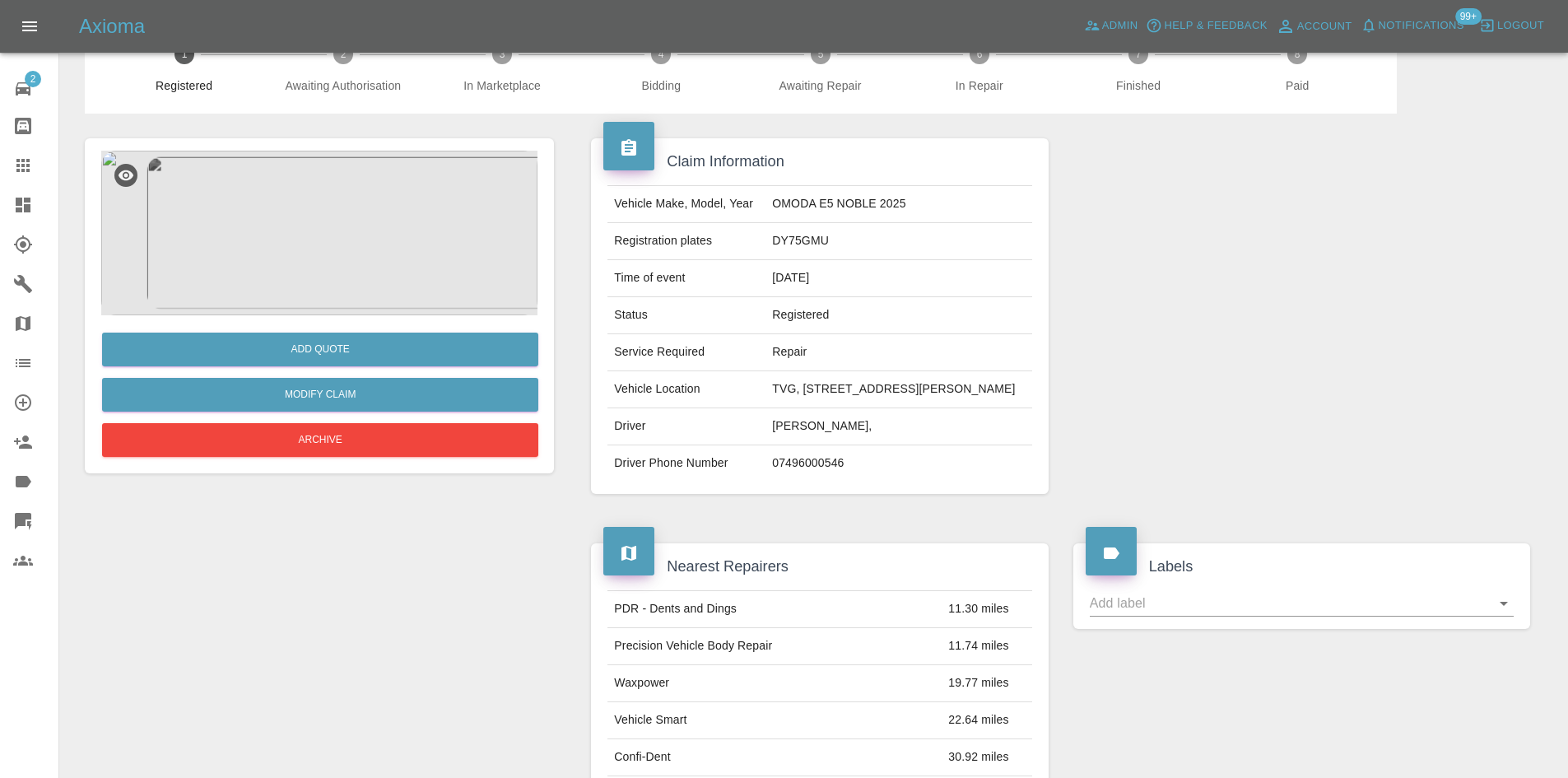
click at [17, 0] on div "Axioma Admin Help & Feedback Account Notifications 99+ Logout" at bounding box center [784, 26] width 1568 height 53
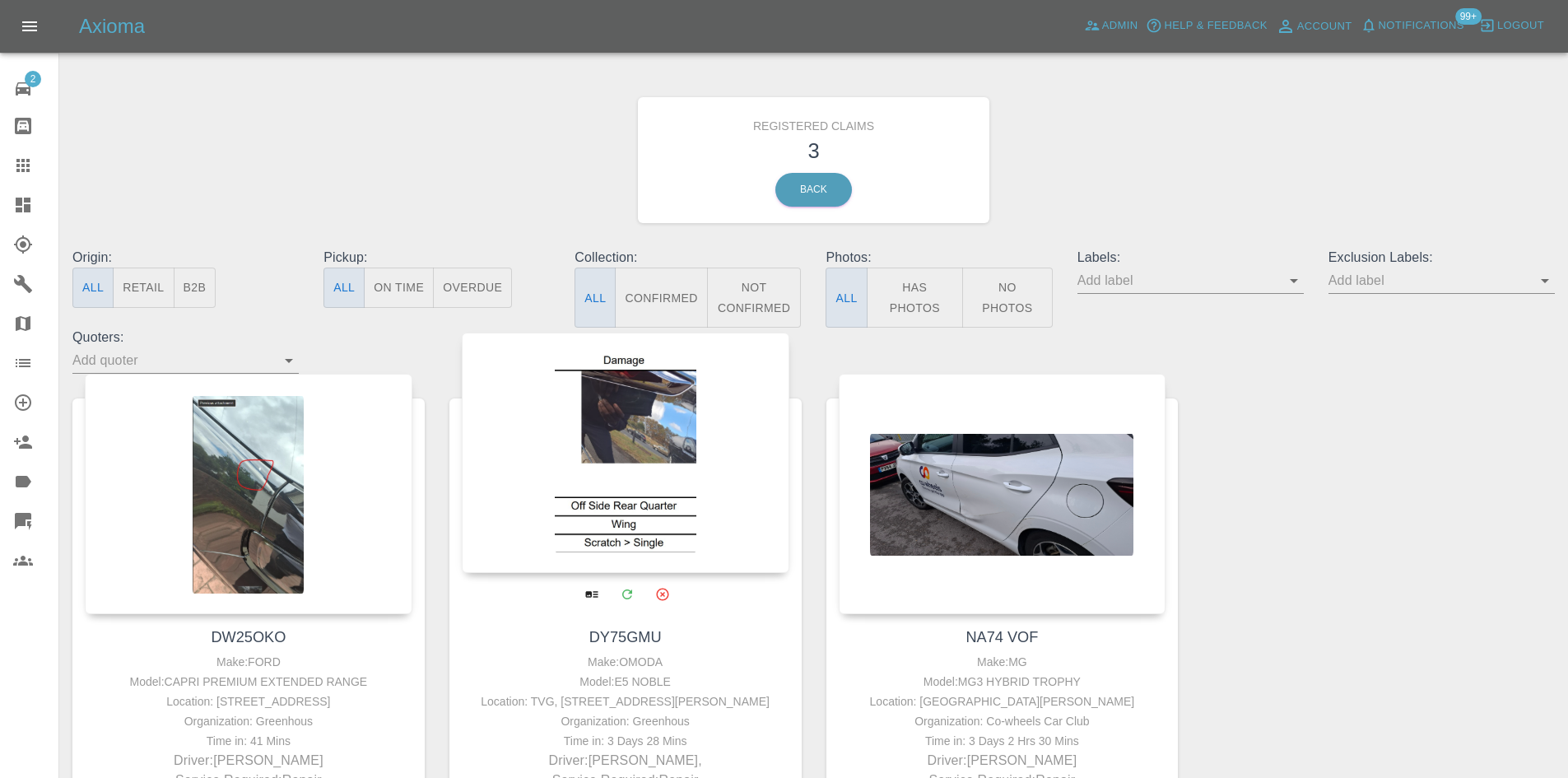
click at [604, 414] on div at bounding box center [625, 452] width 328 height 240
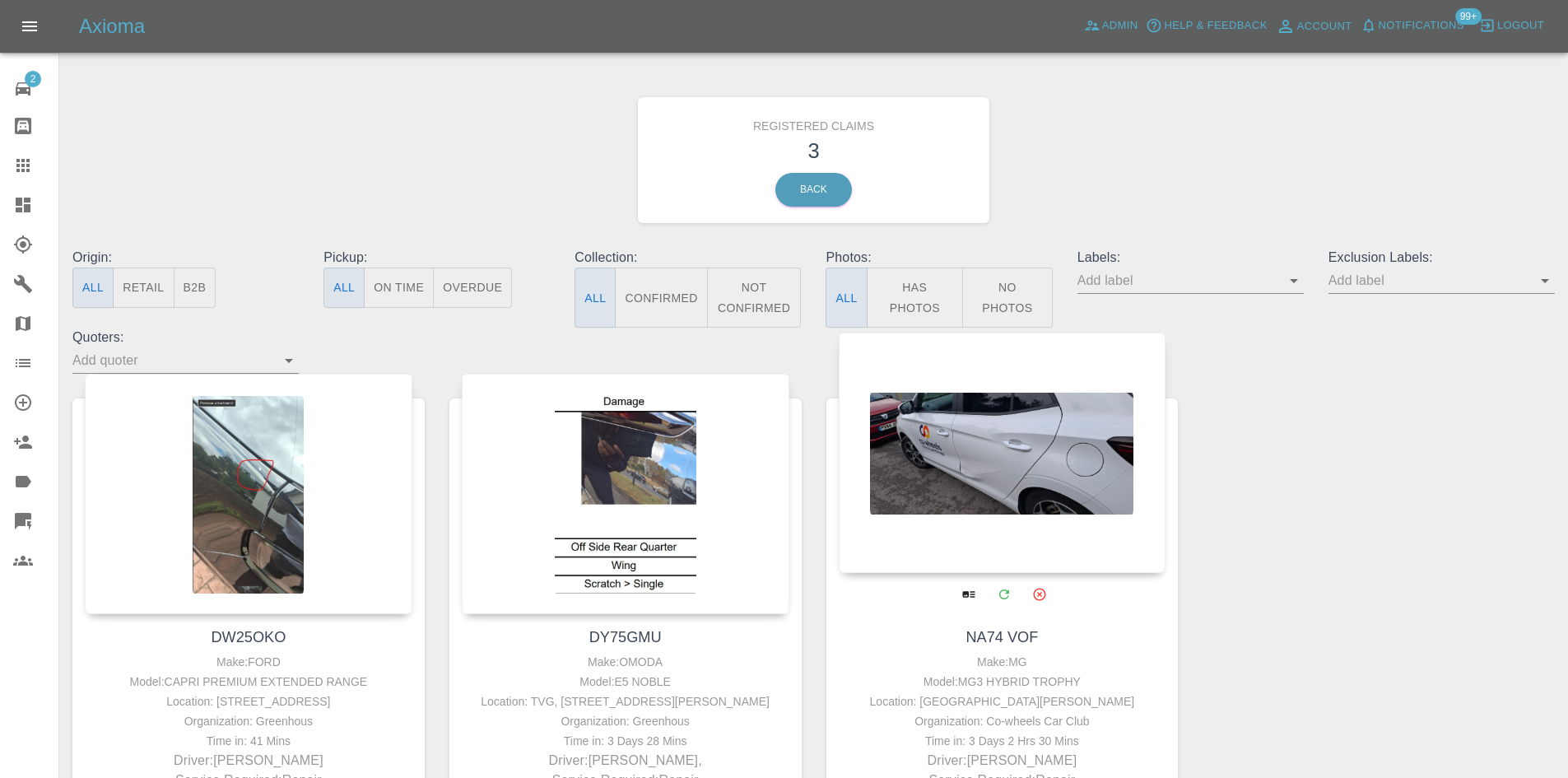
click at [1046, 459] on div at bounding box center [1002, 452] width 328 height 240
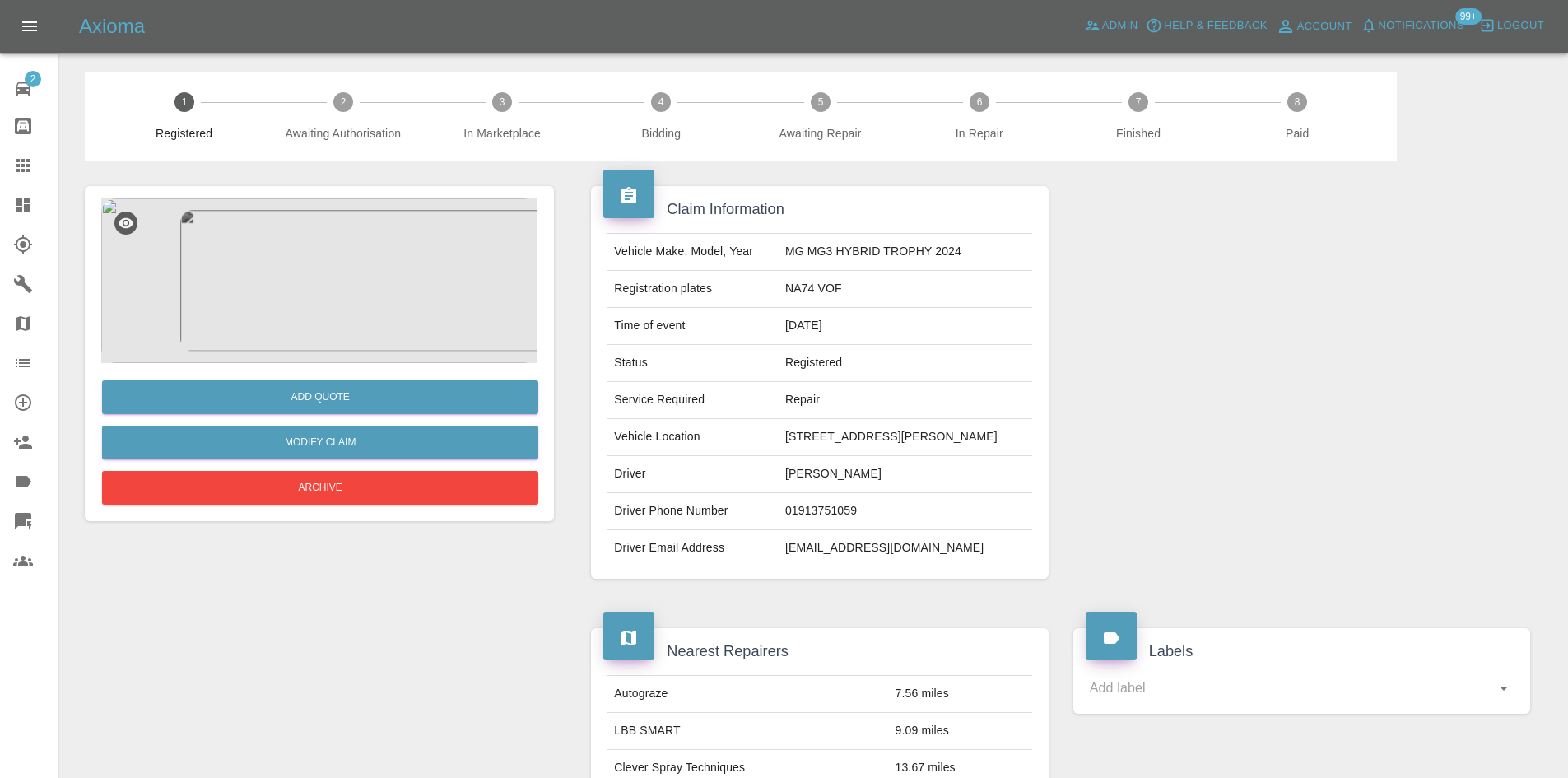
click at [502, 285] on img at bounding box center [319, 280] width 436 height 164
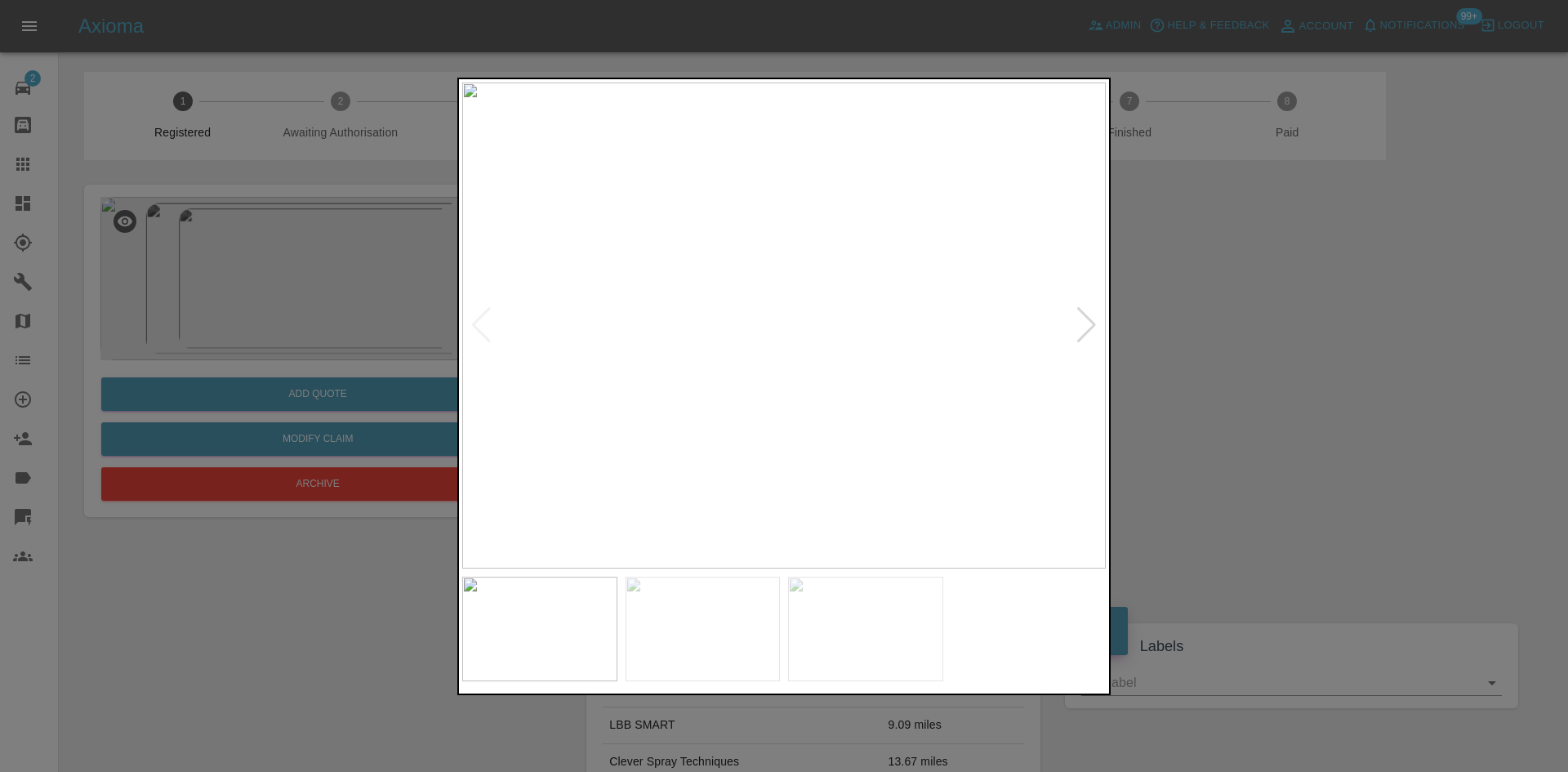
drag, startPoint x: 1436, startPoint y: 379, endPoint x: 1428, endPoint y: 379, distance: 8.0
click at [1428, 379] on div at bounding box center [784, 386] width 1568 height 772
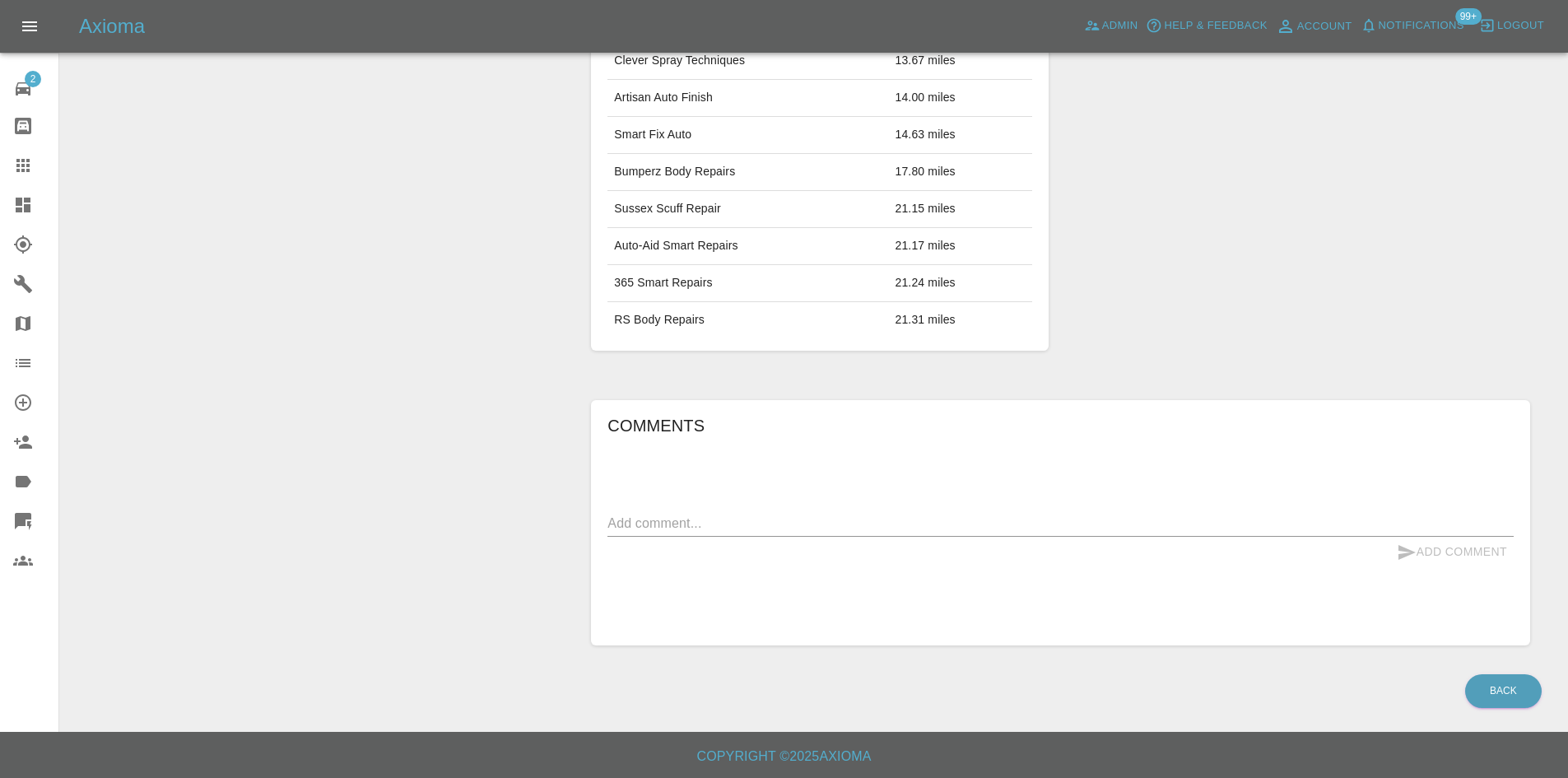
scroll to position [49, 0]
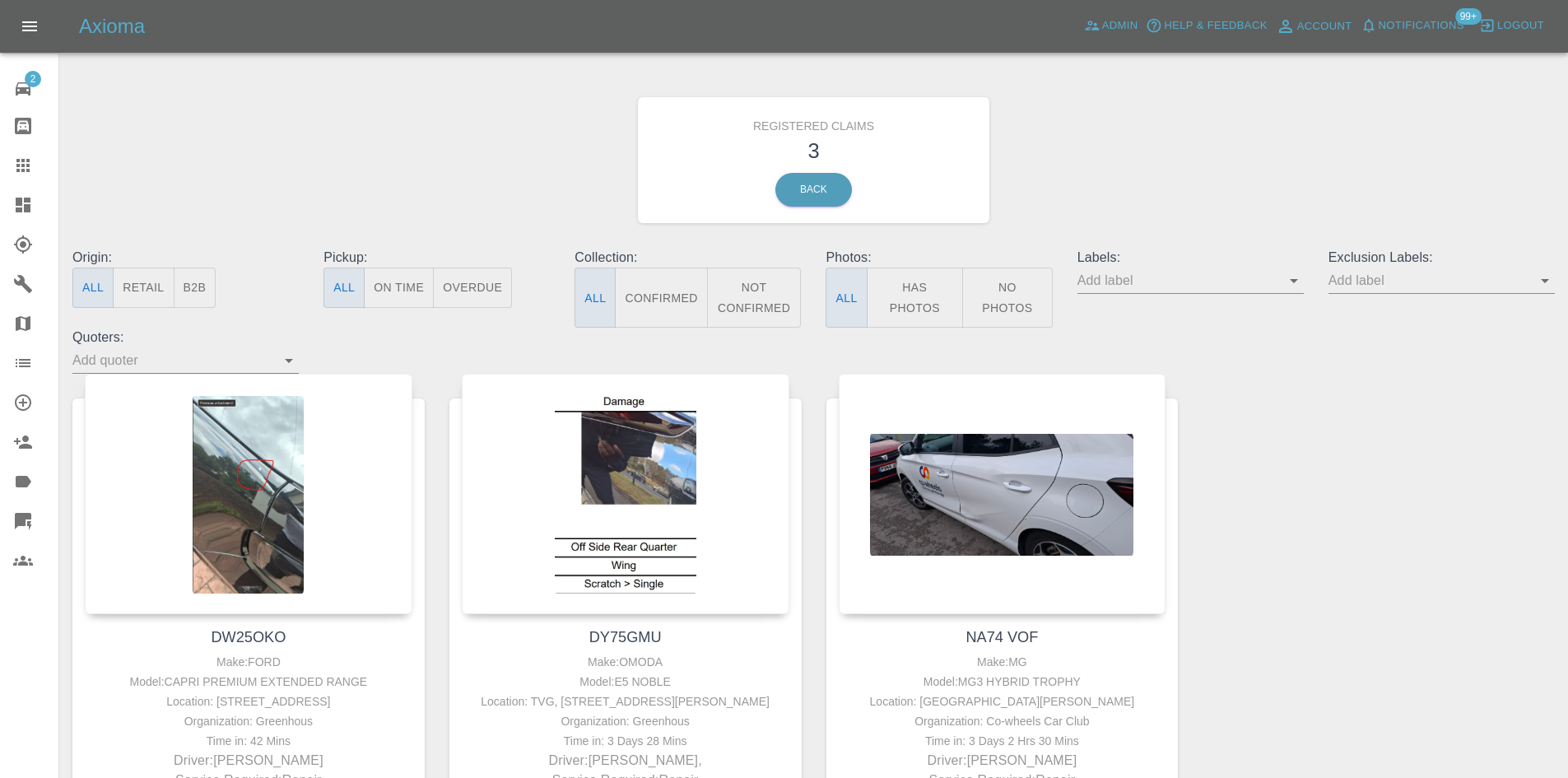
click at [32, 209] on icon at bounding box center [23, 205] width 20 height 20
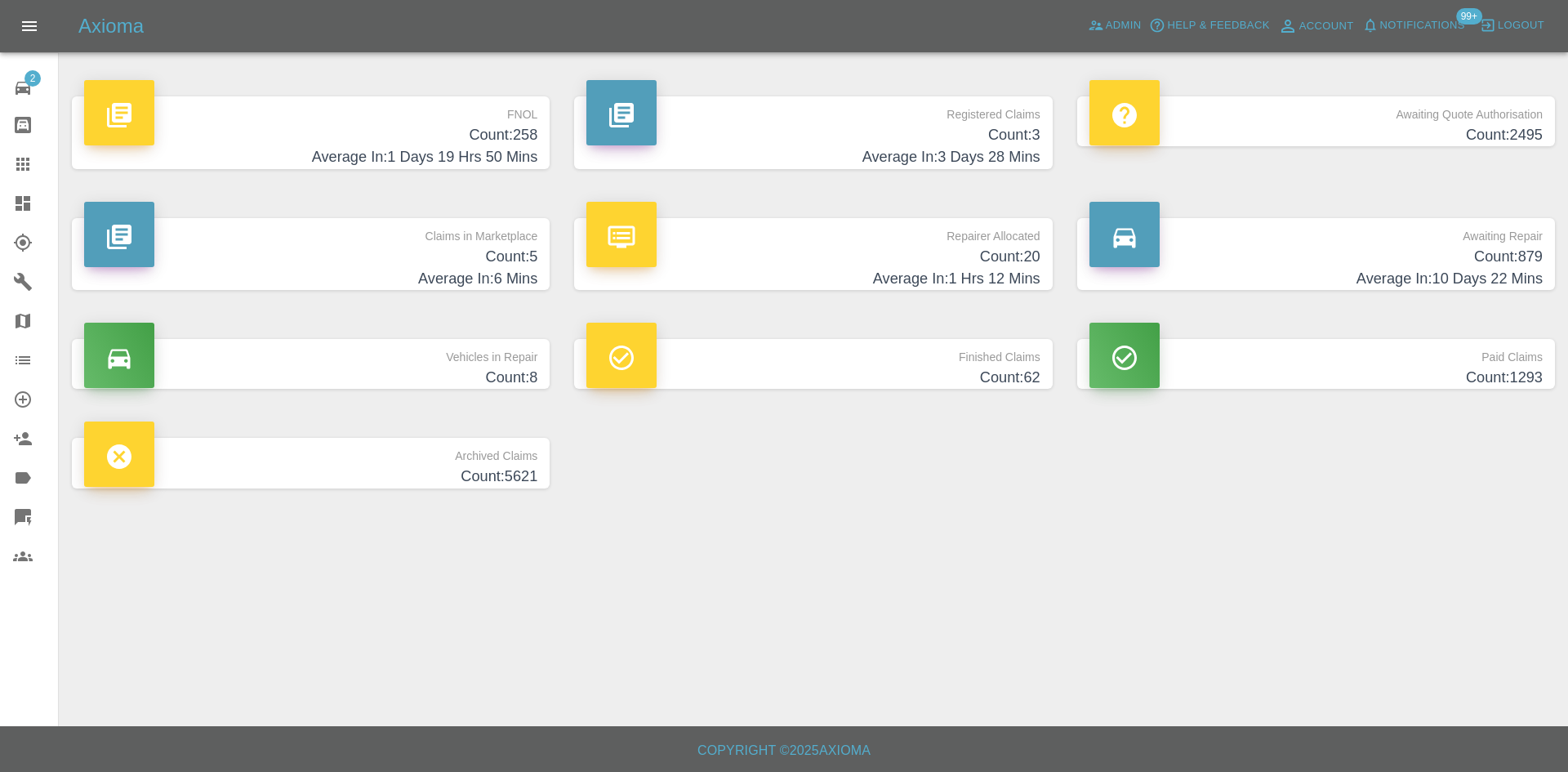
click at [1346, 112] on p "Awaiting Quote Authorisation" at bounding box center [1316, 110] width 454 height 28
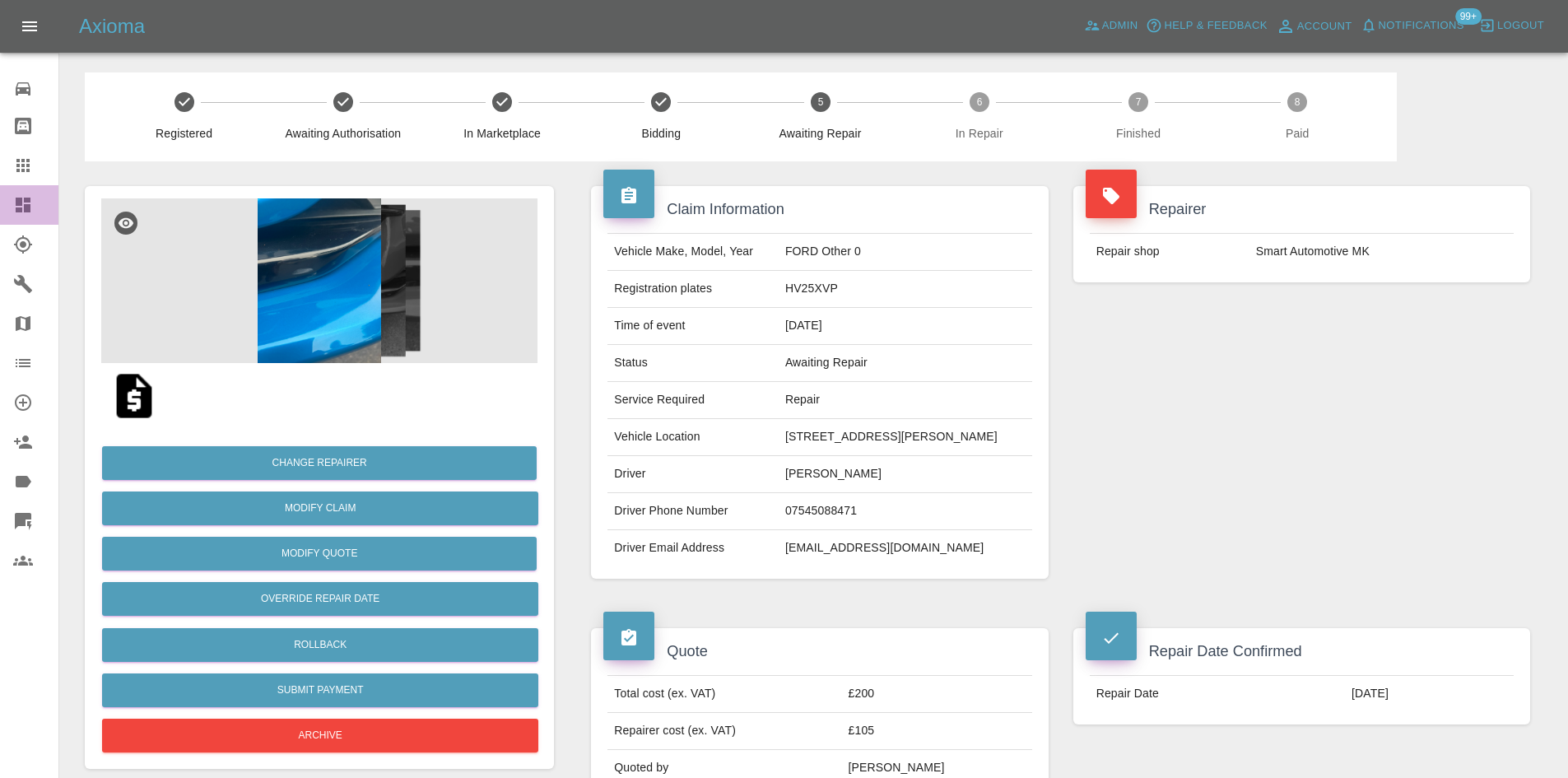
click at [32, 210] on icon at bounding box center [23, 205] width 20 height 20
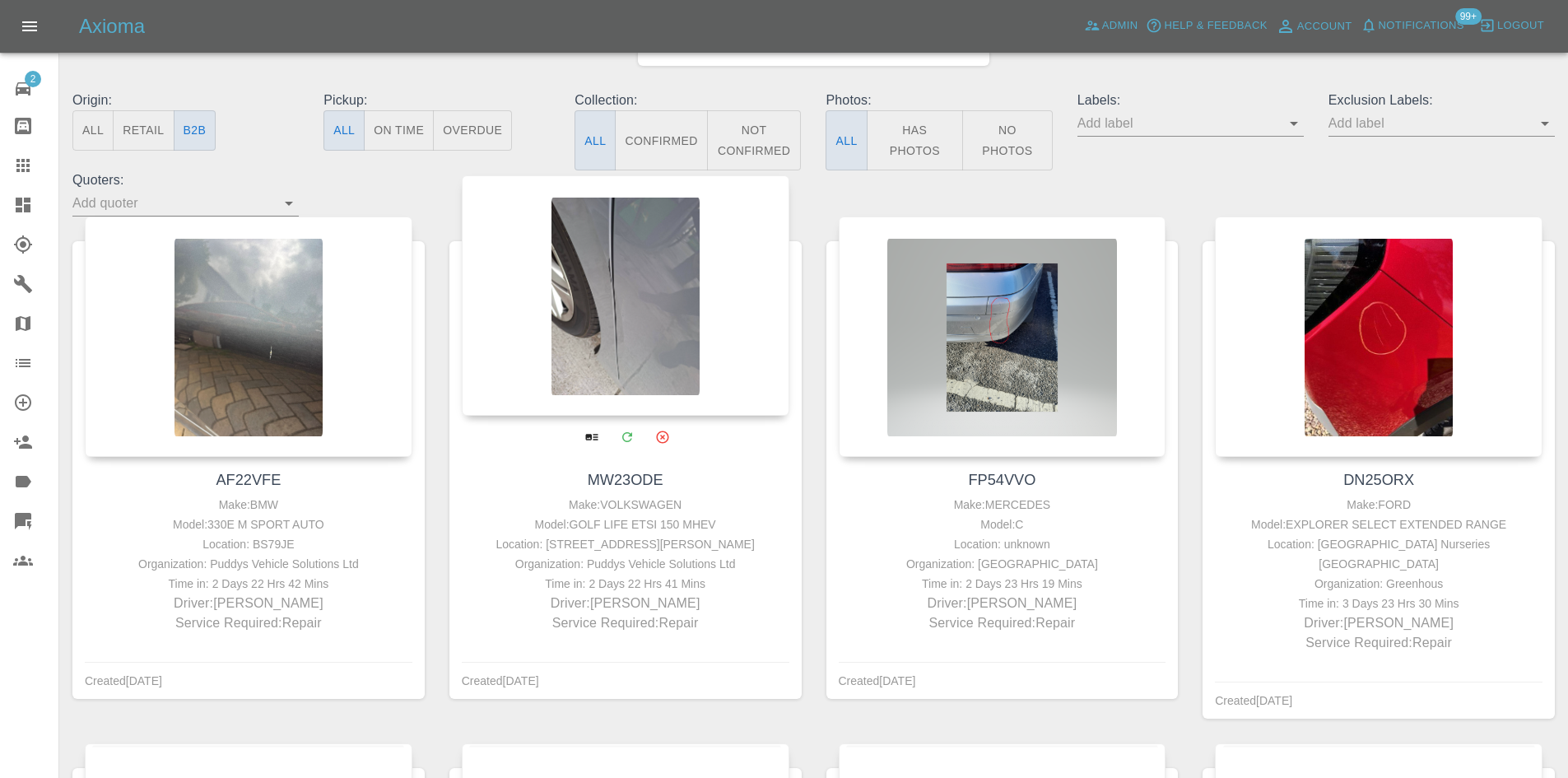
scroll to position [164, 0]
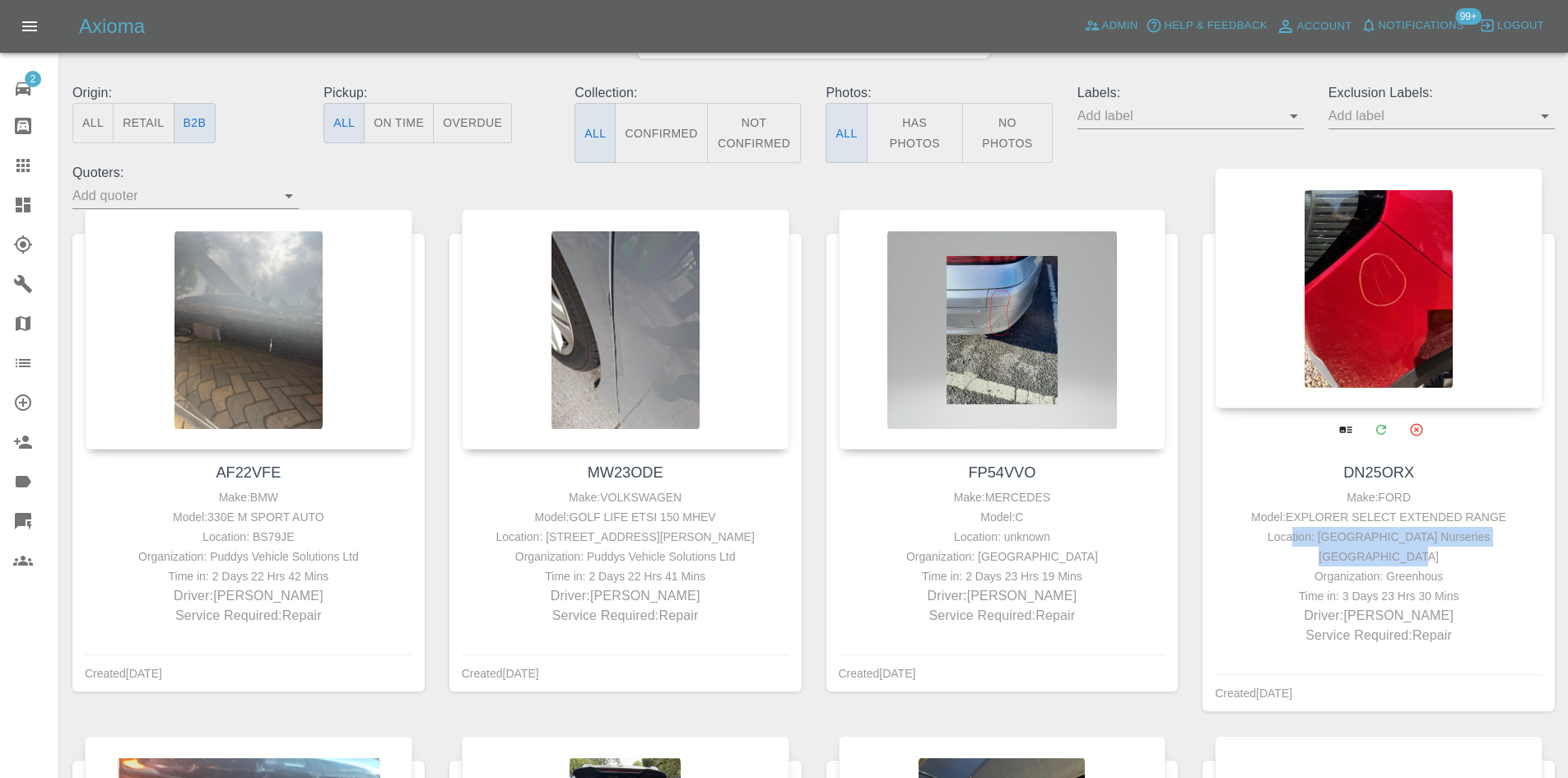
drag, startPoint x: 1517, startPoint y: 536, endPoint x: 1268, endPoint y: 540, distance: 249.0
click at [1268, 540] on div "Location: [GEOGRAPHIC_DATA] Nurseries [GEOGRAPHIC_DATA]" at bounding box center [1379, 546] width 319 height 39
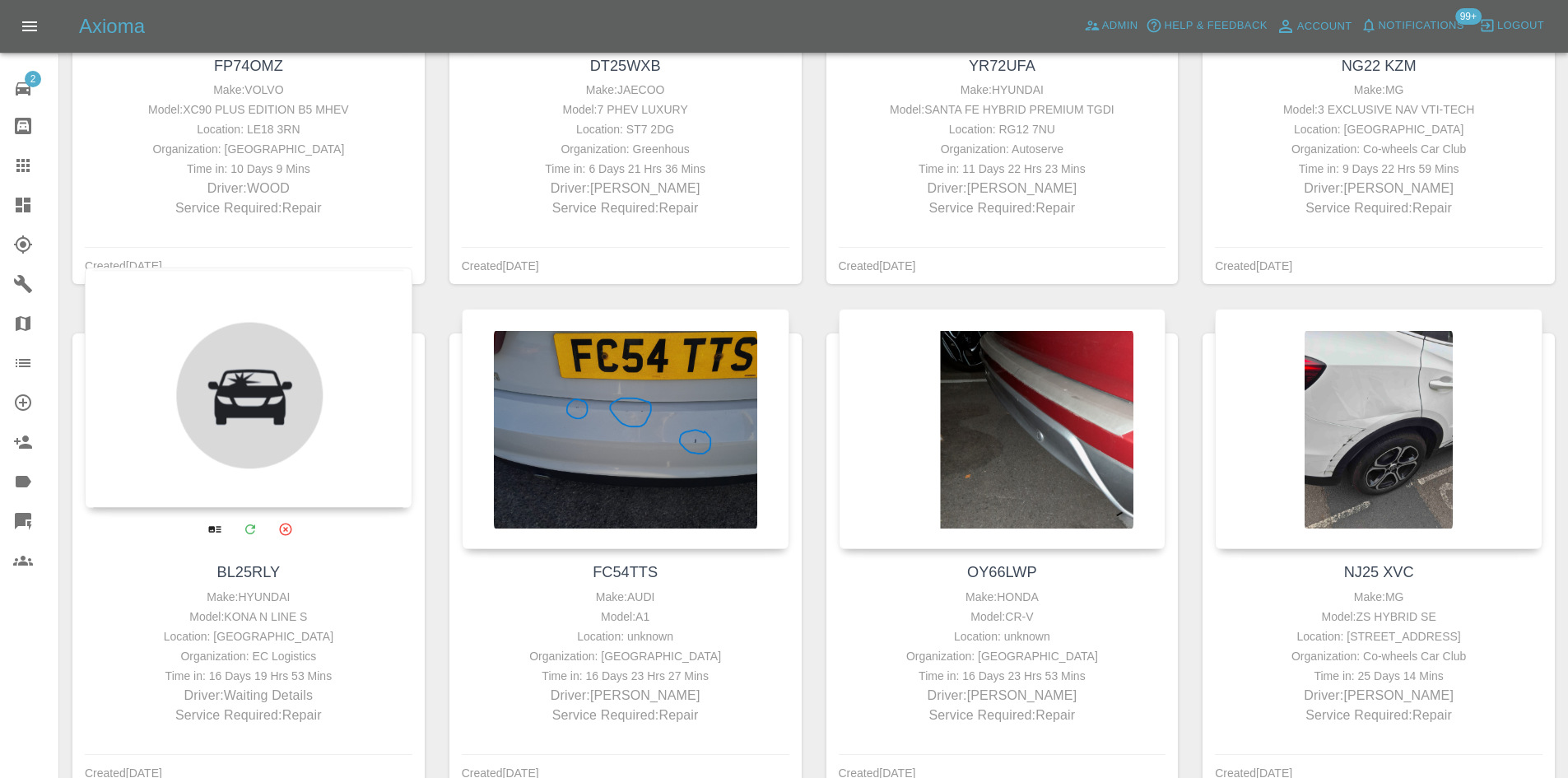
scroll to position [1700, 0]
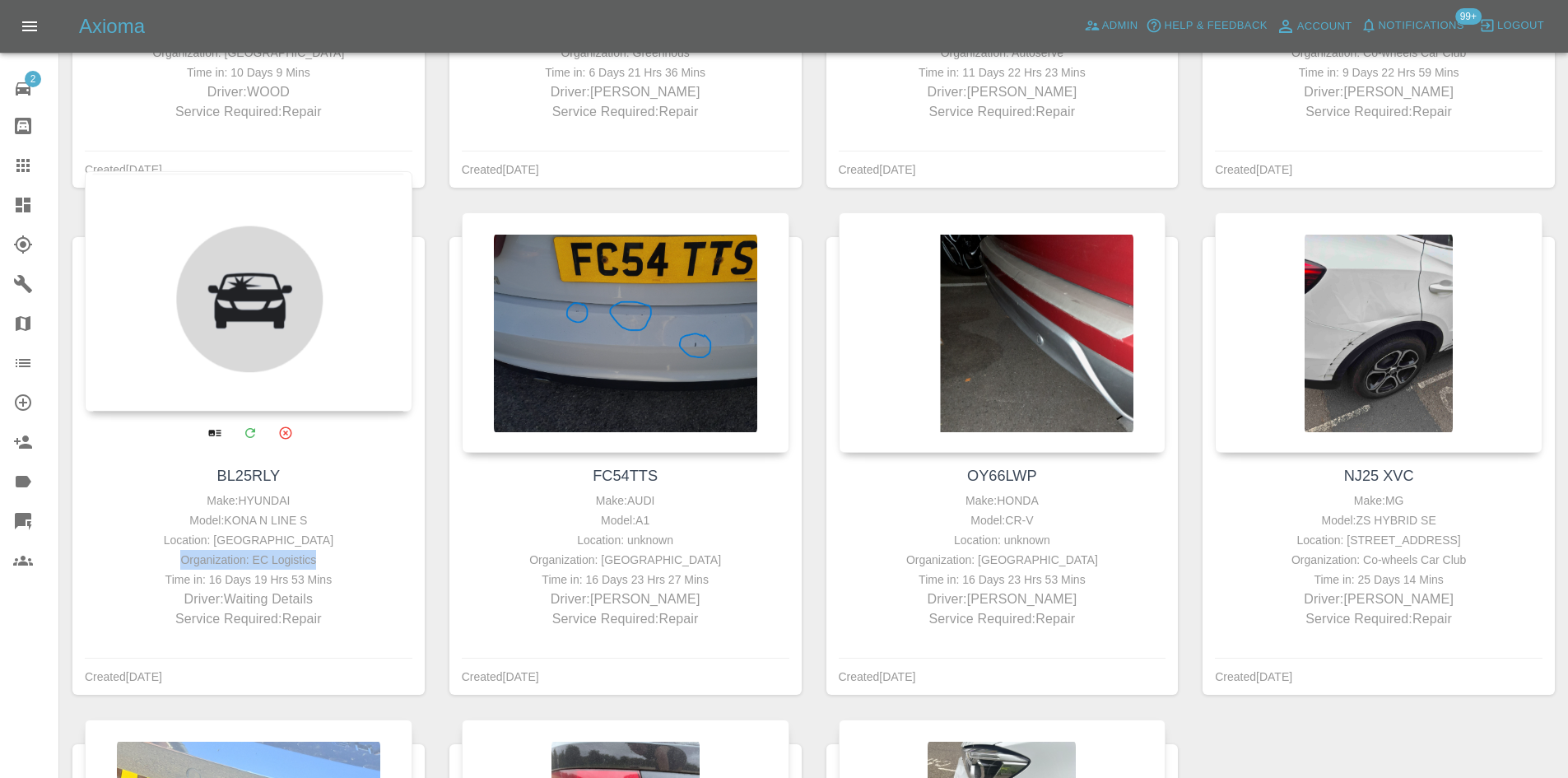
drag, startPoint x: 335, startPoint y: 544, endPoint x: 177, endPoint y: 544, distance: 158.0
click at [177, 549] on div "Organization: EC Logistics" at bounding box center [249, 559] width 319 height 20
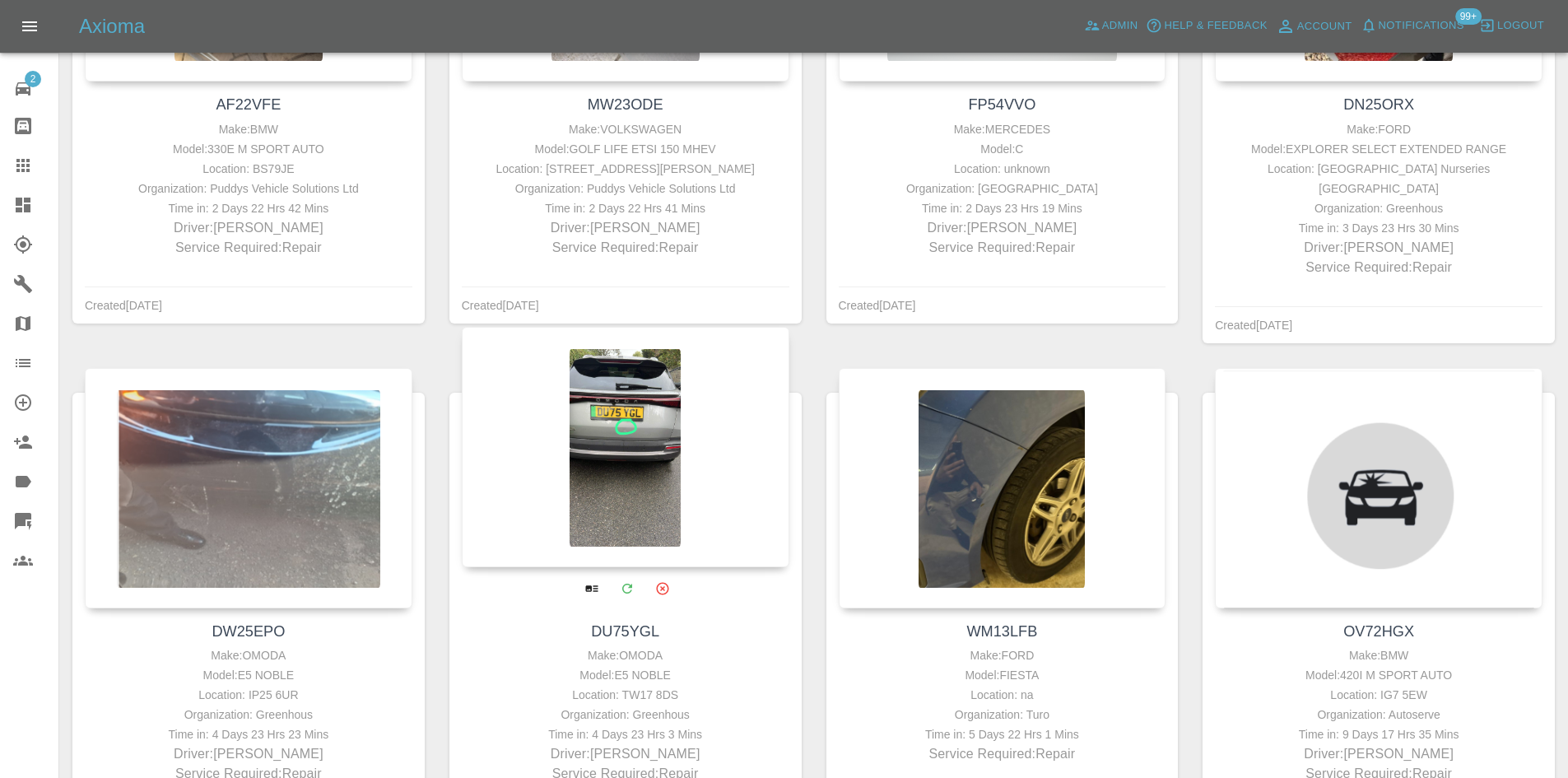
scroll to position [383, 0]
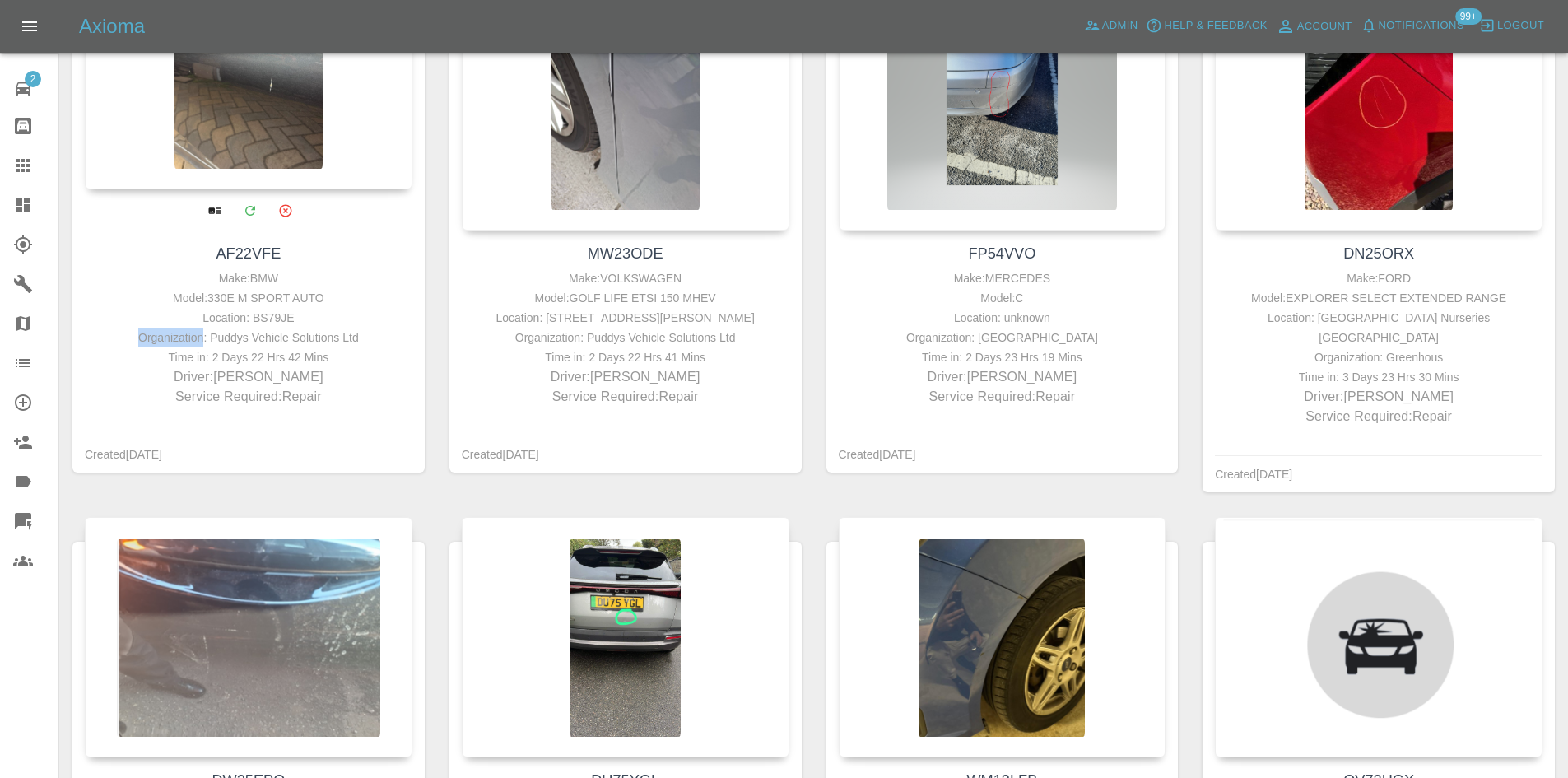
drag, startPoint x: 393, startPoint y: 317, endPoint x: 207, endPoint y: 337, distance: 187.1
click at [207, 337] on div "Make: BMW Model: 330E M SPORT AUTO Location: BS79JE Organization: Puddys Vehicl…" at bounding box center [249, 337] width 319 height 138
click at [207, 337] on div "Organization: Puddys Vehicle Solutions Ltd" at bounding box center [249, 337] width 319 height 20
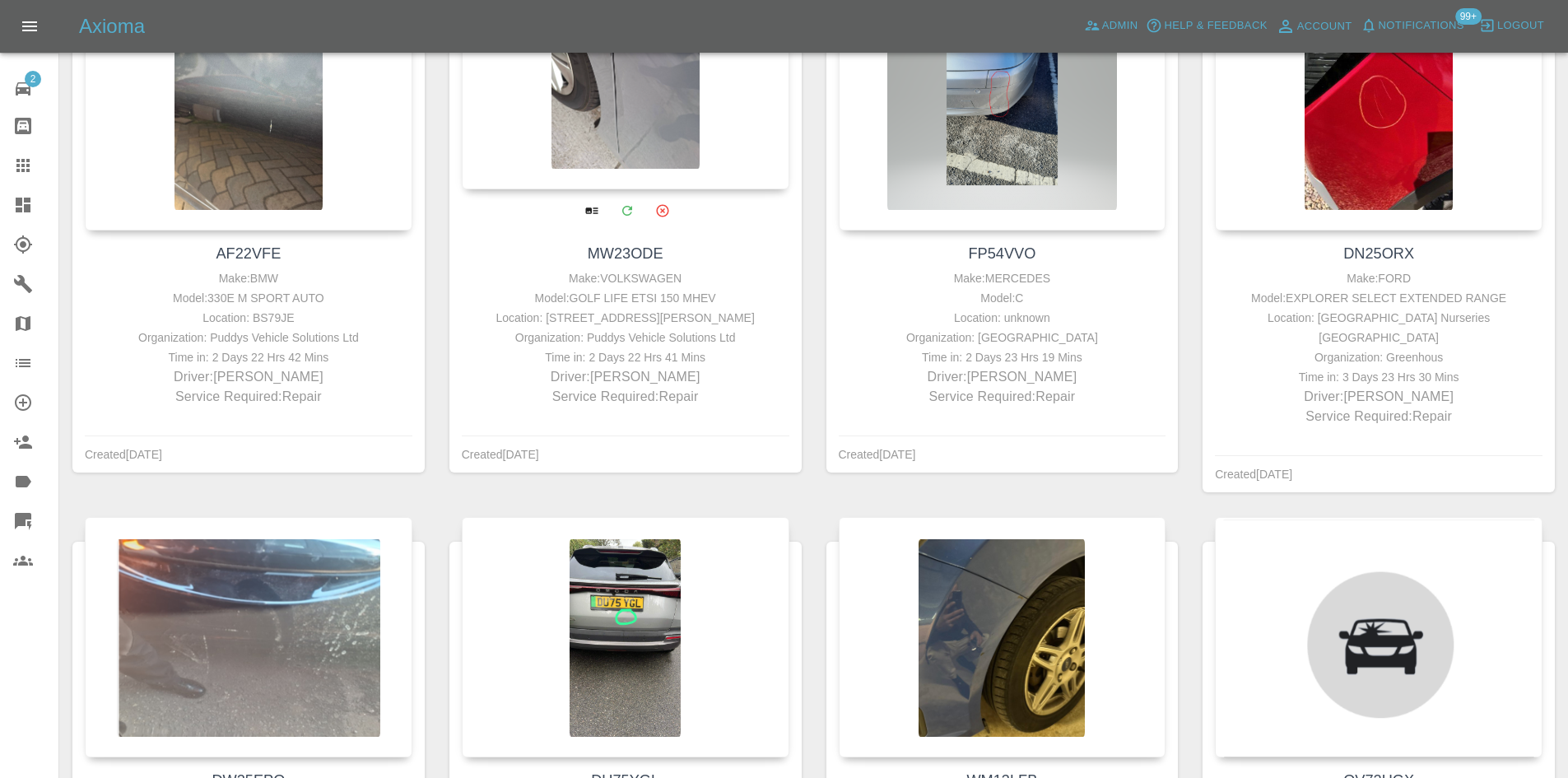
click at [718, 336] on div "Organization: Puddys Vehicle Solutions Ltd" at bounding box center [625, 337] width 319 height 20
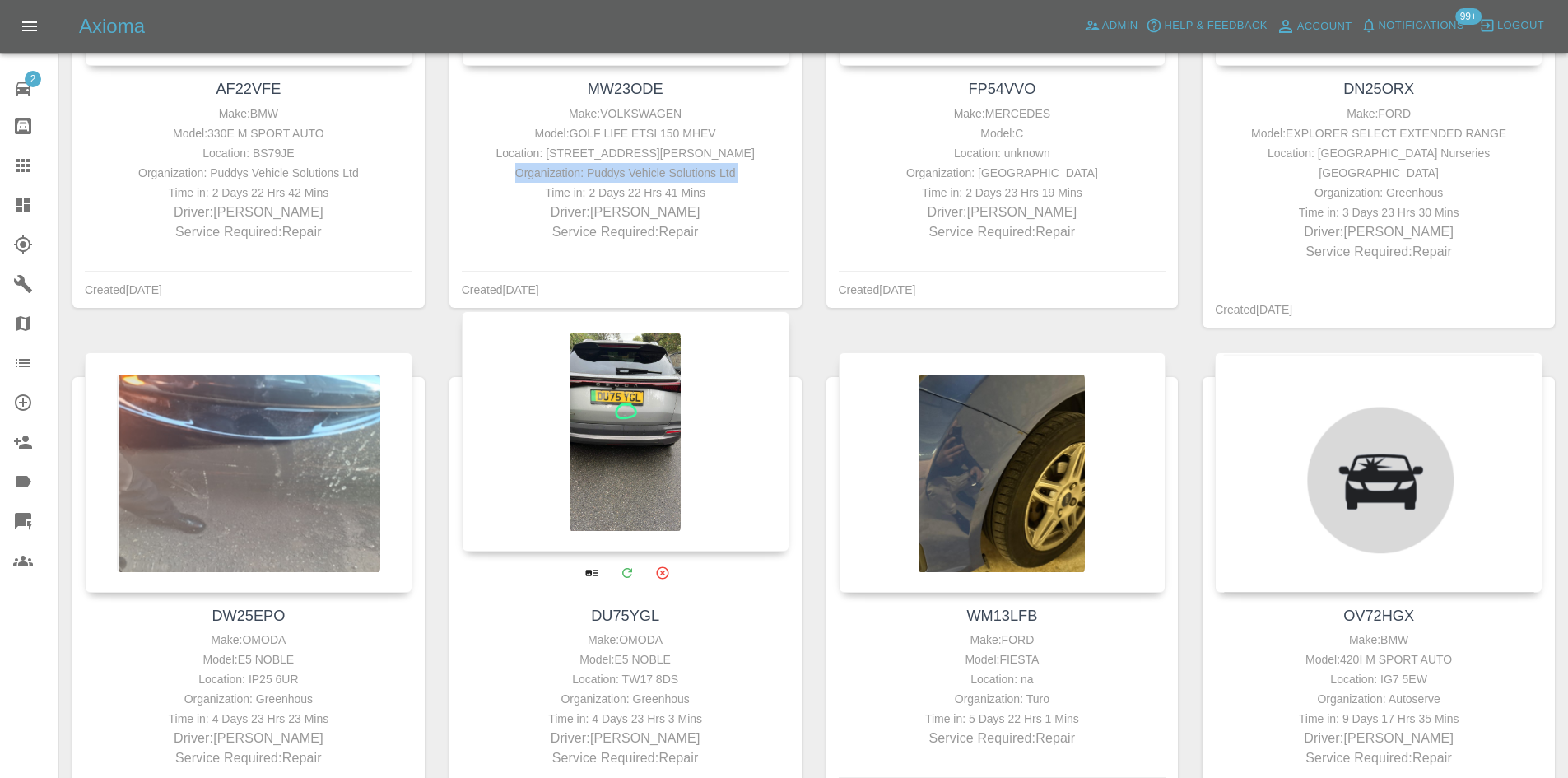
scroll to position [219, 0]
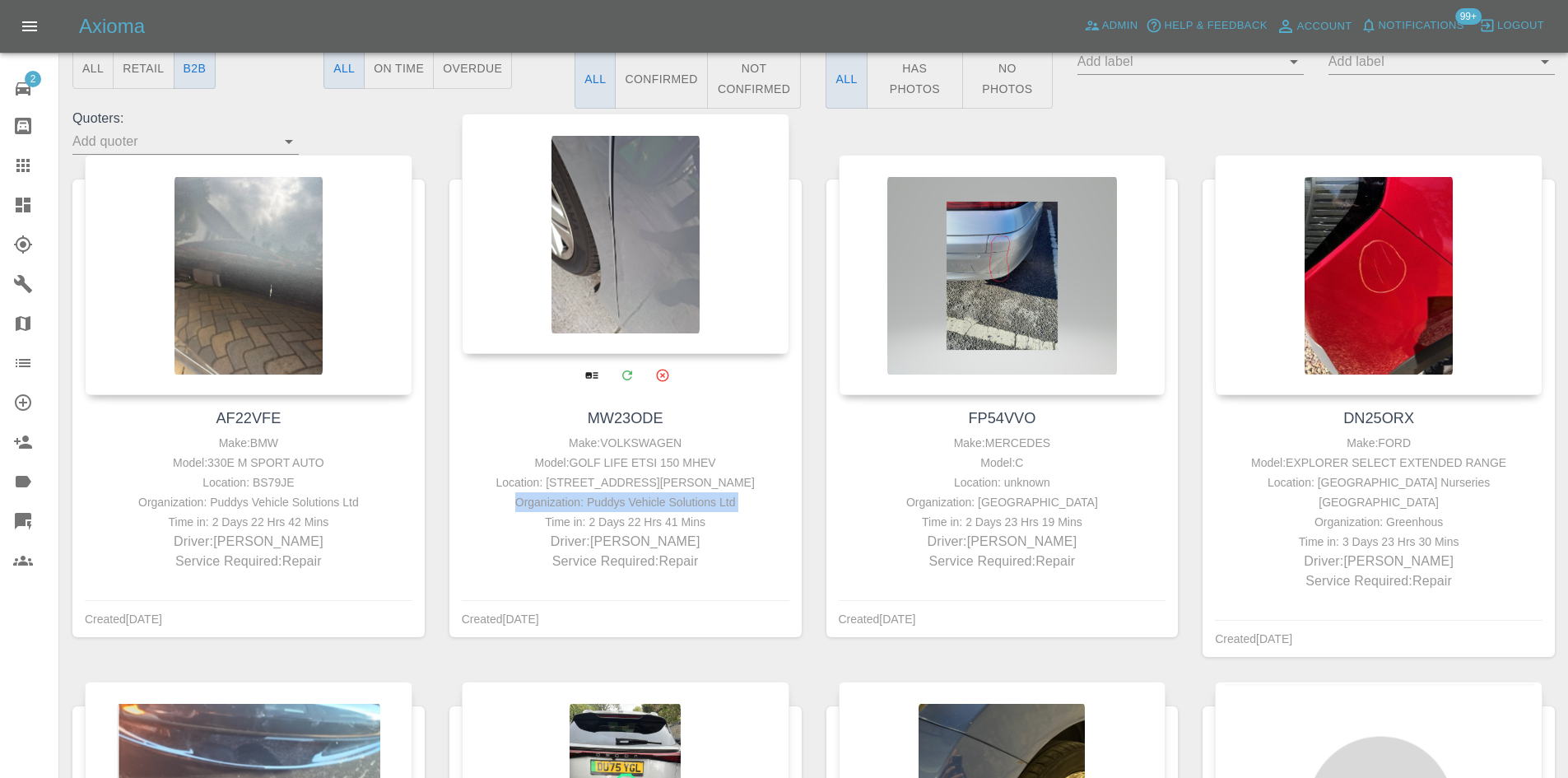
click at [632, 284] on div at bounding box center [625, 233] width 328 height 240
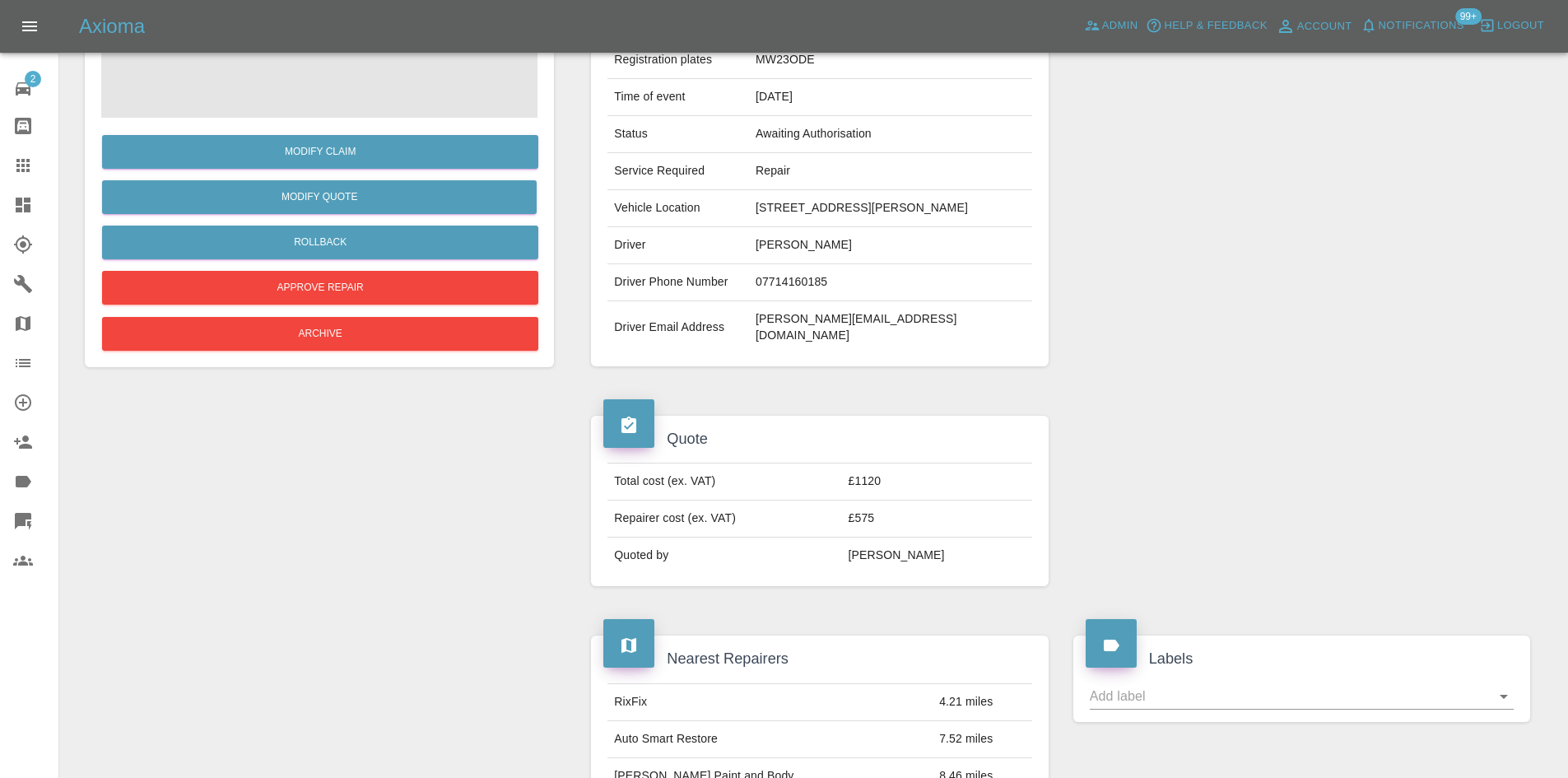
scroll to position [247, 0]
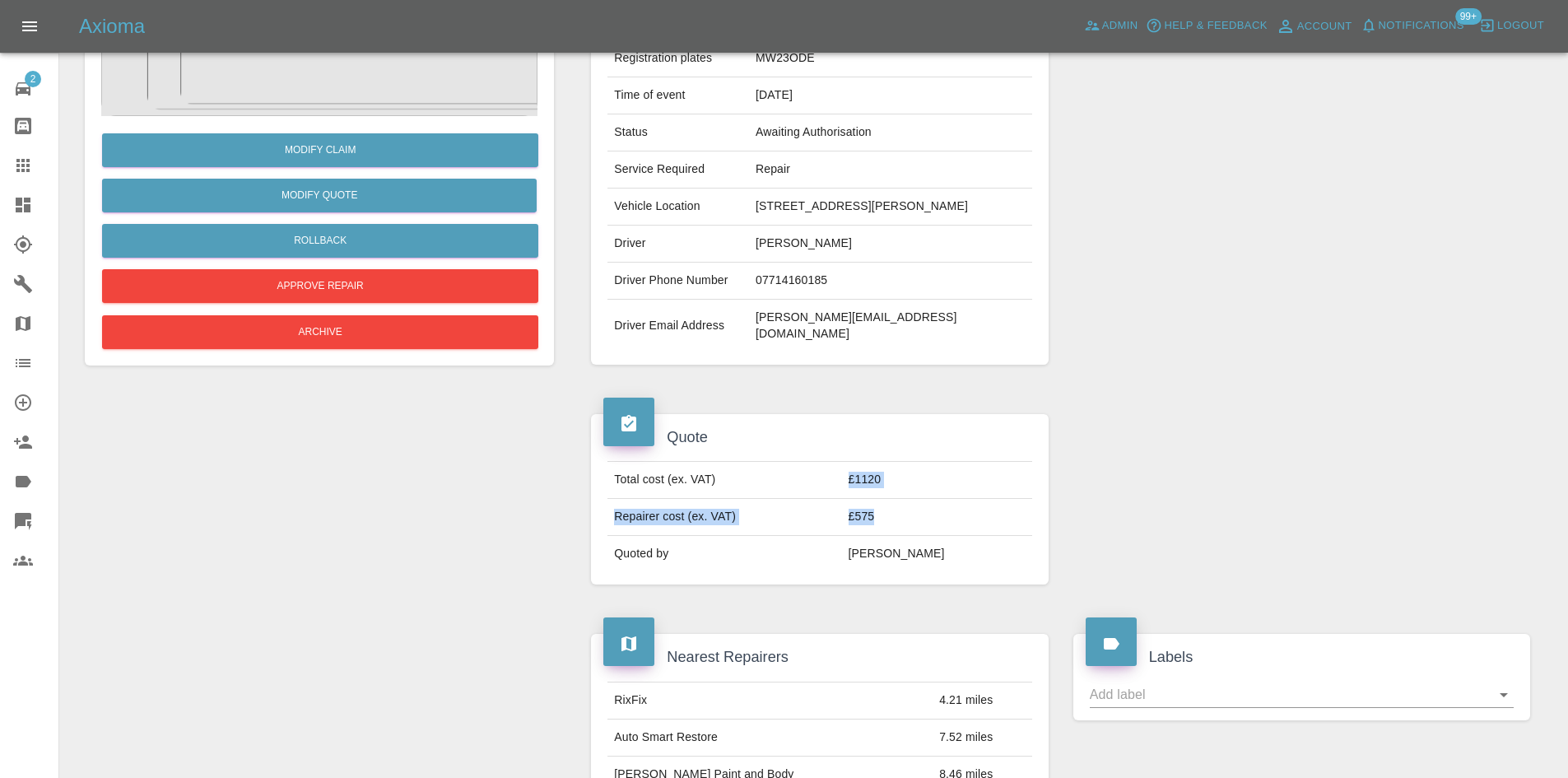
drag, startPoint x: 928, startPoint y: 501, endPoint x: 876, endPoint y: 452, distance: 71.4
click at [876, 462] on tbody "Total cost (ex. VAT) £1120 Repairer cost (ex. VAT) £575 Quoted by [PERSON_NAME]" at bounding box center [819, 517] width 424 height 110
click at [958, 462] on td "£1120" at bounding box center [937, 480] width 190 height 37
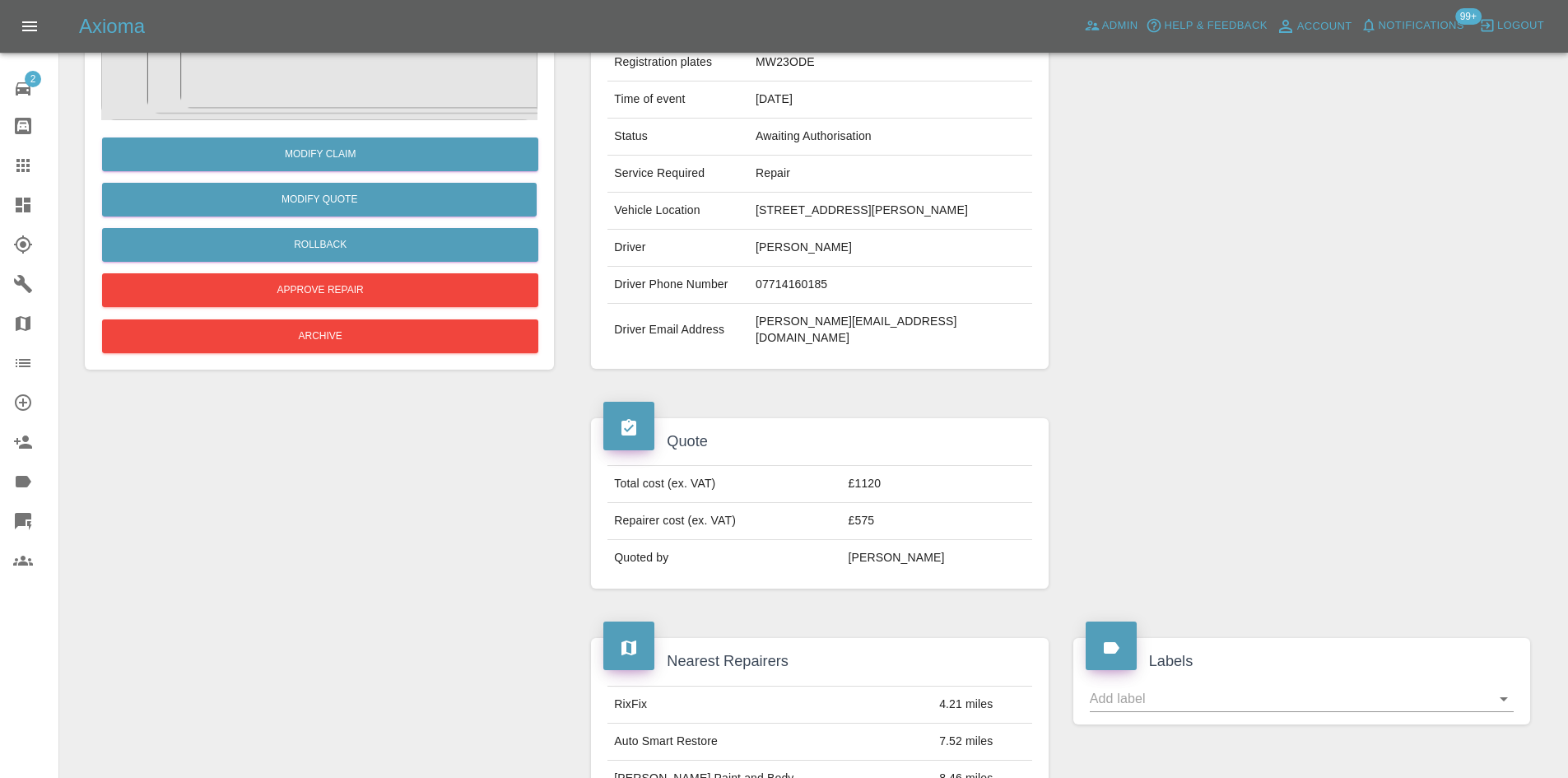
scroll to position [0, 0]
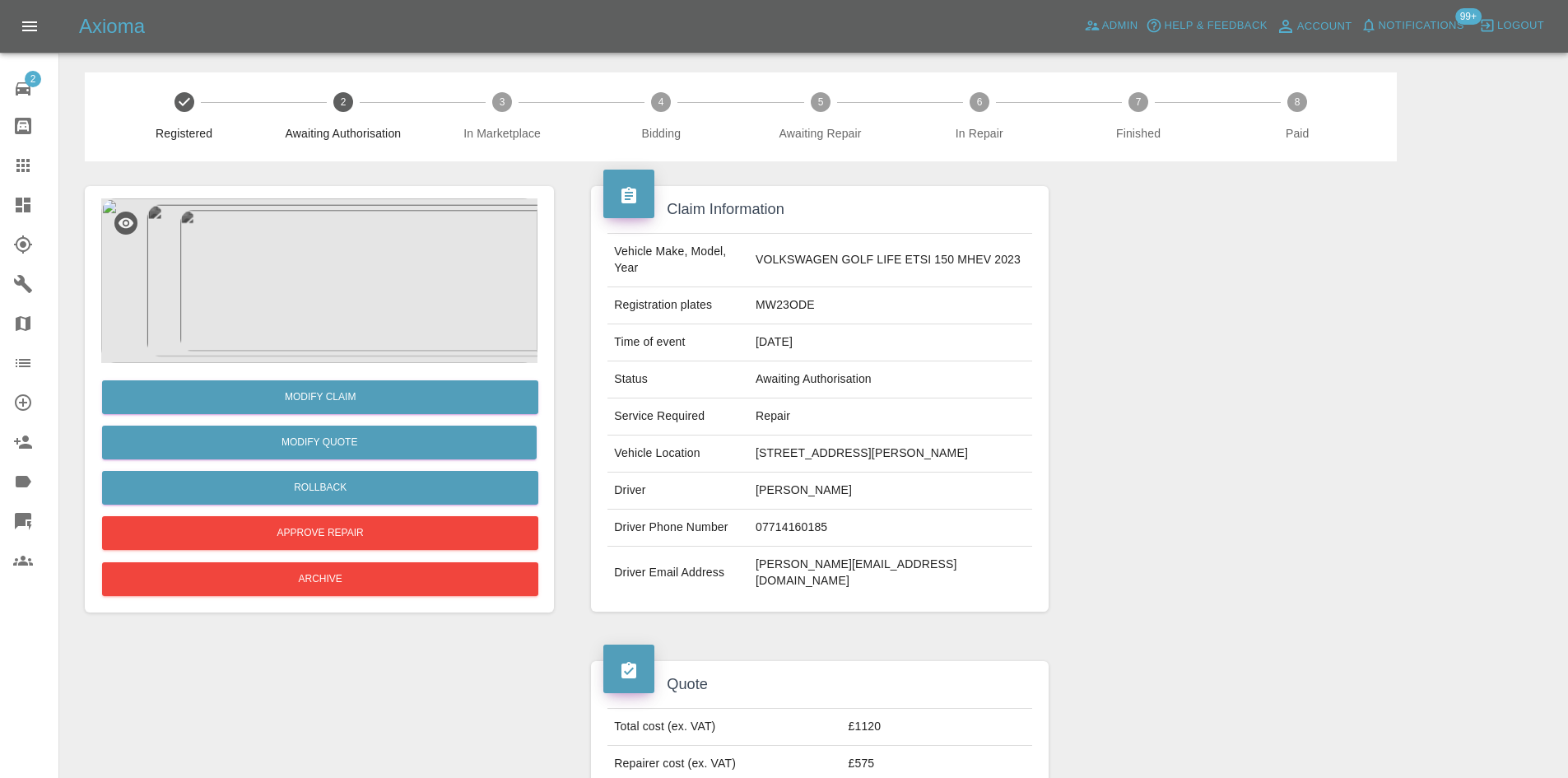
click at [364, 270] on img at bounding box center [319, 280] width 436 height 164
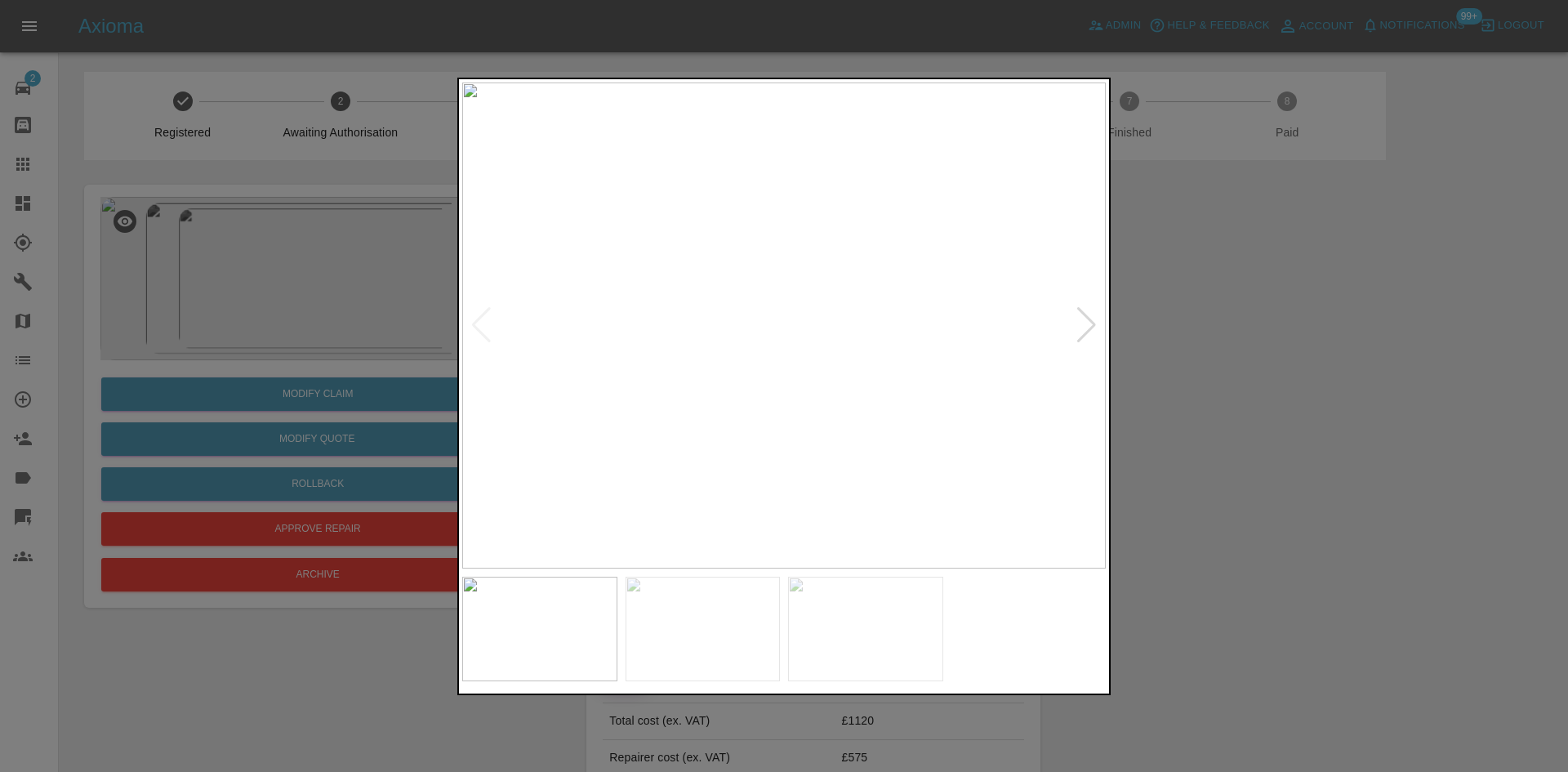
click at [1085, 329] on div at bounding box center [1086, 325] width 22 height 36
click at [1090, 328] on img at bounding box center [784, 326] width 643 height 486
click at [479, 318] on div at bounding box center [480, 325] width 22 height 36
click at [1313, 390] on div at bounding box center [784, 386] width 1568 height 772
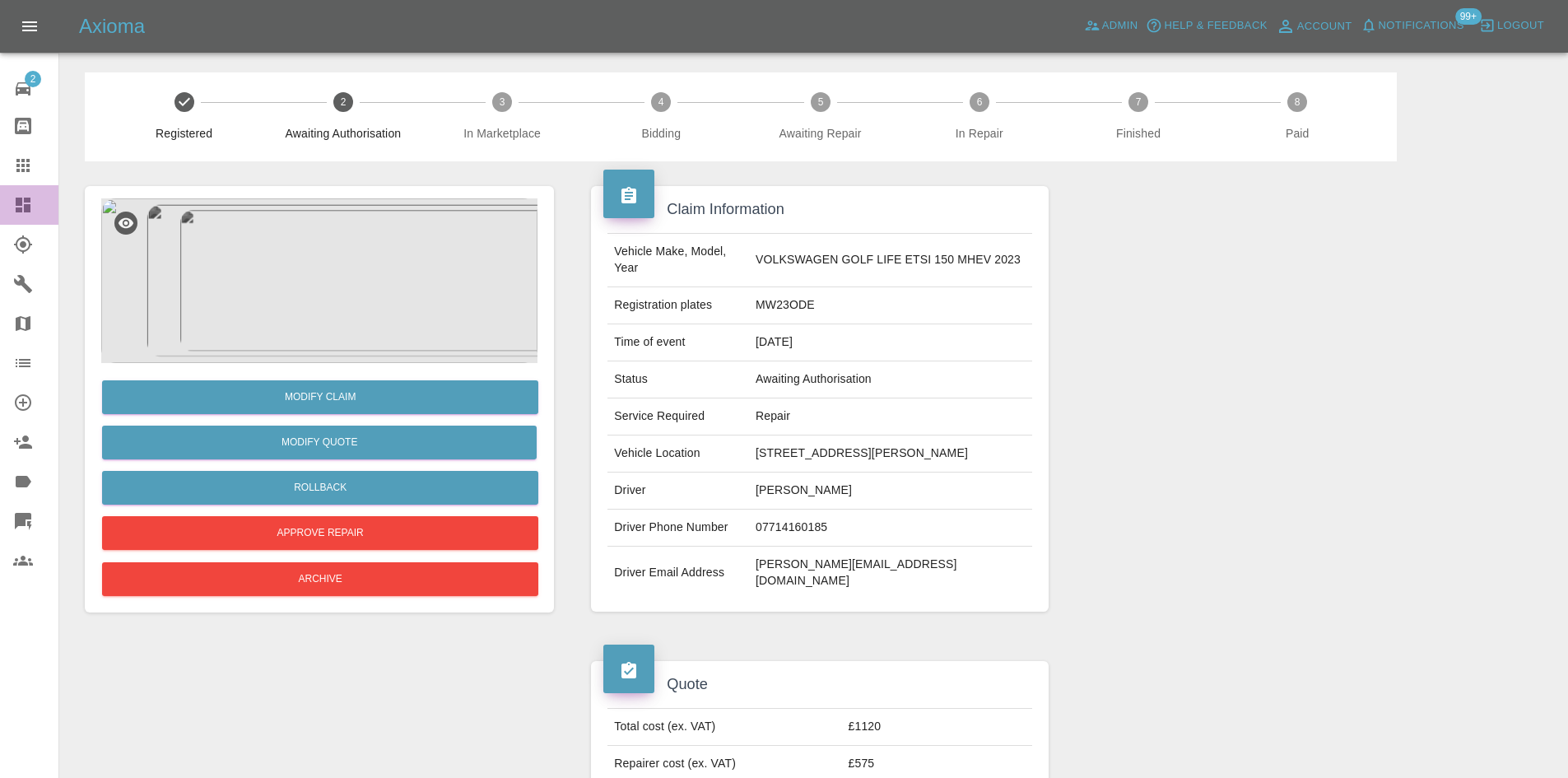
click at [9, 197] on link "Dashboard" at bounding box center [29, 205] width 59 height 39
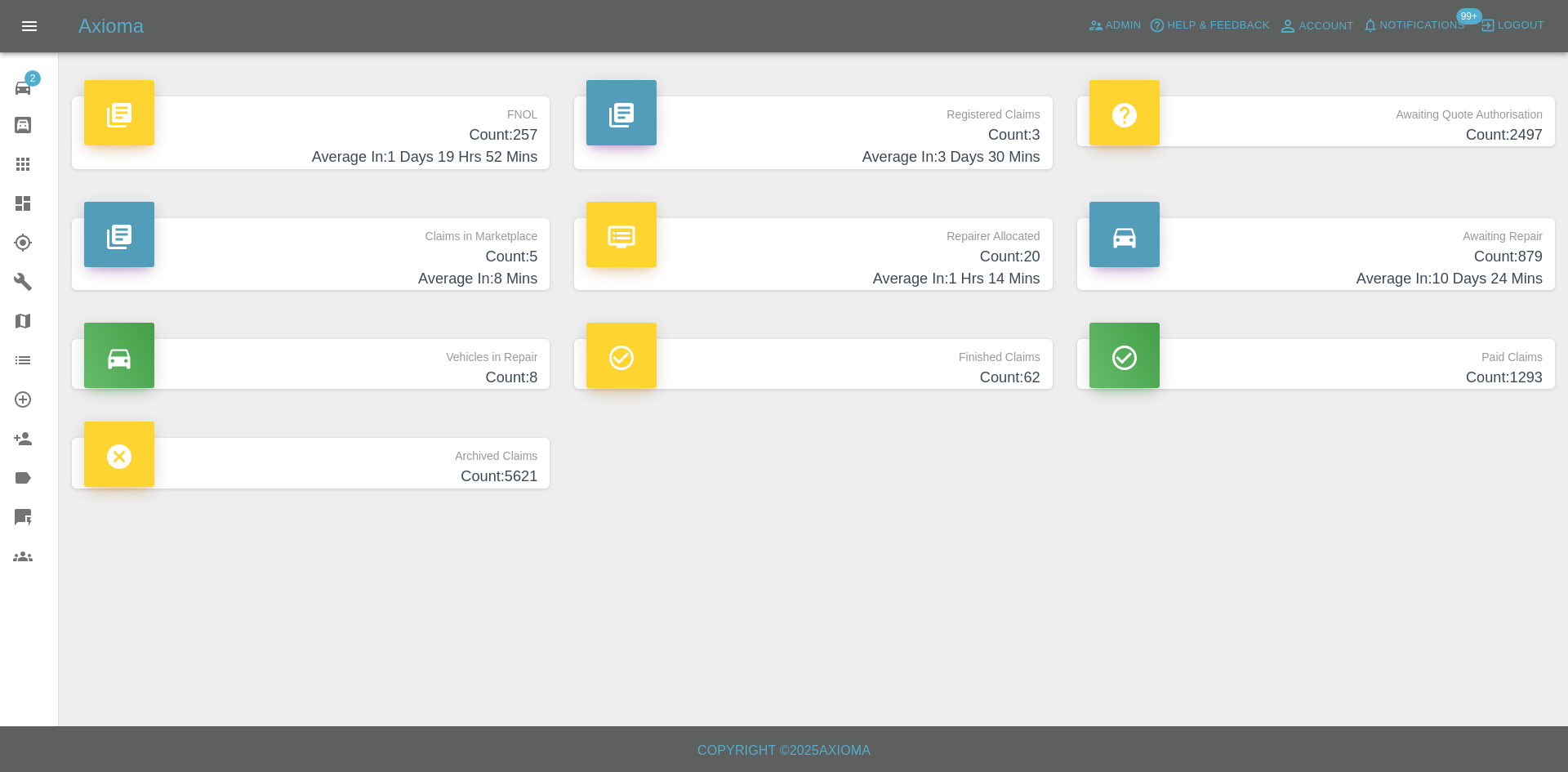
click at [697, 254] on h4 "Count: 20" at bounding box center [813, 256] width 454 height 22
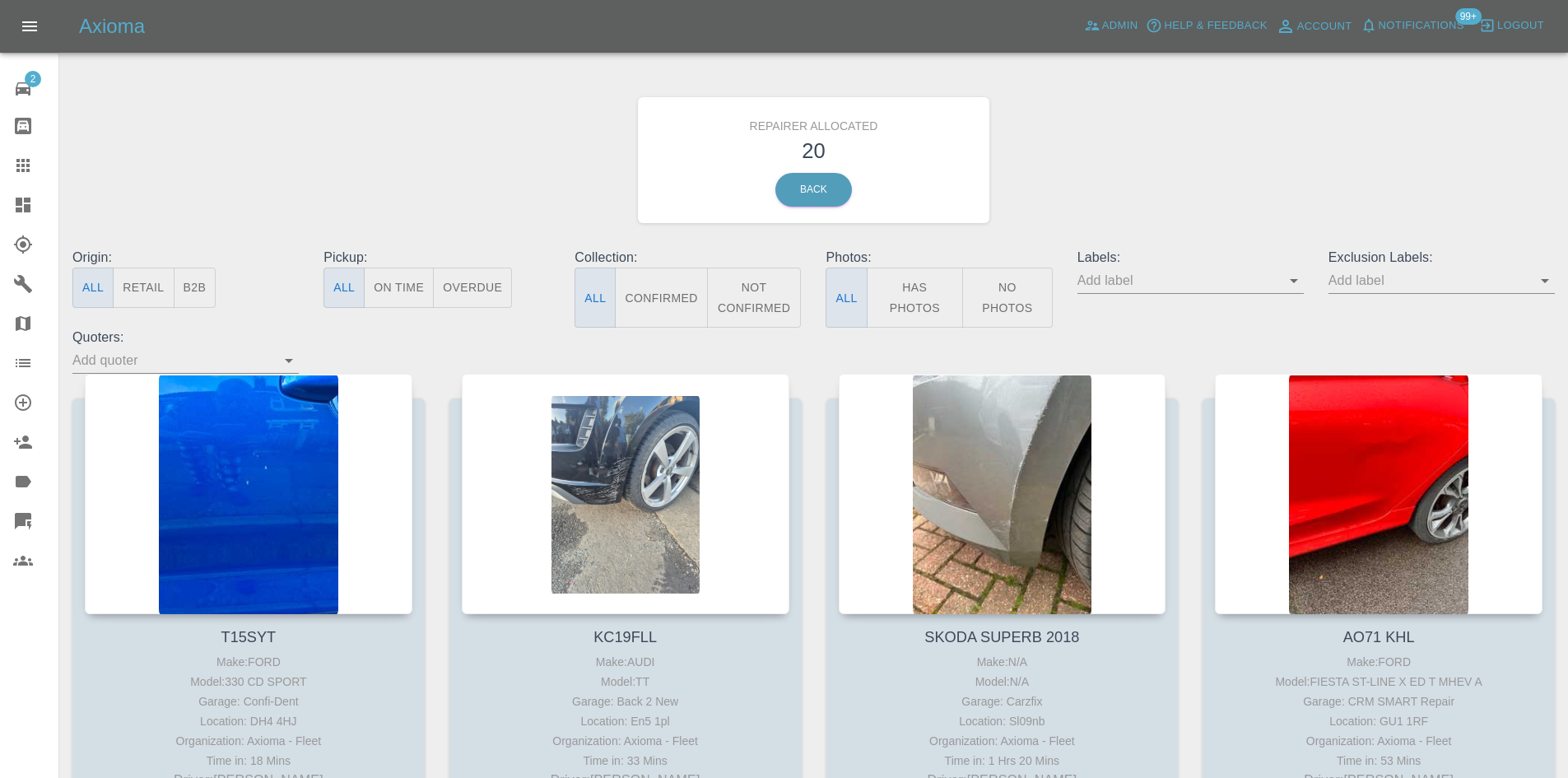
click at [182, 285] on button "B2B" at bounding box center [195, 287] width 43 height 40
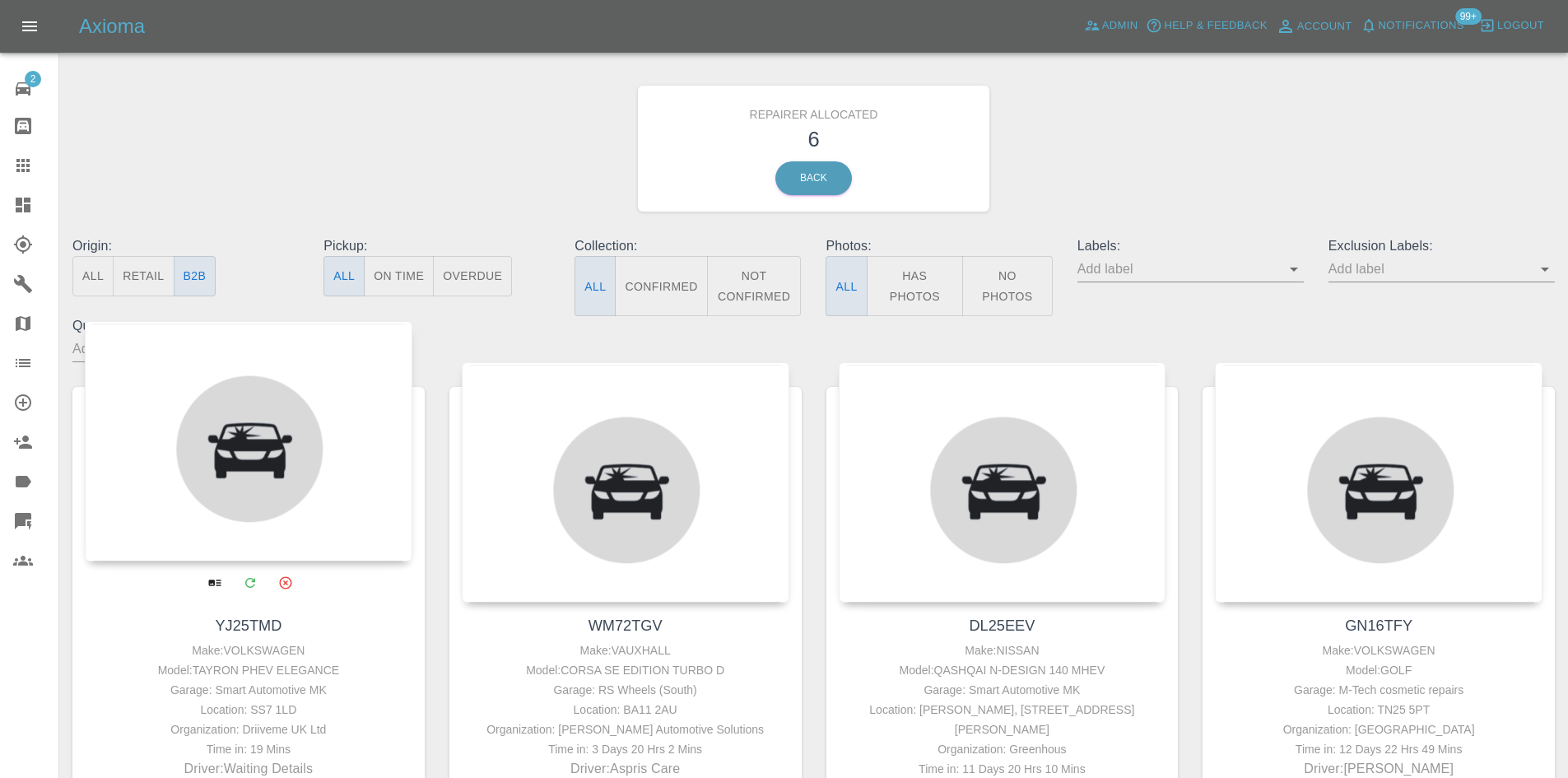
scroll to position [247, 0]
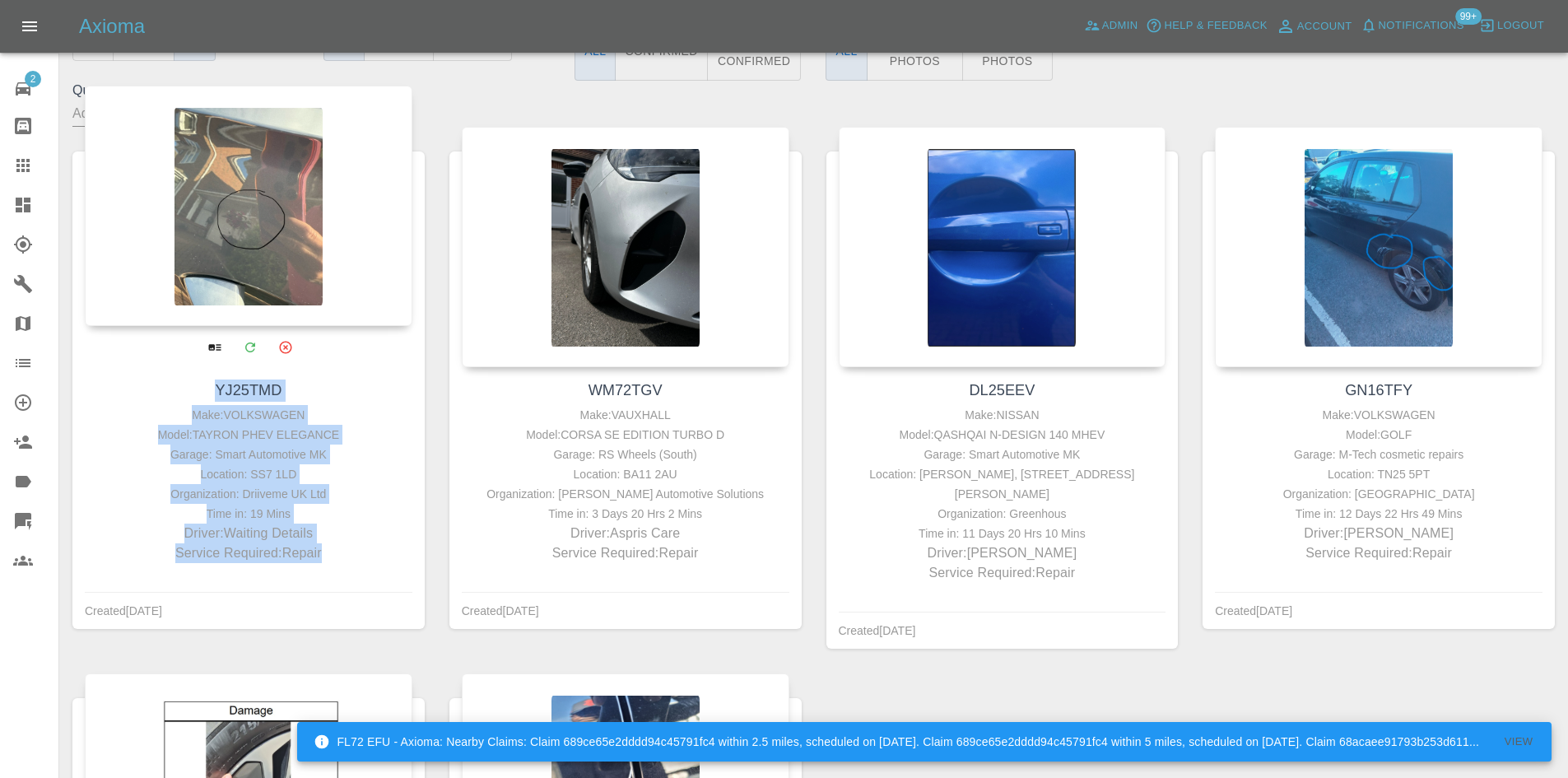
drag, startPoint x: 354, startPoint y: 564, endPoint x: 206, endPoint y: 388, distance: 230.0
click at [206, 388] on div "YJ25TMD Make: VOLKSWAGEN Model: TAYRON PHEV ELEGANCE Garage: Smart Automotive M…" at bounding box center [248, 471] width 353 height 207
click at [303, 468] on div "Location: SS7 1LD" at bounding box center [249, 474] width 319 height 20
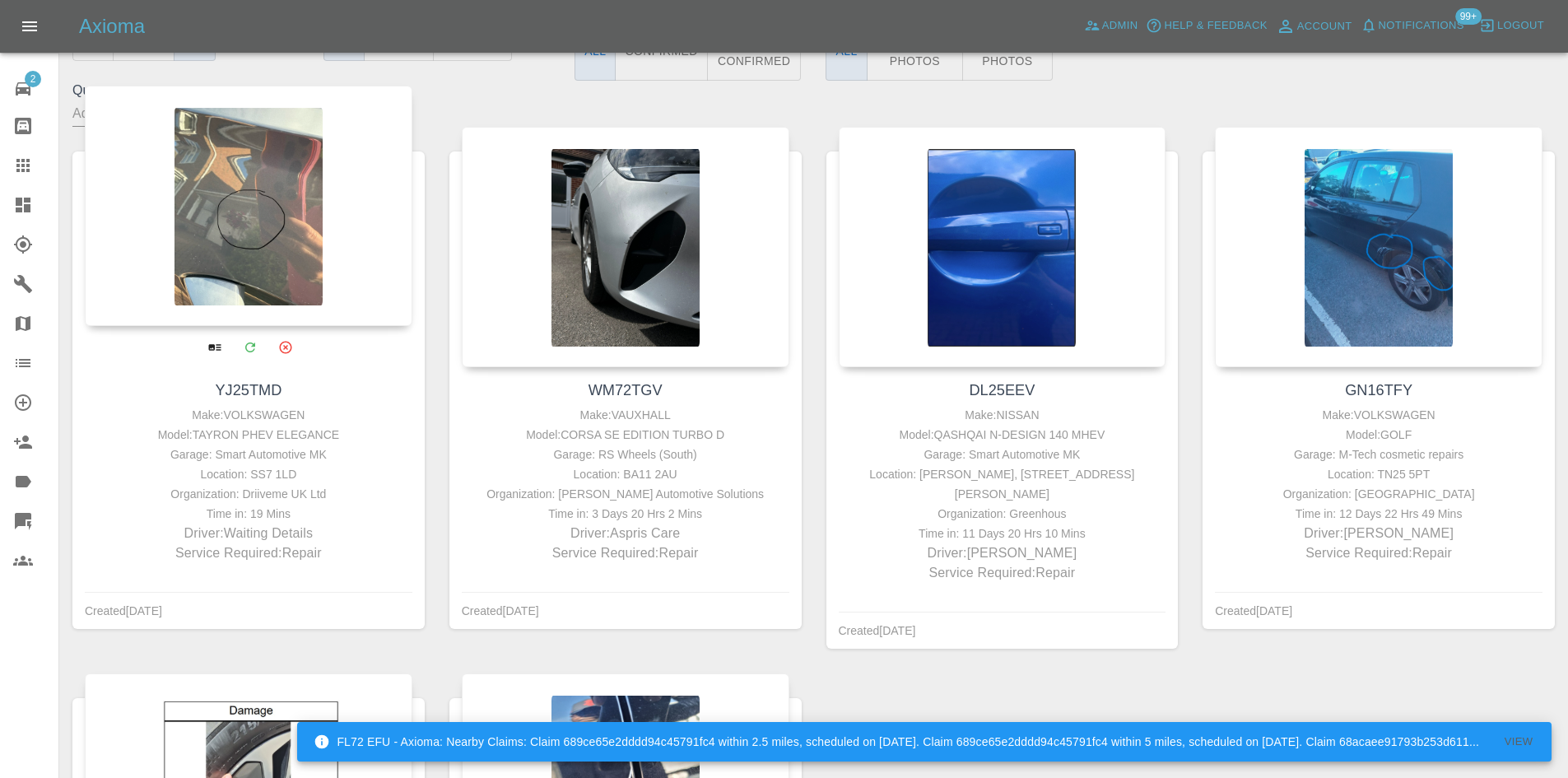
click at [282, 526] on p "Driver: Waiting Details" at bounding box center [249, 533] width 319 height 20
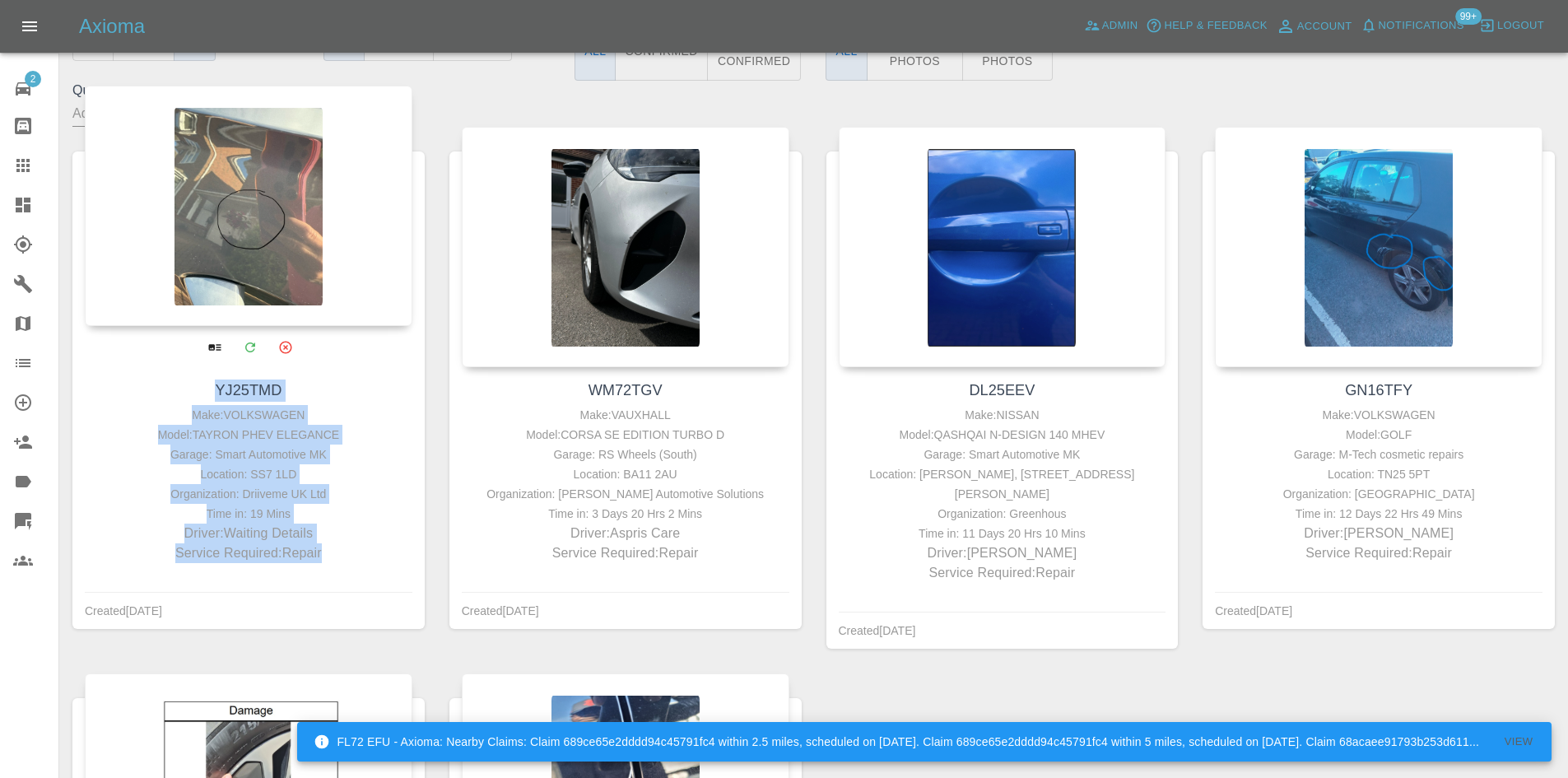
drag, startPoint x: 325, startPoint y: 556, endPoint x: 204, endPoint y: 361, distance: 229.5
click at [204, 367] on div "YJ25TMD Make: VOLKSWAGEN Model: TAYRON PHEV ELEGANCE Garage: Smart Automotive M…" at bounding box center [248, 471] width 353 height 207
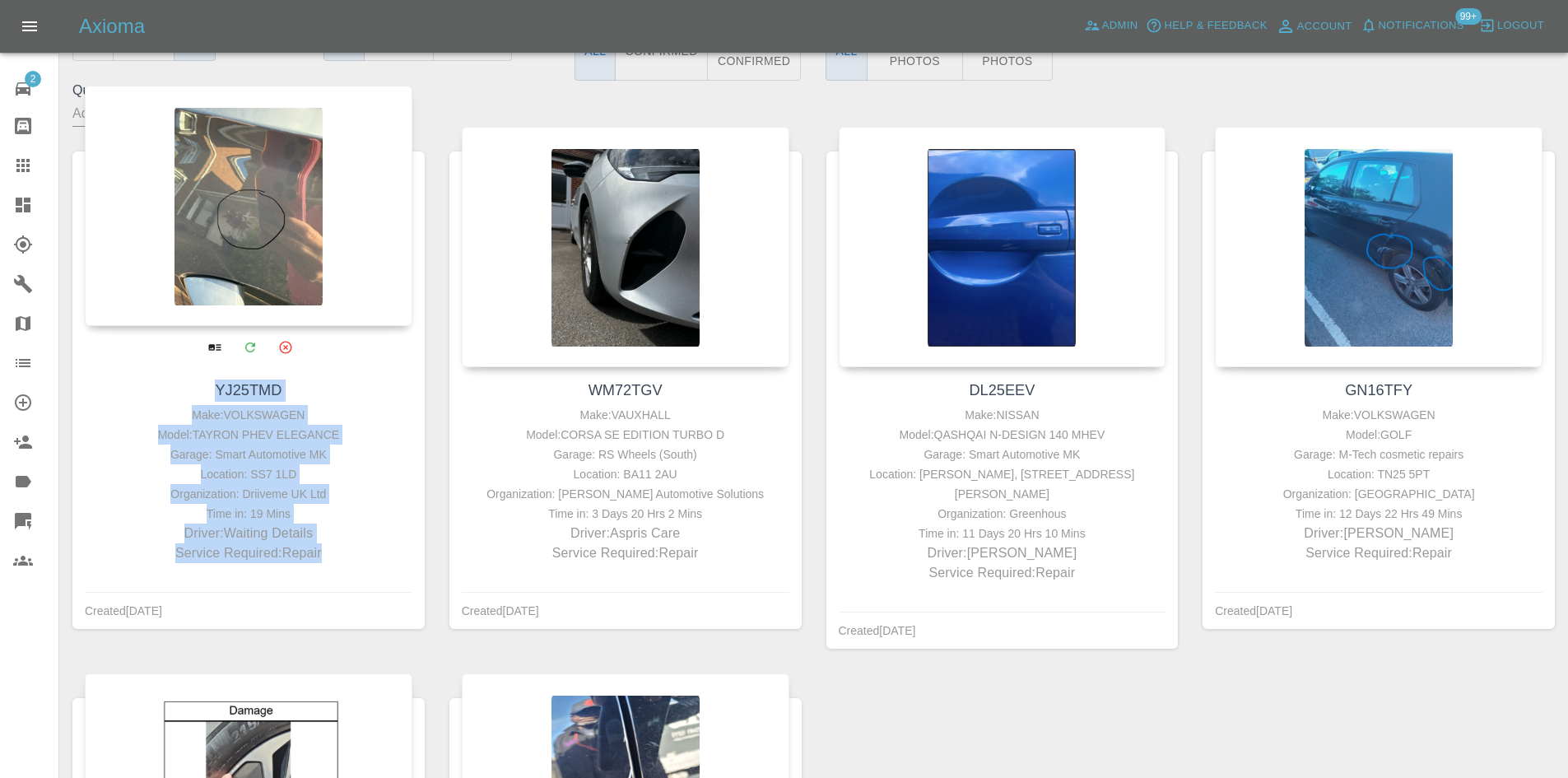
click at [260, 270] on div at bounding box center [248, 206] width 328 height 240
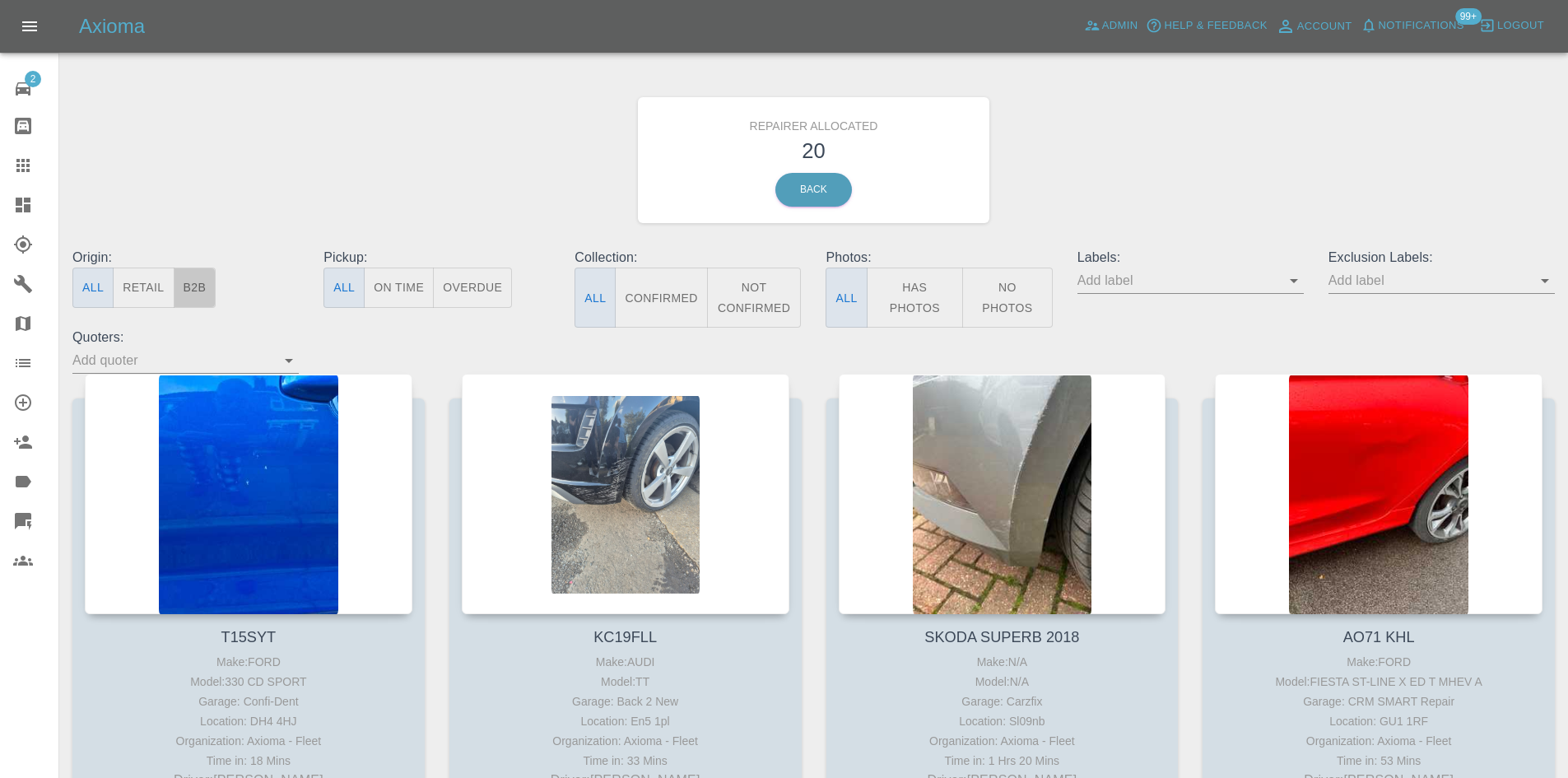
click at [215, 296] on button "B2B" at bounding box center [195, 287] width 43 height 40
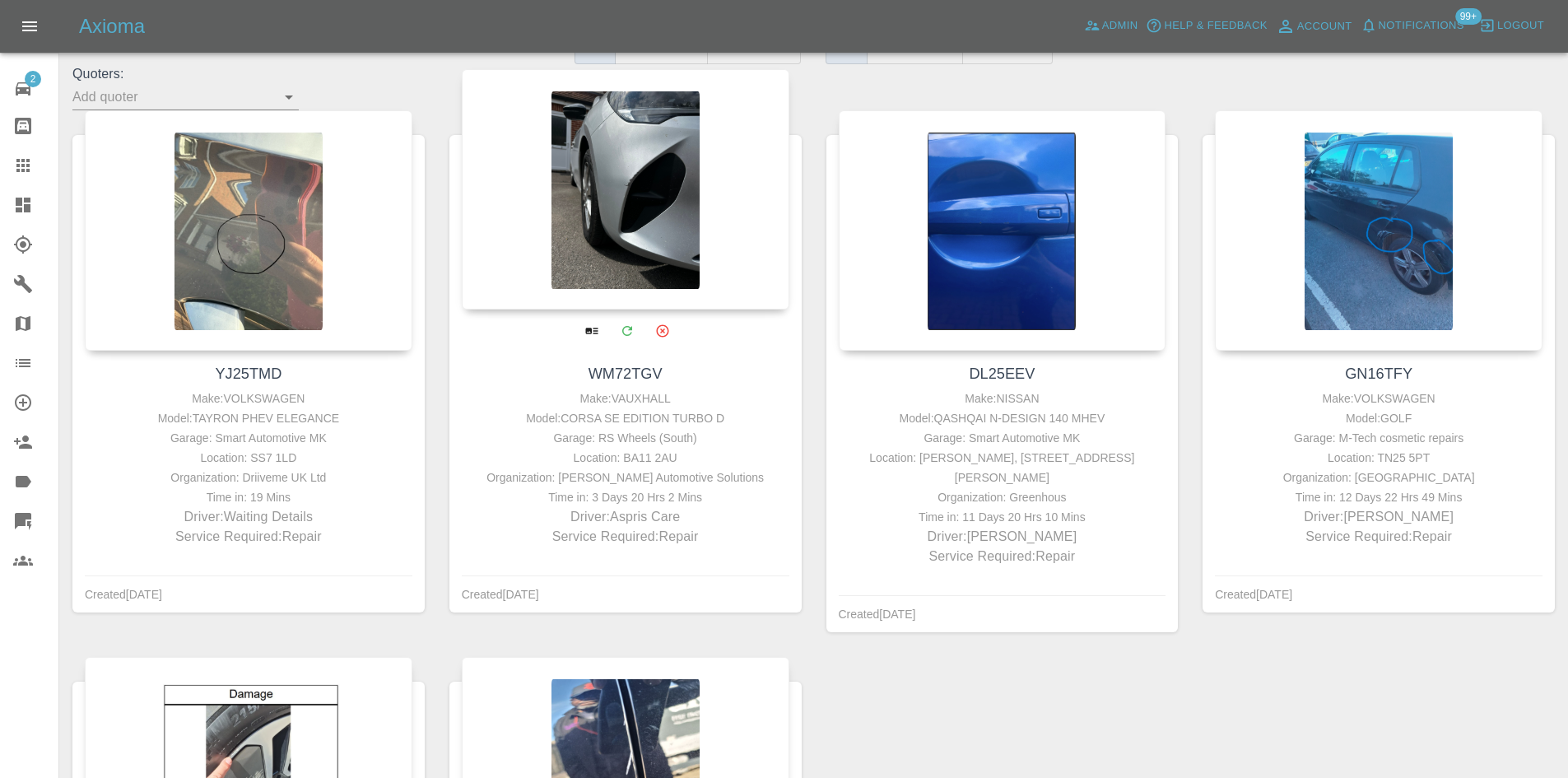
scroll to position [240, 0]
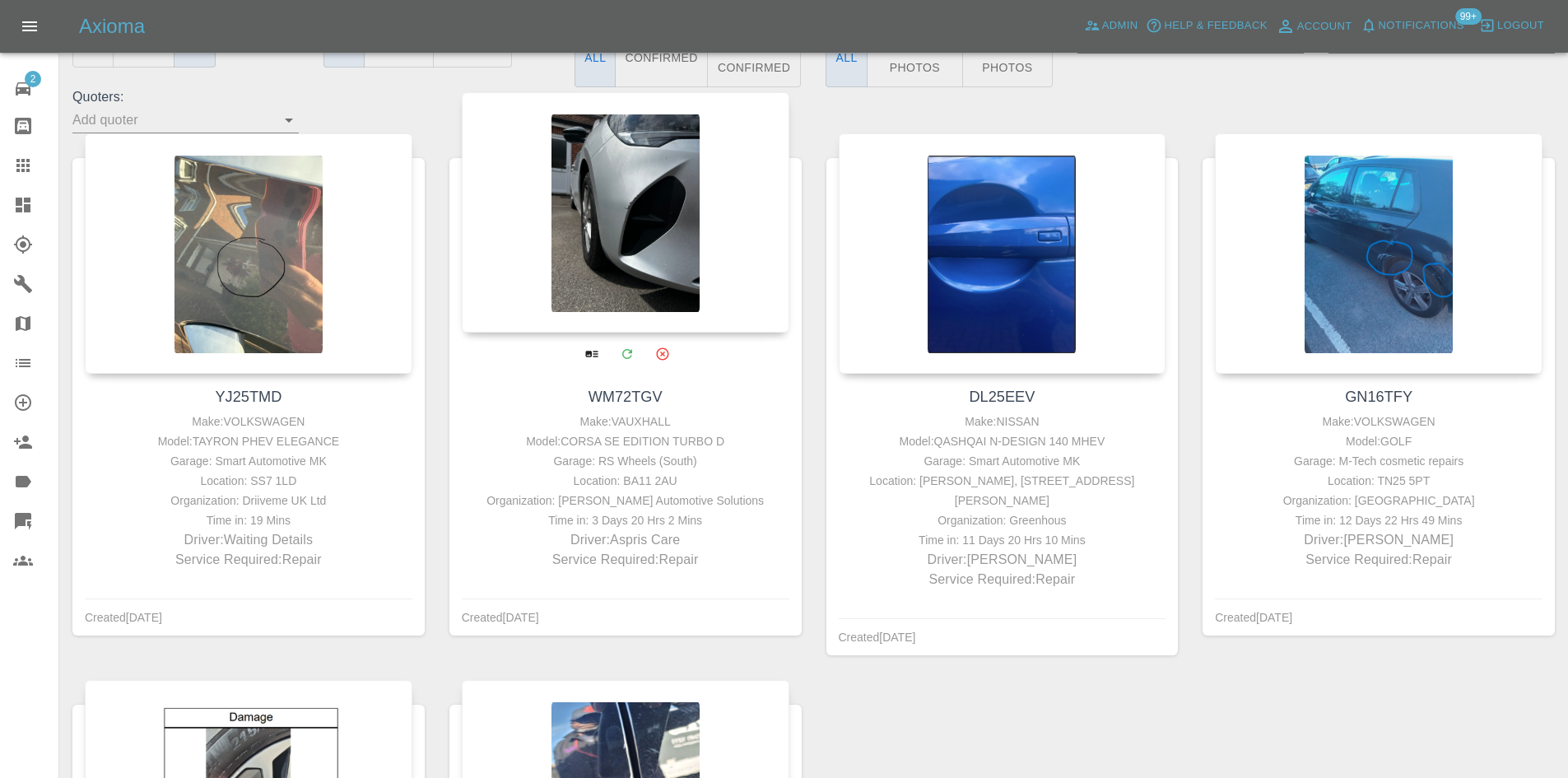
click at [661, 249] on div at bounding box center [625, 212] width 328 height 240
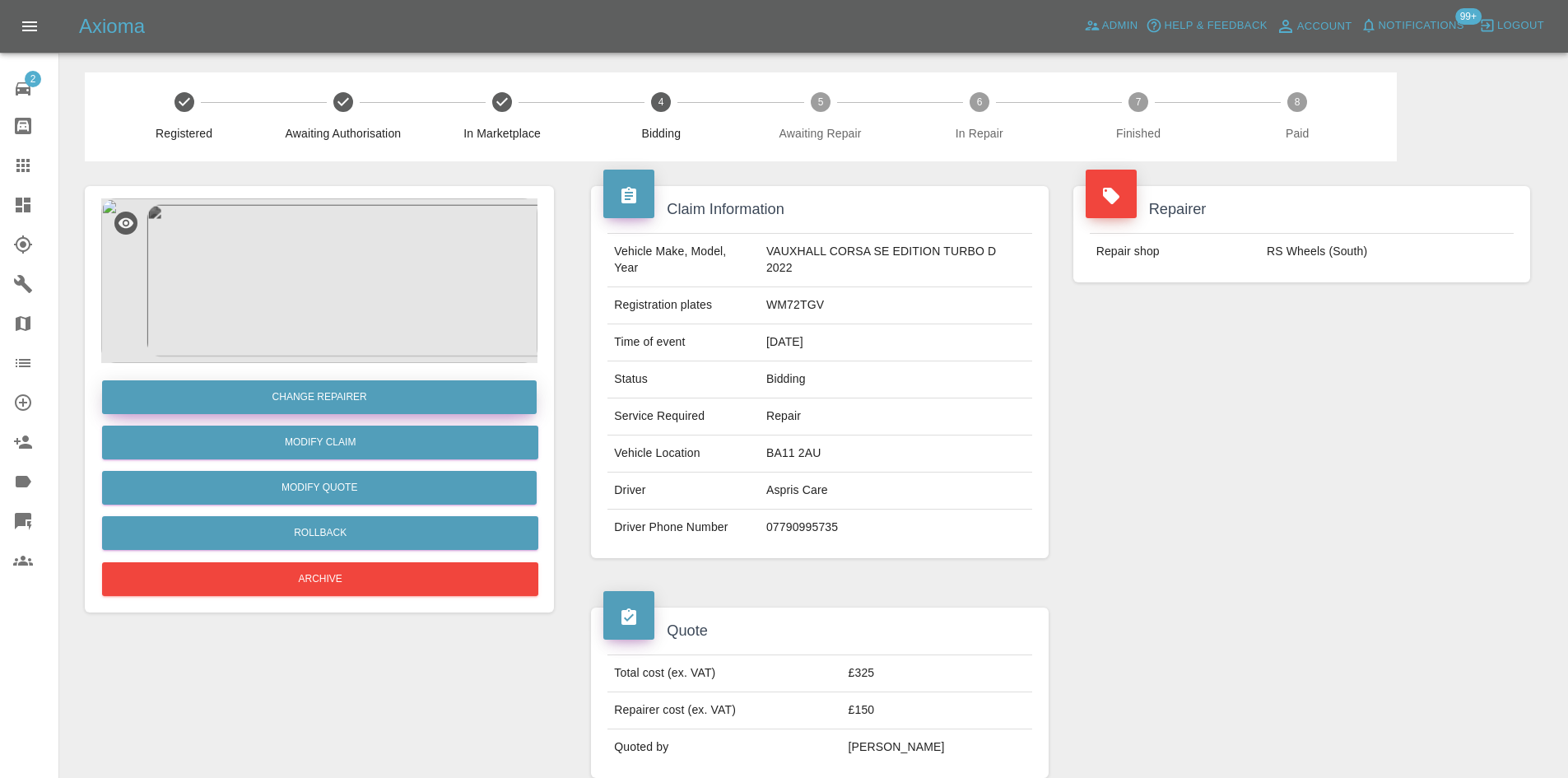
click at [293, 398] on button "Change Repairer" at bounding box center [319, 397] width 434 height 34
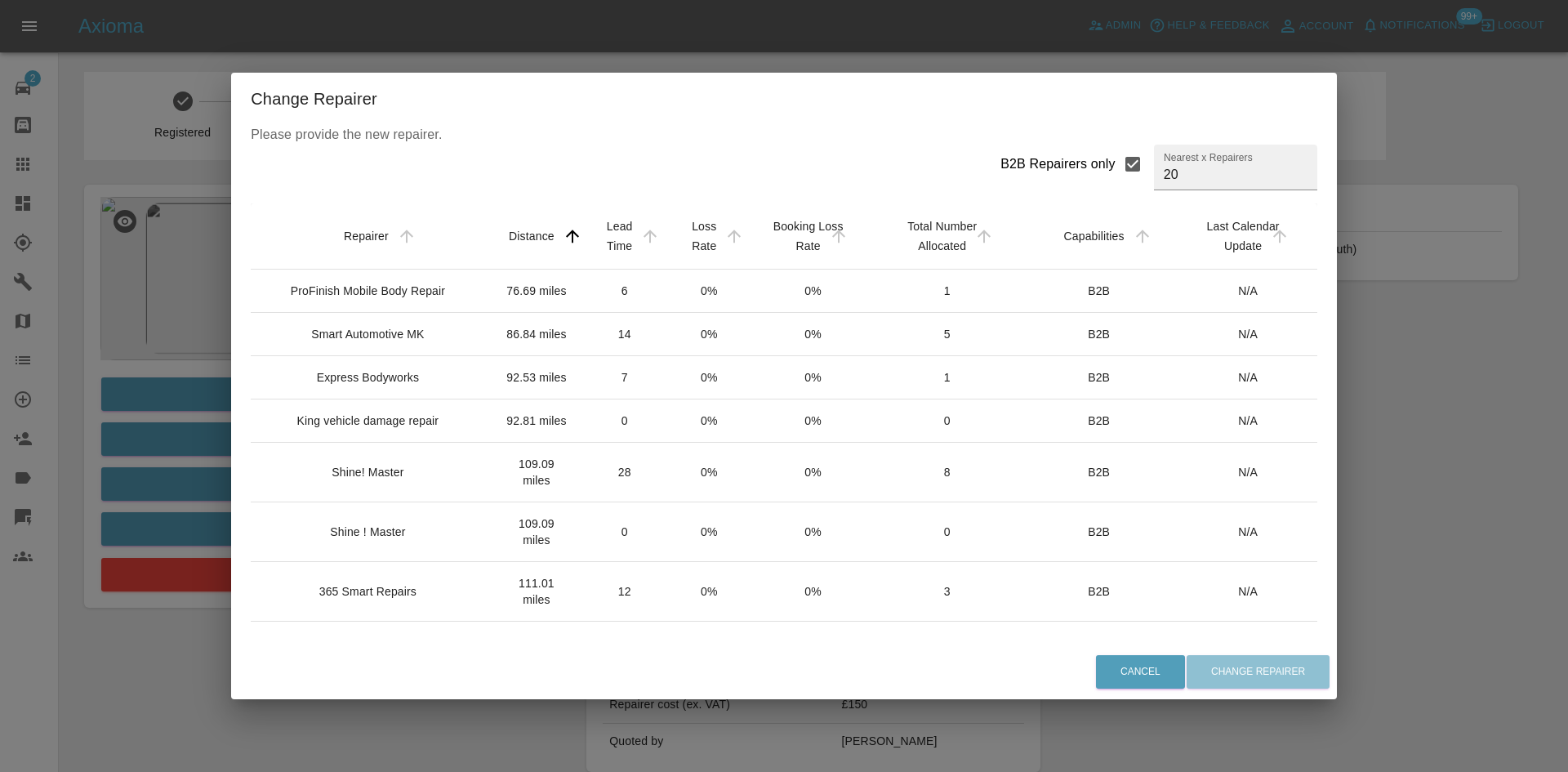
click at [1115, 173] on input "B2B Repairers only" at bounding box center [1132, 164] width 34 height 34
checkbox input "false"
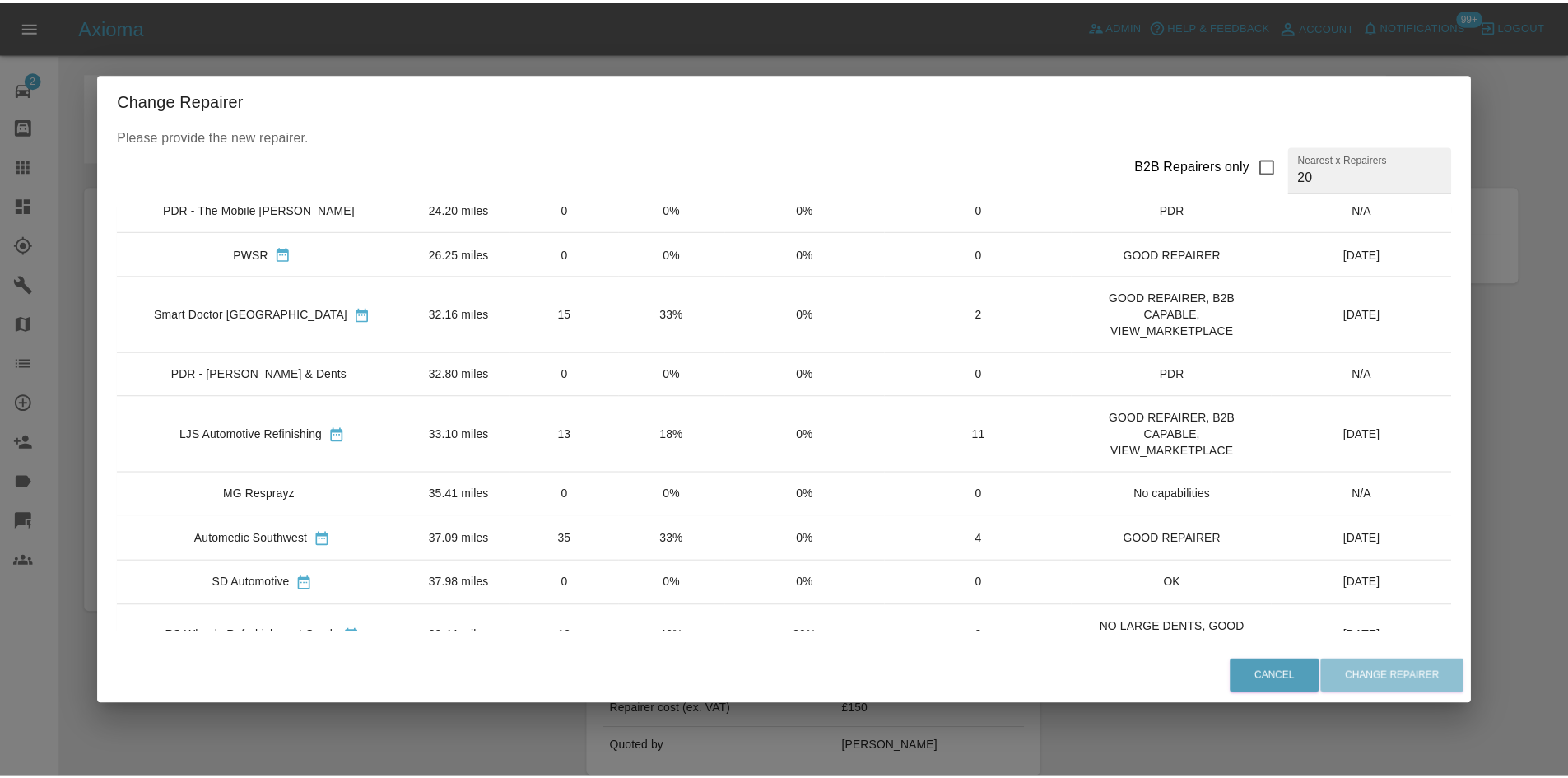
scroll to position [729, 0]
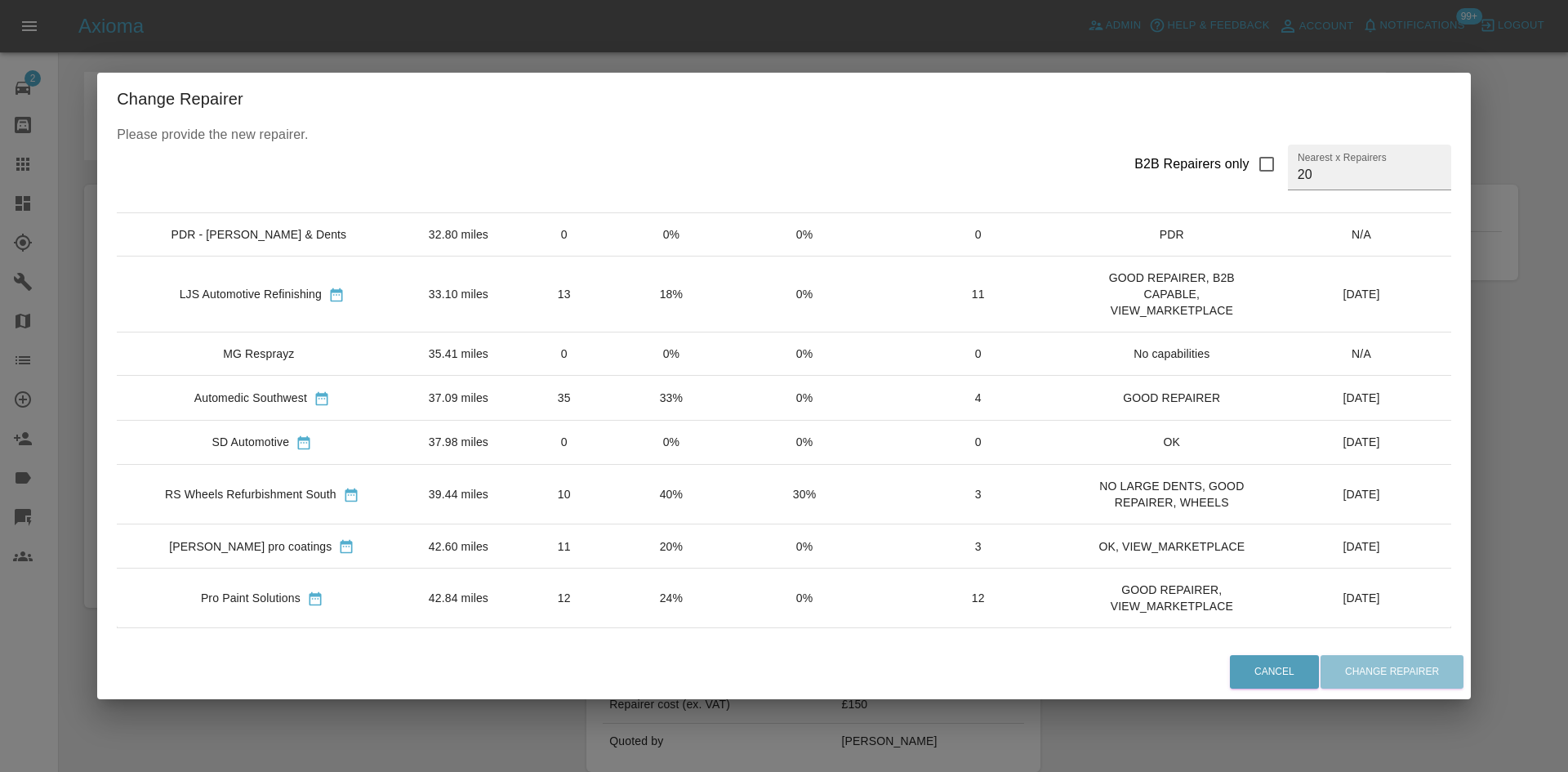
click at [295, 495] on div "RS Wheels Refurbishment South" at bounding box center [251, 494] width 172 height 16
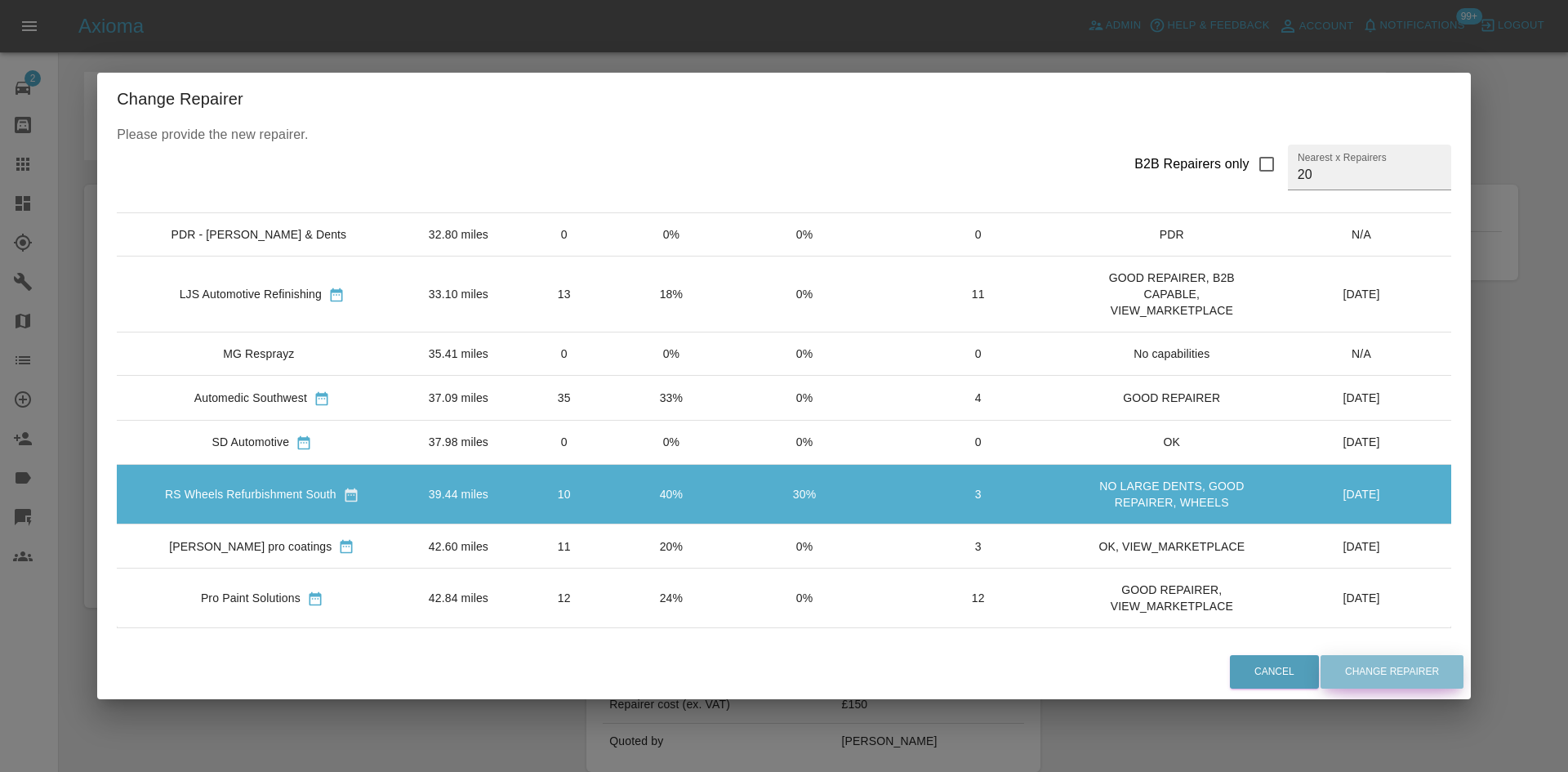
click at [1419, 681] on button "Change Repairer" at bounding box center [1392, 671] width 143 height 33
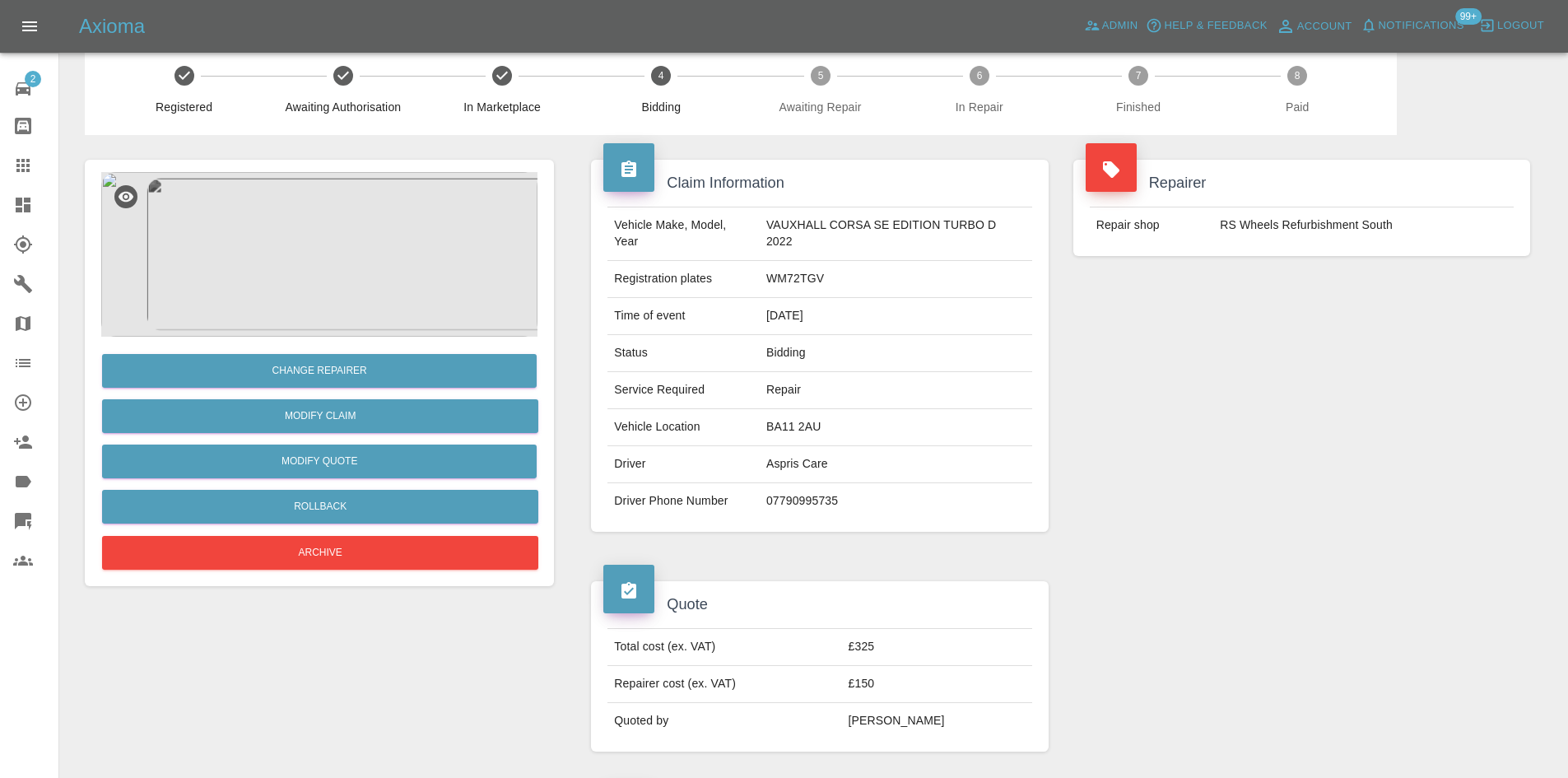
scroll to position [0, 0]
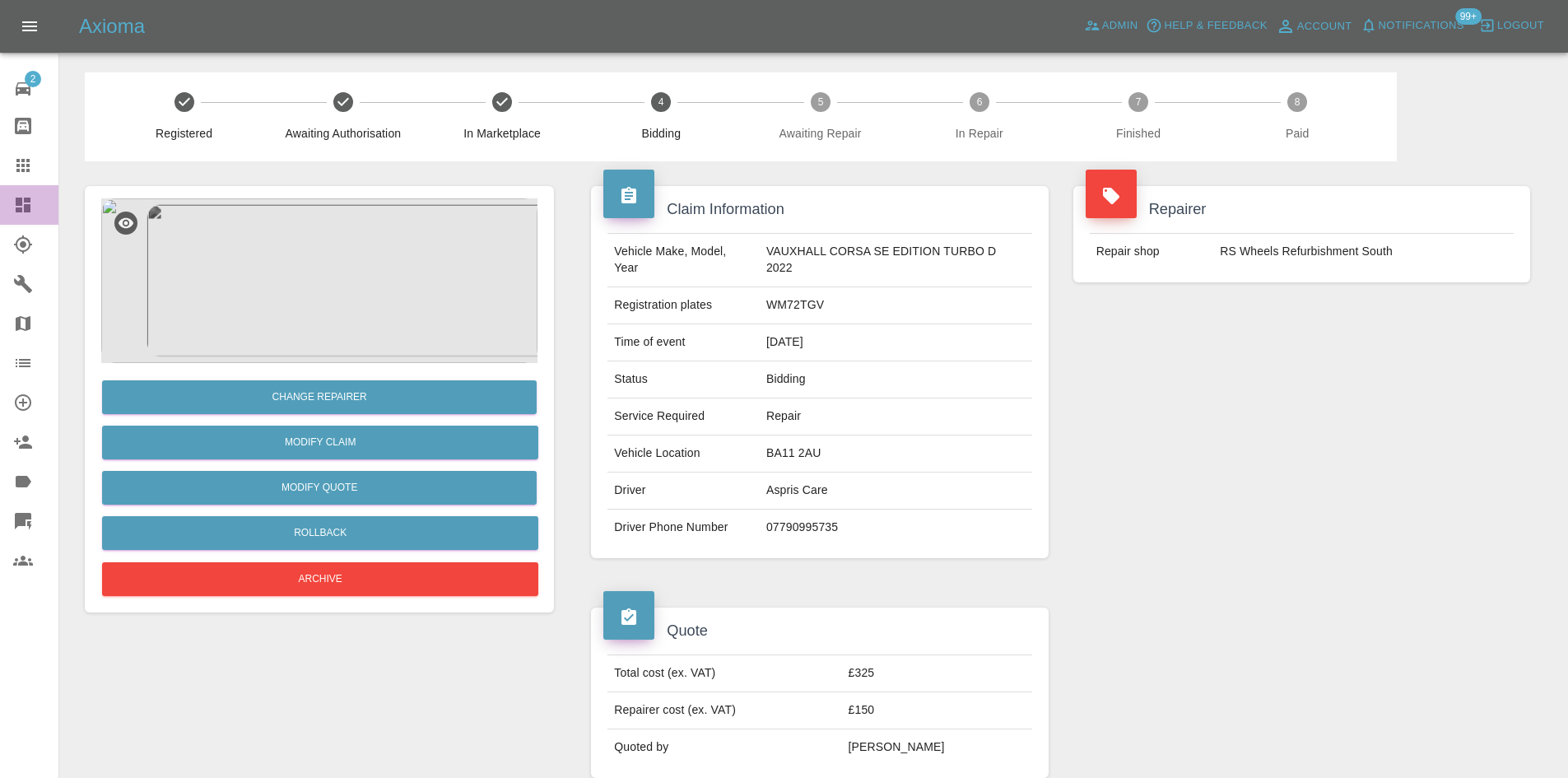
click at [0, 214] on link "Dashboard" at bounding box center [29, 205] width 59 height 39
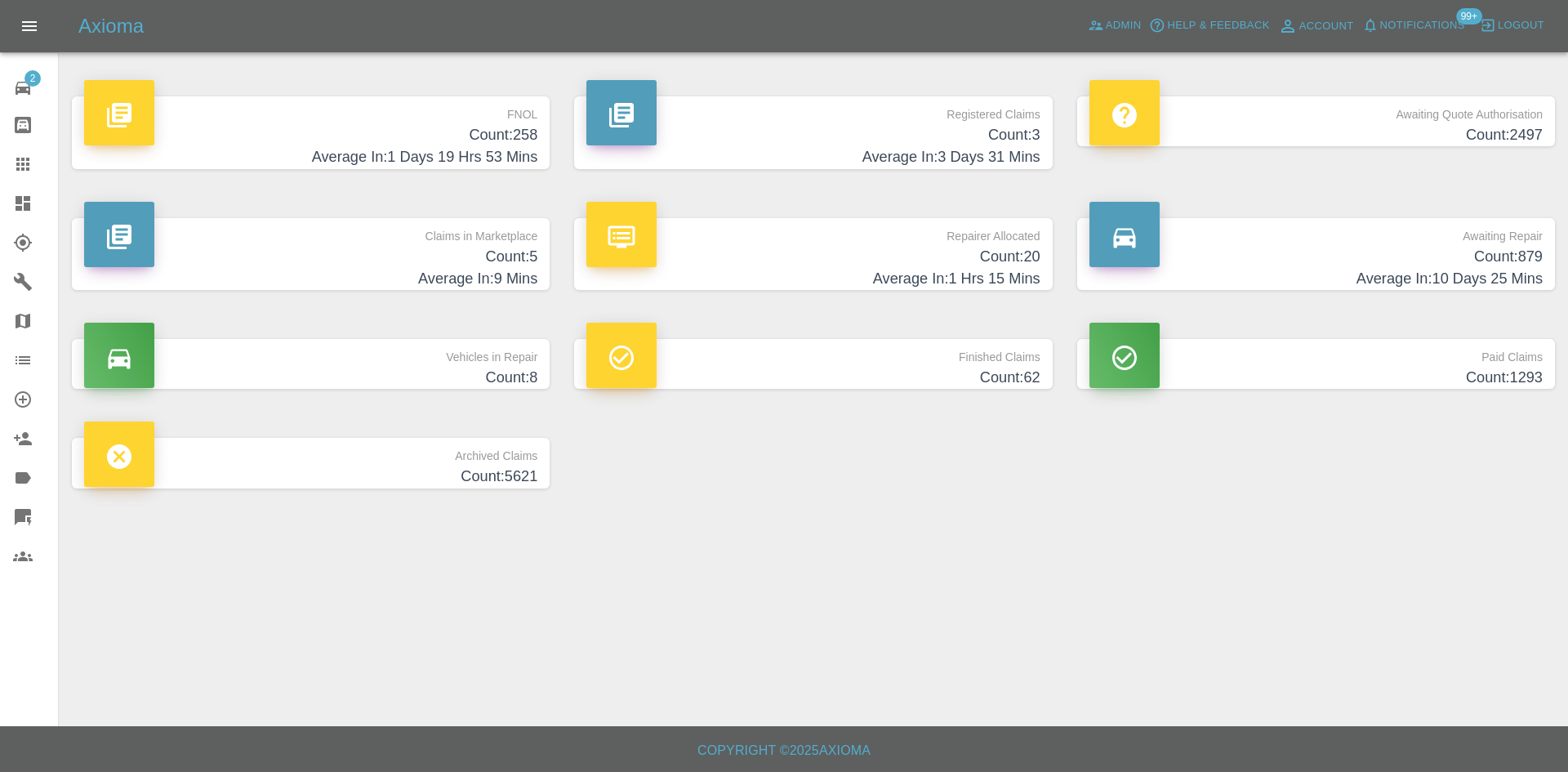
click at [1497, 235] on p "Awaiting Repair" at bounding box center [1316, 232] width 454 height 28
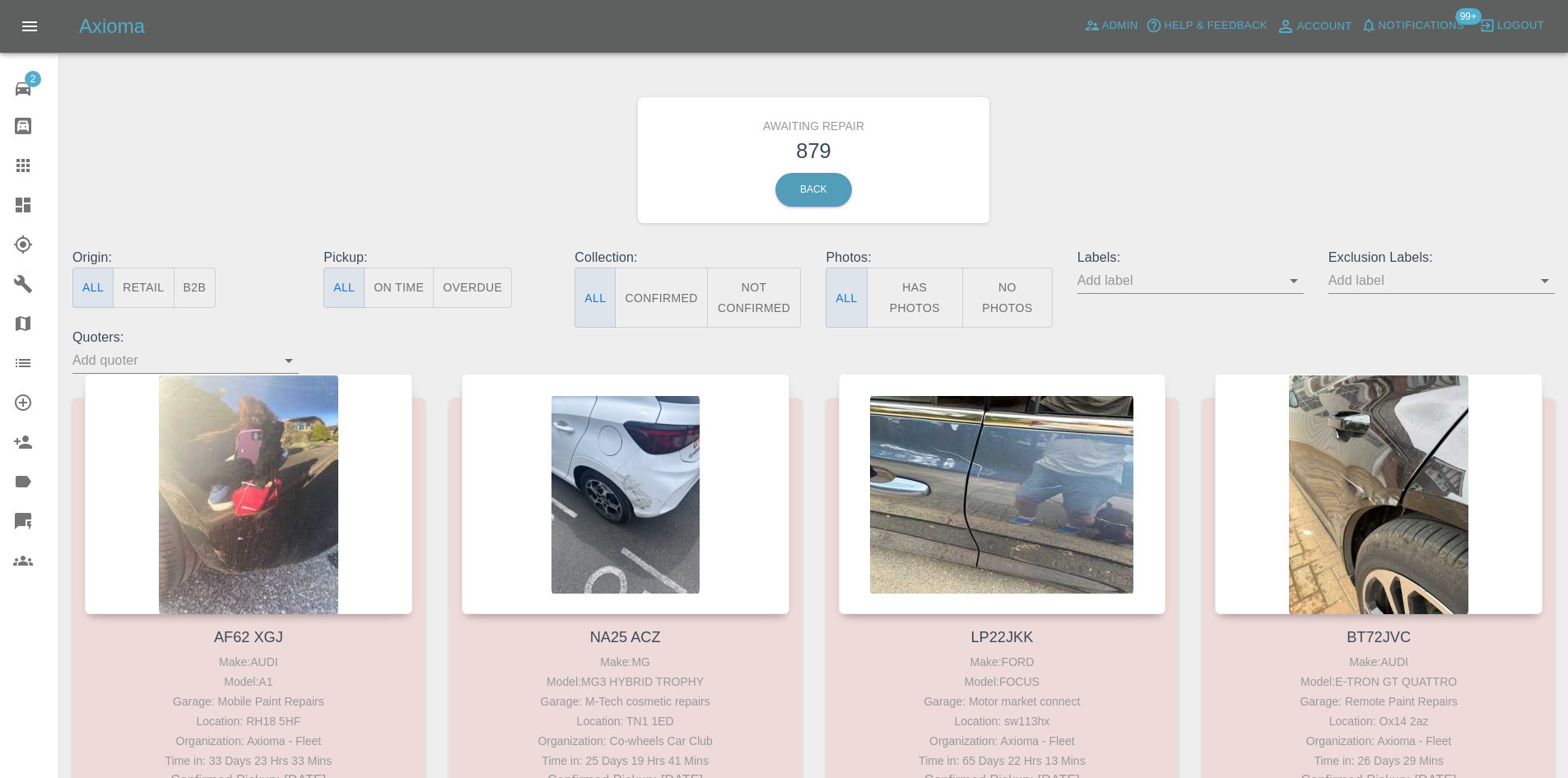
click at [201, 289] on button "B2B" at bounding box center [195, 287] width 43 height 40
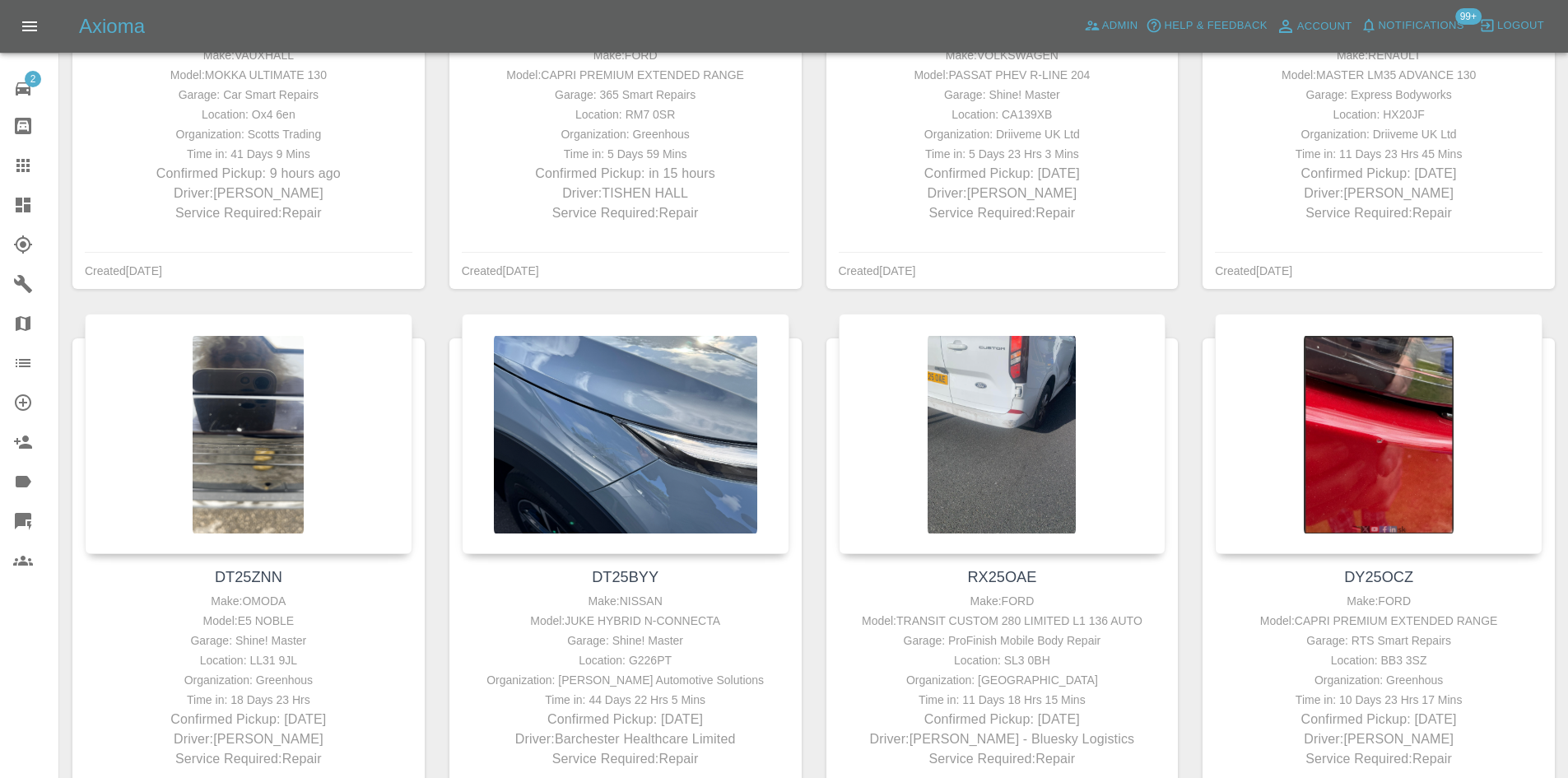
scroll to position [1070, 0]
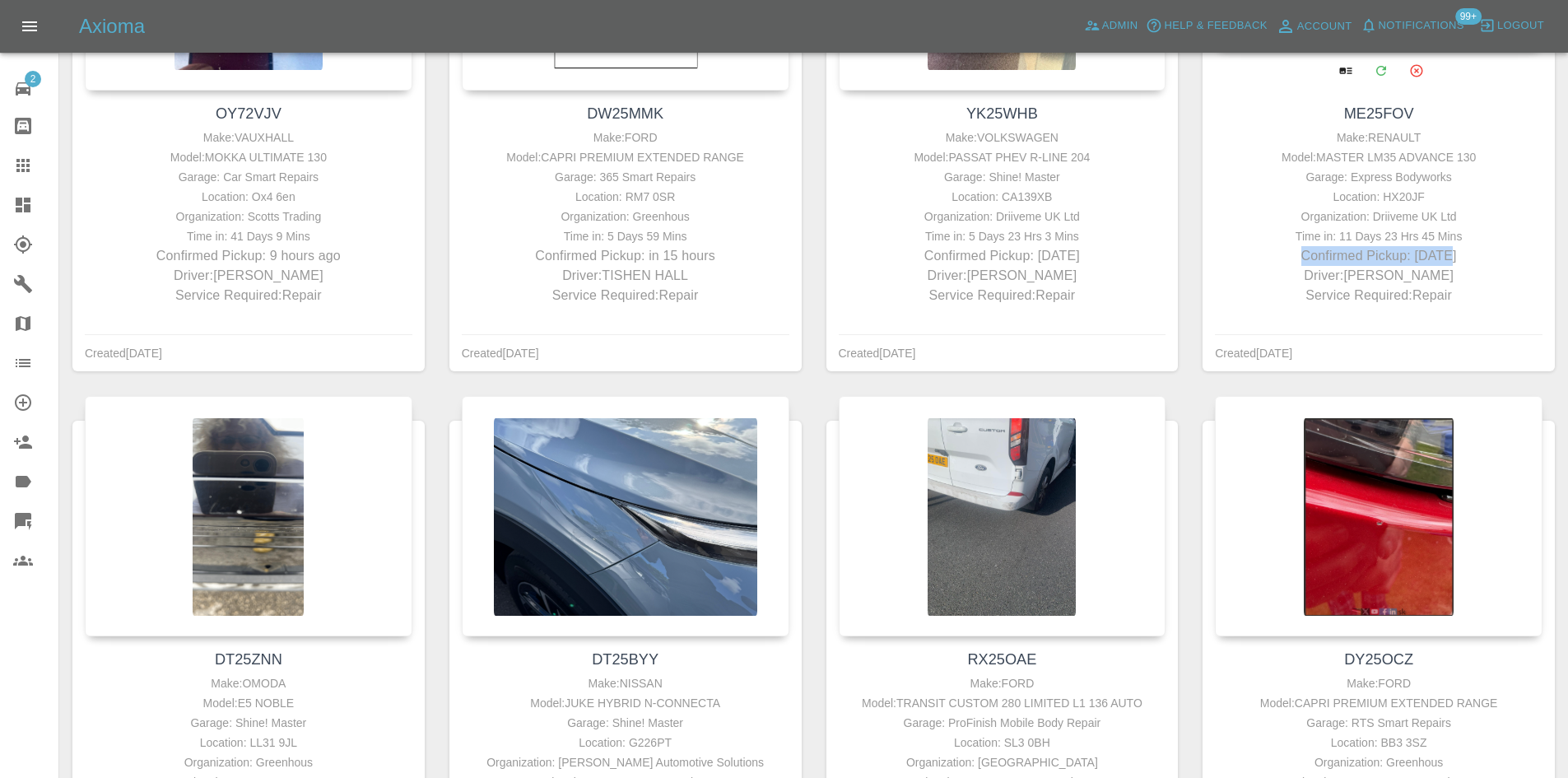
drag, startPoint x: 1480, startPoint y: 247, endPoint x: 1434, endPoint y: 254, distance: 46.5
click at [1434, 254] on div "Make: RENAULT Model: MASTER LM35 ADVANCE 130 Garage: Express Bodyworks Location…" at bounding box center [1379, 216] width 319 height 178
drag, startPoint x: 1480, startPoint y: 175, endPoint x: 1461, endPoint y: 175, distance: 19.0
click at [1480, 175] on div "Garage: Express Bodyworks" at bounding box center [1379, 177] width 319 height 20
drag, startPoint x: 1454, startPoint y: 175, endPoint x: 1308, endPoint y: 178, distance: 146.0
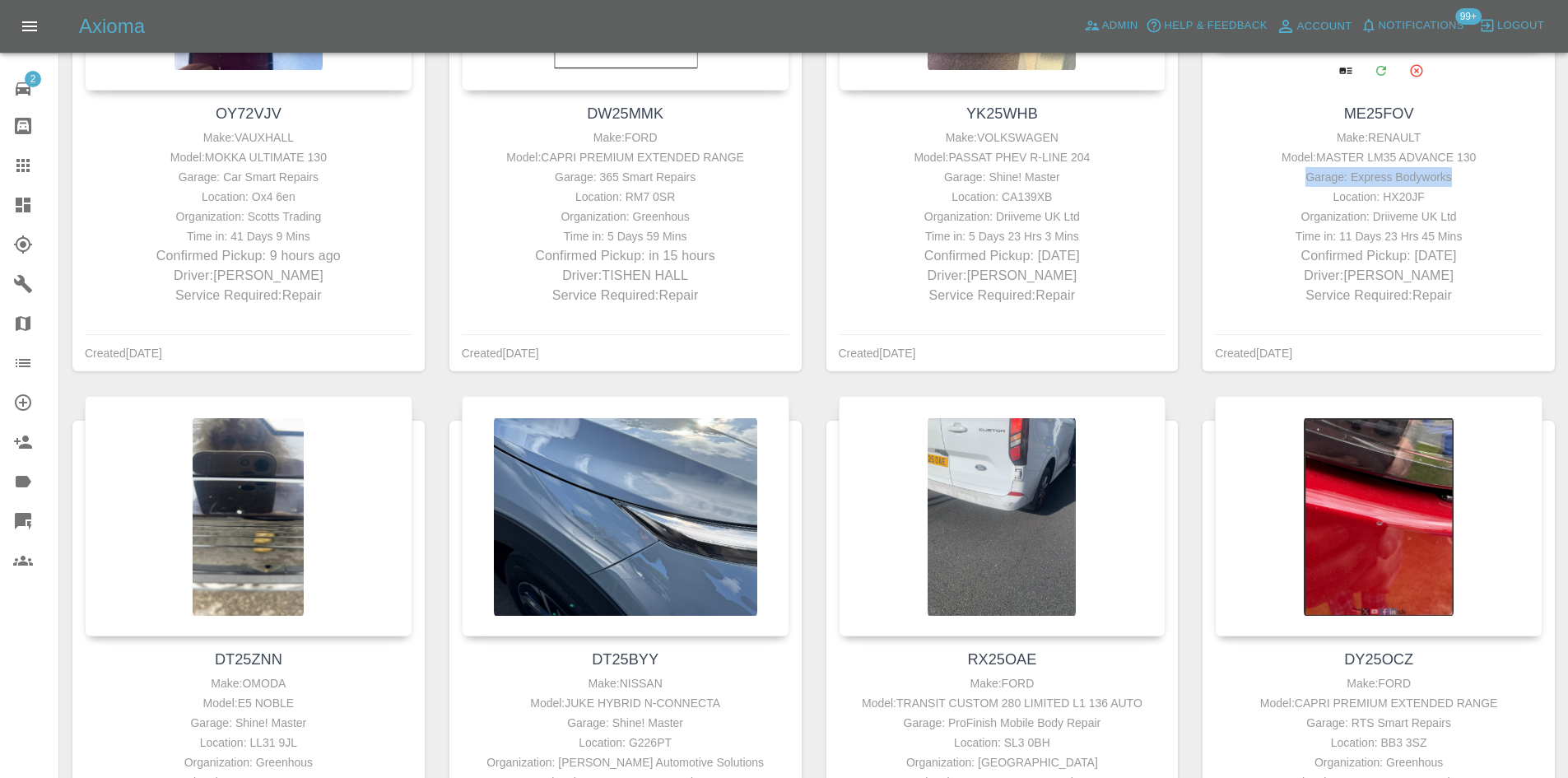
click at [1308, 178] on div "Garage: Express Bodyworks" at bounding box center [1379, 177] width 319 height 20
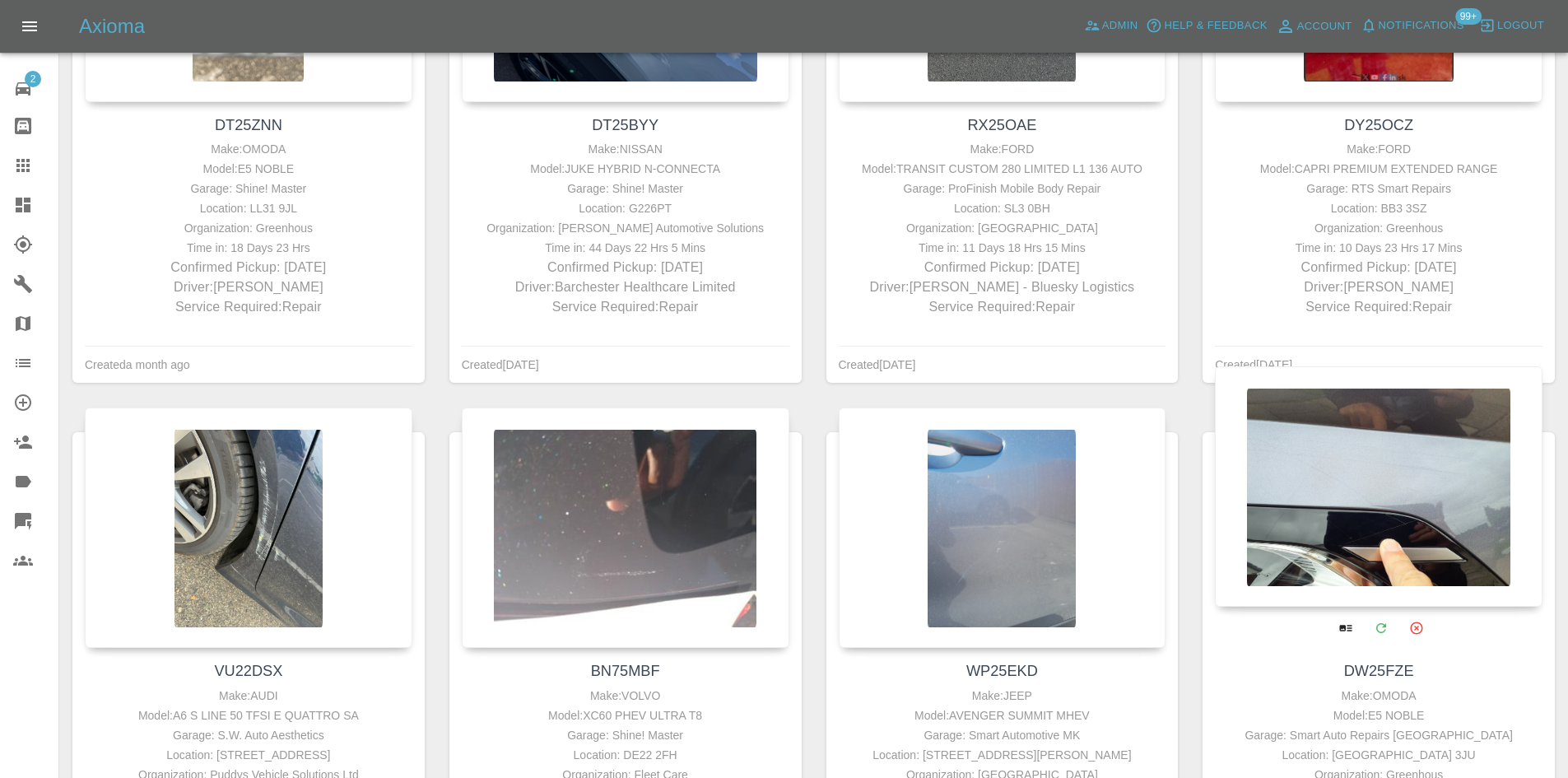
scroll to position [1975, 0]
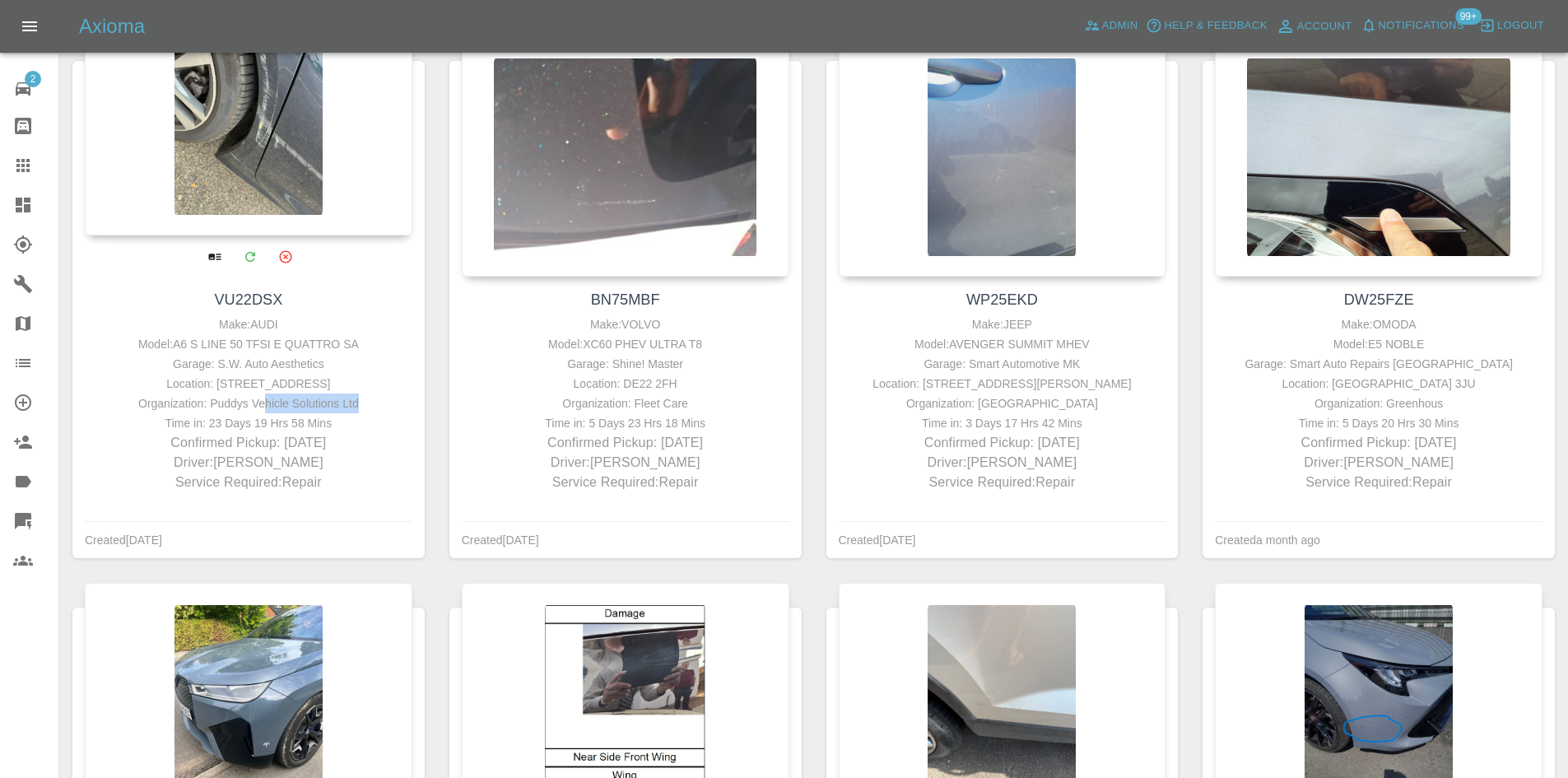
drag, startPoint x: 355, startPoint y: 408, endPoint x: 265, endPoint y: 401, distance: 90.3
click at [265, 401] on div "Organization: Puddys Vehicle Solutions Ltd" at bounding box center [249, 403] width 319 height 20
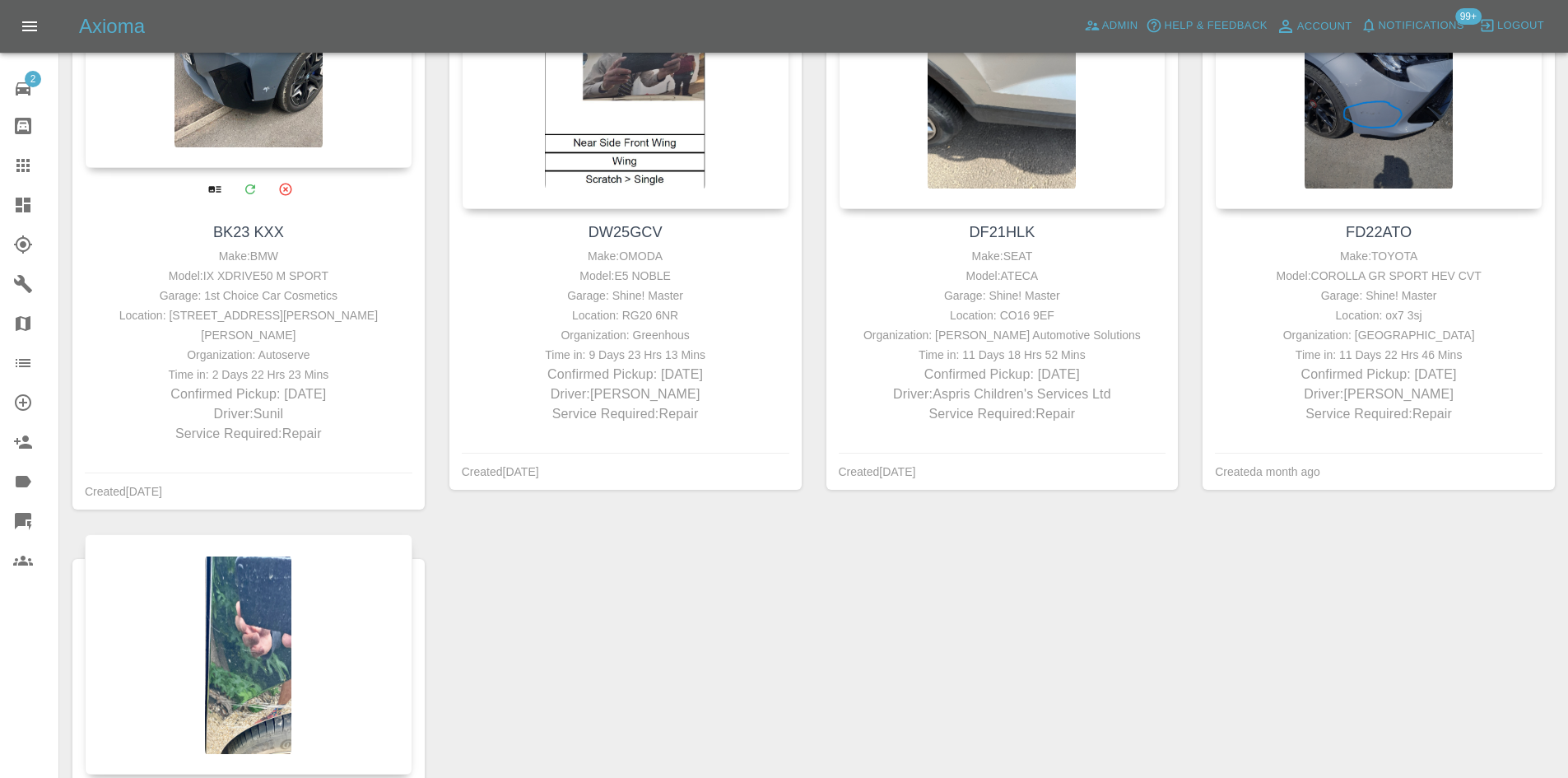
scroll to position [2798, 0]
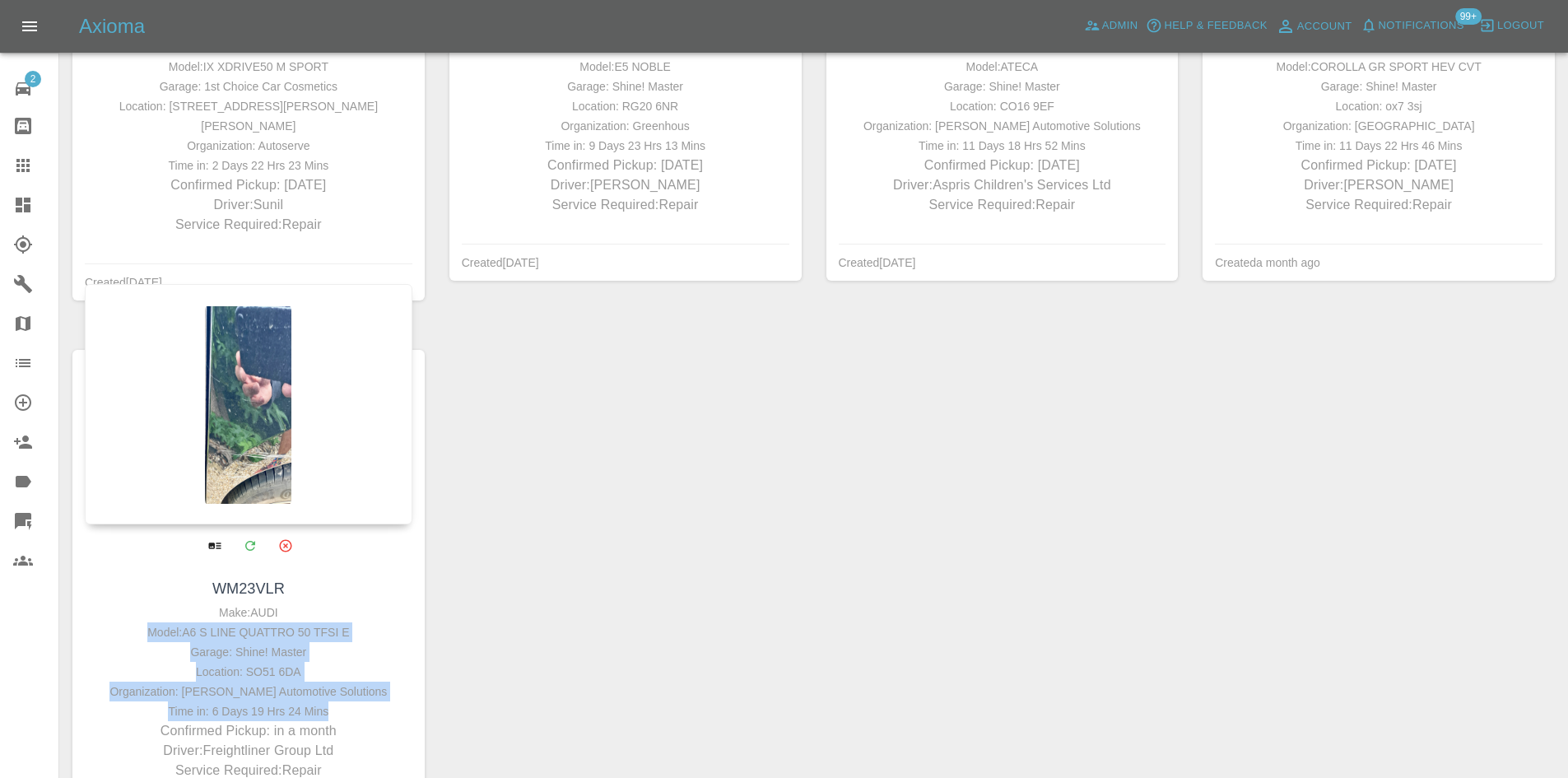
drag, startPoint x: 381, startPoint y: 693, endPoint x: 297, endPoint y: 581, distance: 140.0
click at [297, 581] on div "WM23VLR Make: AUDI Model: A6 S LINE QUATTRO 50 TFSI E Garage: Shine! Master Loc…" at bounding box center [248, 679] width 353 height 227
click at [292, 602] on div "Make: AUDI" at bounding box center [249, 612] width 319 height 20
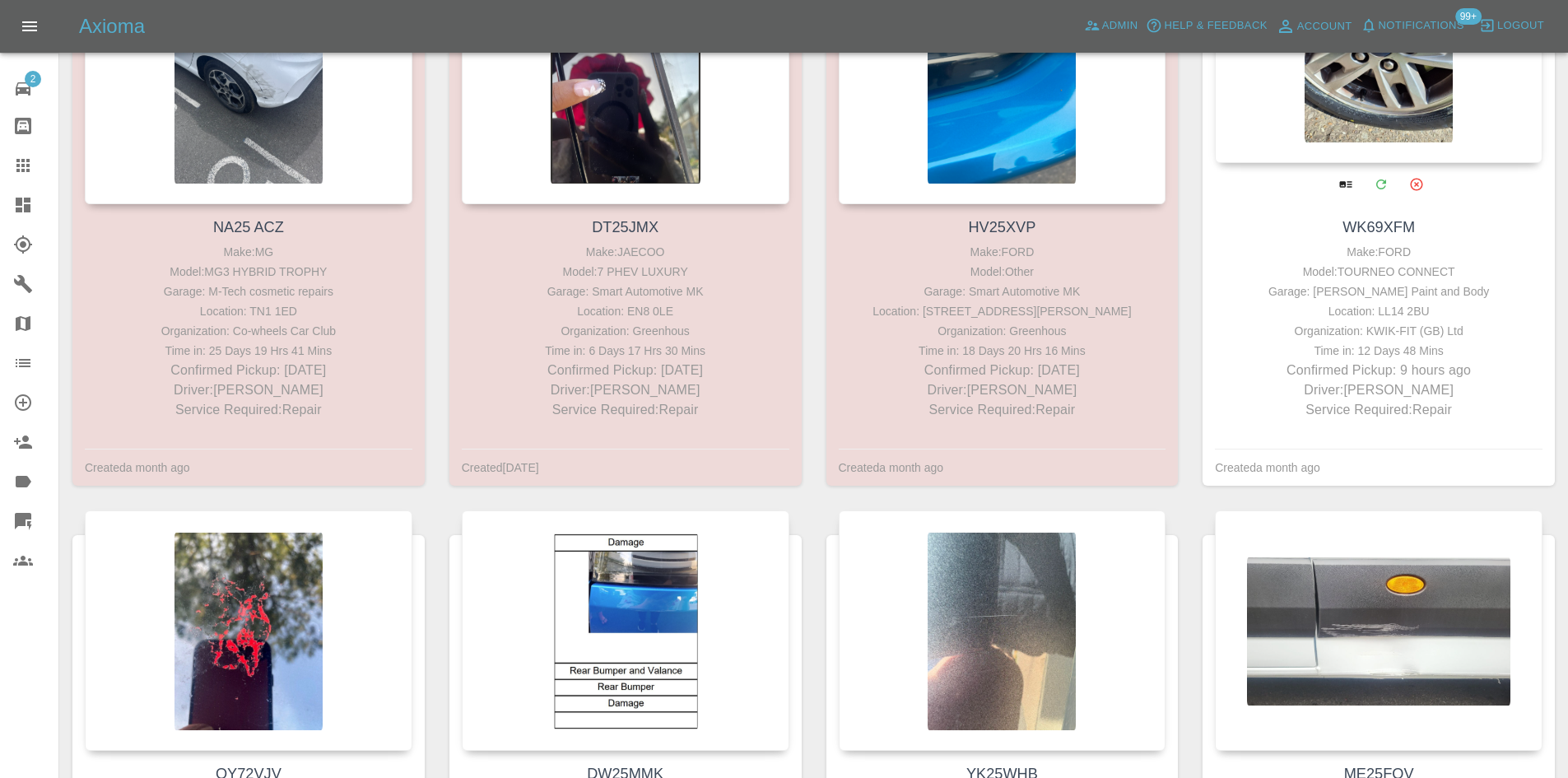
scroll to position [164, 0]
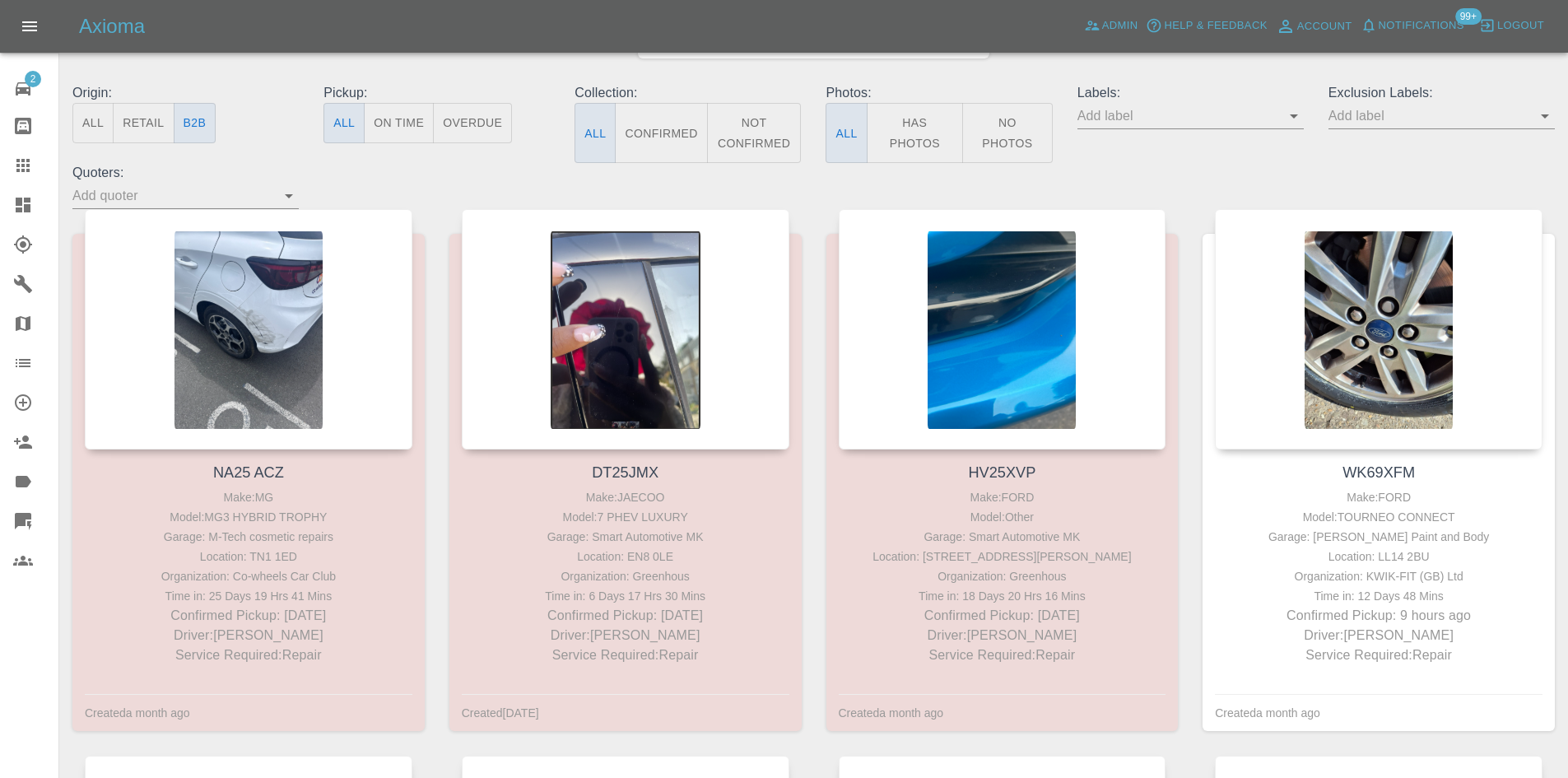
click at [12, 207] on link "Dashboard" at bounding box center [29, 205] width 59 height 39
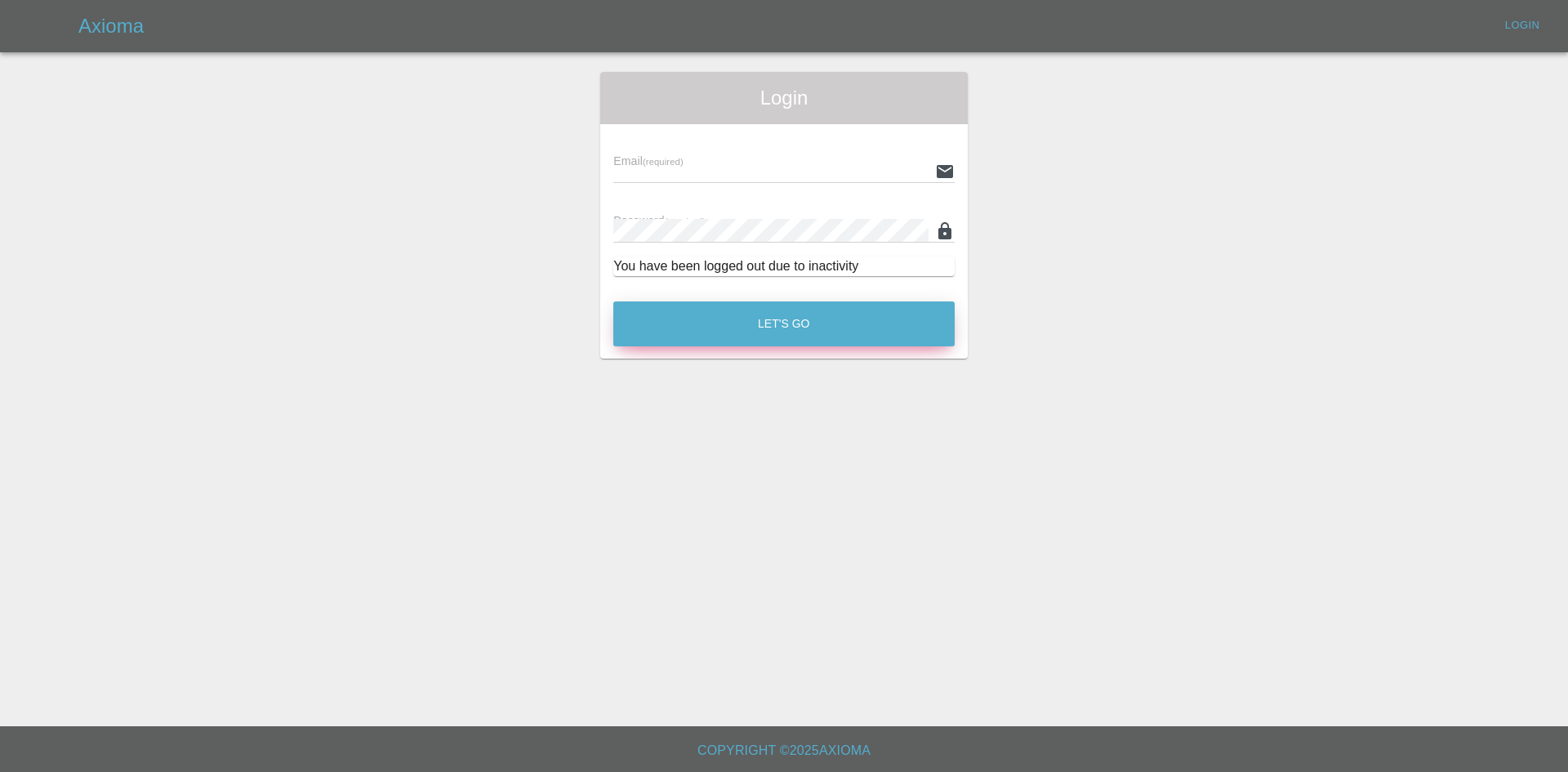
type input "[PERSON_NAME][EMAIL_ADDRESS][PERSON_NAME][DOMAIN_NAME]"
click at [804, 306] on button "Let's Go" at bounding box center [784, 323] width 341 height 45
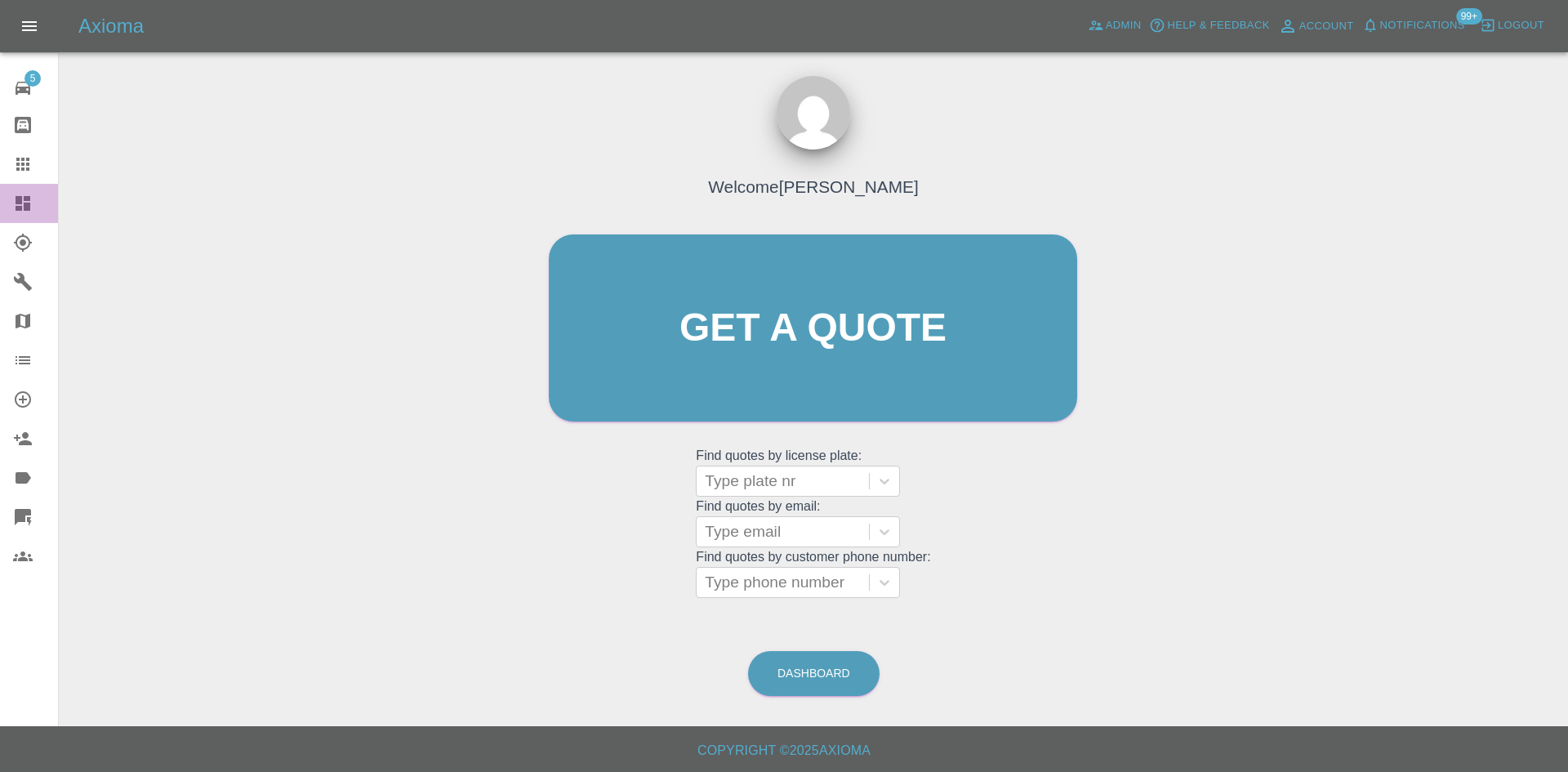
click at [9, 207] on link "Dashboard" at bounding box center [29, 203] width 58 height 39
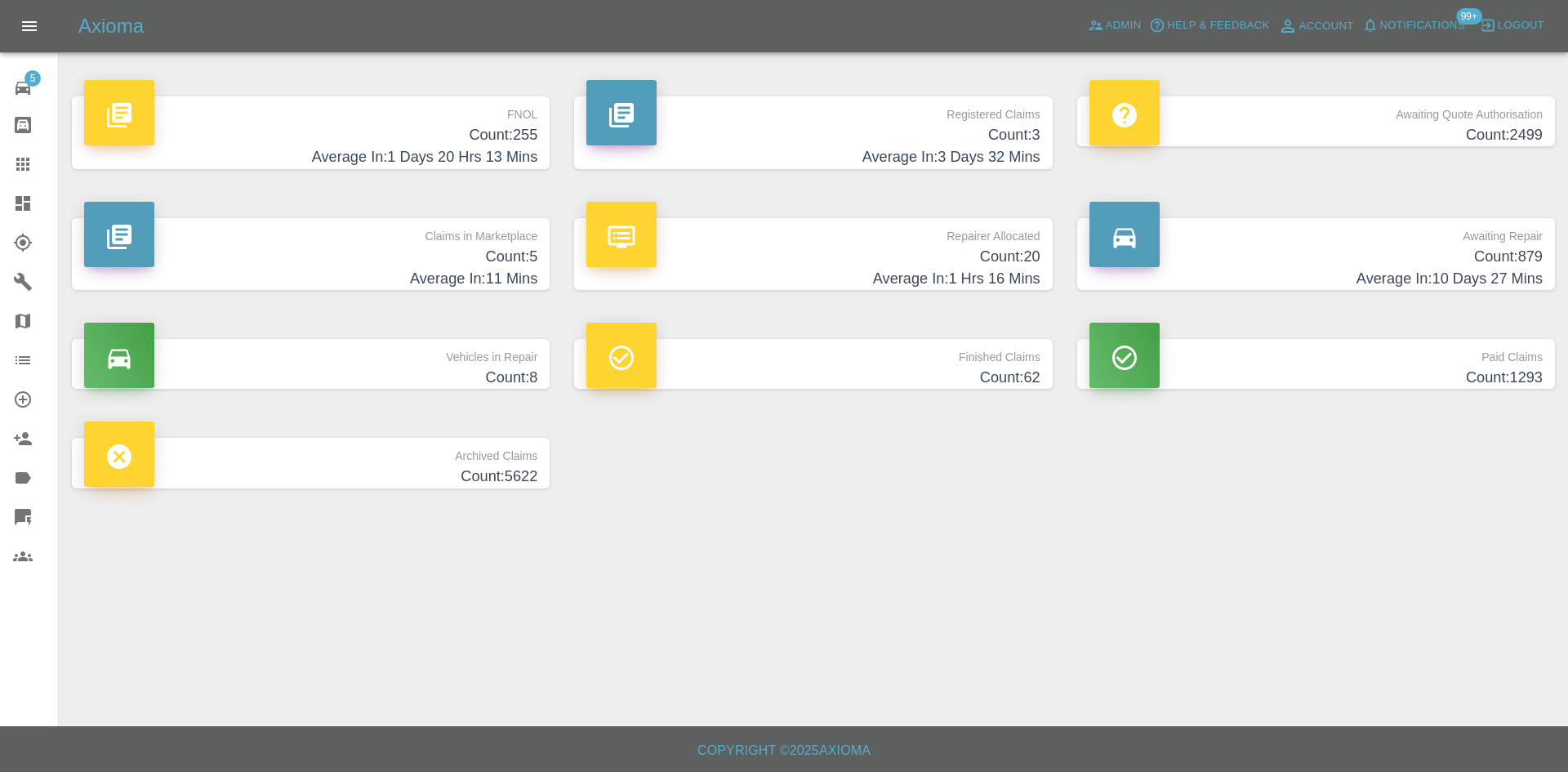
click at [454, 278] on h4 "Average In: 11 Mins" at bounding box center [311, 278] width 454 height 22
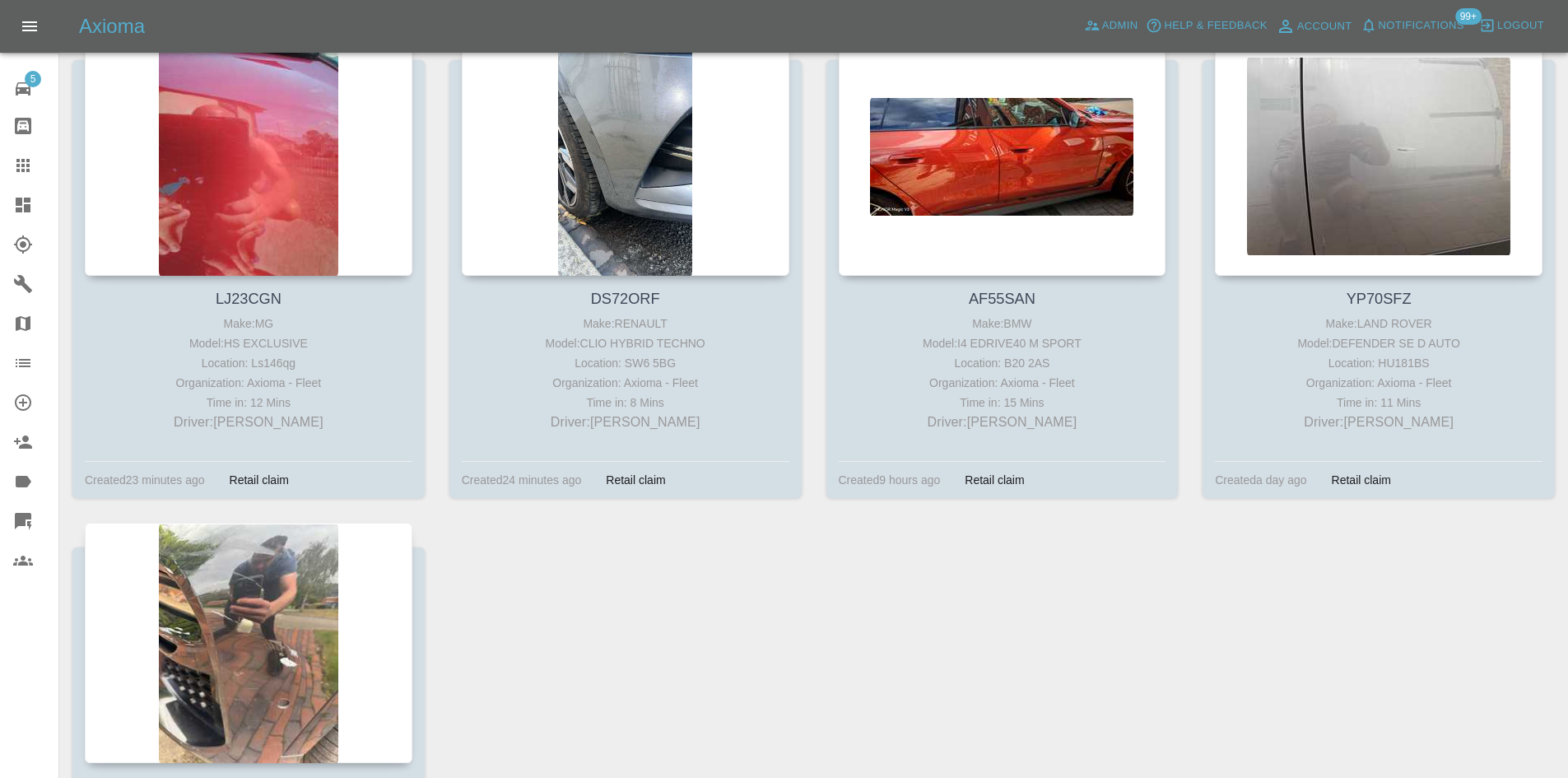
scroll to position [576, 0]
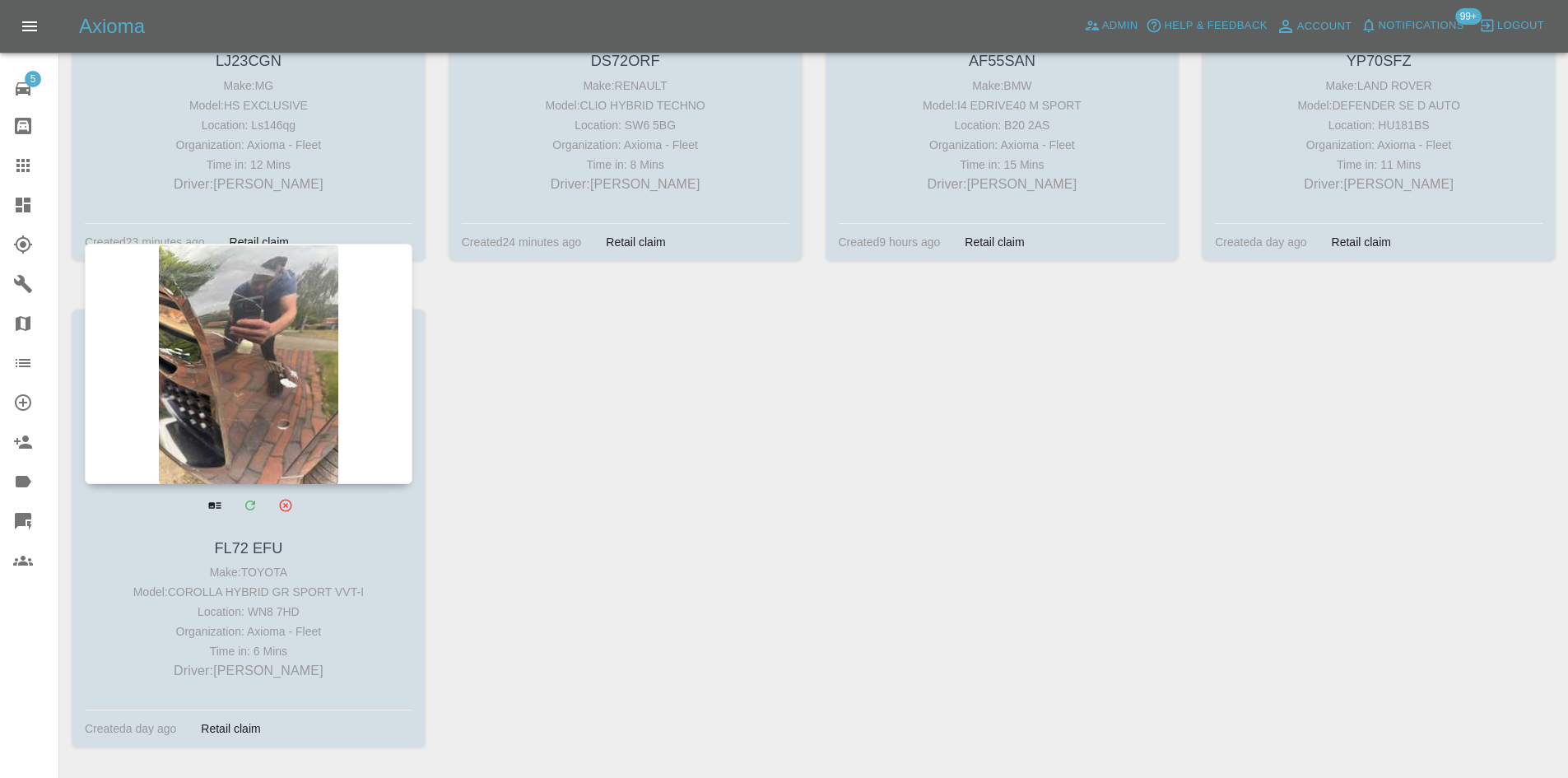
click at [314, 399] on div at bounding box center [248, 364] width 328 height 240
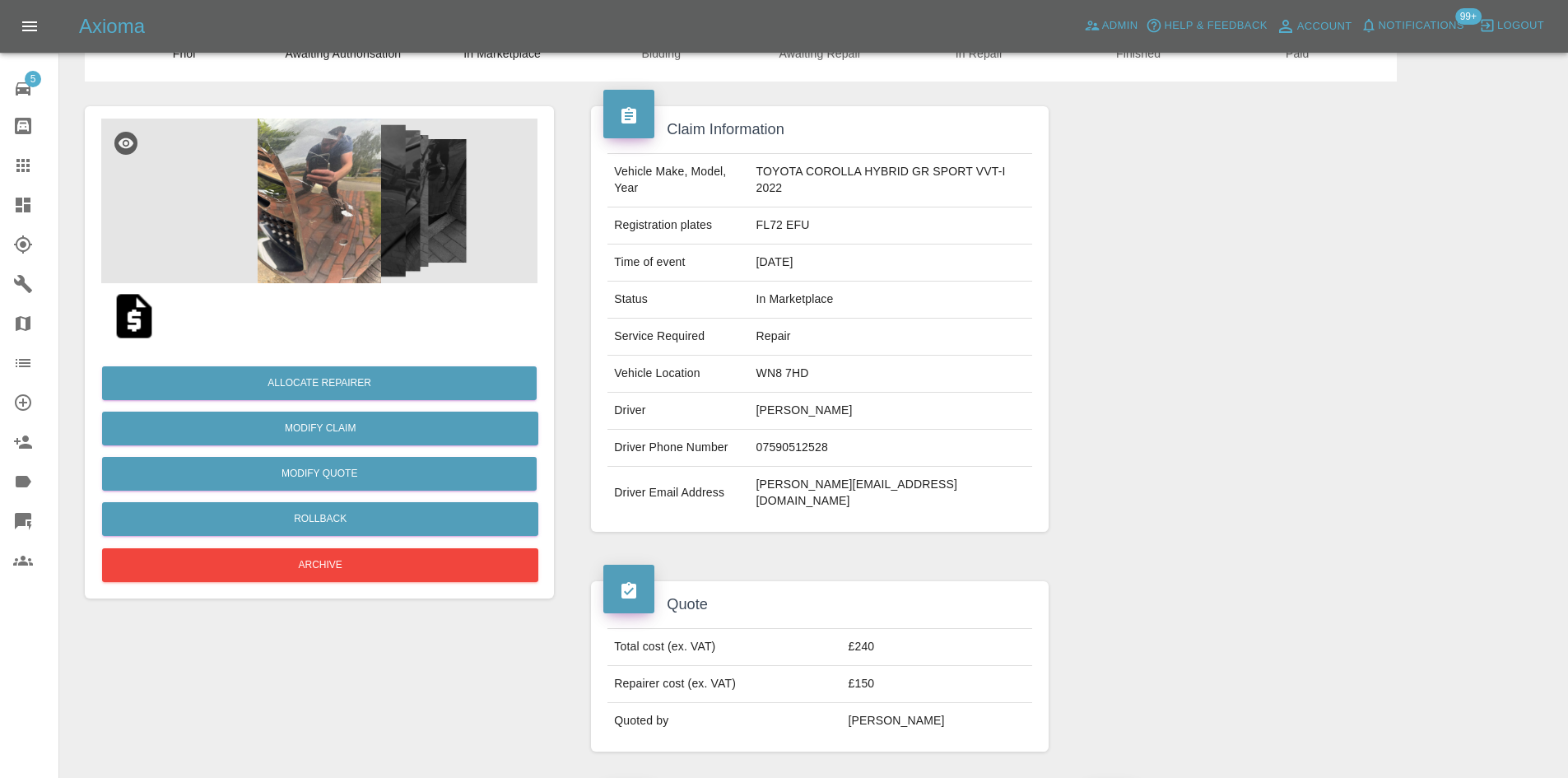
scroll to position [164, 0]
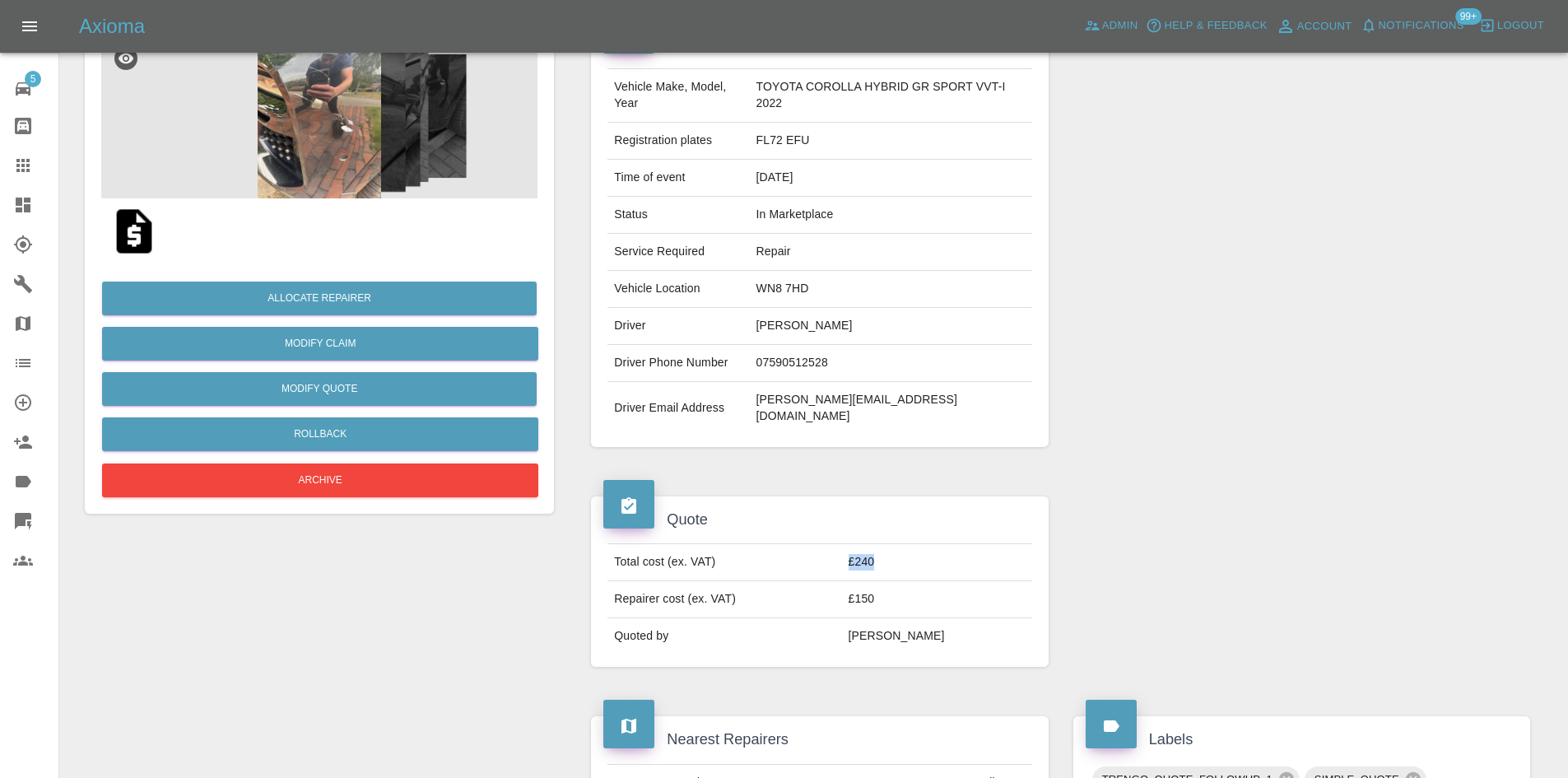
drag, startPoint x: 926, startPoint y: 556, endPoint x: 829, endPoint y: 554, distance: 97.0
click at [829, 554] on tr "Total cost (ex. VAT) £240" at bounding box center [819, 562] width 424 height 37
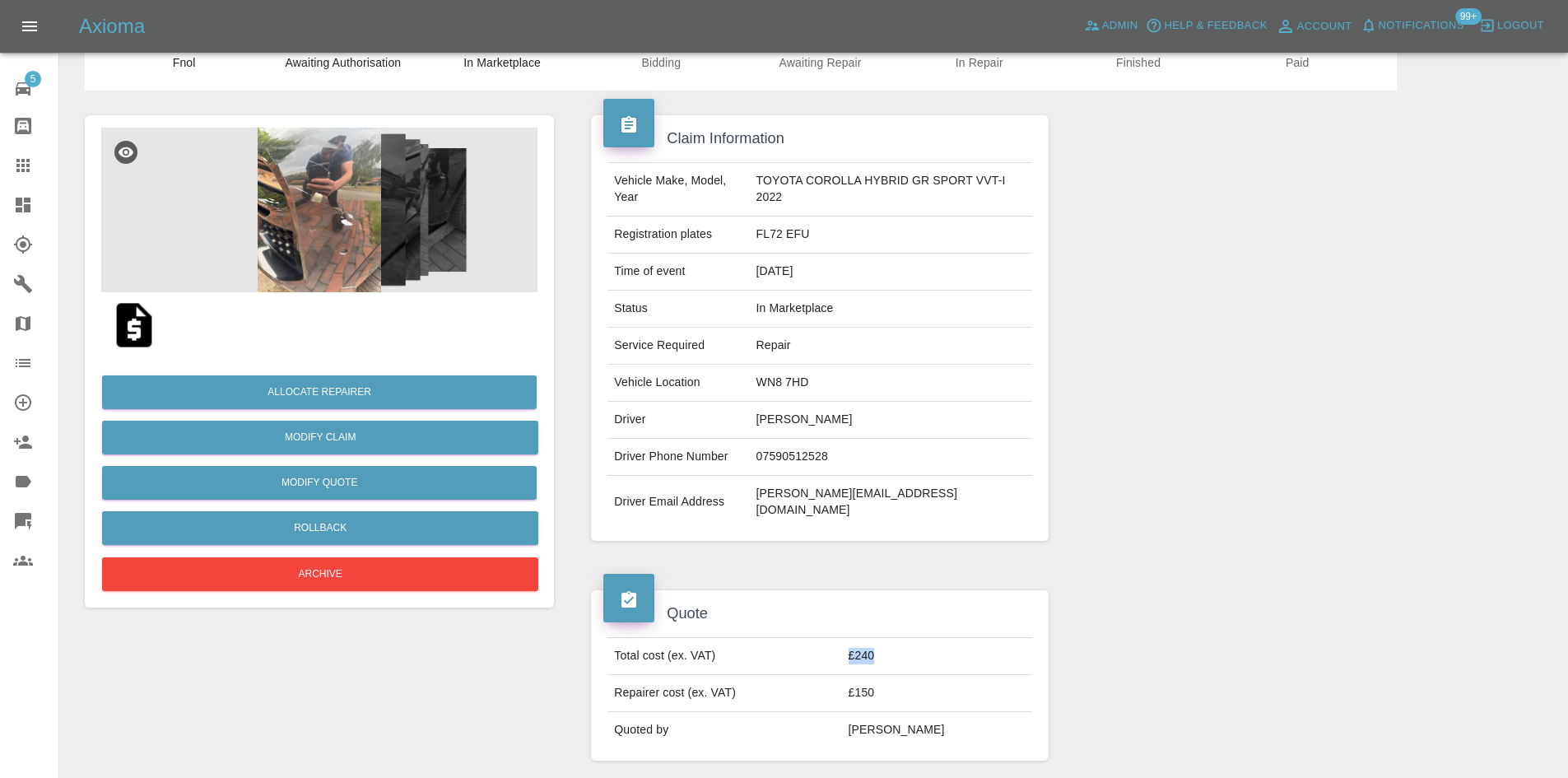
scroll to position [0, 0]
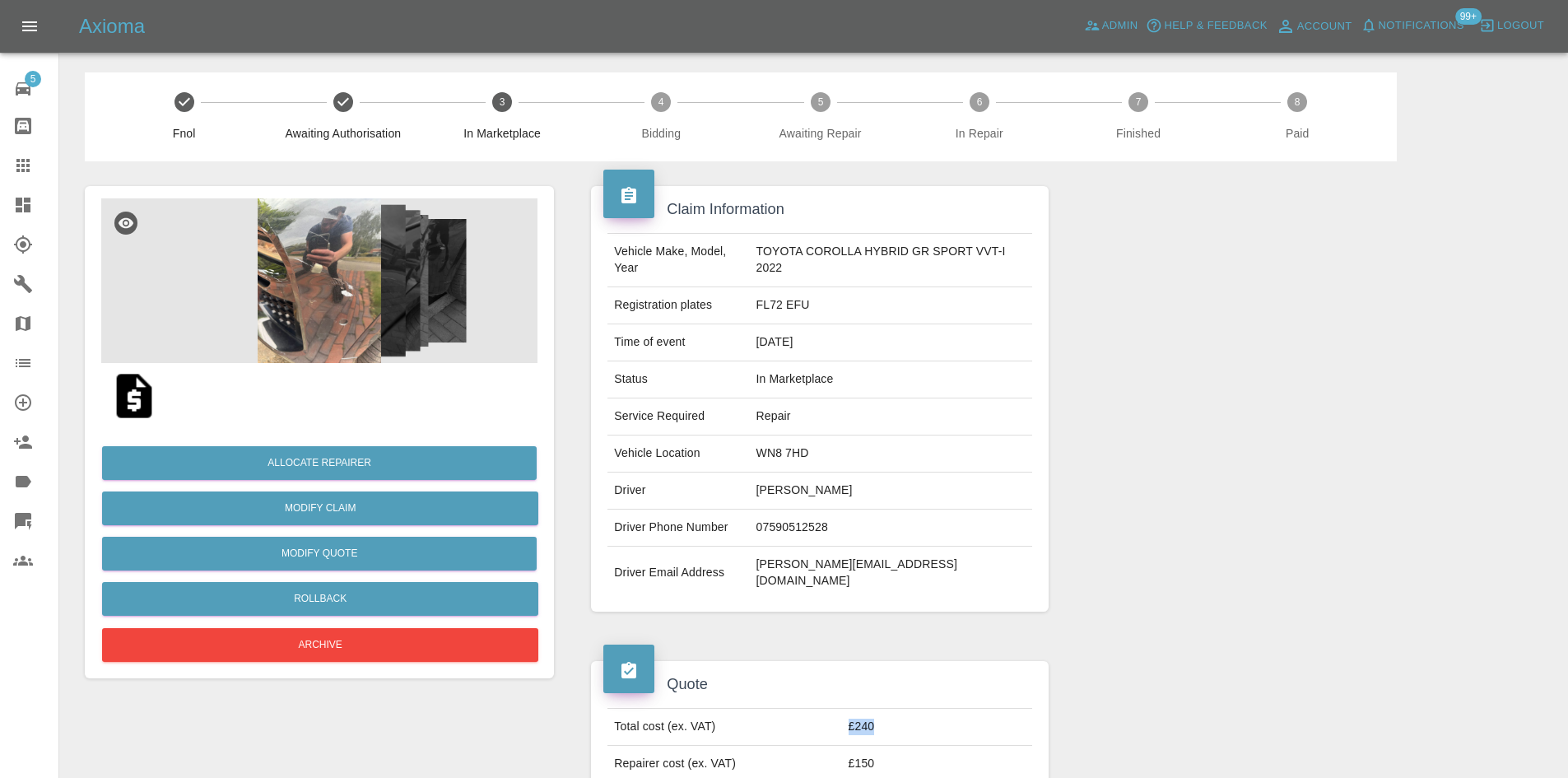
click at [305, 342] on img at bounding box center [319, 280] width 436 height 164
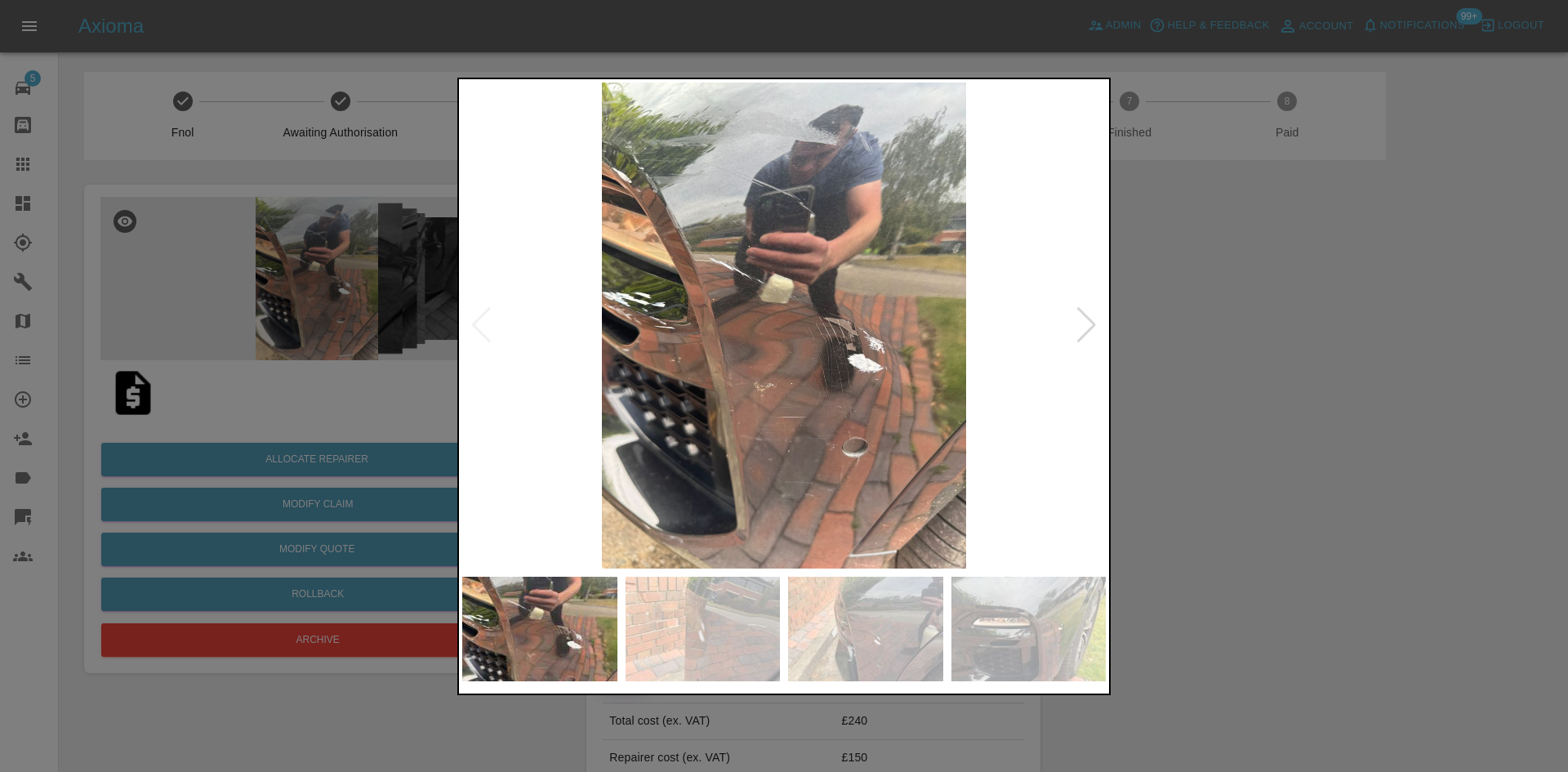
click at [1096, 335] on div at bounding box center [1086, 325] width 22 height 36
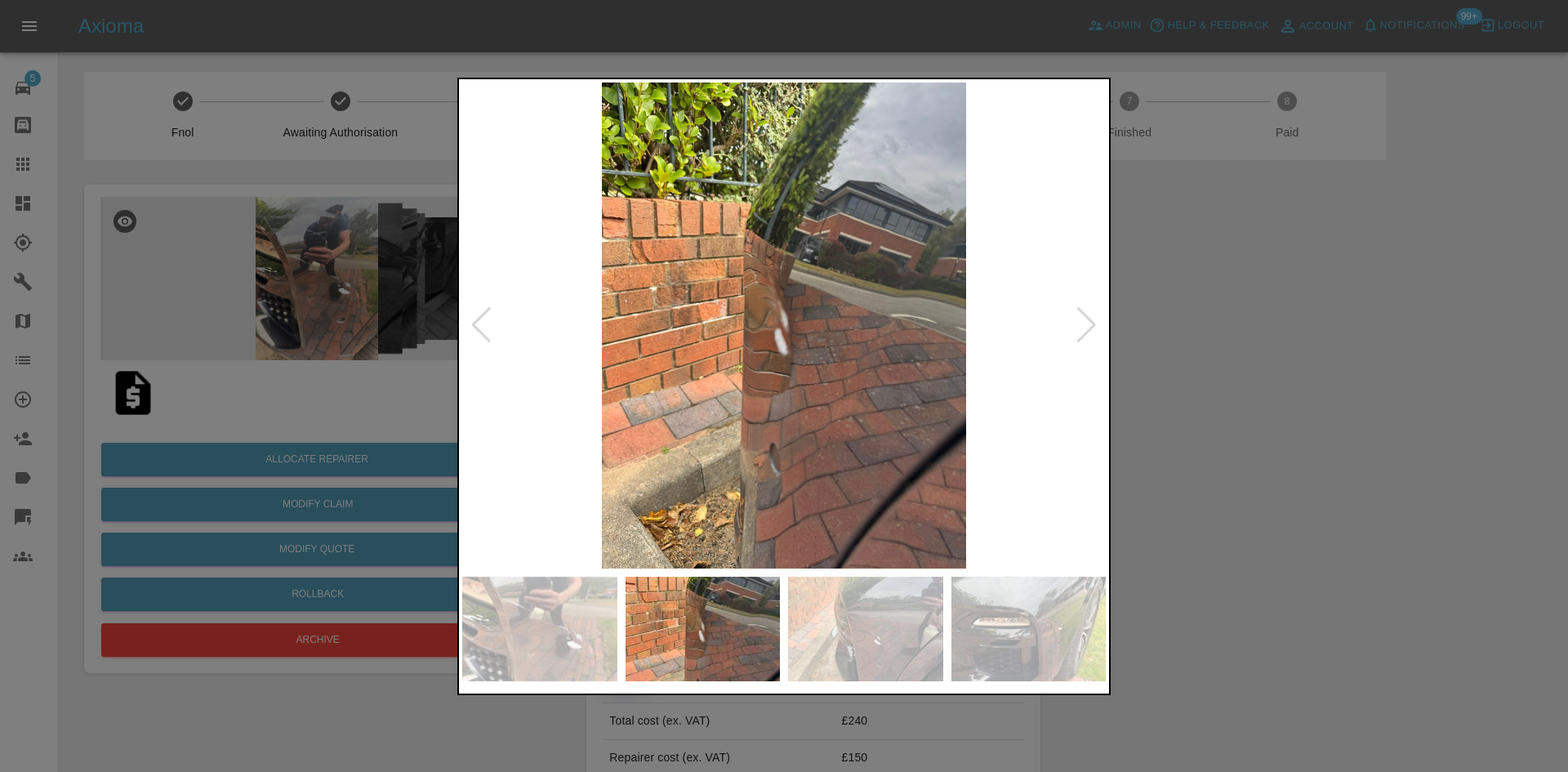
click at [1096, 335] on div at bounding box center [1086, 325] width 22 height 36
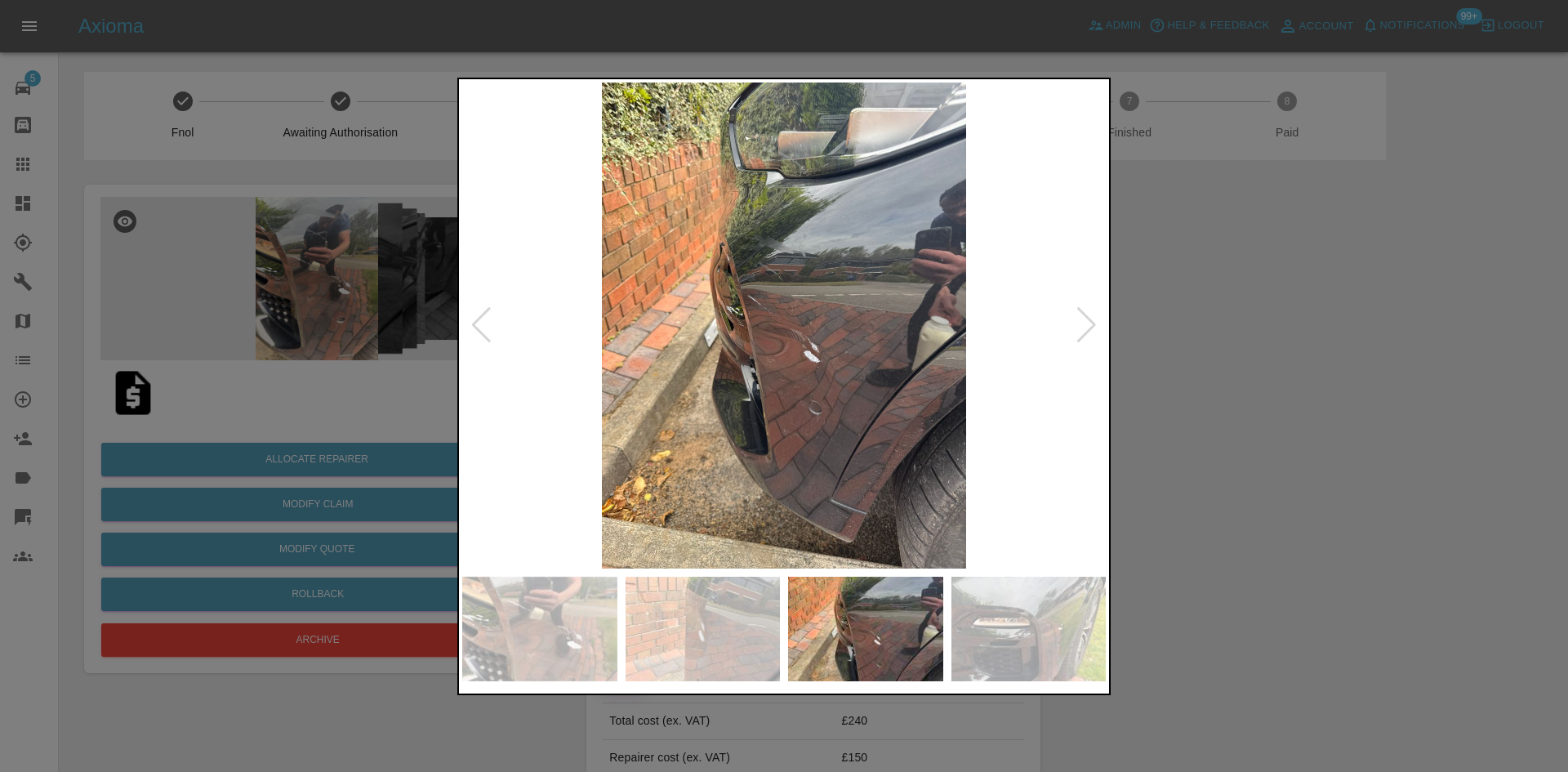
click at [1405, 349] on div at bounding box center [784, 386] width 1568 height 772
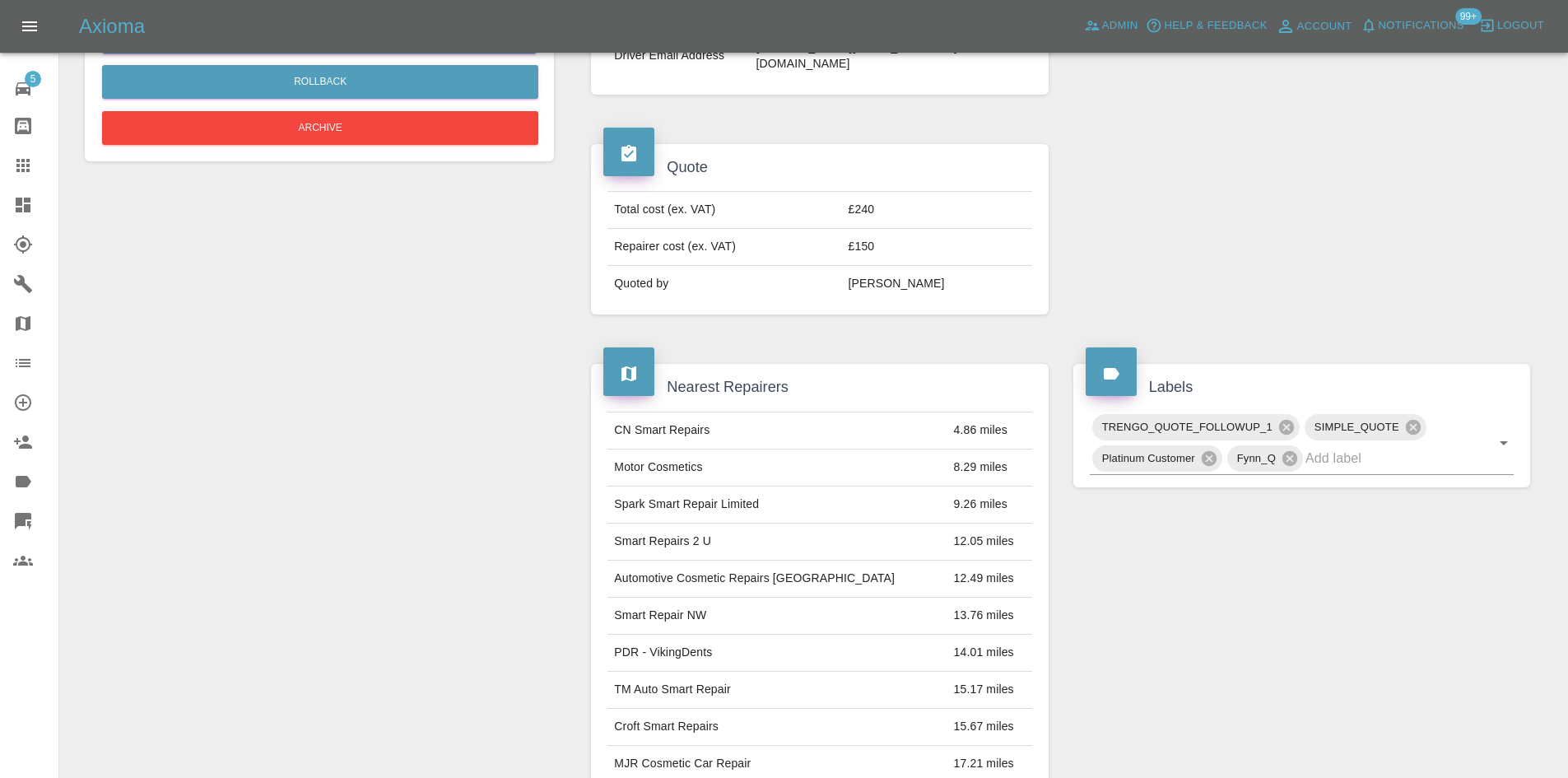
scroll to position [247, 0]
